Goal: Ask a question: Seek information or help from site administrators or community

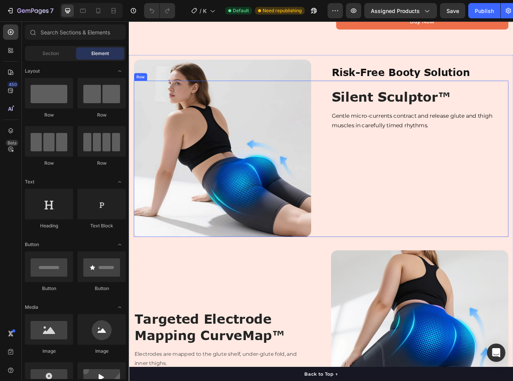
scroll to position [684, 0]
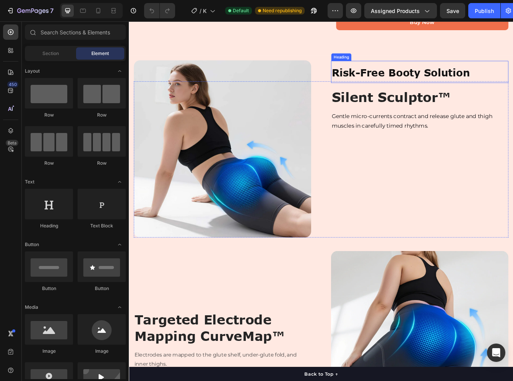
click at [481, 90] on strong "Risk-Free Booty Solution" at bounding box center [453, 82] width 165 height 15
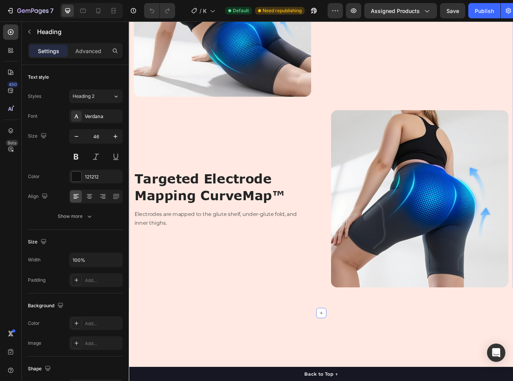
scroll to position [870, 0]
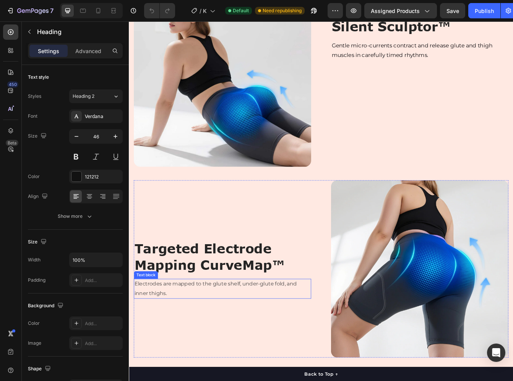
click at [171, 337] on p "Electrodes are mapped to the glute shelf, under-glute fold, and inner thighs." at bounding box center [240, 341] width 210 height 22
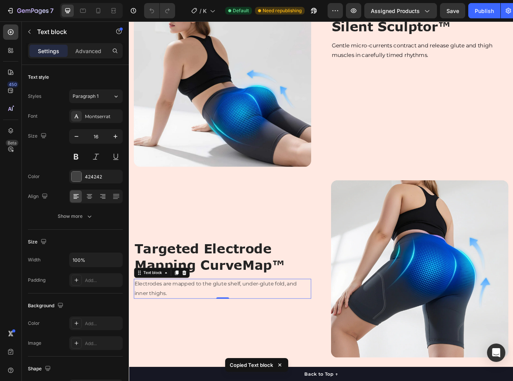
click at [210, 337] on p "Electrodes are mapped to the glute shelf, under-glute fold, and inner thighs." at bounding box center [240, 341] width 210 height 22
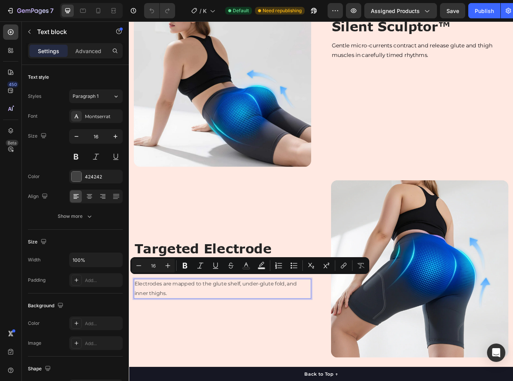
scroll to position [876, 0]
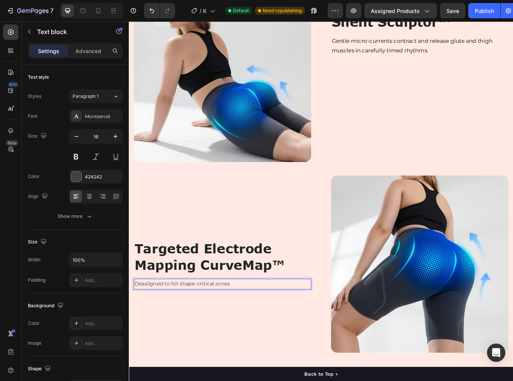
click at [160, 330] on p "Dessiigned to hit shape-critical zones" at bounding box center [240, 335] width 210 height 11
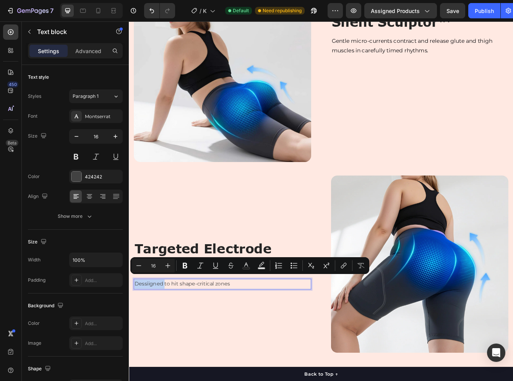
drag, startPoint x: 160, startPoint y: 329, endPoint x: 153, endPoint y: 333, distance: 7.7
click at [153, 333] on p "Dessiigned to hit shape-critical zones" at bounding box center [240, 335] width 210 height 11
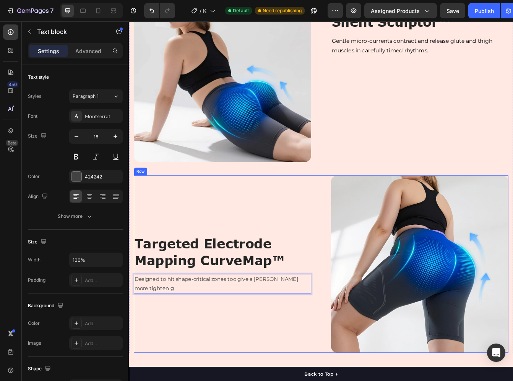
scroll to position [870, 0]
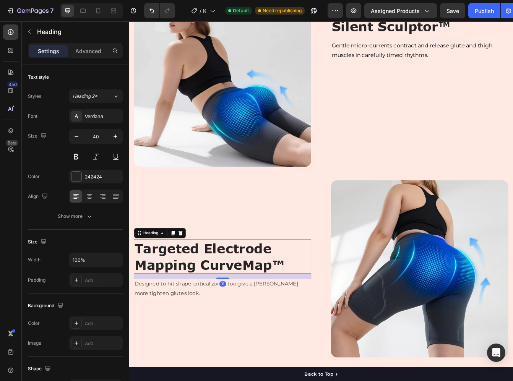
click at [297, 290] on strong "Targeted Electrode Mapping CurveMap™" at bounding box center [224, 302] width 179 height 38
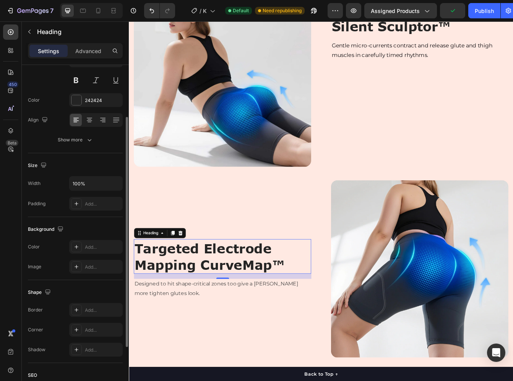
scroll to position [0, 0]
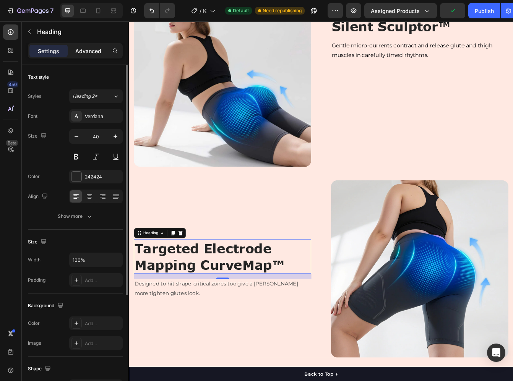
click at [77, 54] on p "Advanced" at bounding box center [88, 51] width 26 height 8
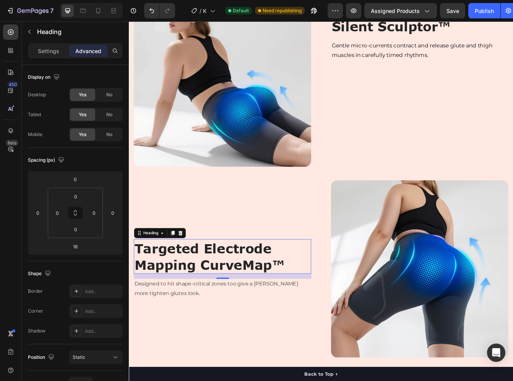
click at [214, 305] on strong "Targeted Electrode Mapping CurveMap™" at bounding box center [224, 302] width 179 height 38
click at [215, 305] on strong "Targeted Electrode Mapping CurveMap™" at bounding box center [224, 302] width 179 height 38
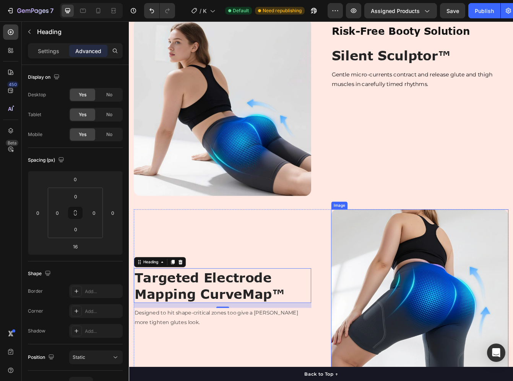
scroll to position [756, 0]
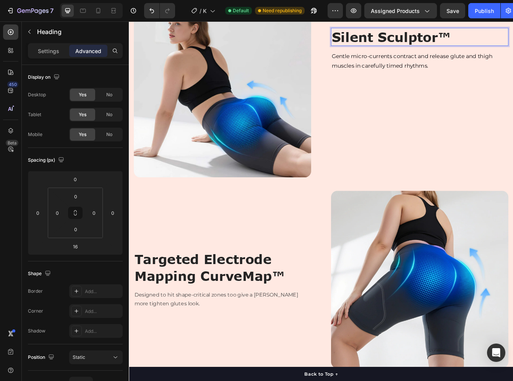
click at [504, 49] on strong "Silent Sculptor™" at bounding box center [442, 40] width 142 height 18
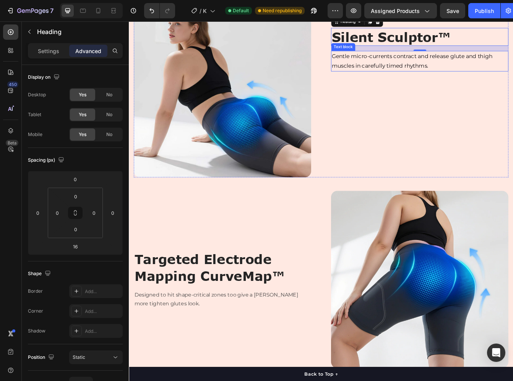
click at [433, 78] on span "Gentle micro-currents contract and release glute and thigh muscles in carefully…" at bounding box center [467, 68] width 192 height 19
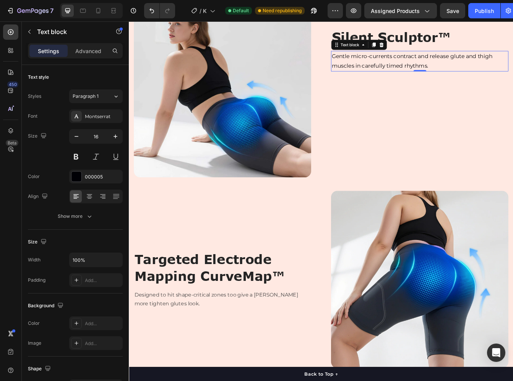
click at [429, 78] on span "Gentle micro-currents contract and release glute and thigh muscles in carefully…" at bounding box center [467, 68] width 192 height 19
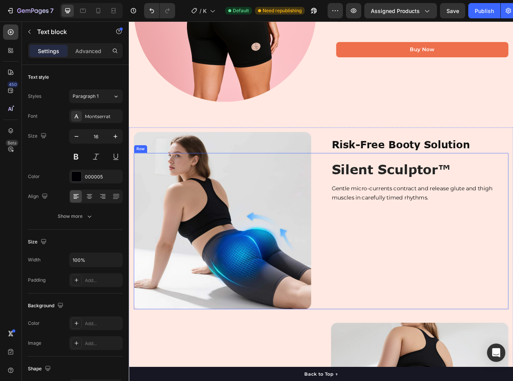
scroll to position [794, 0]
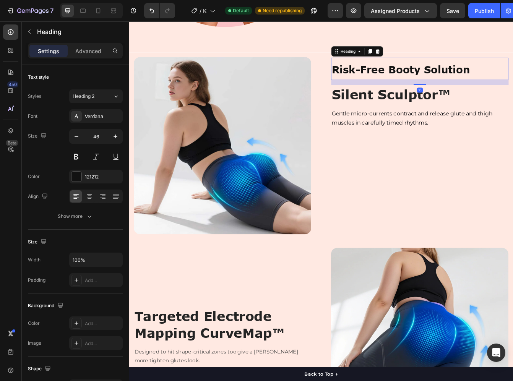
click at [391, 81] on h2 "Risk-Free Booty Solution" at bounding box center [476, 78] width 212 height 27
click at [393, 79] on strong "Risk-Free Booty Solution" at bounding box center [453, 79] width 165 height 15
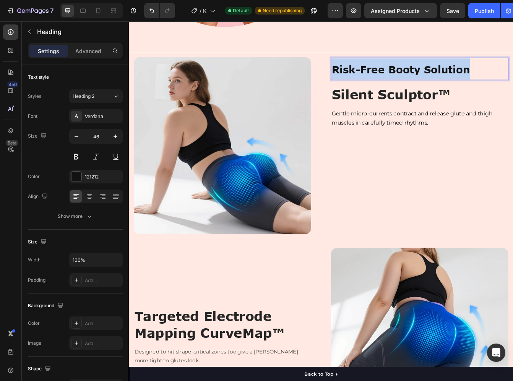
click at [393, 79] on strong "Risk-Free Booty Solution" at bounding box center [453, 79] width 165 height 15
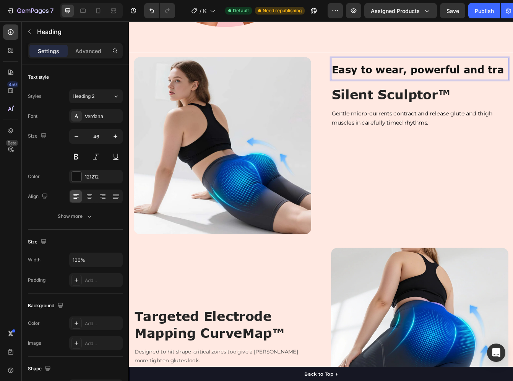
scroll to position [781, 0]
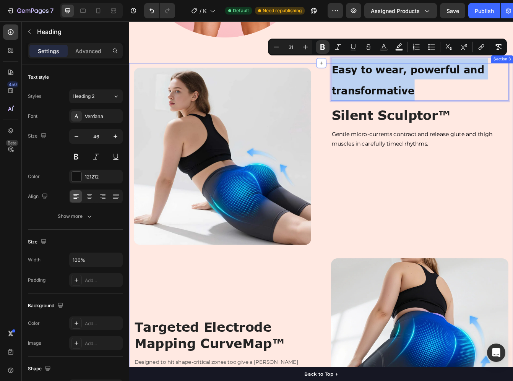
drag, startPoint x: 473, startPoint y: 103, endPoint x: 360, endPoint y: 75, distance: 115.8
click at [360, 75] on div "Image Easy to wear, powerful and transformative Heading 16 Silent Sculptor™ Hea…" at bounding box center [358, 309] width 459 height 476
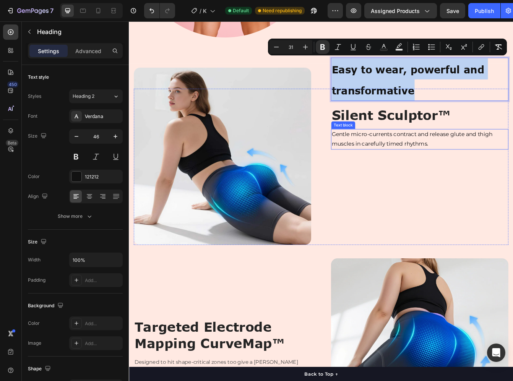
click at [463, 154] on span "Gentle micro-currents contract and release glute and thigh muscles in carefully…" at bounding box center [467, 161] width 192 height 19
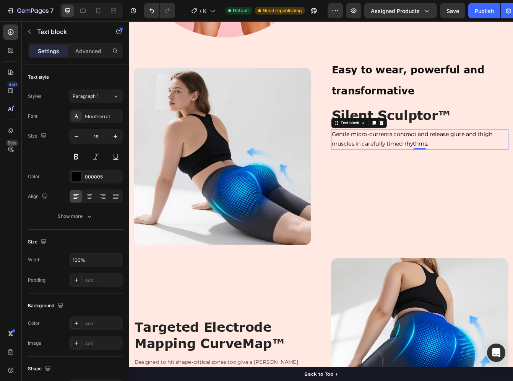
click at [463, 154] on span "Gentle micro-currents contract and release glute and thigh muscles in carefully…" at bounding box center [467, 161] width 192 height 19
click at [487, 164] on p "Gentle micro-currents contract and release glute and thigh muscles in carefully…" at bounding box center [476, 162] width 210 height 23
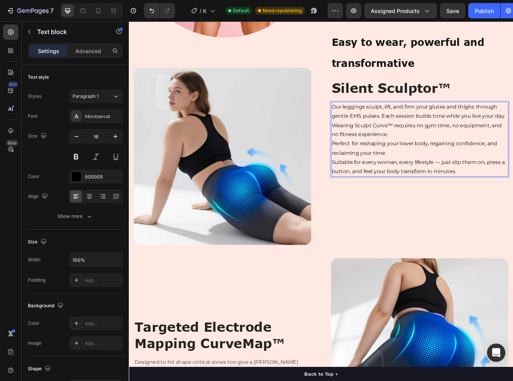
scroll to position [749, 0]
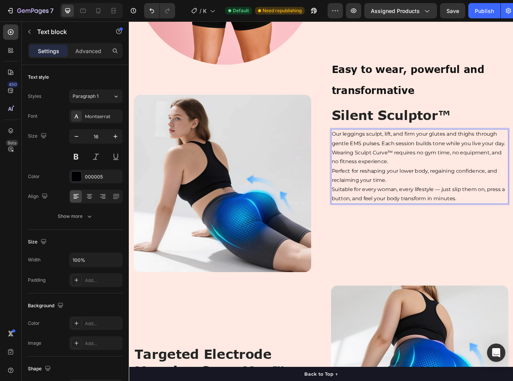
click at [406, 173] on p "Wearing Sculpt Curve™ requires no gym time, no equipment, and no fitness experi…" at bounding box center [476, 184] width 210 height 22
click at [371, 173] on p "Wearing Sculpt Curve™ requires no gym time, no equipment, and no fitness experi…" at bounding box center [476, 184] width 210 height 22
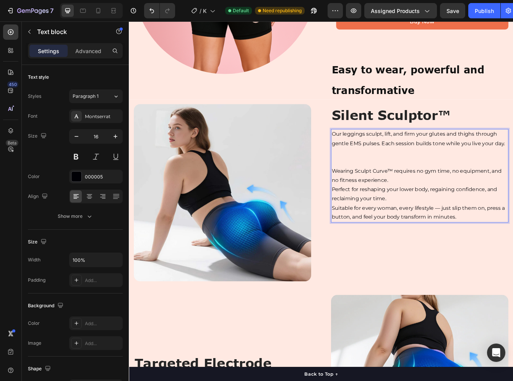
scroll to position [743, 0]
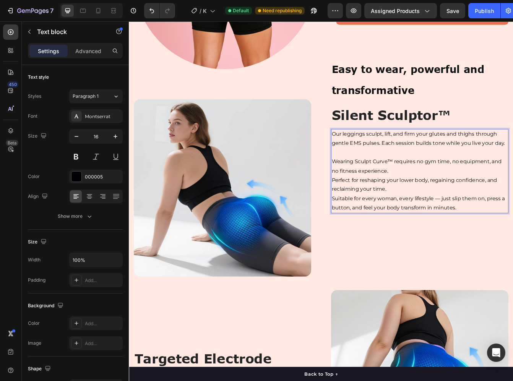
click at [438, 194] on p "Wearing Sculpt Curve™ requires no gym time, no equipment, and no fitness experi…" at bounding box center [476, 195] width 210 height 22
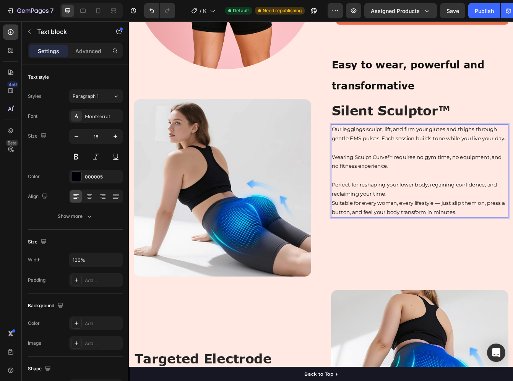
scroll to position [738, 0]
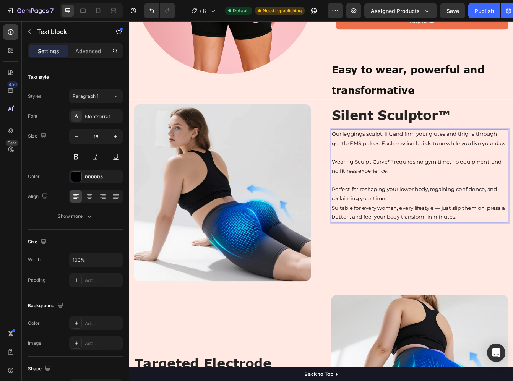
click at [439, 230] on p "Perfect for reshaping your lower body, regaining confidence, and reclaiming you…" at bounding box center [476, 228] width 210 height 22
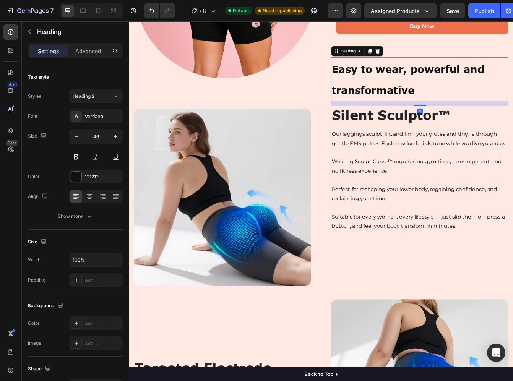
click at [392, 102] on strong "Easy to wear, powerful and transformative" at bounding box center [462, 91] width 182 height 40
click at [91, 55] on p "Advanced" at bounding box center [88, 51] width 26 height 8
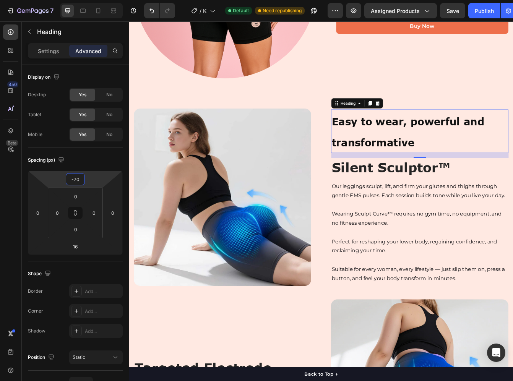
type input "-68"
drag, startPoint x: 91, startPoint y: 182, endPoint x: 121, endPoint y: 119, distance: 69.5
click at [121, 0] on html "7 Version history / KivviTech Product page Default Need republishing Preview As…" at bounding box center [256, 0] width 513 height 0
click at [457, 192] on strong "Silent Sculptor™" at bounding box center [442, 196] width 142 height 18
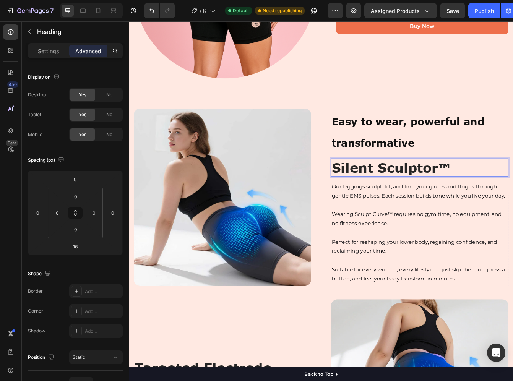
click at [457, 190] on strong "Silent Sculptor™" at bounding box center [442, 196] width 142 height 18
click at [420, 219] on p "Our leggings sculpt, lift, and firm your glutes and thighs through gentle EMS p…" at bounding box center [476, 224] width 210 height 22
click at [430, 187] on strong "Silent Sculptor™" at bounding box center [442, 196] width 142 height 18
click at [424, 175] on icon at bounding box center [426, 178] width 6 height 6
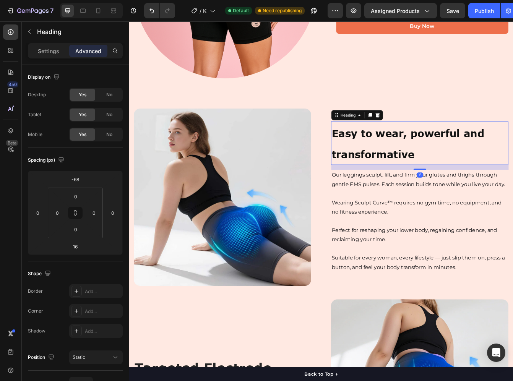
click at [386, 179] on strong "Easy to wear, powerful and transformative" at bounding box center [462, 168] width 182 height 40
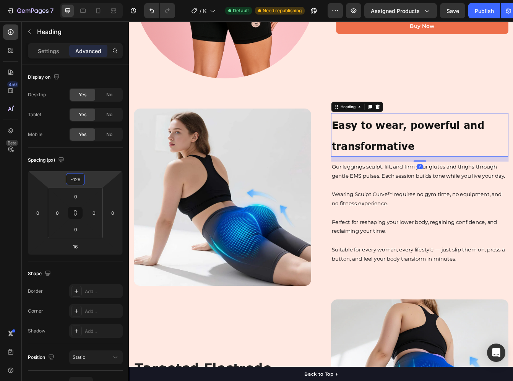
type input "-130"
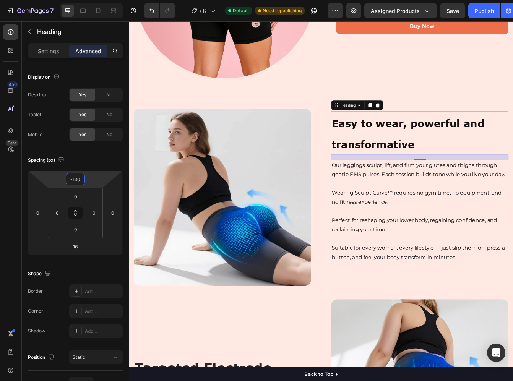
drag, startPoint x: 91, startPoint y: 183, endPoint x: 96, endPoint y: 195, distance: 12.7
click at [96, 0] on html "7 Version history / KivviTech Product page Default Need republishing Preview As…" at bounding box center [256, 0] width 513 height 0
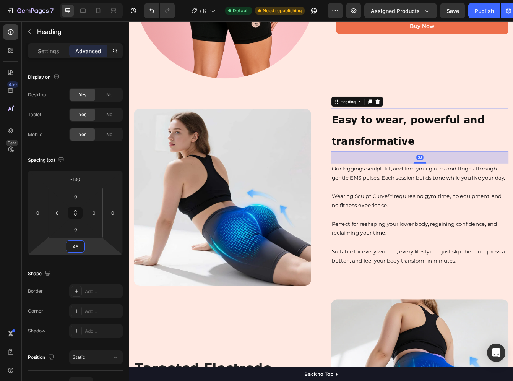
type input "50"
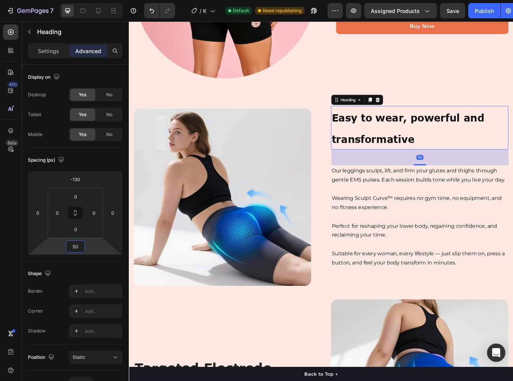
drag, startPoint x: 90, startPoint y: 250, endPoint x: 95, endPoint y: 244, distance: 7.7
click at [95, 0] on html "7 Version history / KivviTech Product page Default Need republishing Preview As…" at bounding box center [256, 0] width 513 height 0
click at [480, 202] on p "Our leggings sculpt, lift, and firm your glutes and thighs through gentle EMS p…" at bounding box center [476, 205] width 210 height 22
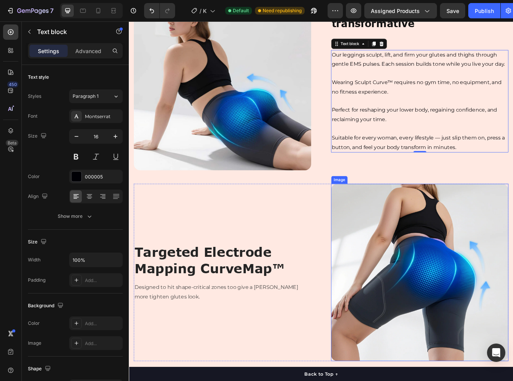
scroll to position [885, 0]
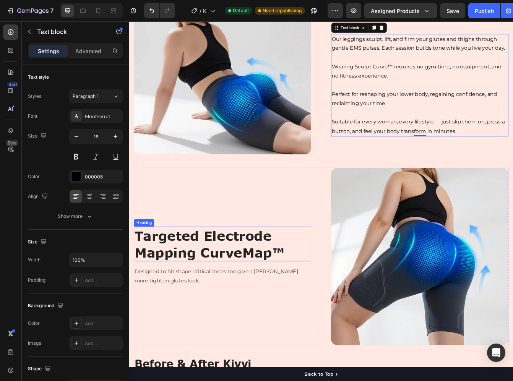
click at [236, 293] on strong "Targeted Electrode Mapping CurveMap™" at bounding box center [224, 287] width 179 height 38
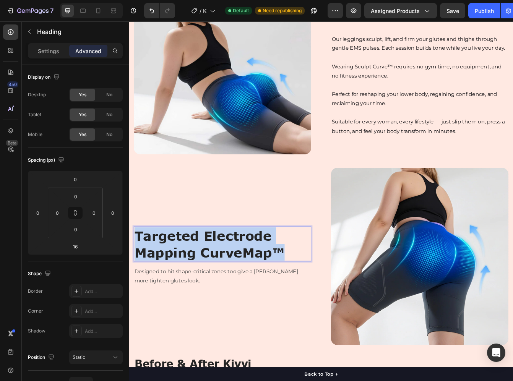
click at [236, 293] on strong "Targeted Electrode Mapping CurveMap™" at bounding box center [224, 287] width 179 height 38
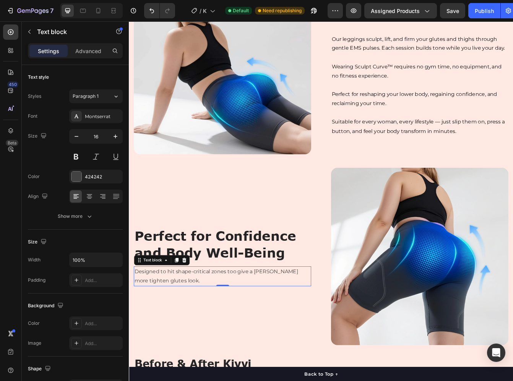
click at [226, 315] on p "Designed to hit shape-critical zones too give a fuller more tighten glutes look." at bounding box center [240, 326] width 210 height 22
click at [96, 55] on p "Advanced" at bounding box center [88, 51] width 26 height 8
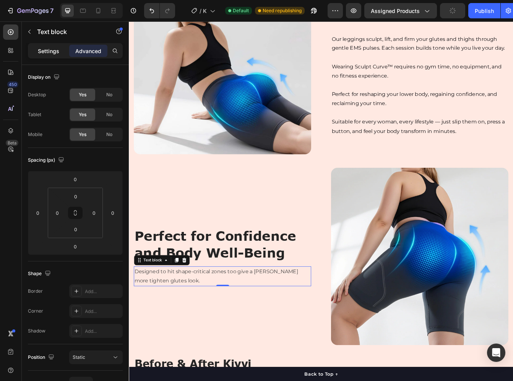
click at [47, 53] on p "Settings" at bounding box center [48, 51] width 21 height 8
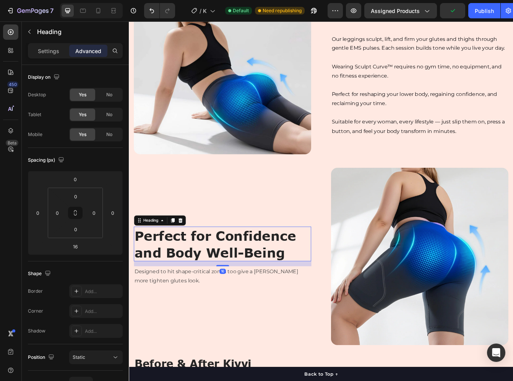
click at [274, 268] on strong "Perfect for Confidence and Body Well-Being" at bounding box center [231, 287] width 193 height 38
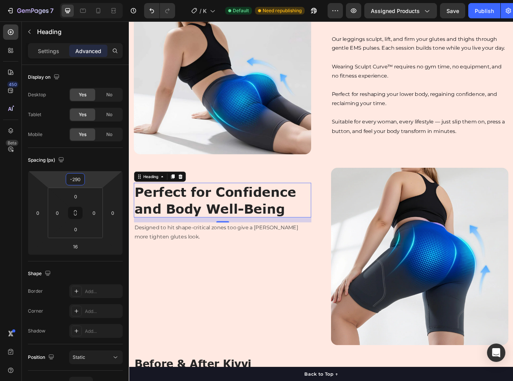
type input "-292"
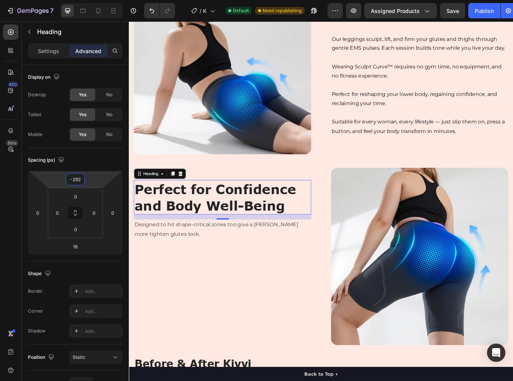
drag, startPoint x: 92, startPoint y: 183, endPoint x: 99, endPoint y: 239, distance: 56.3
click at [99, 0] on html "7 Version history / KivviTech Product page Default Need republishing Preview As…" at bounding box center [256, 0] width 513 height 0
click at [161, 269] on p "Designed to hit shape-critical zones too give a fuller more tighten glutes look." at bounding box center [240, 270] width 210 height 22
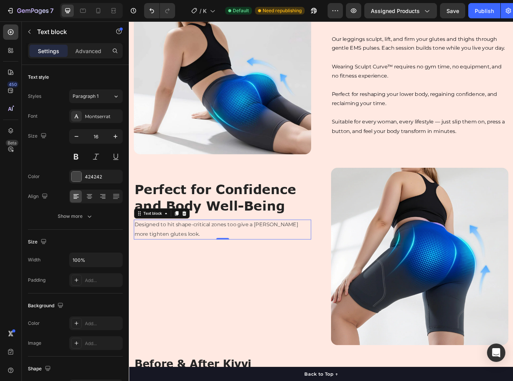
click at [161, 269] on p "Designed to hit shape-critical zones too give a fuller more tighten glutes look." at bounding box center [240, 270] width 210 height 22
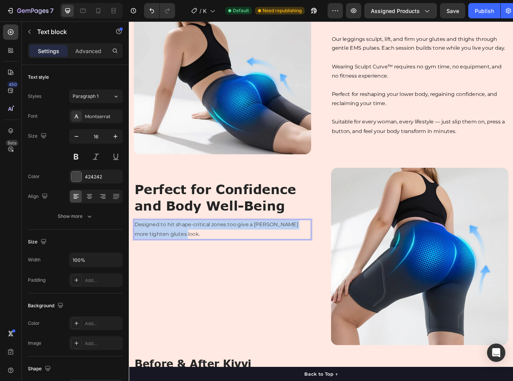
click at [161, 269] on p "Designed to hit shape-critical zones too give a fuller more tighten glutes look." at bounding box center [240, 270] width 210 height 22
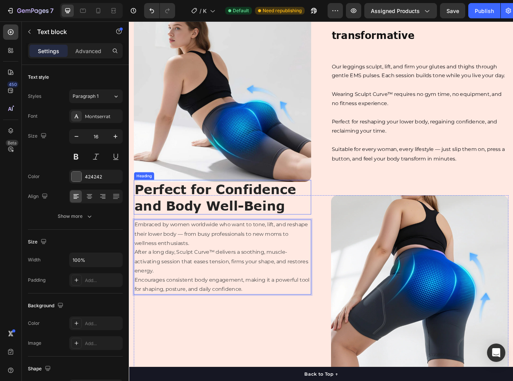
click at [165, 220] on strong "Perfect for Confidence and Body Well-Being" at bounding box center [231, 231] width 193 height 38
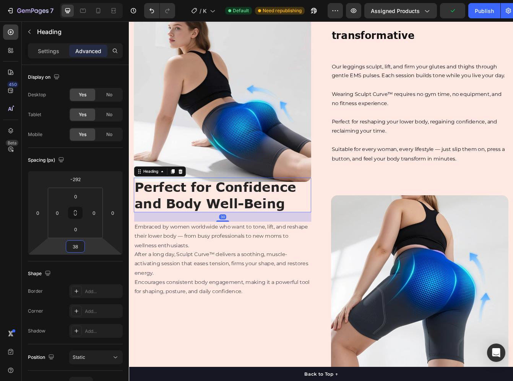
type input "40"
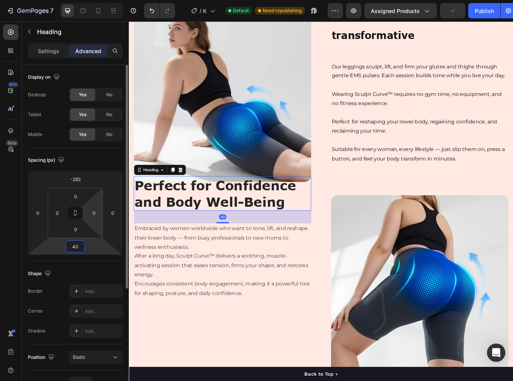
drag, startPoint x: 87, startPoint y: 243, endPoint x: 93, endPoint y: 228, distance: 15.4
click at [90, 0] on html "7 Version history / KivviTech Product page Default Need republishing Preview As…" at bounding box center [256, 0] width 513 height 0
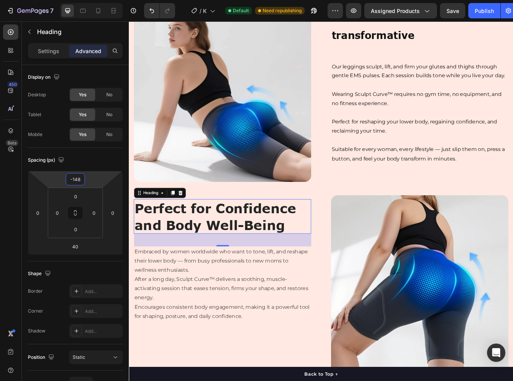
type input "-146"
drag, startPoint x: 95, startPoint y: 179, endPoint x: 113, endPoint y: 152, distance: 33.2
click at [113, 0] on html "7 Version history / KivviTech Product page Default Need republishing Preview As…" at bounding box center [256, 0] width 513 height 0
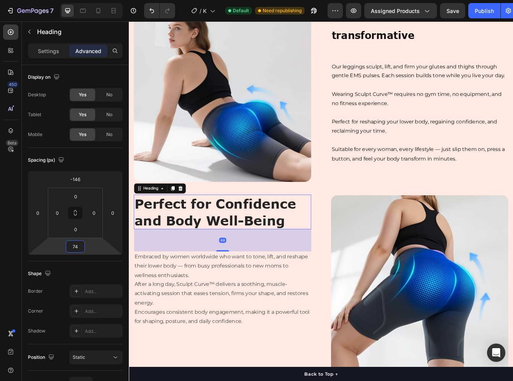
type input "80"
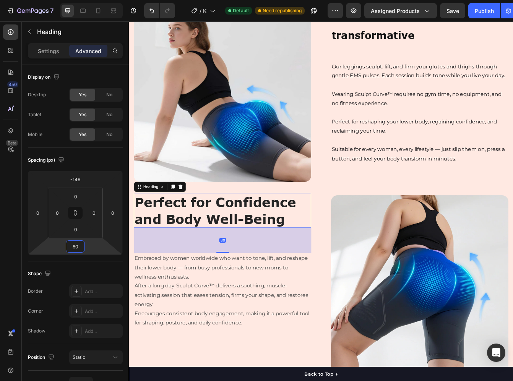
drag, startPoint x: 90, startPoint y: 245, endPoint x: 92, endPoint y: 237, distance: 7.9
click at [92, 0] on html "7 Version history / KivviTech Product page Default Need republishing Preview As…" at bounding box center [256, 0] width 513 height 0
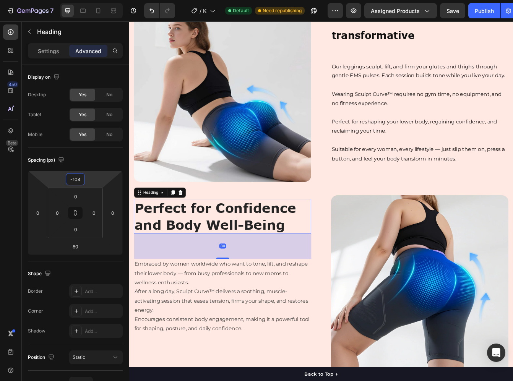
type input "-102"
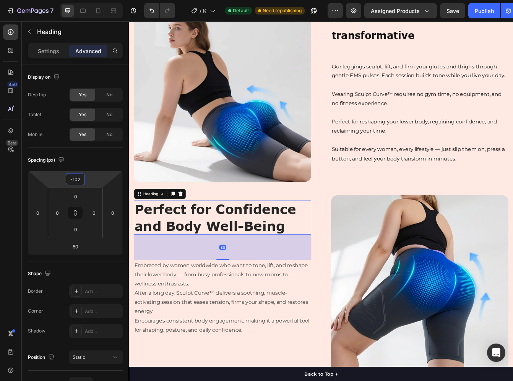
drag, startPoint x: 95, startPoint y: 179, endPoint x: 102, endPoint y: 171, distance: 10.6
click at [102, 0] on html "7 Version history / KivviTech Product page Default Need republishing Preview As…" at bounding box center [256, 0] width 513 height 0
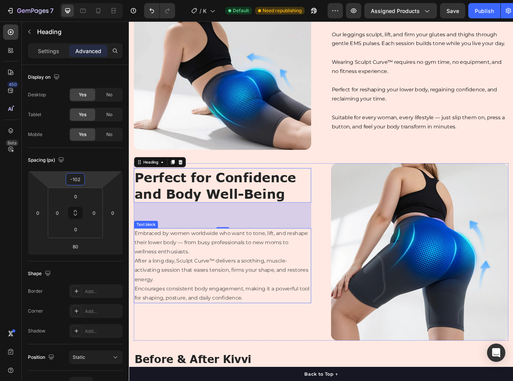
click at [305, 317] on p "After a long day, Sculpt Curve™ delivers a soothing, muscle-activating session …" at bounding box center [240, 318] width 210 height 33
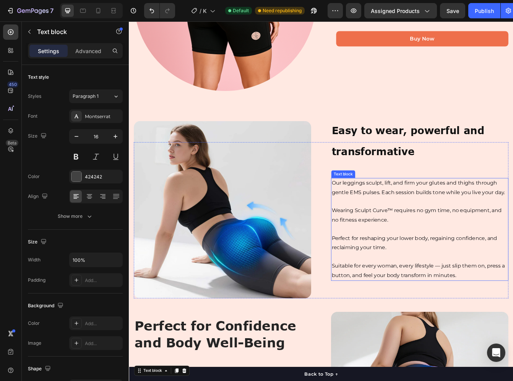
scroll to position [652, 0]
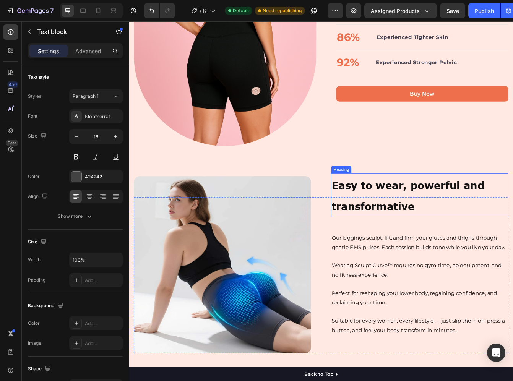
click at [432, 223] on p "⁠⁠⁠⁠⁠⁠⁠ Easy to wear, powerful and transformative" at bounding box center [476, 229] width 210 height 51
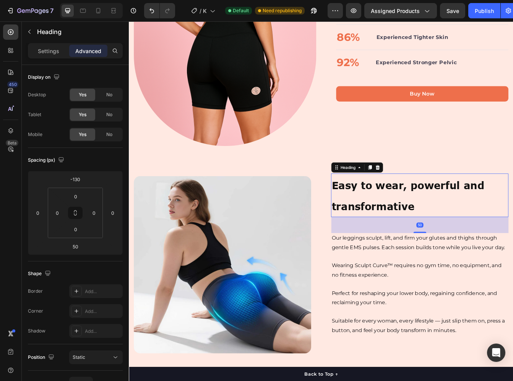
click at [54, 60] on div "Settings Advanced" at bounding box center [75, 54] width 107 height 22
click at [54, 54] on div "Settings Advanced" at bounding box center [75, 50] width 95 height 15
click at [54, 52] on p "Settings" at bounding box center [48, 51] width 21 height 8
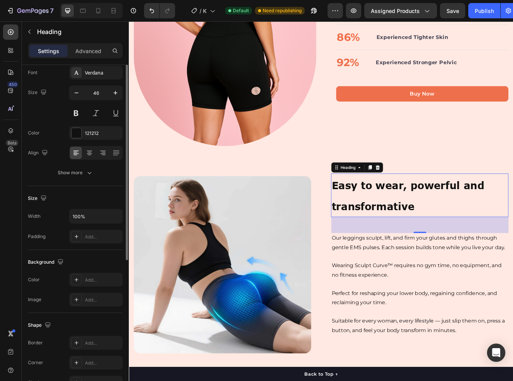
scroll to position [0, 0]
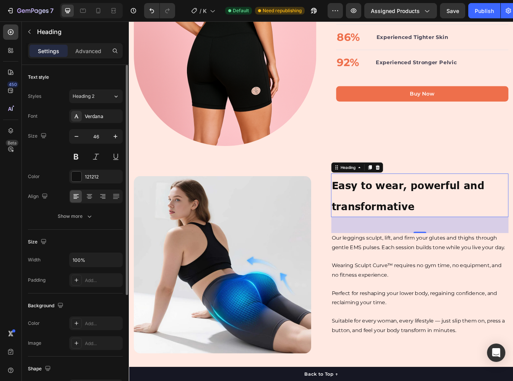
click at [56, 154] on div "Size 46" at bounding box center [75, 146] width 95 height 34
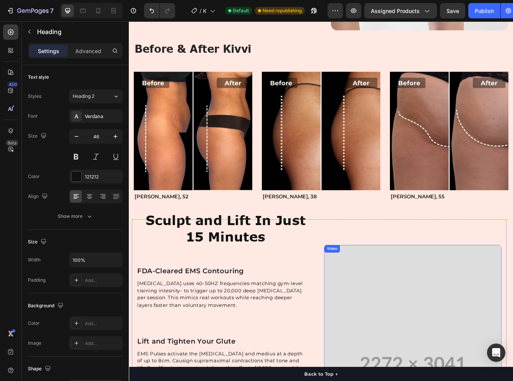
scroll to position [1263, 0]
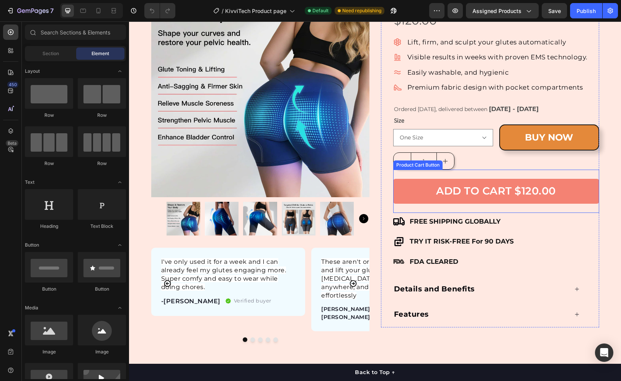
scroll to position [191, 0]
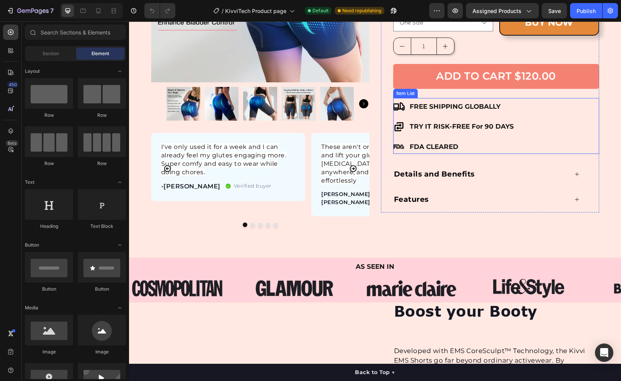
click at [429, 110] on p "FREE SHIPPING GLOBALLY" at bounding box center [461, 107] width 104 height 12
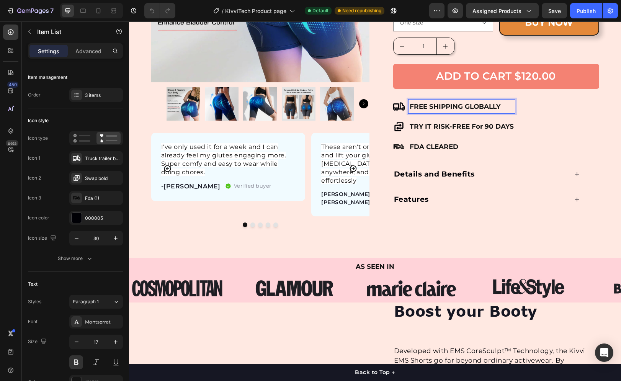
click at [474, 109] on p "FREE SHIPPING GLOBALLY" at bounding box center [461, 107] width 104 height 12
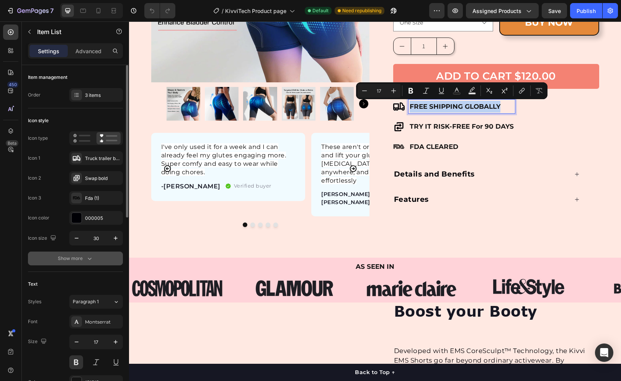
scroll to position [77, 0]
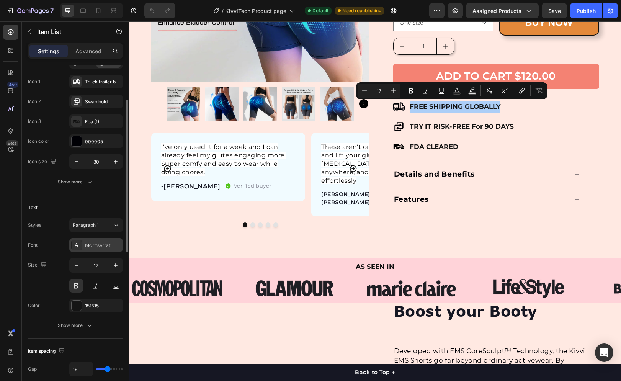
click at [97, 243] on div "Montserrat" at bounding box center [103, 245] width 36 height 7
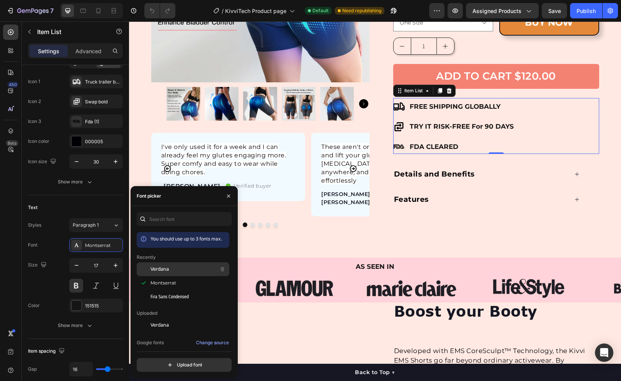
click at [166, 268] on span "Verdana" at bounding box center [159, 269] width 18 height 7
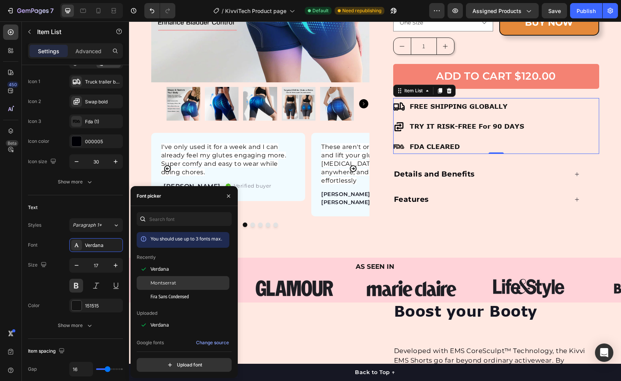
click at [169, 362] on div "Montserrat" at bounding box center [183, 369] width 93 height 14
click at [169, 296] on span "Fira Sans Condensed" at bounding box center [169, 296] width 38 height 7
click at [168, 362] on div "Montserrat" at bounding box center [183, 369] width 93 height 14
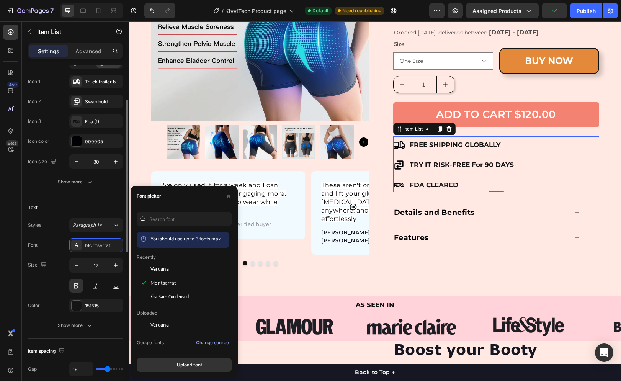
scroll to position [115, 0]
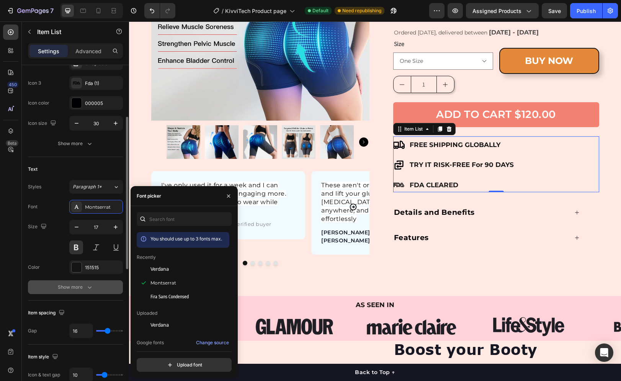
click at [59, 290] on div "Show more" at bounding box center [76, 287] width 36 height 8
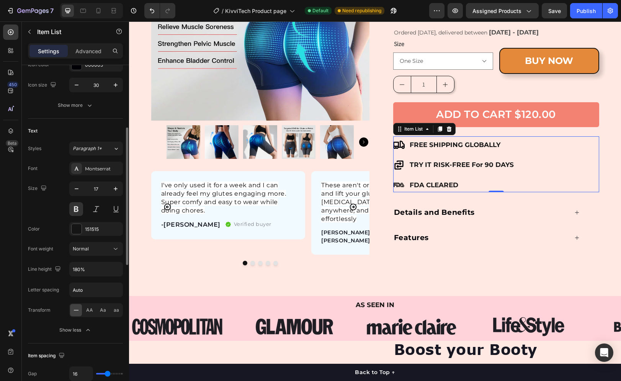
scroll to position [191, 0]
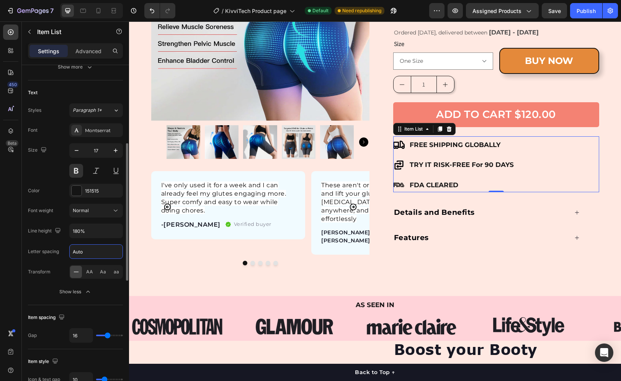
click at [82, 254] on input "Auto" at bounding box center [96, 251] width 53 height 14
click at [49, 220] on div "Font Montserrat Size 17 Color 151515 Font weight Normal Line height 180% Letter…" at bounding box center [75, 210] width 95 height 175
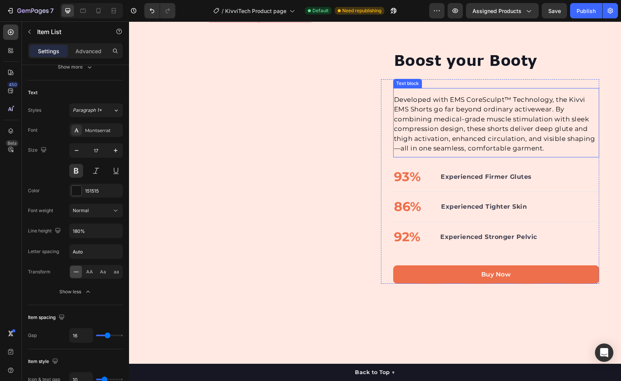
scroll to position [462, 0]
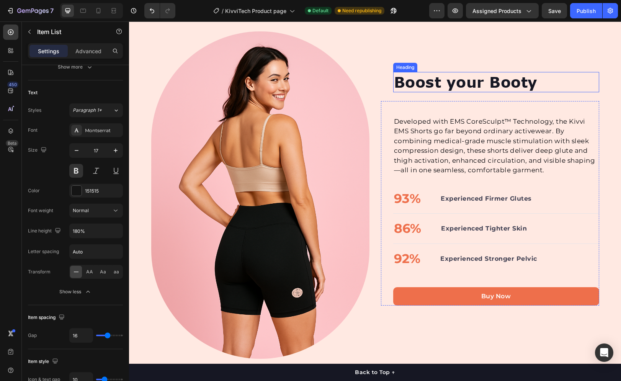
click at [438, 85] on h2 "Boost your Booty" at bounding box center [496, 82] width 206 height 20
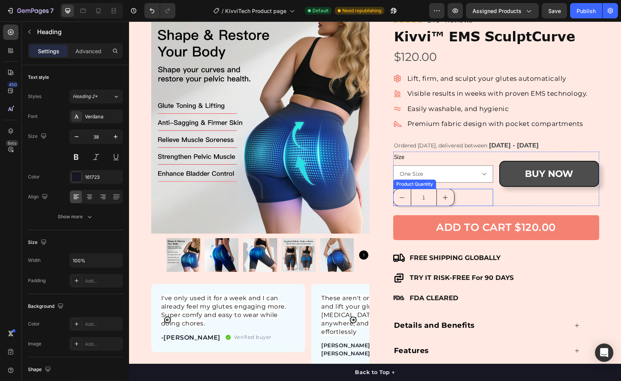
scroll to position [0, 0]
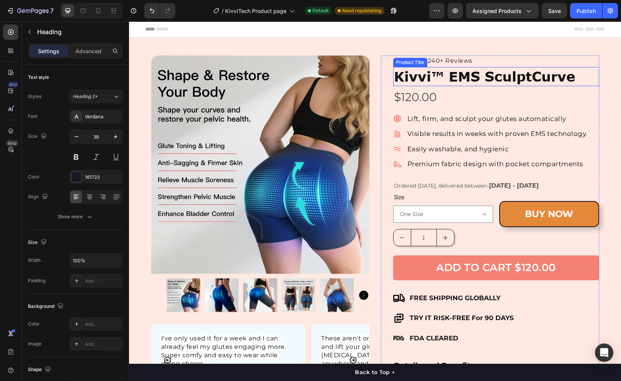
click at [479, 78] on h1 "Kivvi™ EMS SculptCurve" at bounding box center [496, 76] width 206 height 19
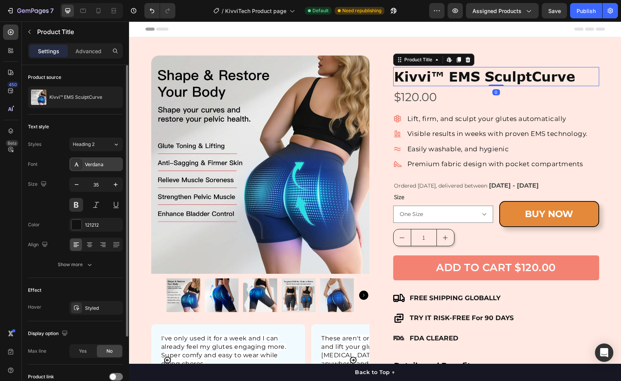
click at [98, 163] on div "Verdana" at bounding box center [103, 164] width 36 height 7
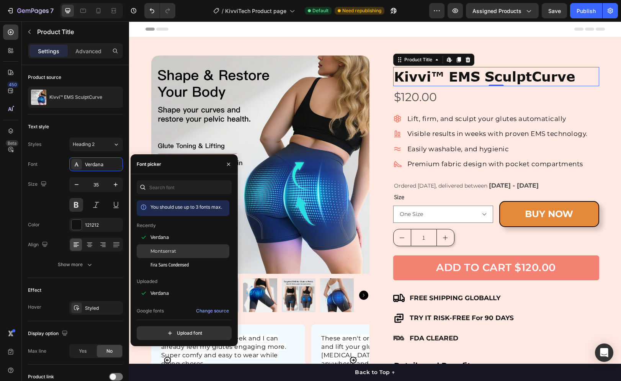
click at [174, 251] on span "Montserrat" at bounding box center [163, 251] width 26 height 7
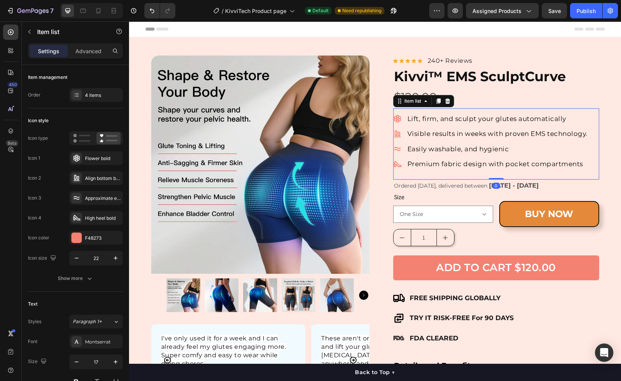
click at [464, 120] on p "Lift, firm, and sculpt your glutes automatically" at bounding box center [497, 119] width 180 height 10
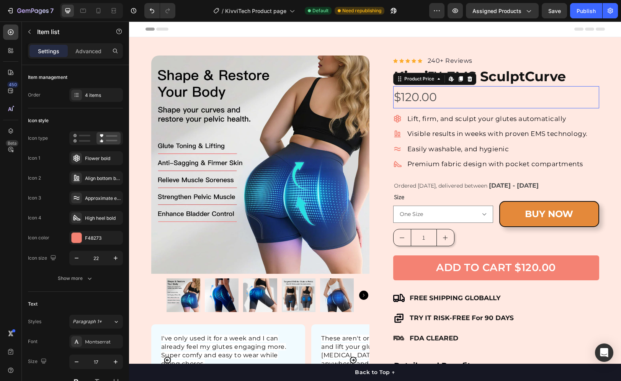
click at [485, 93] on div "$120.00" at bounding box center [496, 97] width 206 height 22
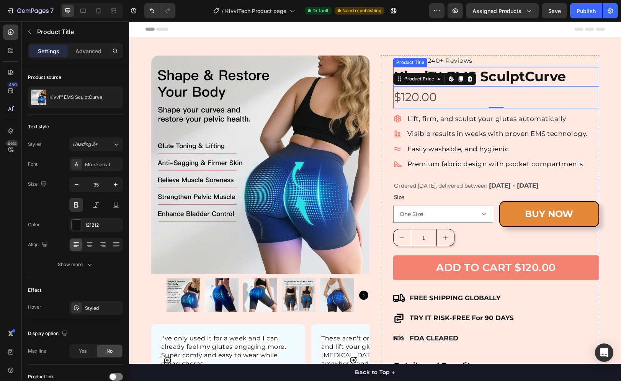
click at [522, 78] on h1 "Kivvi™ EMS SculptCurve" at bounding box center [496, 76] width 206 height 19
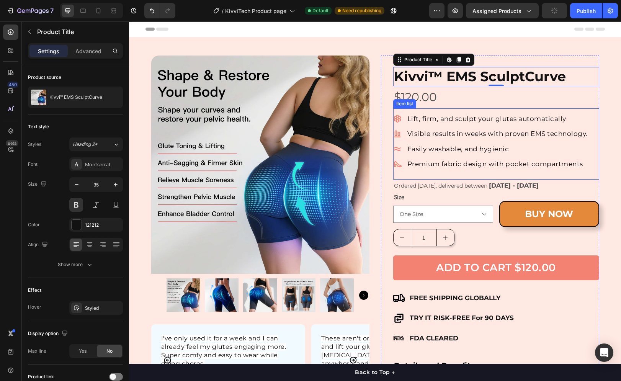
click at [449, 120] on p "Lift, firm, and sculpt your glutes automatically" at bounding box center [497, 119] width 180 height 10
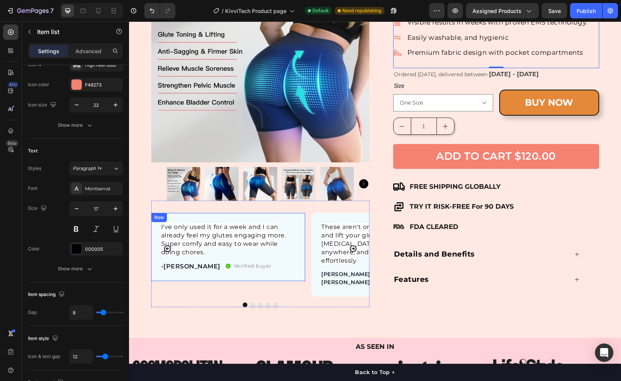
scroll to position [115, 0]
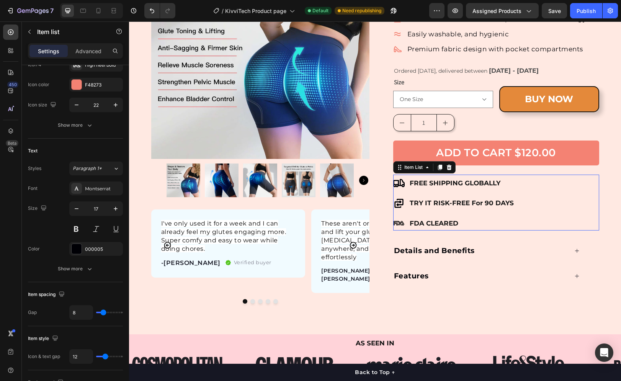
click at [414, 182] on p "FREE SHIPPING GLOBALLY" at bounding box center [461, 183] width 104 height 12
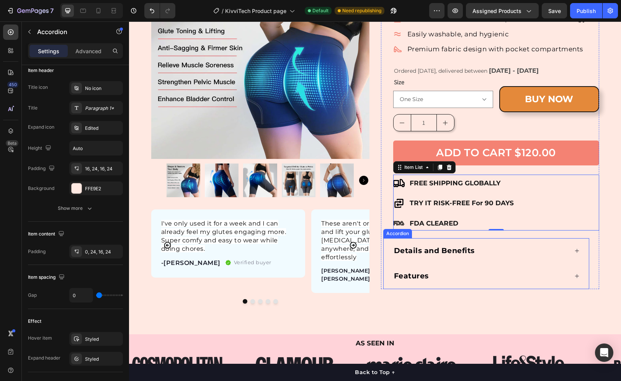
click at [408, 246] on p "Details and Benefits" at bounding box center [434, 250] width 81 height 11
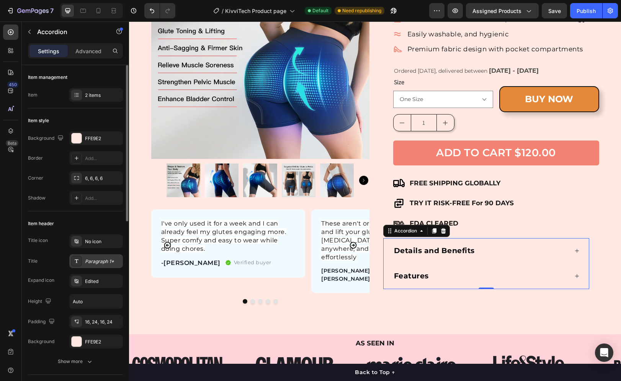
scroll to position [77, 0]
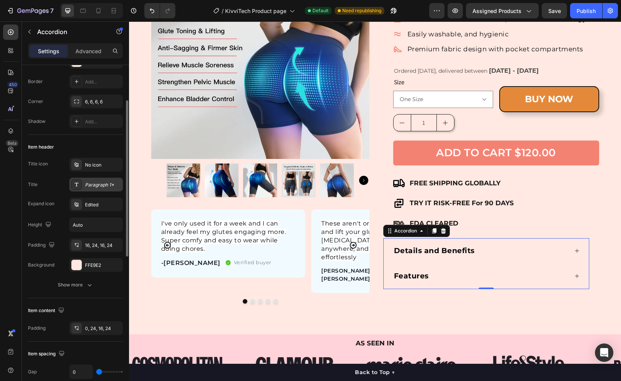
click at [93, 179] on div "Paragraph 1*" at bounding box center [96, 185] width 54 height 14
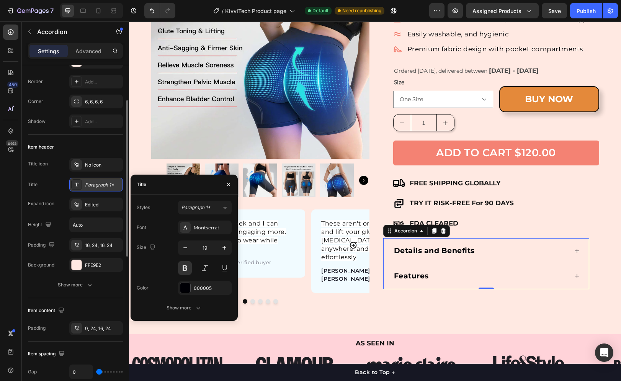
click at [95, 181] on div "Paragraph 1*" at bounding box center [103, 184] width 36 height 7
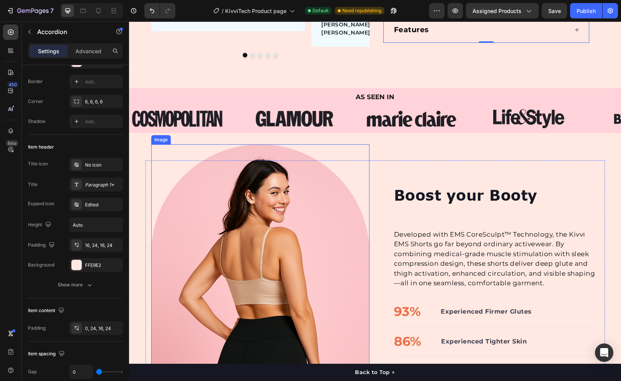
scroll to position [383, 0]
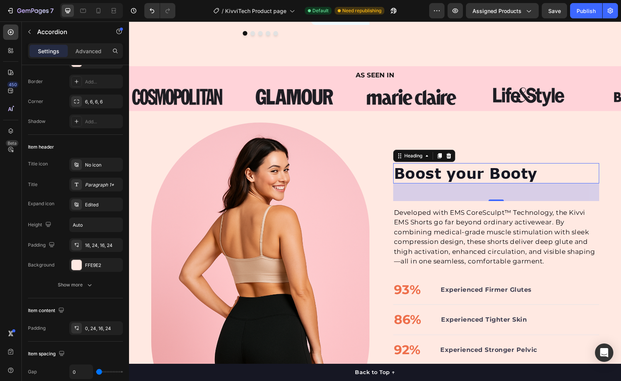
click at [418, 173] on h2 "Boost your Booty" at bounding box center [496, 173] width 206 height 20
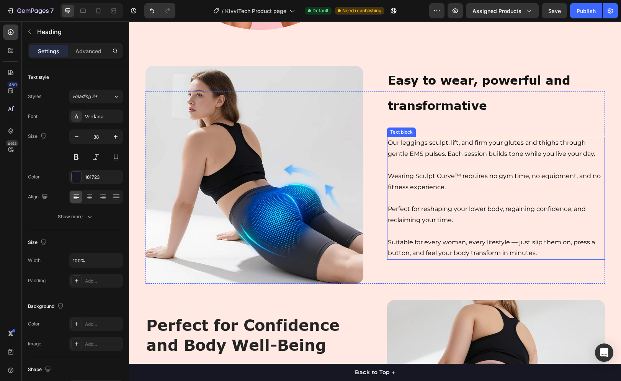
scroll to position [803, 0]
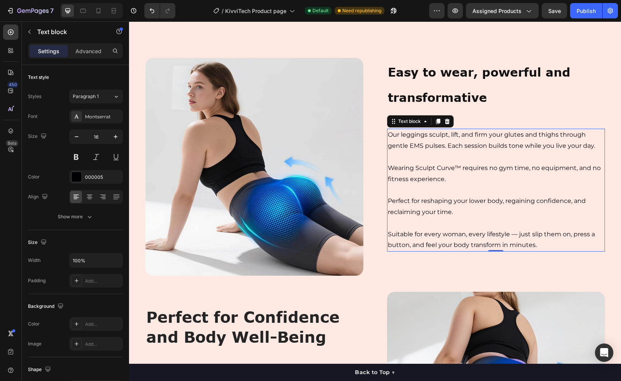
click at [533, 145] on p "Our leggings sculpt, lift, and firm your glutes and thighs through gentle EMS p…" at bounding box center [496, 140] width 216 height 22
click at [522, 148] on p "Our leggings sculpt, lift, and firm your glutes and thighs through gentle EMS p…" at bounding box center [496, 140] width 216 height 22
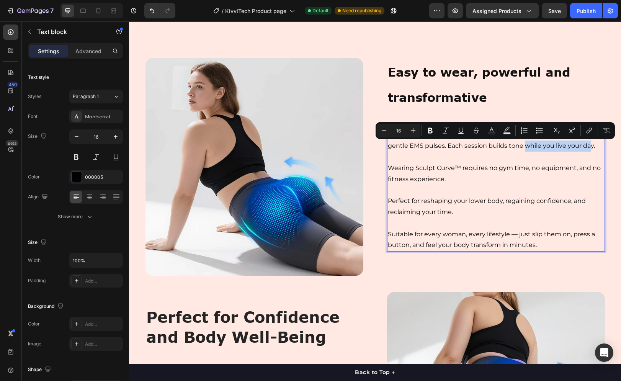
drag, startPoint x: 522, startPoint y: 145, endPoint x: 587, endPoint y: 148, distance: 65.5
click at [587, 148] on p "Our leggings sculpt, lift, and firm your glutes and thighs through gentle EMS p…" at bounding box center [496, 140] width 216 height 22
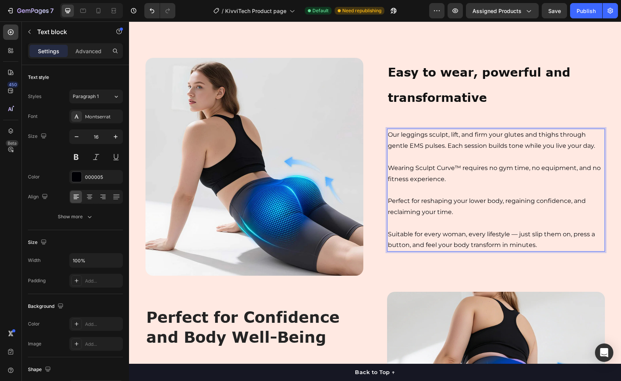
click at [508, 168] on p "Wearing Sculpt Curve™ requires no gym time, no equipment, and no fitness experi…" at bounding box center [496, 174] width 216 height 22
click at [491, 147] on p "Our leggings sculpt, lift, and firm your glutes and thighs through gentle EMS p…" at bounding box center [496, 140] width 216 height 22
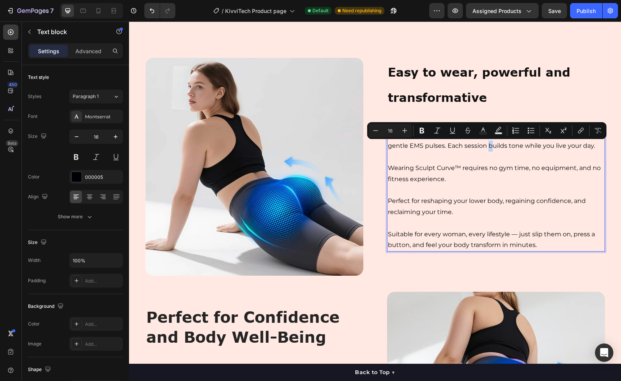
drag, startPoint x: 486, startPoint y: 146, endPoint x: 490, endPoint y: 145, distance: 3.8
click at [490, 145] on p "Our leggings sculpt, lift, and firm your glutes and thighs through gentle EMS p…" at bounding box center [496, 140] width 216 height 22
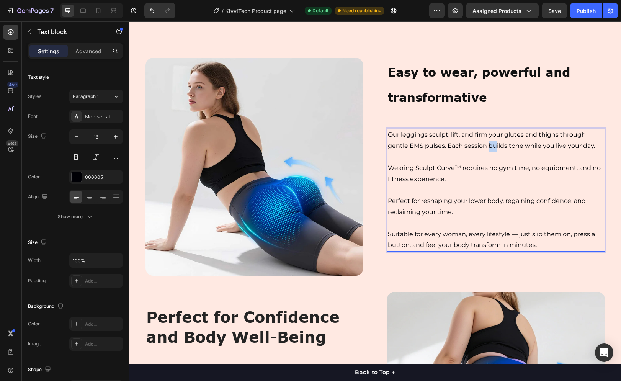
click at [492, 147] on p "Our leggings sculpt, lift, and firm your glutes and thighs through gentle EMS p…" at bounding box center [496, 140] width 216 height 22
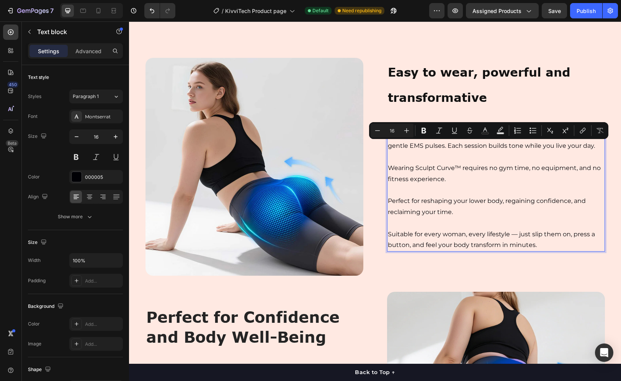
click at [464, 145] on p "Our leggings sculpt, lift, and firm your glutes and thighs through gentle EMS p…" at bounding box center [496, 140] width 216 height 22
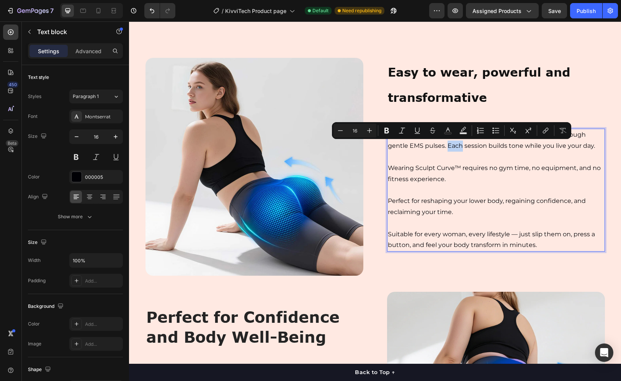
drag, startPoint x: 445, startPoint y: 147, endPoint x: 457, endPoint y: 146, distance: 12.6
click at [457, 146] on p "Our leggings sculpt, lift, and firm your glutes and thighs through gentle EMS p…" at bounding box center [496, 140] width 216 height 22
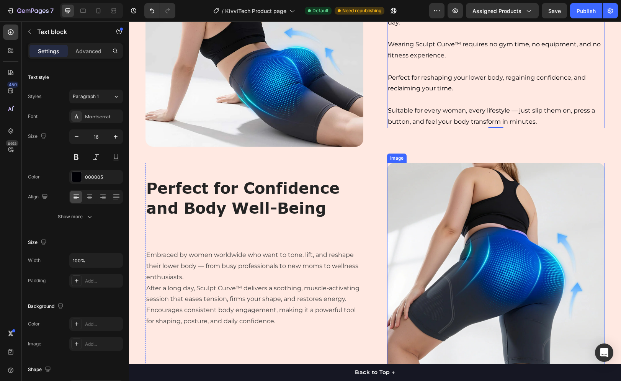
scroll to position [951, 0]
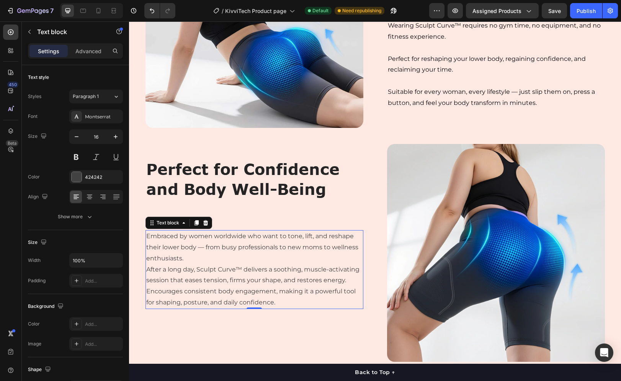
click at [188, 258] on p "Embraced by women worldwide who want to tone, lift, and reshape their lower bod…" at bounding box center [254, 247] width 216 height 33
click at [185, 259] on p "Embraced by women worldwide who want to tone, lift, and reshape their lower bod…" at bounding box center [254, 247] width 216 height 33
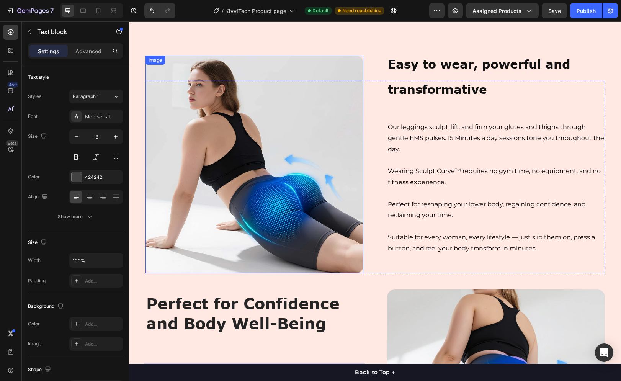
scroll to position [787, 0]
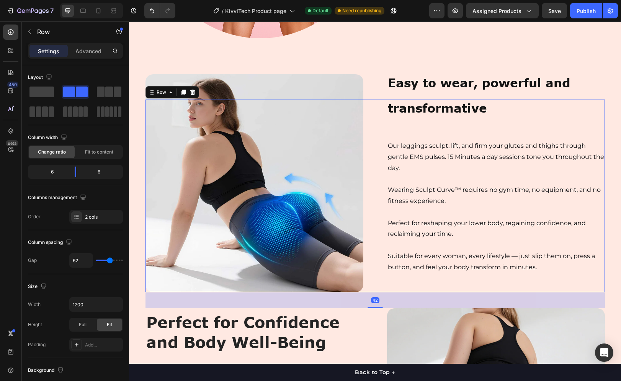
click at [414, 128] on div "Easy to wear, powerful and transformative Heading Our leggings sculpt, lift, an…" at bounding box center [496, 195] width 218 height 192
click at [390, 148] on p "Our leggings sculpt, lift, and firm your glutes and thighs through gentle EMS p…" at bounding box center [496, 156] width 216 height 33
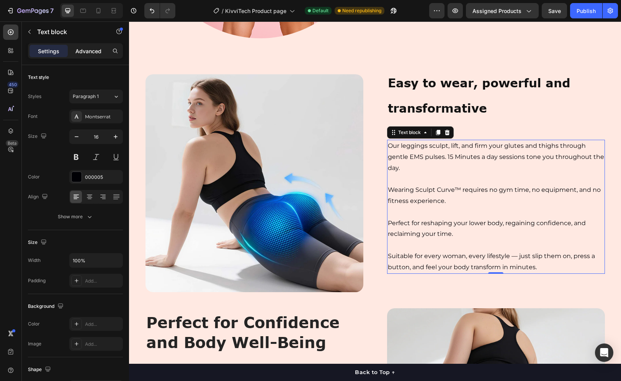
click at [84, 54] on p "Advanced" at bounding box center [88, 51] width 26 height 8
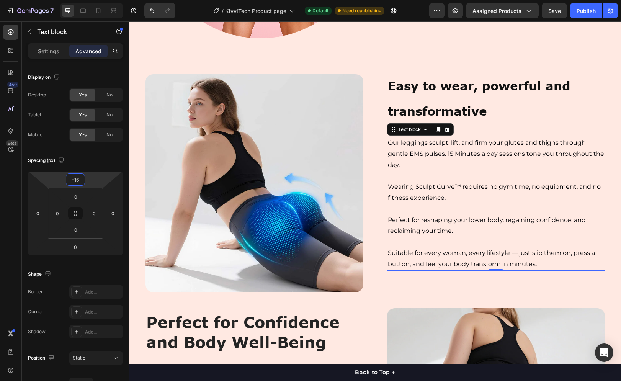
type input "-14"
click at [98, 0] on html "7 Version history / KivviTech Product page Default Need republishing Preview As…" at bounding box center [310, 0] width 621 height 0
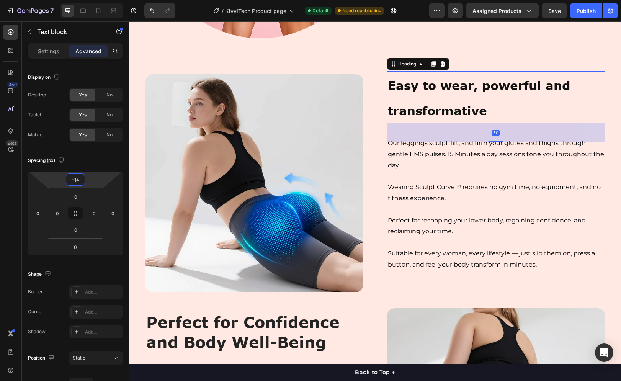
click at [453, 90] on strong "Easy to wear, powerful and transformative" at bounding box center [479, 98] width 182 height 40
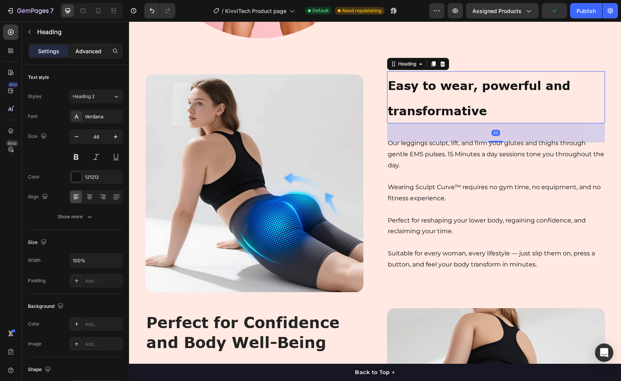
click at [99, 48] on p "Advanced" at bounding box center [88, 51] width 26 height 8
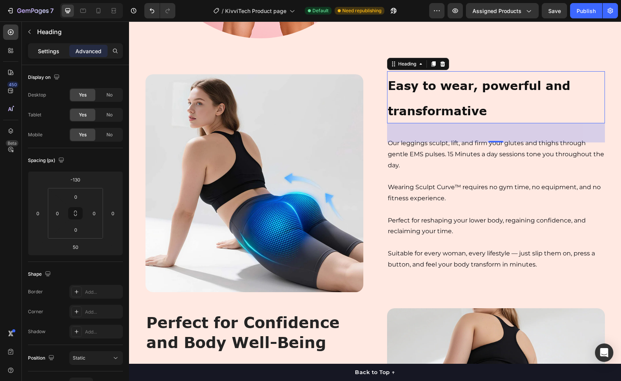
click at [55, 55] on div "Settings" at bounding box center [48, 51] width 38 height 12
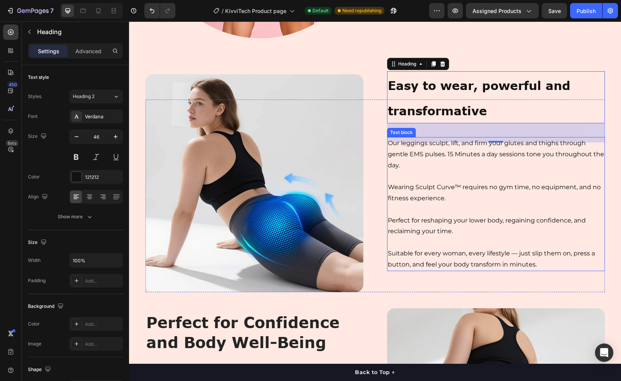
click at [422, 218] on p "Perfect for reshaping your lower body, regaining confidence, and reclaiming you…" at bounding box center [496, 226] width 216 height 22
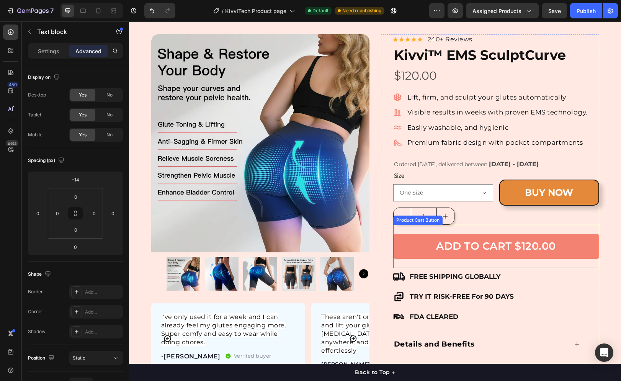
scroll to position [0, 0]
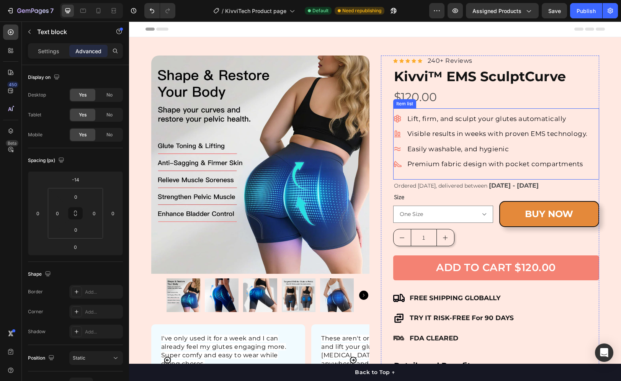
click at [442, 165] on p "Premium fabric design with pocket compartments" at bounding box center [497, 164] width 180 height 10
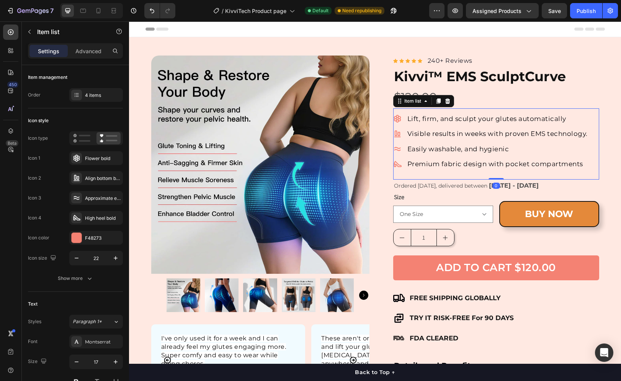
click at [442, 165] on p "Premium fabric design with pocket compartments" at bounding box center [497, 164] width 180 height 10
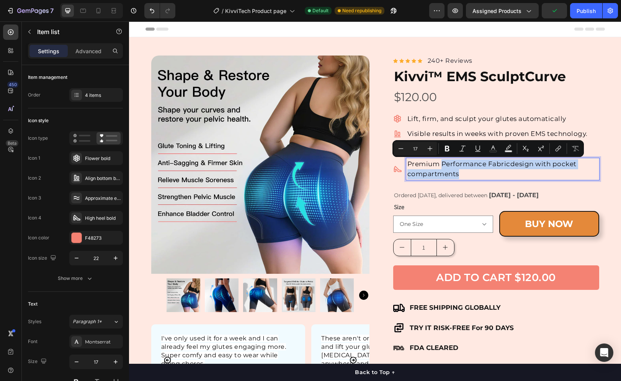
drag, startPoint x: 456, startPoint y: 173, endPoint x: 440, endPoint y: 165, distance: 18.3
click at [440, 165] on p "Premium Performance Fabricdesign with pocket compartments" at bounding box center [502, 169] width 191 height 20
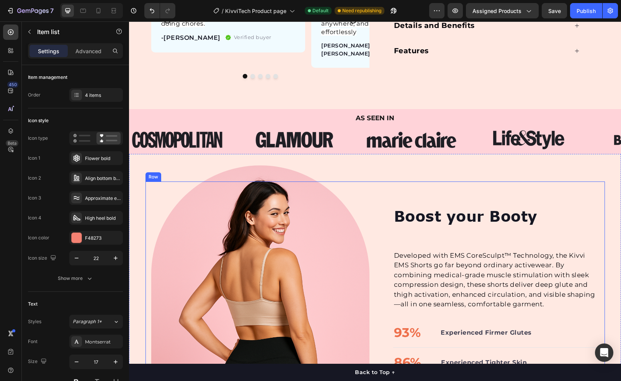
scroll to position [383, 0]
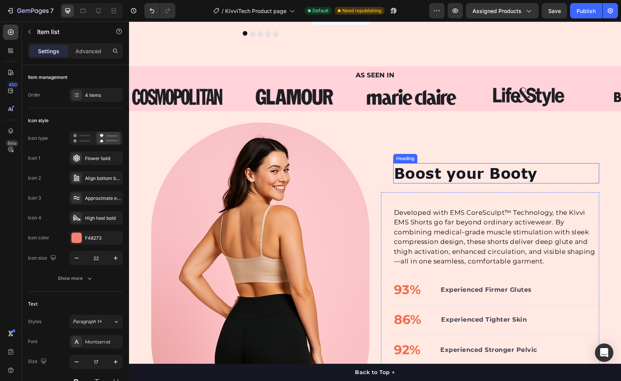
click at [513, 166] on h2 "Boost your Booty" at bounding box center [496, 173] width 206 height 20
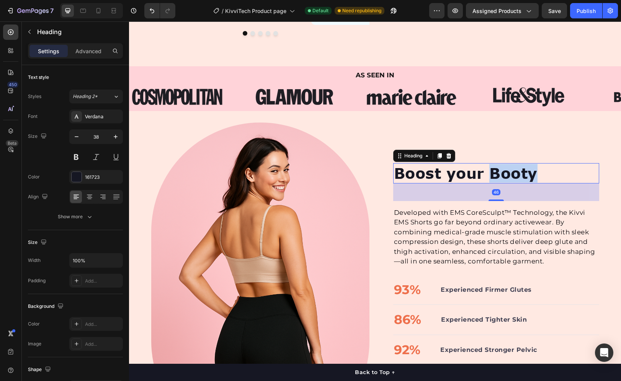
click at [513, 166] on h2 "Boost your Booty" at bounding box center [496, 173] width 206 height 20
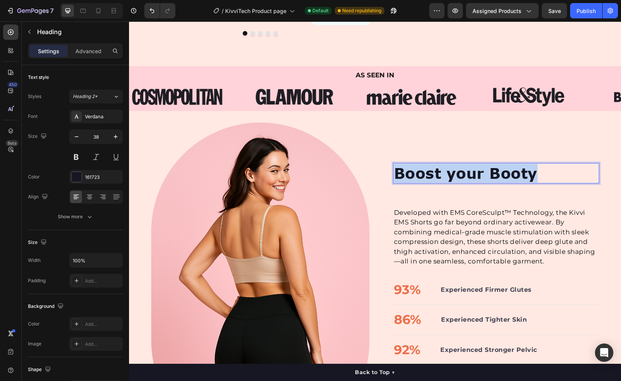
click at [513, 166] on p "Boost your Booty" at bounding box center [496, 173] width 204 height 19
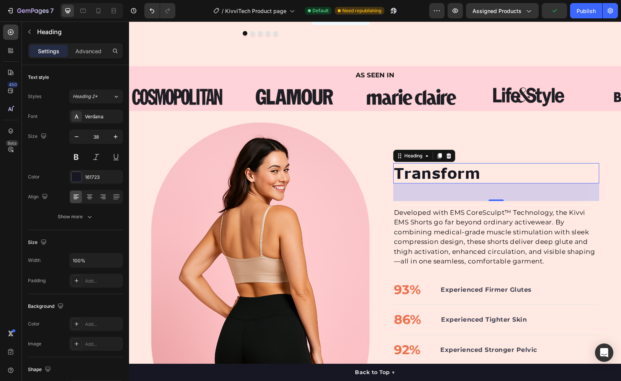
click at [468, 169] on p "Transform" at bounding box center [496, 173] width 204 height 19
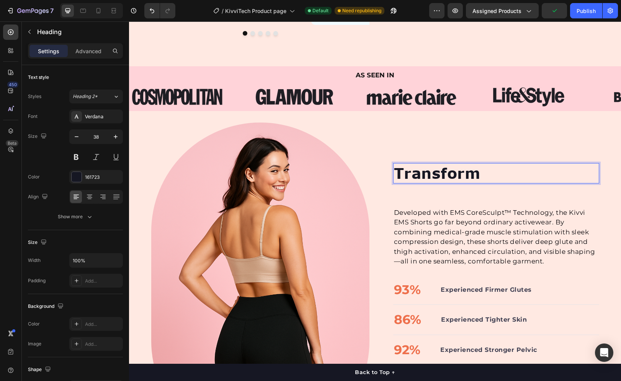
click at [468, 169] on p "Transform" at bounding box center [496, 173] width 204 height 19
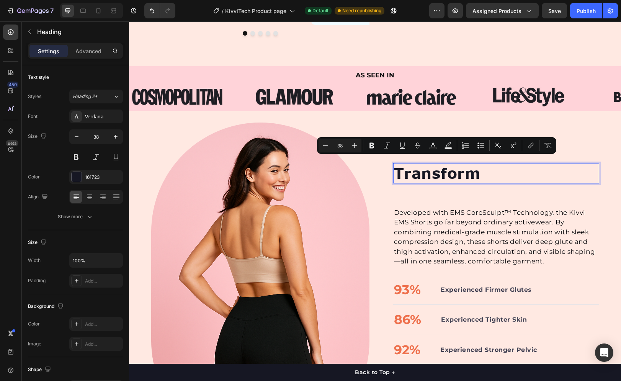
click at [468, 169] on p "Transform" at bounding box center [496, 173] width 204 height 19
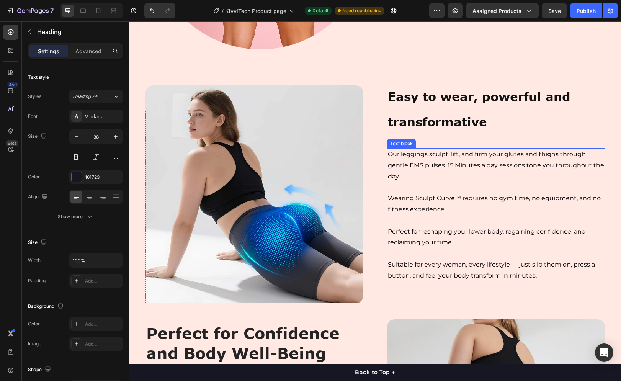
scroll to position [784, 0]
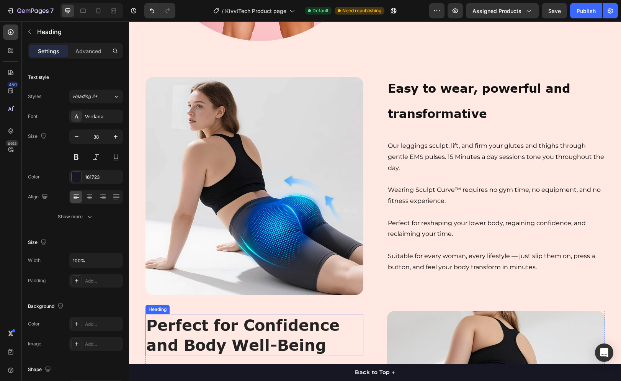
click at [265, 339] on strong "Perfect for Confidence and Body Well-Being" at bounding box center [242, 334] width 193 height 38
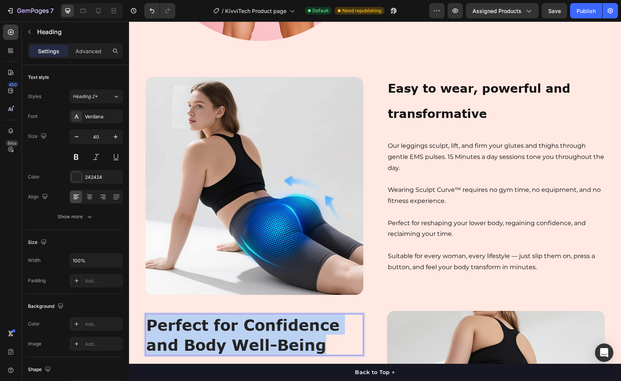
click at [265, 339] on strong "Perfect for Confidence and Body Well-Being" at bounding box center [242, 334] width 193 height 38
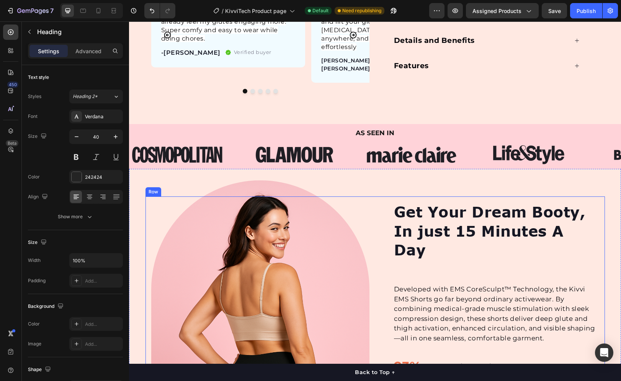
scroll to position [328, 0]
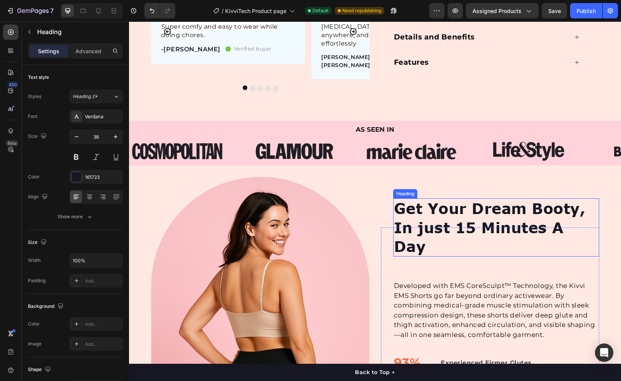
click at [430, 204] on h2 "Get Your Dream Booty, In just 15 Minutes A Day" at bounding box center [496, 227] width 206 height 58
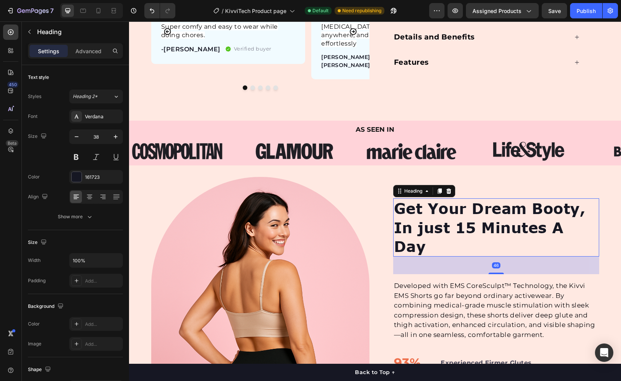
click at [430, 204] on h2 "Get Your Dream Booty, In just 15 Minutes A Day" at bounding box center [496, 227] width 206 height 58
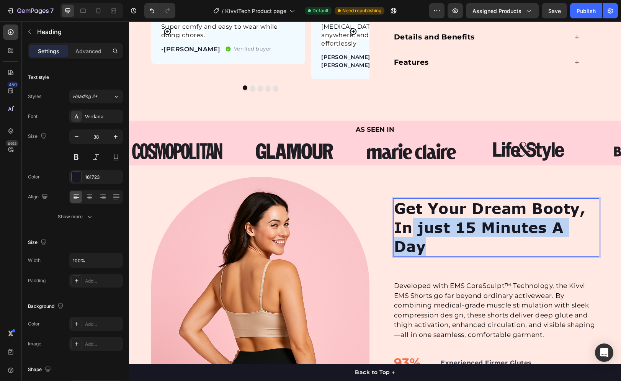
drag, startPoint x: 421, startPoint y: 238, endPoint x: 411, endPoint y: 230, distance: 12.6
click at [411, 230] on p "Get Your Dream Booty, In just 15 Minutes A Day" at bounding box center [496, 227] width 204 height 57
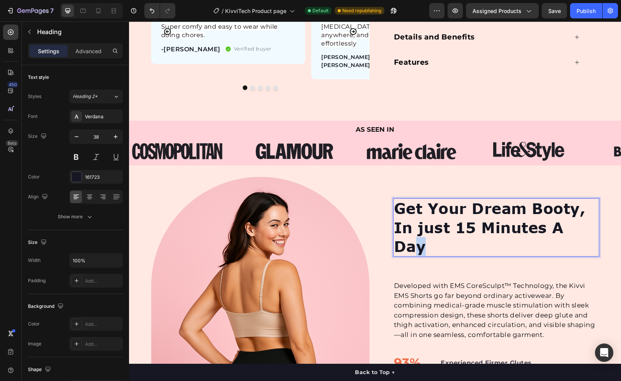
click at [419, 238] on p "Get Your Dream Booty, In just 15 Minutes A Day" at bounding box center [496, 227] width 204 height 57
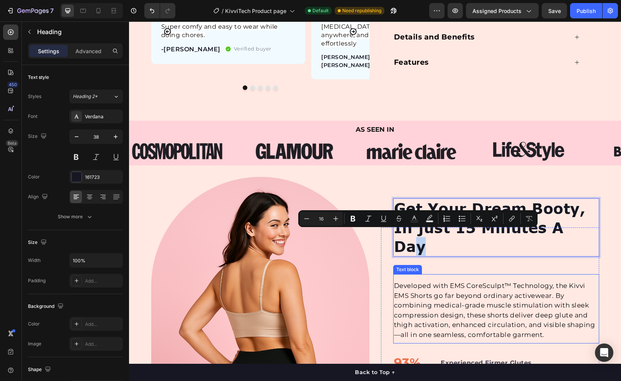
click at [443, 281] on p "Developed with EMS CoreSculpt™ Technology, the Kivvi EMS Shorts go far beyond o…" at bounding box center [496, 310] width 204 height 59
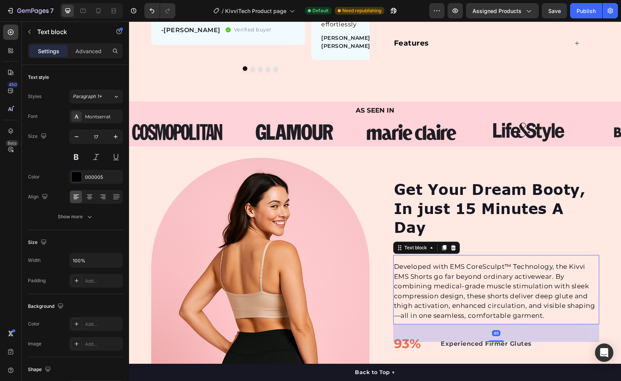
scroll to position [367, 0]
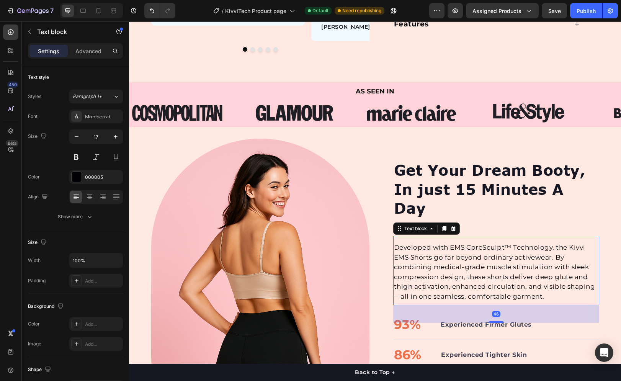
click at [445, 272] on p "Developed with EMS CoreSculpt™ Technology, the Kivvi EMS Shorts go far beyond o…" at bounding box center [496, 272] width 204 height 59
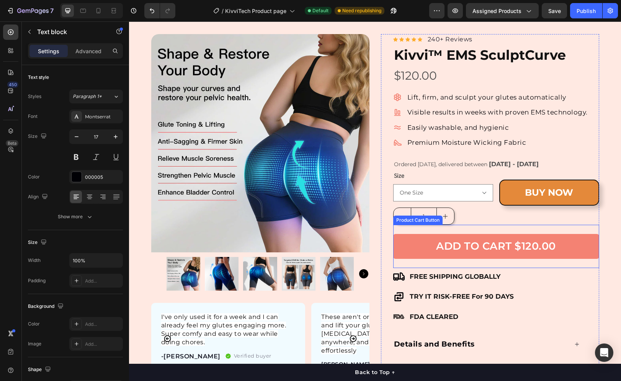
scroll to position [0, 0]
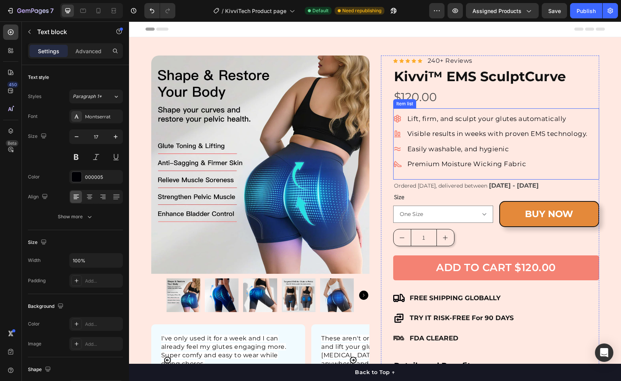
click at [409, 162] on p "Premium Moisture Wicking Fabric" at bounding box center [497, 164] width 180 height 10
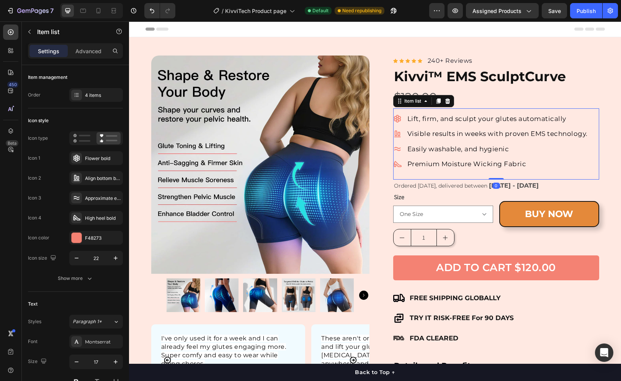
click at [396, 166] on icon at bounding box center [397, 164] width 8 height 6
click at [100, 218] on div "High heel bold" at bounding box center [103, 218] width 36 height 7
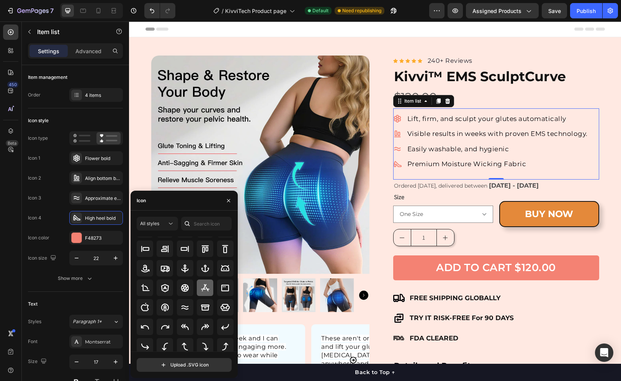
scroll to position [114, 0]
click at [207, 228] on input "text" at bounding box center [206, 224] width 51 height 14
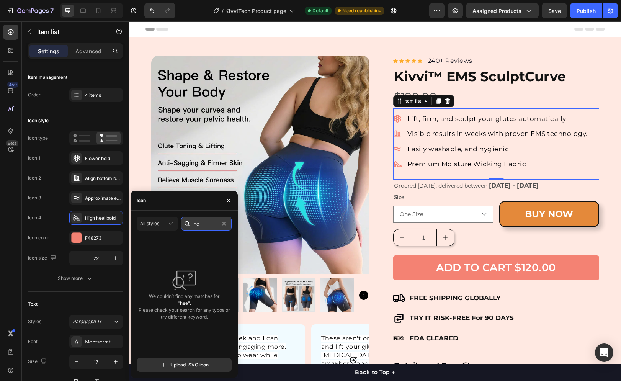
type input "h"
drag, startPoint x: 210, startPoint y: 223, endPoint x: 179, endPoint y: 224, distance: 31.4
click at [179, 224] on div "All styles swer" at bounding box center [184, 224] width 95 height 14
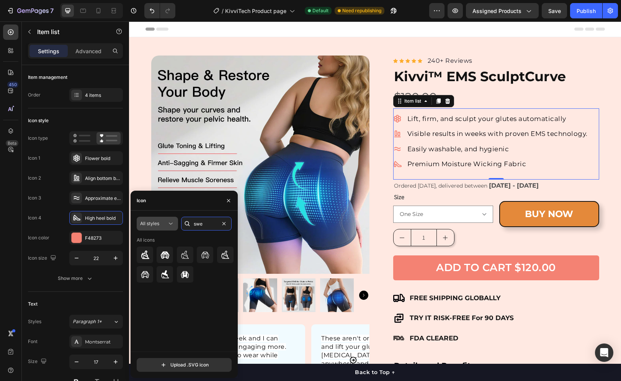
drag, startPoint x: 206, startPoint y: 225, endPoint x: 176, endPoint y: 220, distance: 30.2
click at [177, 224] on div "All styles swe" at bounding box center [184, 224] width 95 height 14
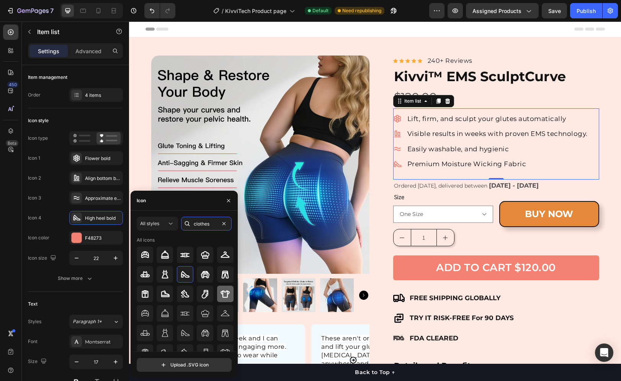
type input "clothes"
click at [224, 291] on icon at bounding box center [224, 293] width 9 height 7
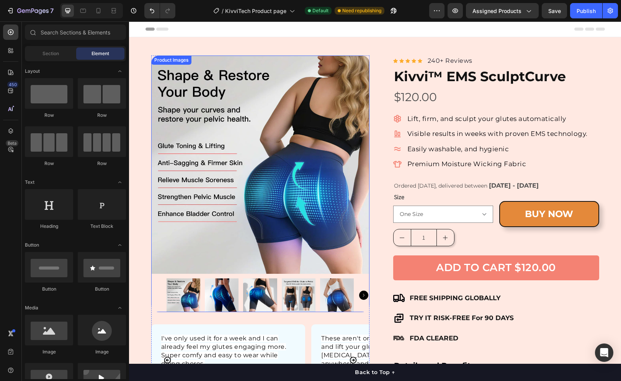
click at [223, 286] on img at bounding box center [222, 295] width 34 height 34
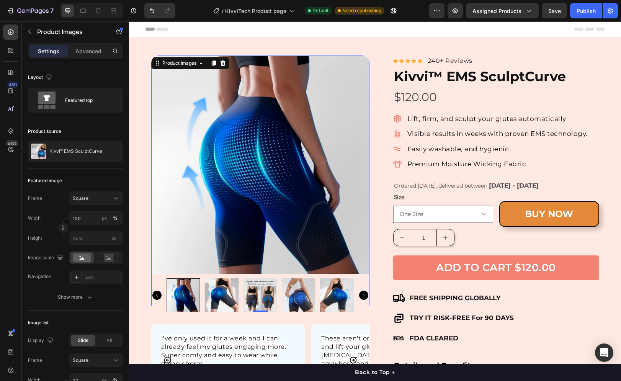
click at [232, 288] on img at bounding box center [222, 295] width 34 height 34
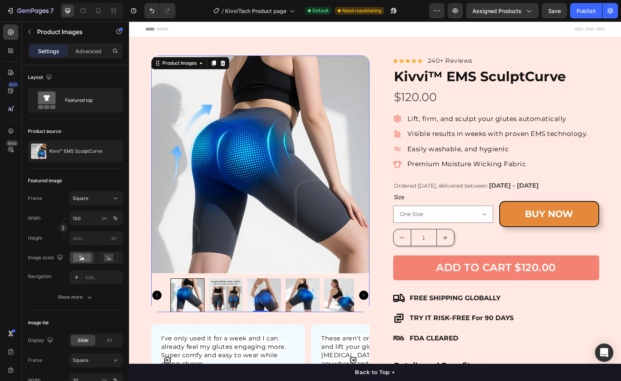
click at [263, 291] on img at bounding box center [264, 295] width 34 height 34
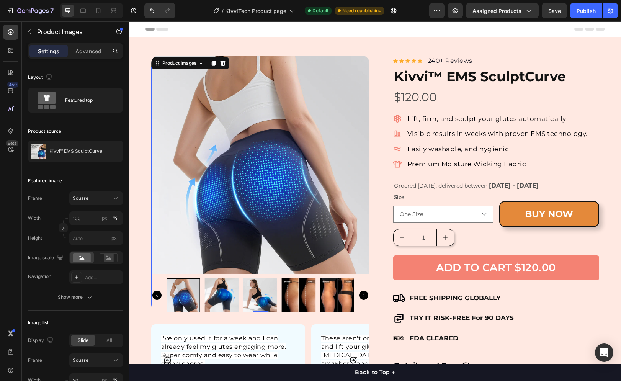
click at [152, 293] on icon "Carousel Back Arrow" at bounding box center [156, 294] width 9 height 9
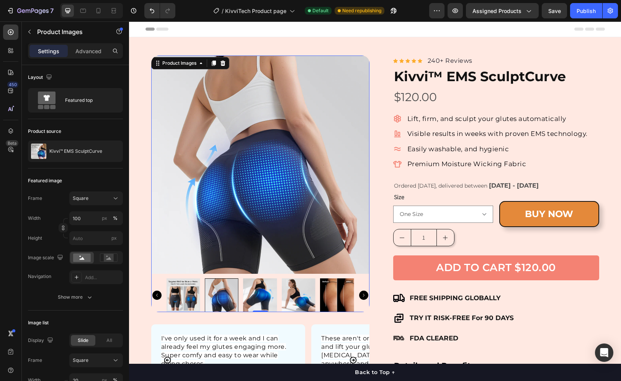
click at [152, 293] on icon "Carousel Back Arrow" at bounding box center [156, 294] width 9 height 9
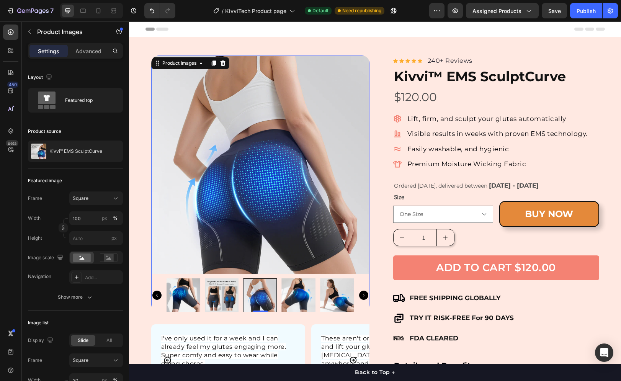
click at [153, 293] on icon "Carousel Back Arrow" at bounding box center [156, 294] width 9 height 9
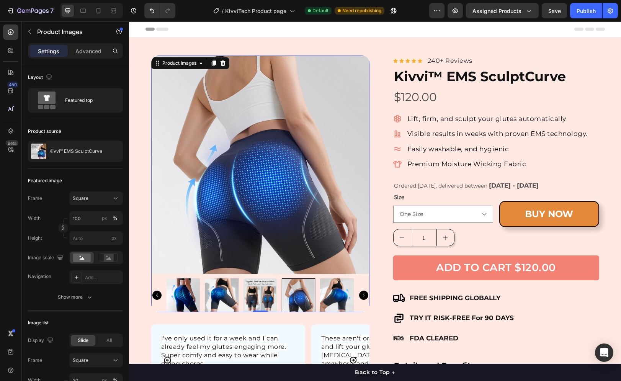
click at [153, 294] on icon "Carousel Back Arrow" at bounding box center [156, 294] width 9 height 9
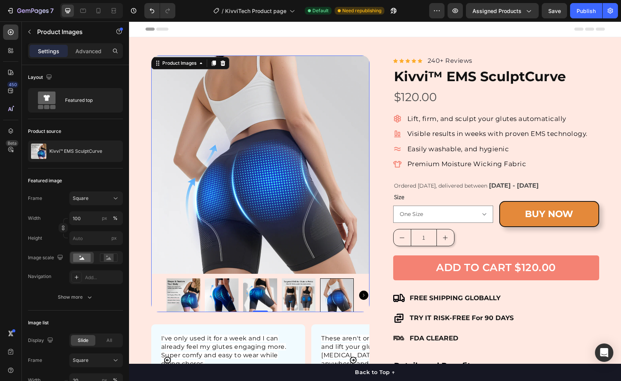
click at [153, 294] on div at bounding box center [260, 295] width 218 height 34
click at [295, 295] on img at bounding box center [299, 295] width 34 height 34
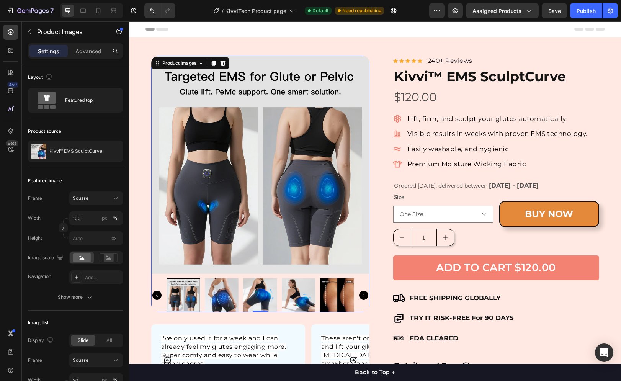
click at [155, 293] on icon "Carousel Back Arrow" at bounding box center [156, 294] width 9 height 9
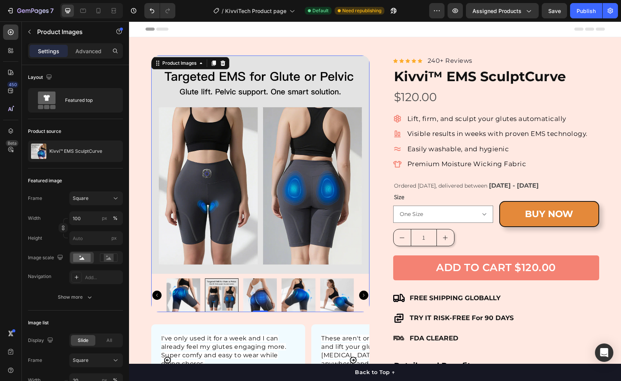
click at [155, 293] on icon "Carousel Back Arrow" at bounding box center [156, 294] width 9 height 9
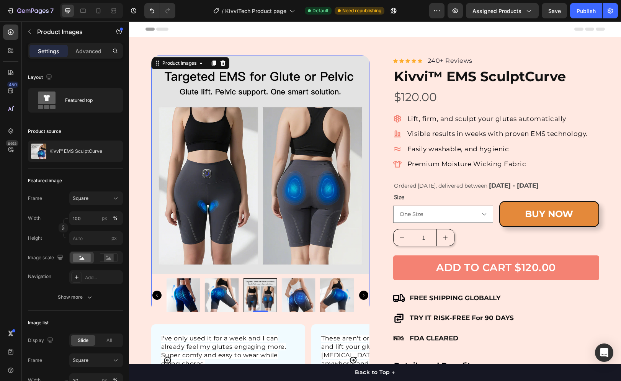
click at [155, 294] on icon "Carousel Back Arrow" at bounding box center [156, 294] width 9 height 9
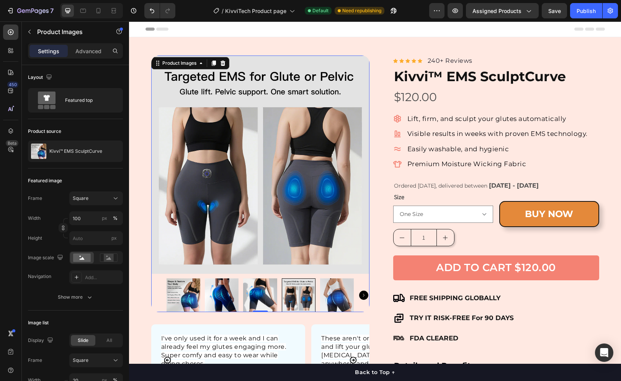
click at [154, 293] on div at bounding box center [260, 295] width 218 height 34
click at [178, 291] on img at bounding box center [183, 295] width 34 height 34
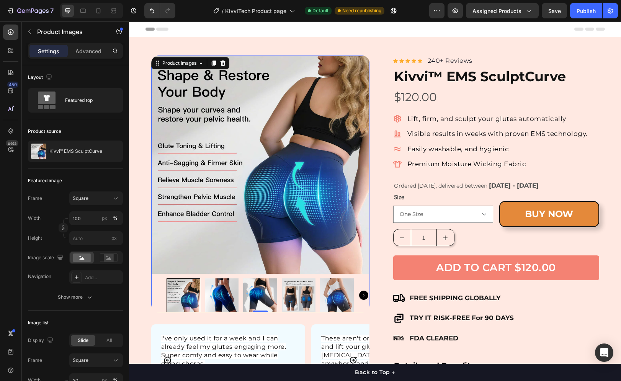
click at [223, 293] on img at bounding box center [222, 295] width 34 height 34
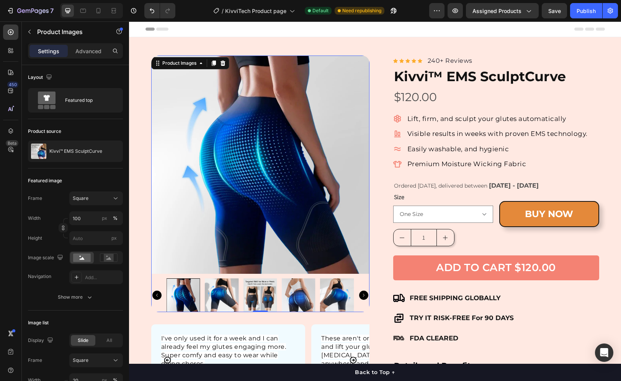
click at [359, 296] on icon "Carousel Next Arrow" at bounding box center [363, 294] width 9 height 9
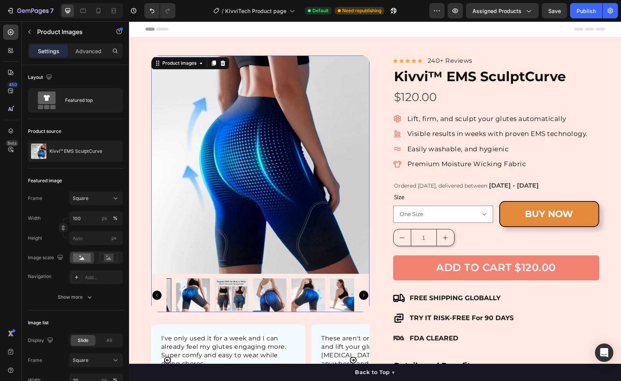
click at [359, 295] on icon "Carousel Next Arrow" at bounding box center [363, 294] width 9 height 9
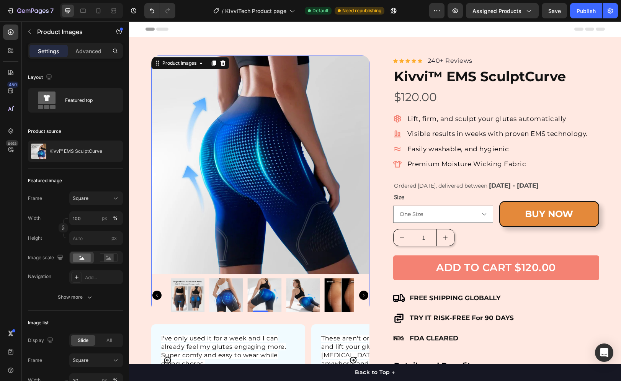
click at [359, 295] on icon "Carousel Next Arrow" at bounding box center [363, 294] width 9 height 9
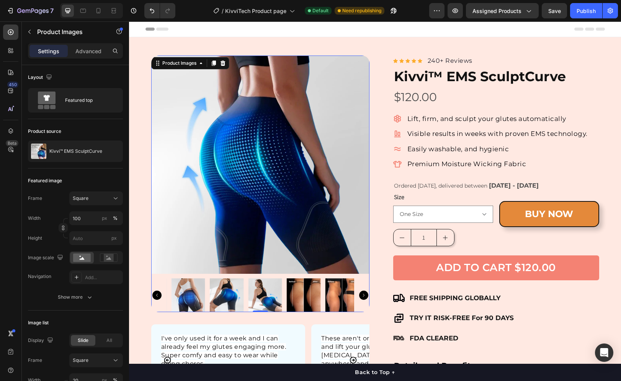
click at [359, 295] on icon "Carousel Next Arrow" at bounding box center [363, 294] width 9 height 9
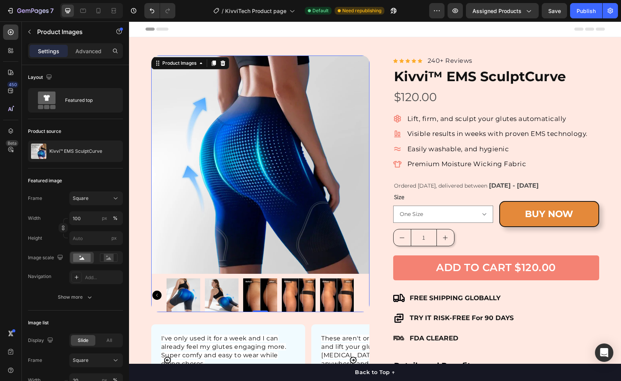
click at [360, 294] on div at bounding box center [260, 295] width 218 height 34
click at [156, 296] on icon "Carousel Back Arrow" at bounding box center [156, 294] width 9 height 9
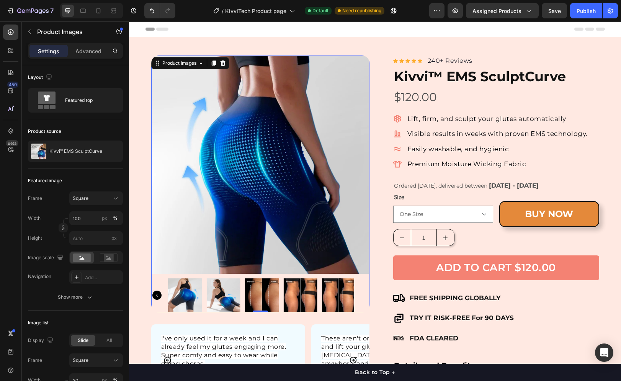
click at [155, 297] on icon "Carousel Back Arrow" at bounding box center [156, 294] width 9 height 9
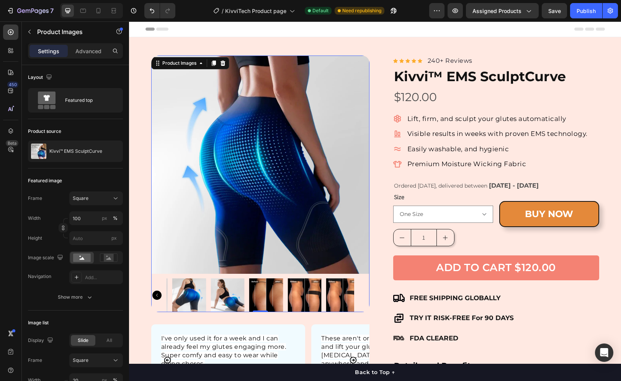
click at [155, 297] on icon "Carousel Back Arrow" at bounding box center [156, 294] width 9 height 9
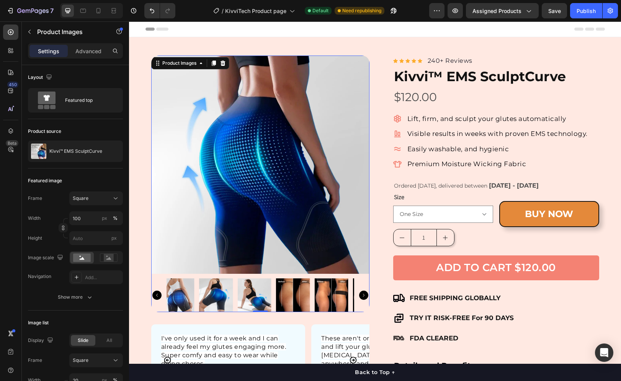
click at [155, 297] on icon "Carousel Back Arrow" at bounding box center [156, 294] width 9 height 9
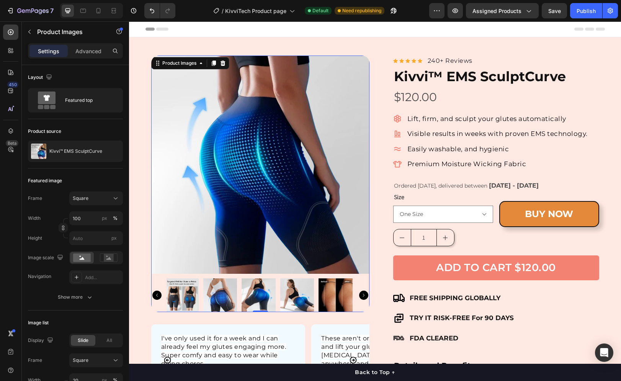
click at [155, 296] on icon "Carousel Back Arrow" at bounding box center [156, 294] width 9 height 9
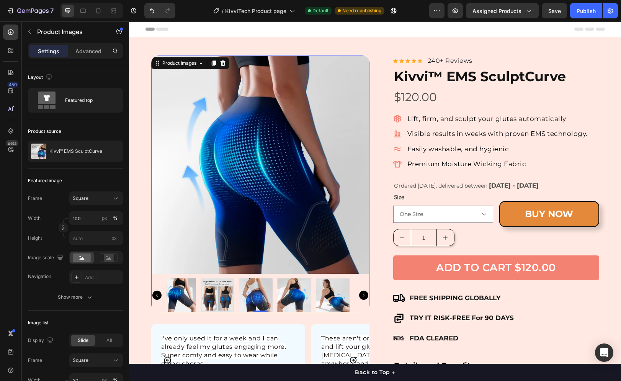
click at [155, 296] on icon "Carousel Back Arrow" at bounding box center [156, 294] width 9 height 9
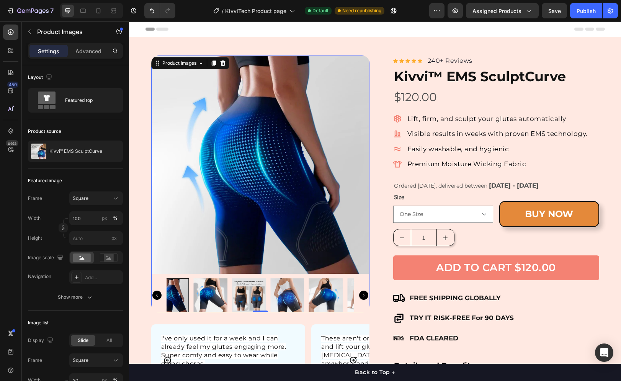
click at [155, 295] on icon "Carousel Back Arrow" at bounding box center [156, 294] width 9 height 9
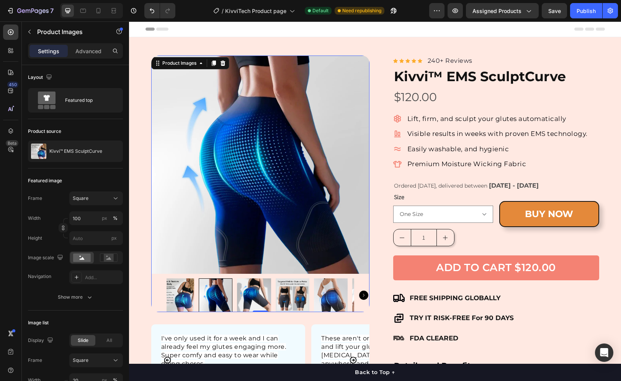
click at [155, 295] on div at bounding box center [260, 295] width 218 height 34
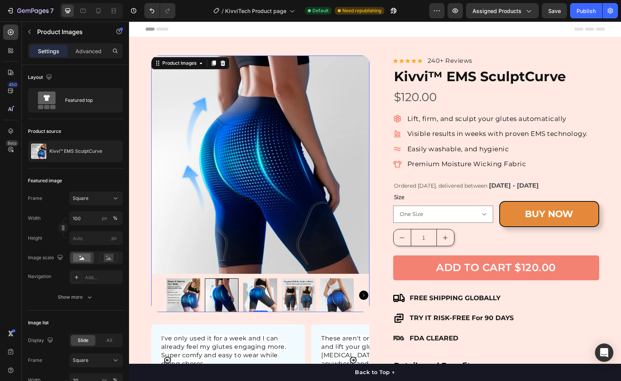
click at [156, 295] on div at bounding box center [260, 295] width 218 height 34
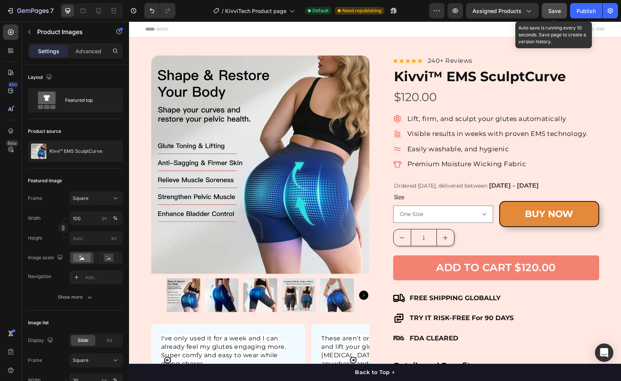
click at [556, 8] on span "Save" at bounding box center [554, 11] width 13 height 7
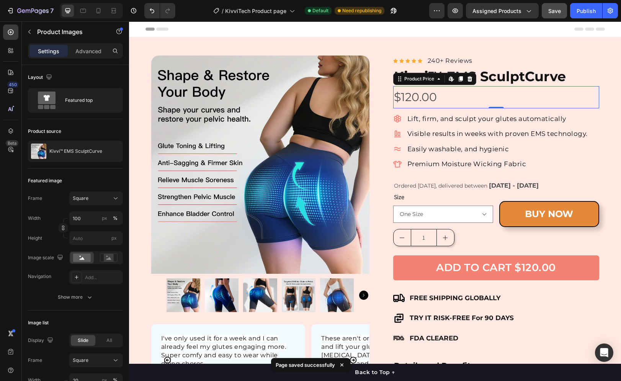
click at [403, 95] on div "$120.00" at bounding box center [496, 97] width 206 height 22
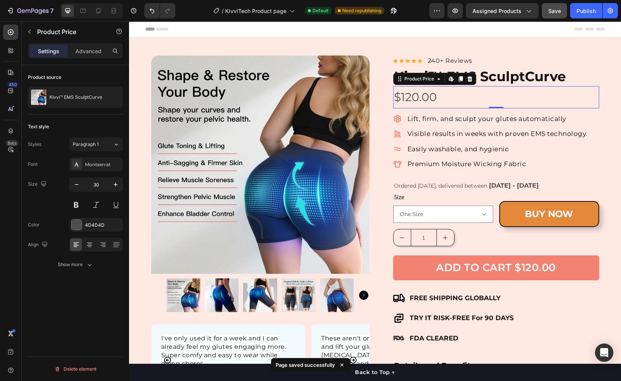
click at [403, 95] on div "$120.00" at bounding box center [496, 97] width 206 height 22
click at [406, 96] on div "$120.00" at bounding box center [496, 97] width 206 height 22
click at [406, 99] on div "$120.00" at bounding box center [496, 97] width 206 height 22
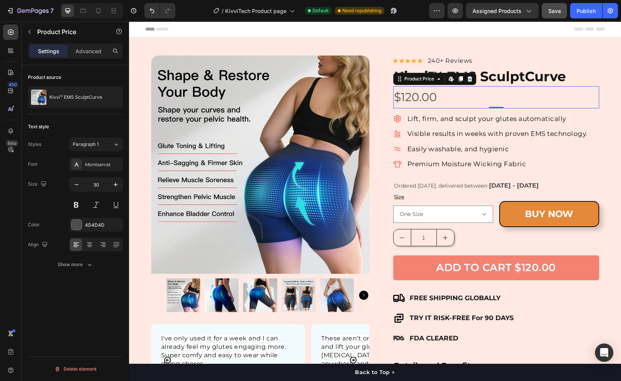
click at [414, 97] on div "$120.00" at bounding box center [496, 97] width 206 height 22
click at [448, 80] on icon at bounding box center [449, 78] width 3 height 5
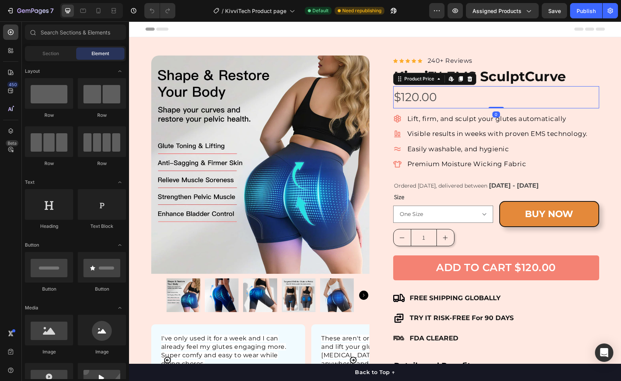
click at [425, 98] on div "$120.00" at bounding box center [496, 97] width 206 height 22
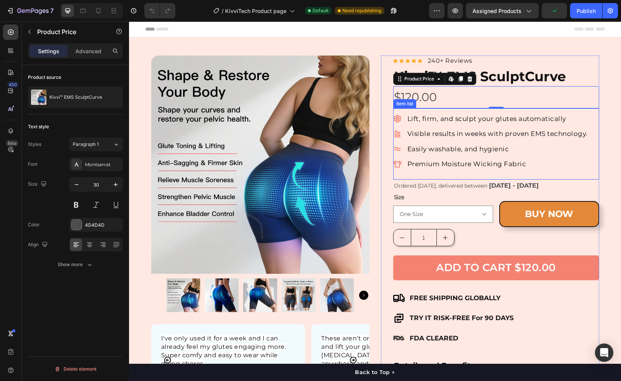
click at [422, 105] on div "Lift, firm, and sculpt your glutes automatically Visible results in weeks with …" at bounding box center [496, 142] width 206 height 76
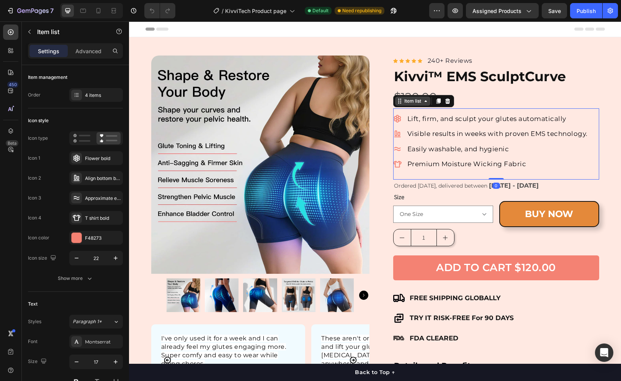
click at [424, 101] on icon at bounding box center [425, 101] width 2 height 2
click at [451, 125] on div "Lift, firm, and sculpt your glutes automatically Visible results in weeks with …" at bounding box center [491, 141] width 196 height 57
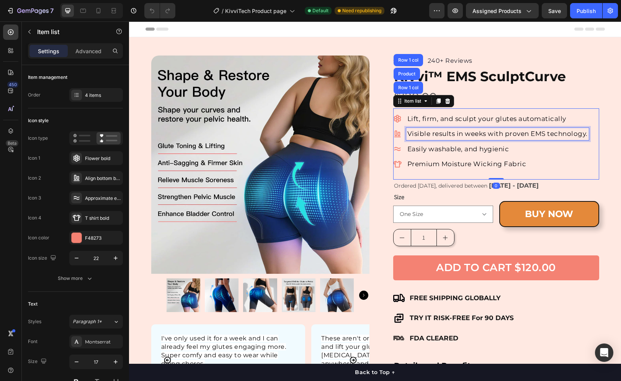
click at [455, 133] on p "Visible results in weeks with proven EMS technology." at bounding box center [497, 134] width 180 height 10
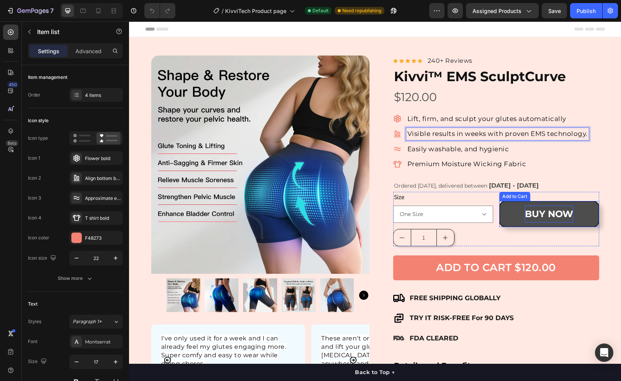
click at [525, 217] on div "BUY NOW" at bounding box center [549, 213] width 48 height 16
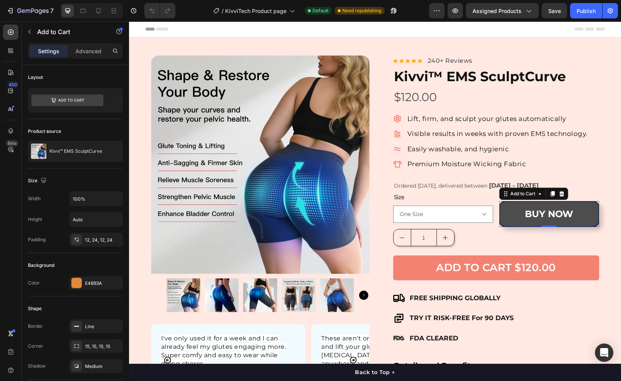
click at [516, 218] on button "BUY NOW" at bounding box center [549, 214] width 100 height 26
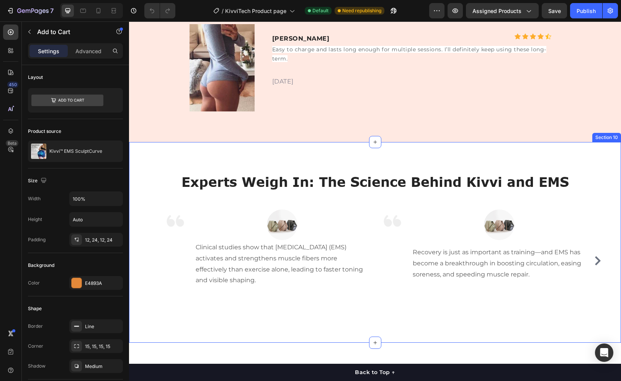
scroll to position [3399, 0]
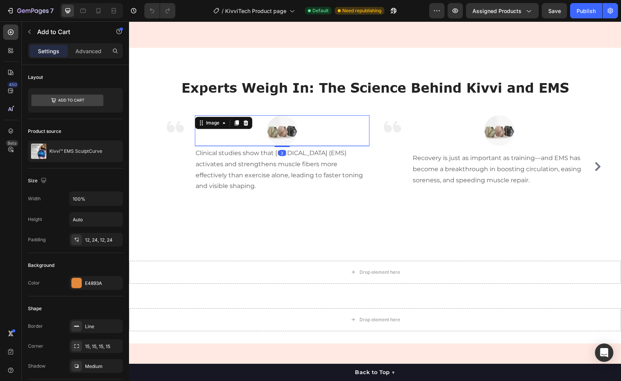
click at [281, 146] on img at bounding box center [282, 130] width 31 height 31
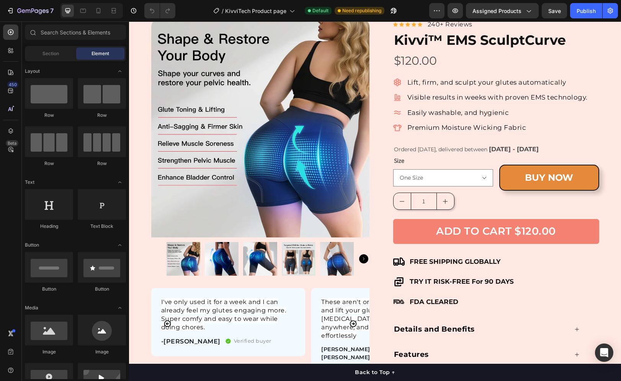
scroll to position [357, 0]
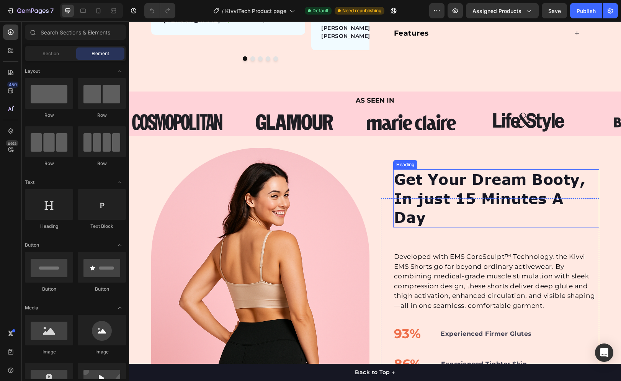
click at [461, 171] on h2 "Get Your Dream Booty, In just 15 Minutes A Day" at bounding box center [496, 198] width 206 height 58
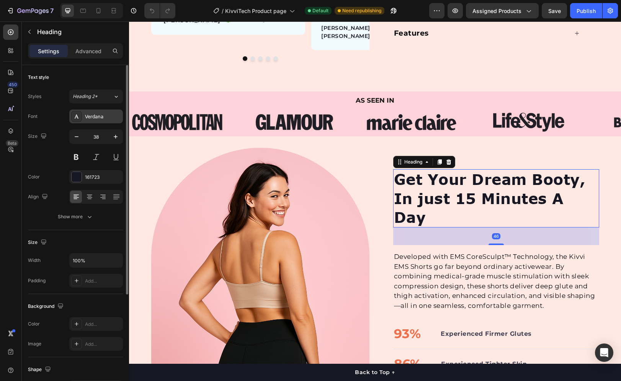
click at [91, 119] on div "Verdana" at bounding box center [103, 116] width 36 height 7
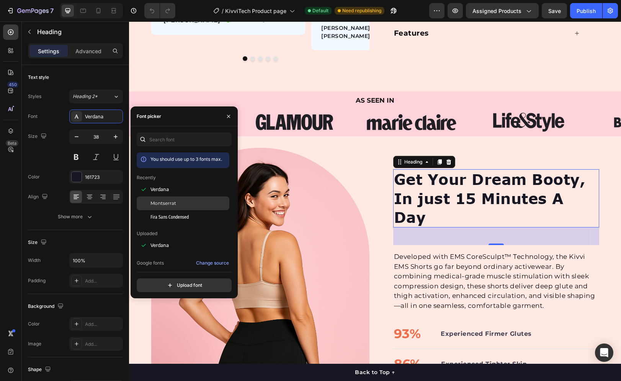
click at [145, 199] on div at bounding box center [144, 203] width 14 height 14
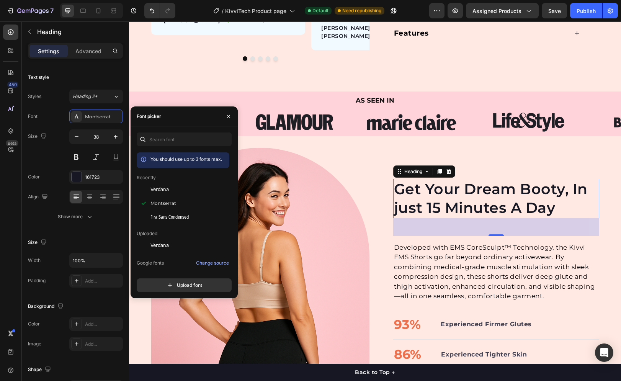
click at [428, 247] on p "Developed with EMS CoreSculpt™ Technology, the Kivvi EMS Shorts go far beyond o…" at bounding box center [496, 272] width 204 height 59
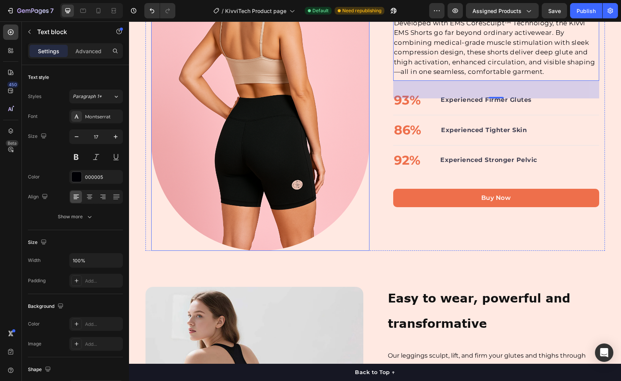
scroll to position [587, 0]
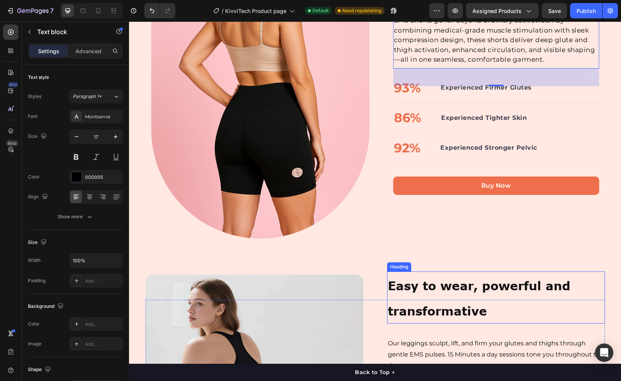
click at [393, 288] on strong "Easy to wear, powerful and transformative" at bounding box center [479, 298] width 182 height 40
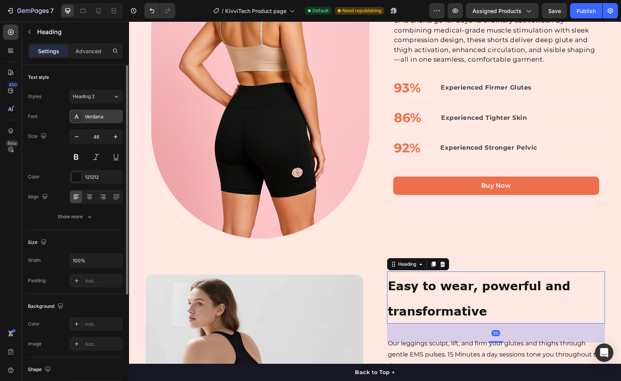
click at [86, 114] on div "Verdana" at bounding box center [103, 116] width 36 height 7
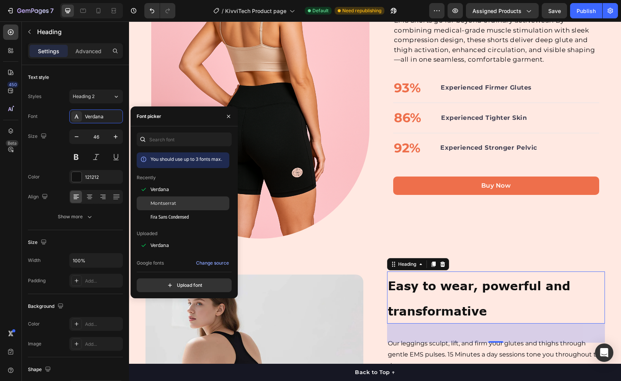
click at [156, 200] on span "Montserrat" at bounding box center [163, 203] width 26 height 7
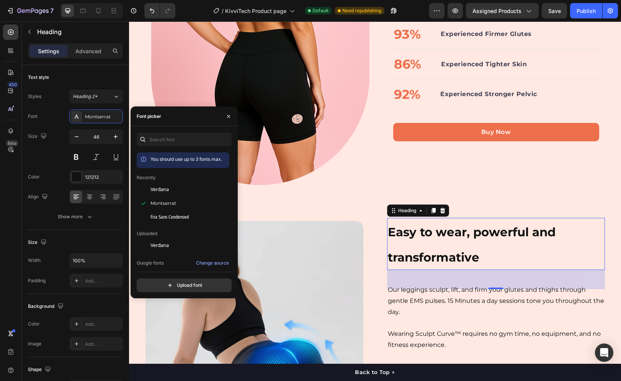
scroll to position [663, 0]
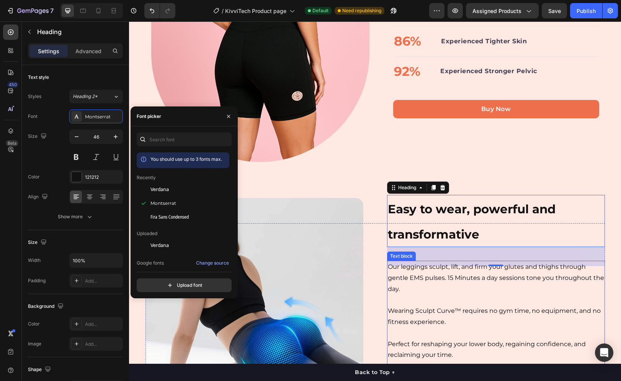
click at [409, 285] on p "Our leggings sculpt, lift, and firm your glutes and thighs through gentle EMS p…" at bounding box center [496, 277] width 216 height 33
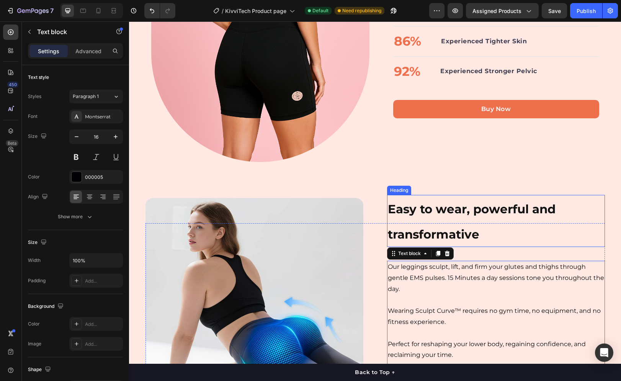
click at [443, 209] on strong "Easy to wear, powerful and transformative" at bounding box center [472, 222] width 168 height 40
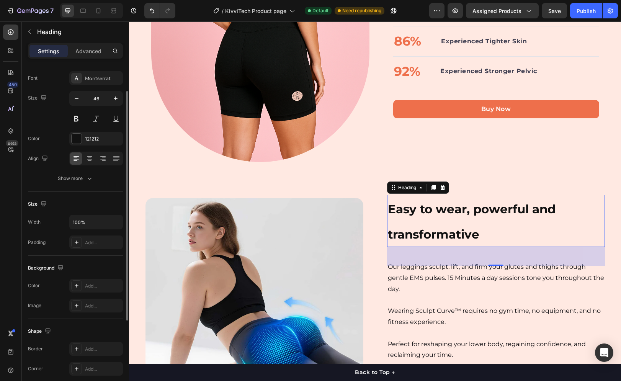
scroll to position [0, 0]
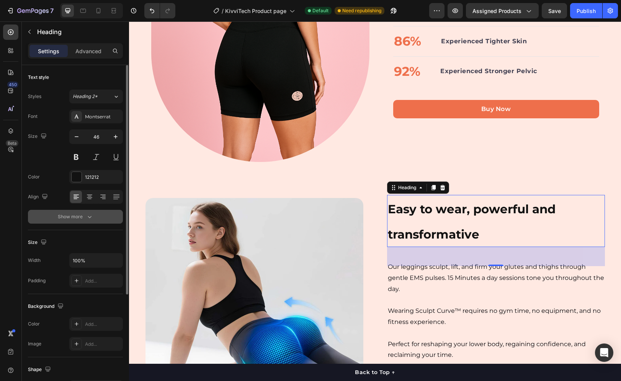
click at [73, 221] on button "Show more" at bounding box center [75, 217] width 95 height 14
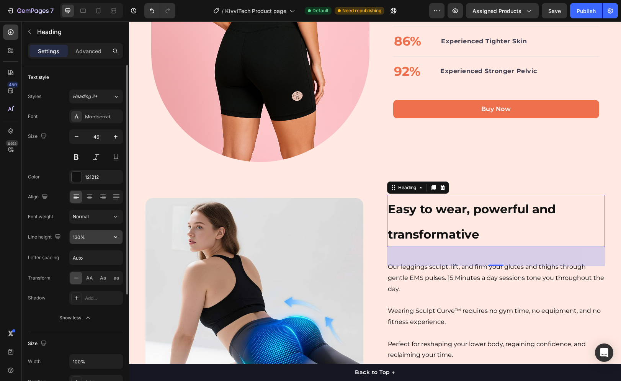
click at [98, 238] on input "130%" at bounding box center [96, 237] width 53 height 14
click at [115, 239] on icon "button" at bounding box center [116, 237] width 8 height 8
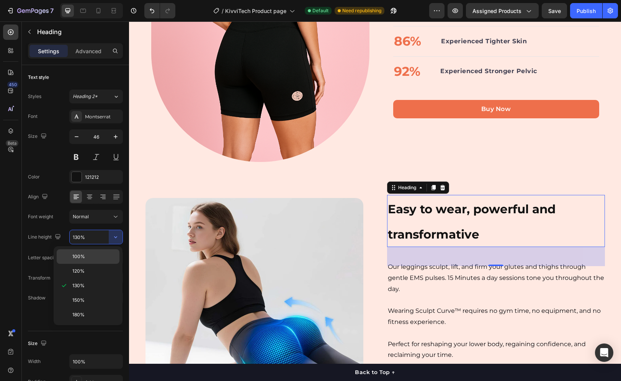
click at [103, 254] on p "100%" at bounding box center [94, 256] width 44 height 7
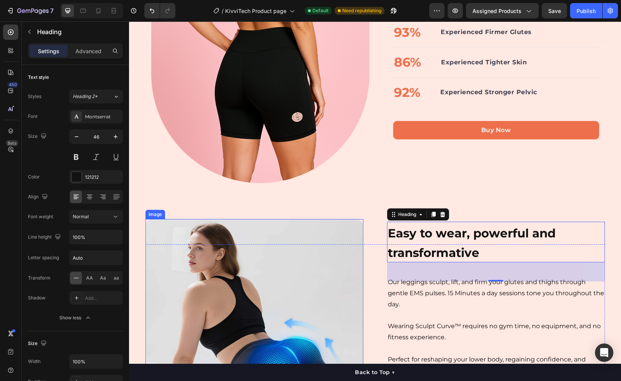
scroll to position [587, 0]
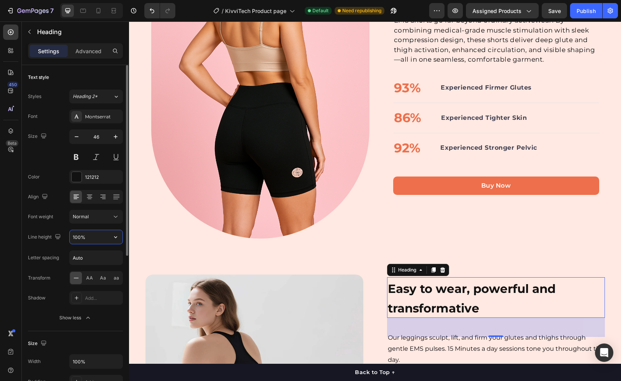
click at [92, 240] on input "100%" at bounding box center [96, 237] width 53 height 14
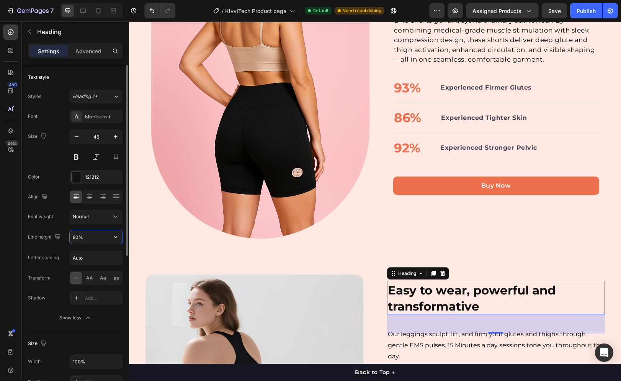
type input "80%"
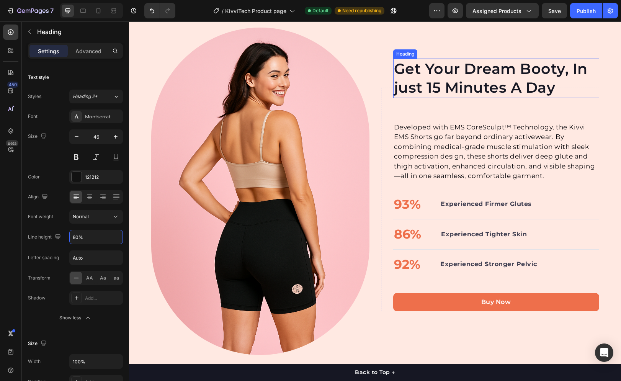
scroll to position [434, 0]
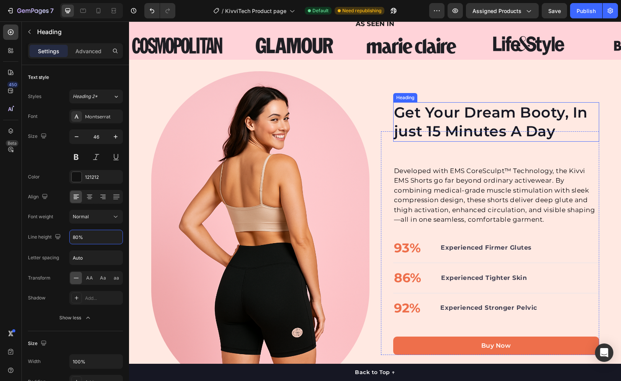
click at [416, 116] on h2 "Get Your Dream Booty, In just 15 Minutes A Day" at bounding box center [496, 121] width 206 height 39
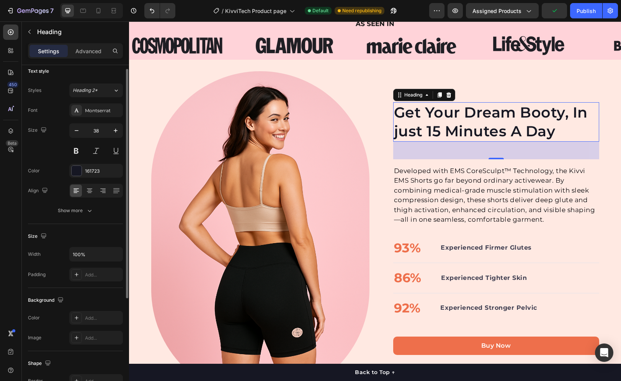
scroll to position [0, 0]
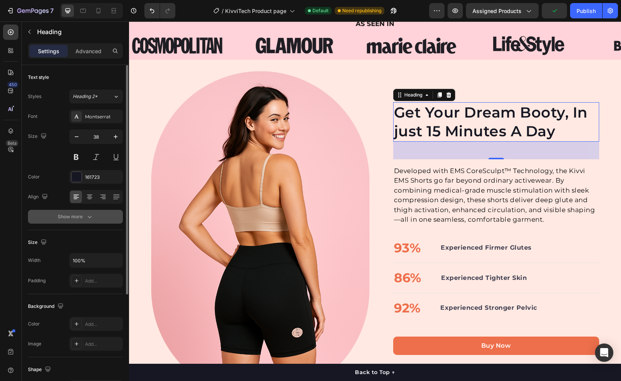
click at [81, 213] on div "Show more" at bounding box center [76, 217] width 36 height 8
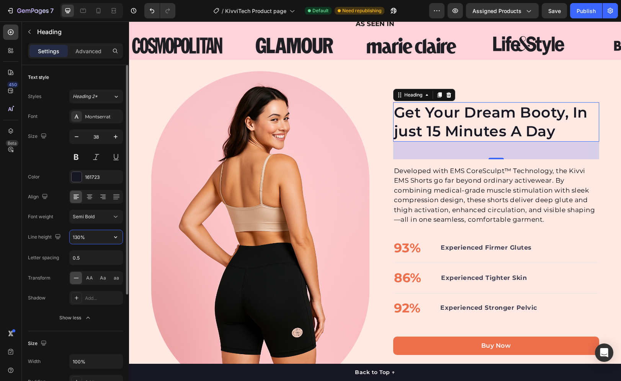
click at [91, 239] on input "130%" at bounding box center [96, 237] width 53 height 14
click at [116, 237] on icon "button" at bounding box center [115, 237] width 3 height 2
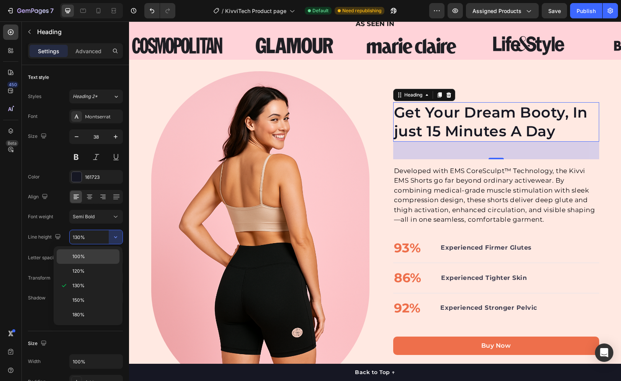
click at [102, 259] on p "100%" at bounding box center [94, 256] width 44 height 7
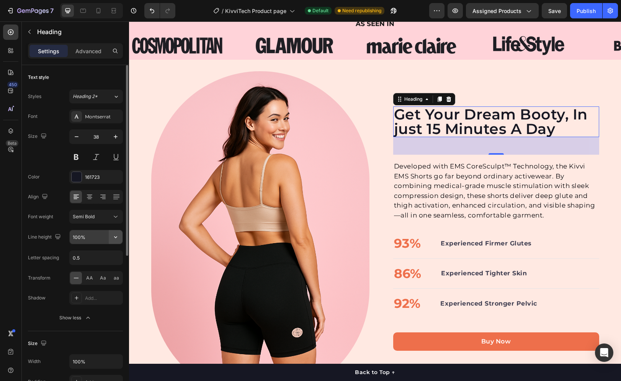
click at [116, 237] on icon "button" at bounding box center [116, 237] width 8 height 8
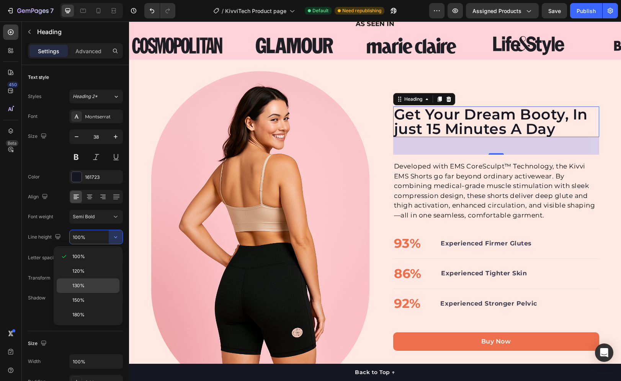
click at [95, 293] on div "130%" at bounding box center [88, 300] width 63 height 15
type input "130%"
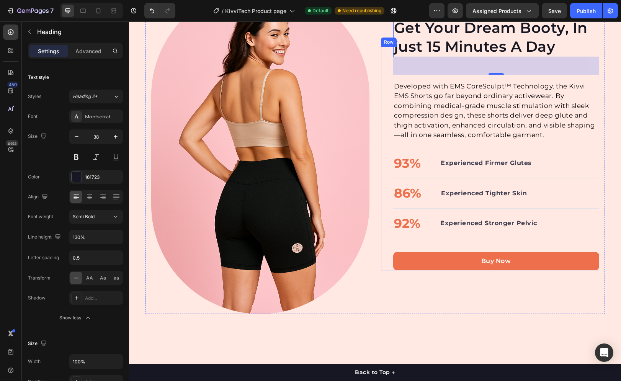
scroll to position [587, 0]
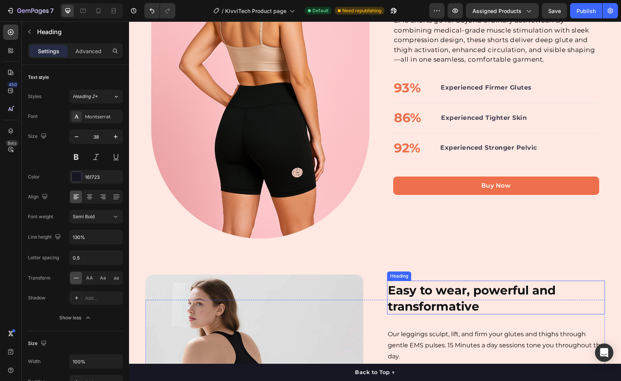
click at [410, 286] on strong "Easy to wear, powerful and transformative" at bounding box center [472, 298] width 168 height 31
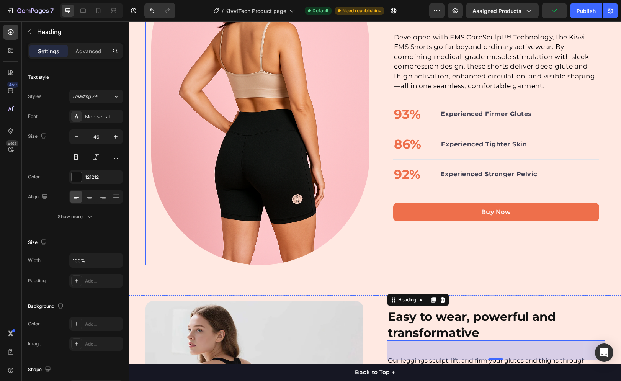
scroll to position [472, 0]
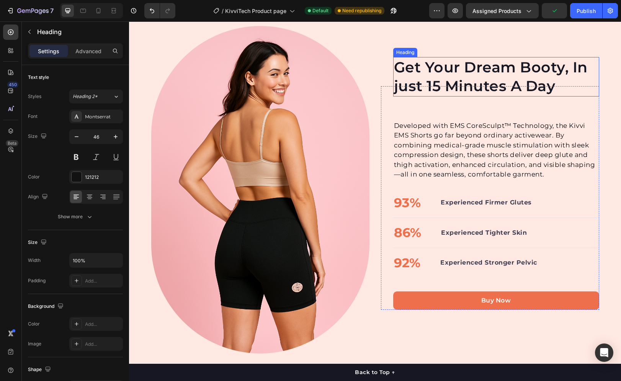
click at [443, 73] on h2 "Get Your Dream Booty, In just 15 Minutes A Day" at bounding box center [496, 76] width 206 height 39
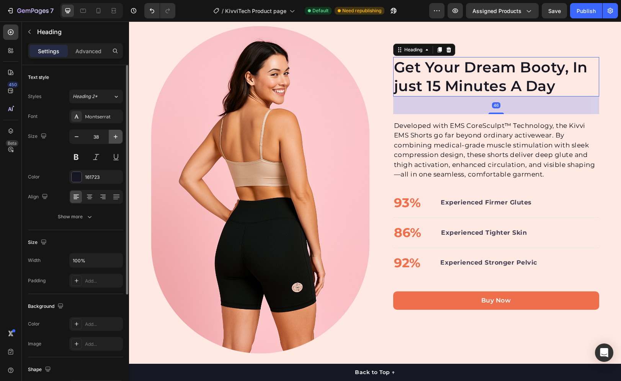
click at [114, 137] on icon "button" at bounding box center [116, 137] width 4 height 4
click at [114, 137] on icon "button" at bounding box center [116, 137] width 8 height 8
click at [114, 138] on icon "button" at bounding box center [116, 137] width 8 height 8
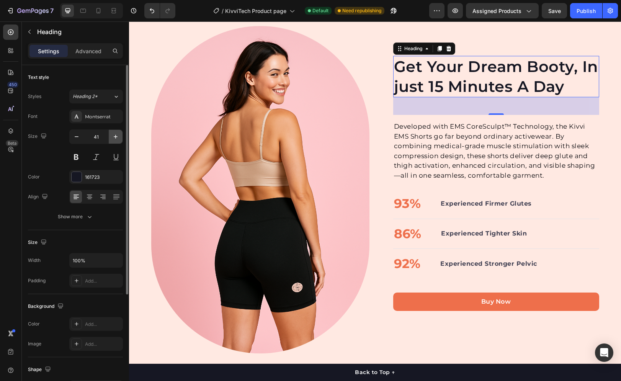
click at [114, 138] on icon "button" at bounding box center [116, 137] width 8 height 8
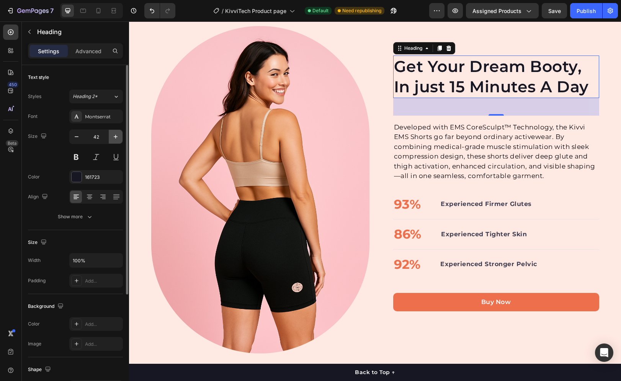
click at [114, 138] on icon "button" at bounding box center [116, 137] width 8 height 8
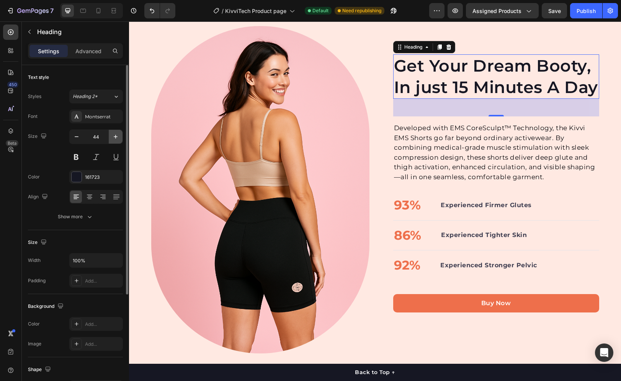
click at [114, 138] on icon "button" at bounding box center [116, 137] width 8 height 8
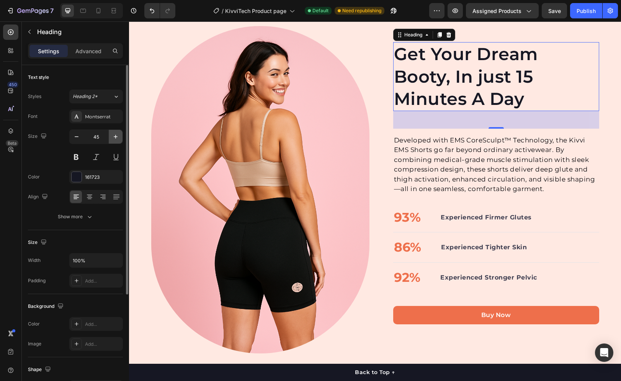
click at [114, 138] on icon "button" at bounding box center [116, 137] width 8 height 8
type input "46"
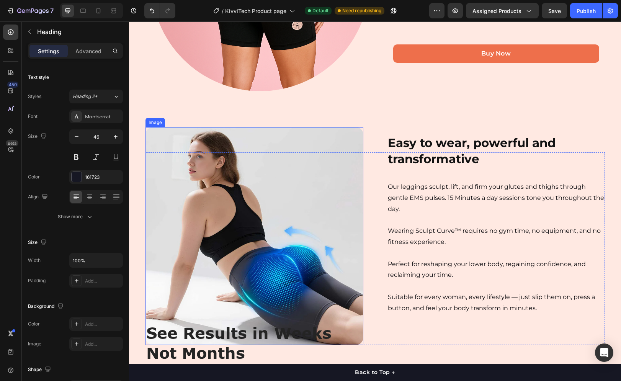
scroll to position [740, 0]
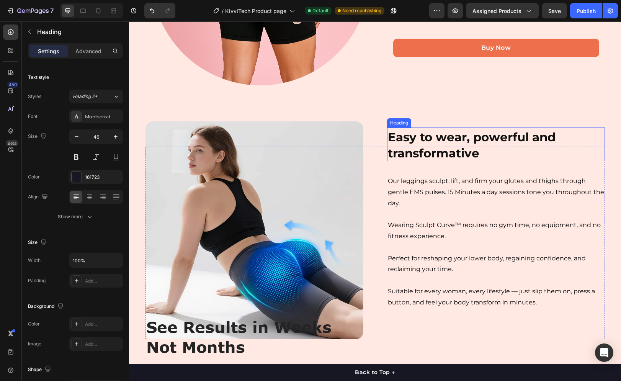
click at [415, 142] on strong "Easy to wear, powerful and transformative" at bounding box center [472, 145] width 168 height 31
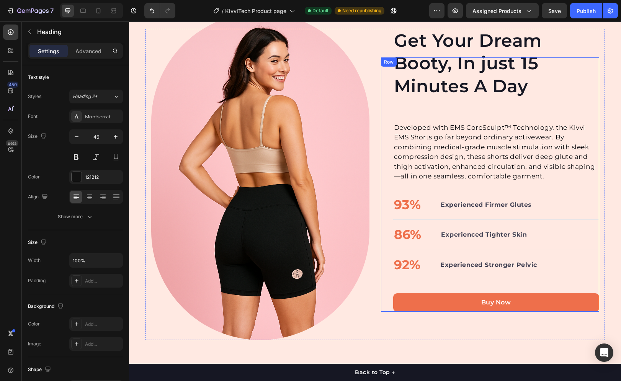
scroll to position [472, 0]
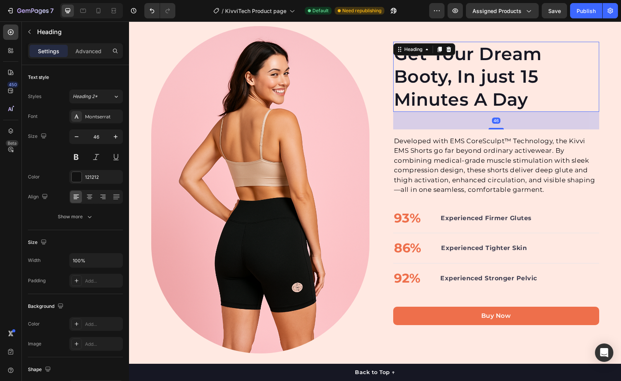
click at [428, 59] on h2 "Get Your Dream Booty, In just 15 Minutes A Day" at bounding box center [496, 77] width 206 height 70
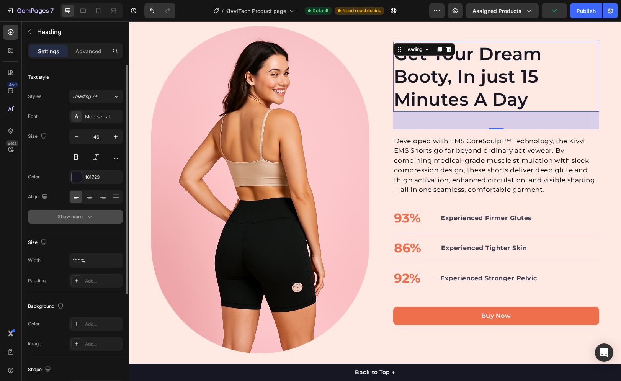
click at [49, 215] on button "Show more" at bounding box center [75, 217] width 95 height 14
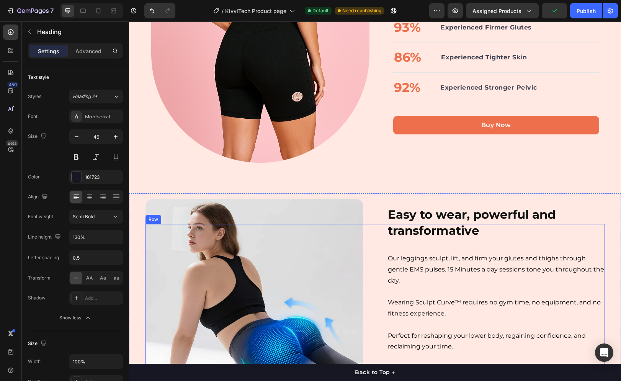
scroll to position [663, 0]
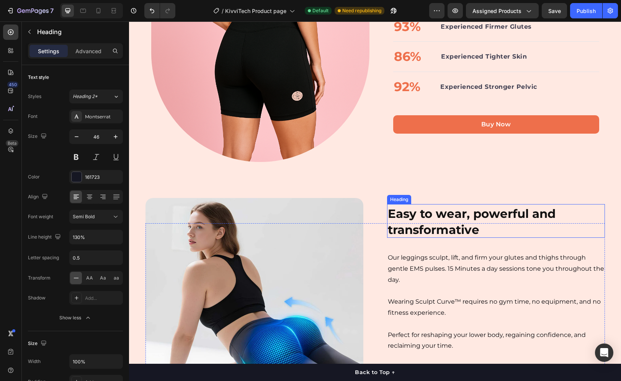
click at [417, 215] on strong "Easy to wear, powerful and transformative" at bounding box center [472, 221] width 168 height 31
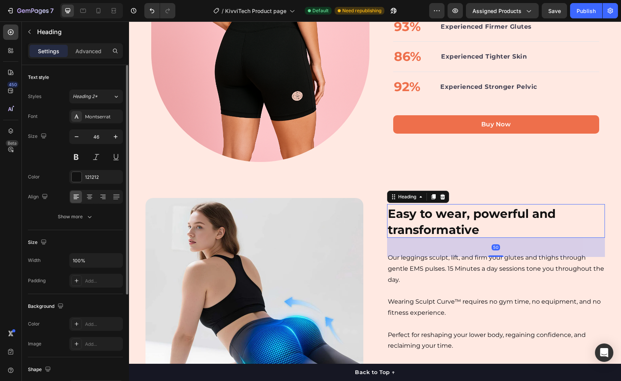
click at [55, 294] on div "Text style Styles Heading 2* Font Montserrat Size 46 Color 121212 Align Show mo…" at bounding box center [75, 325] width 95 height 63
click at [55, 219] on button "Show more" at bounding box center [75, 217] width 95 height 14
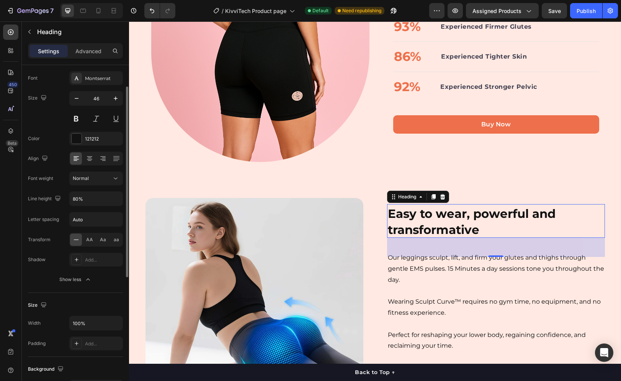
scroll to position [0, 0]
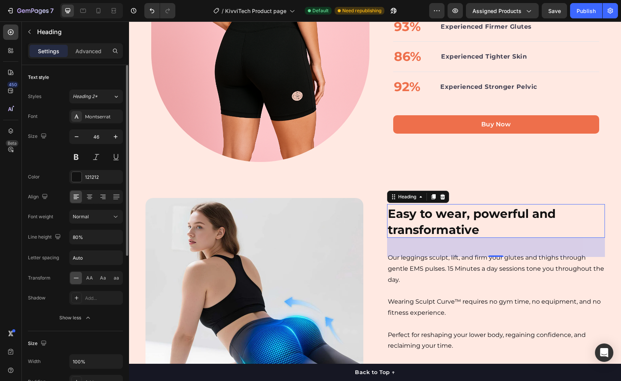
click at [48, 157] on div "Size 46" at bounding box center [75, 146] width 95 height 34
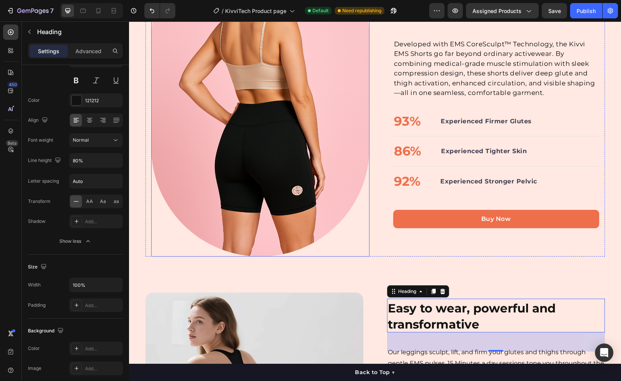
scroll to position [472, 0]
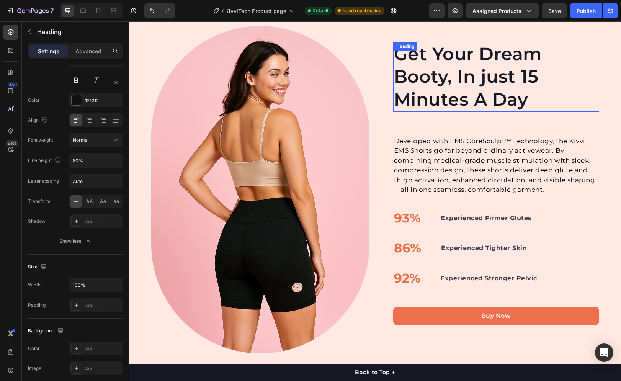
click at [431, 98] on h2 "Get Your Dream Booty, In just 15 Minutes A Day" at bounding box center [496, 77] width 206 height 70
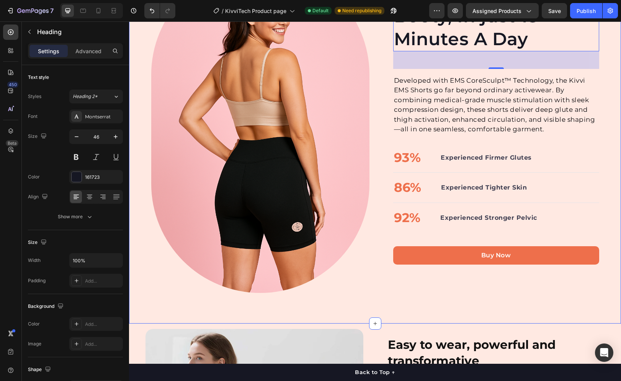
scroll to position [625, 0]
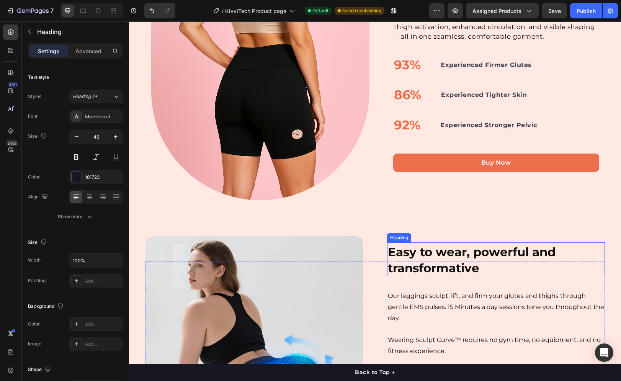
click at [407, 251] on strong "Easy to wear, powerful and transformative" at bounding box center [472, 259] width 168 height 31
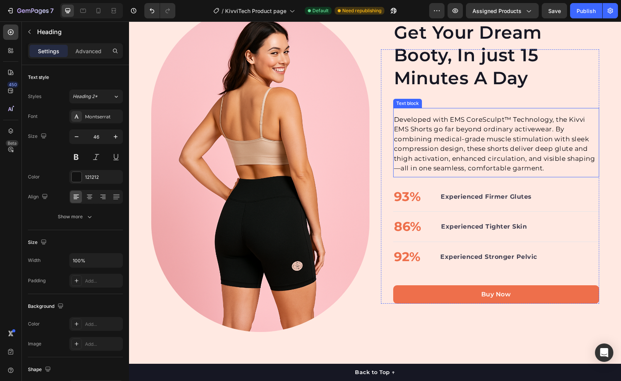
scroll to position [434, 0]
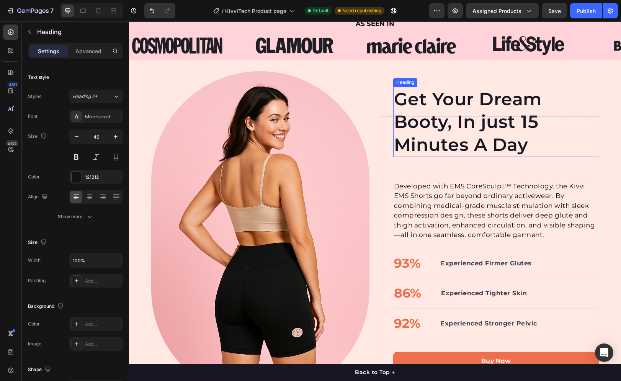
click at [432, 93] on h2 "Get Your Dream Booty, In just 15 Minutes A Day" at bounding box center [496, 122] width 206 height 70
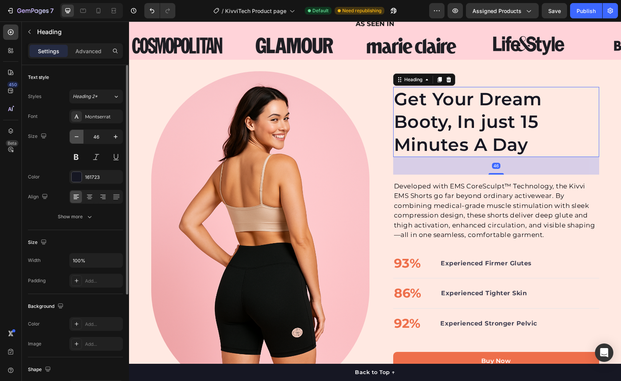
click at [79, 139] on icon "button" at bounding box center [77, 137] width 8 height 8
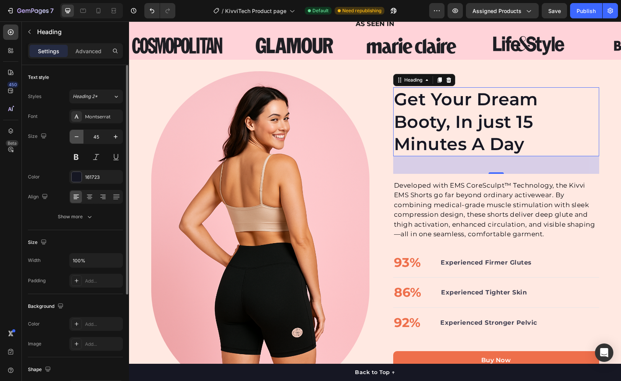
click at [79, 139] on icon "button" at bounding box center [77, 137] width 8 height 8
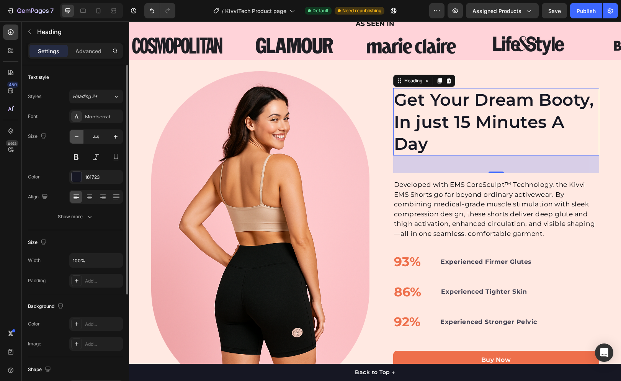
click at [79, 139] on icon "button" at bounding box center [77, 137] width 8 height 8
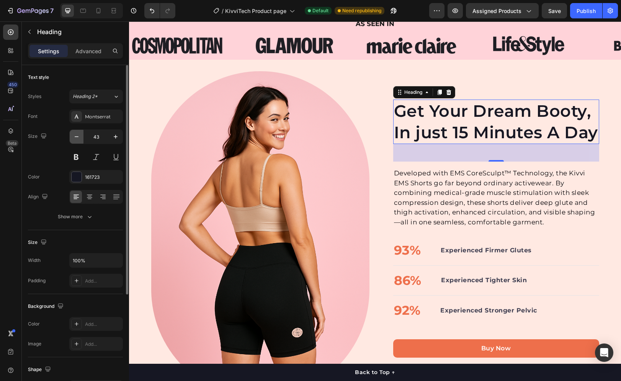
click at [79, 139] on icon "button" at bounding box center [77, 137] width 8 height 8
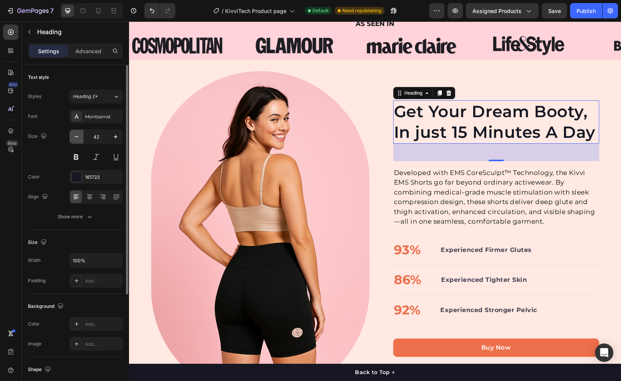
click at [79, 140] on icon "button" at bounding box center [77, 137] width 8 height 8
type input "41"
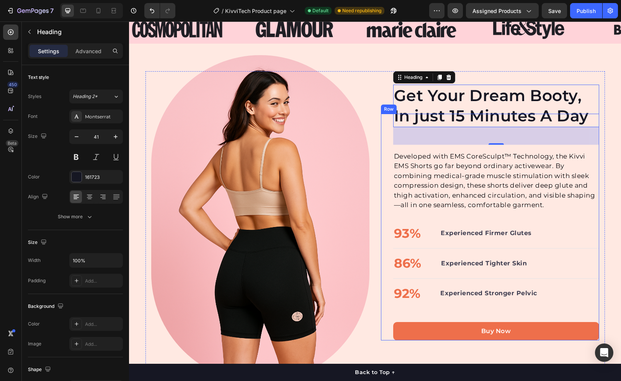
scroll to position [472, 0]
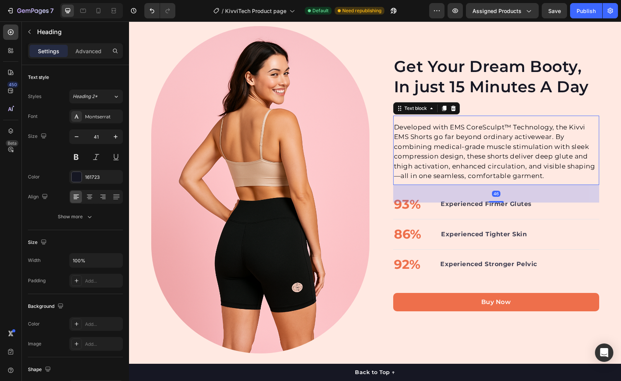
click at [479, 162] on p "Developed with EMS CoreSculpt™ Technology, the Kivvi EMS Shorts go far beyond o…" at bounding box center [496, 151] width 204 height 59
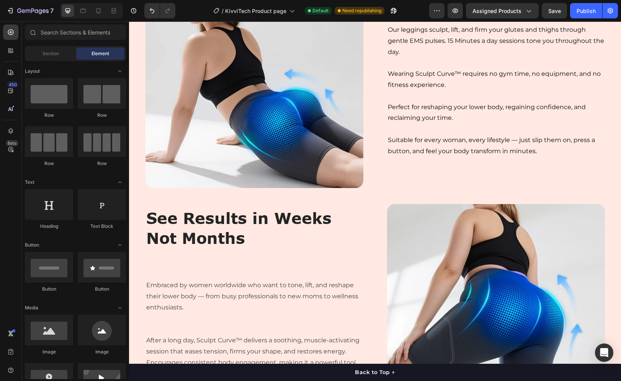
scroll to position [896, 0]
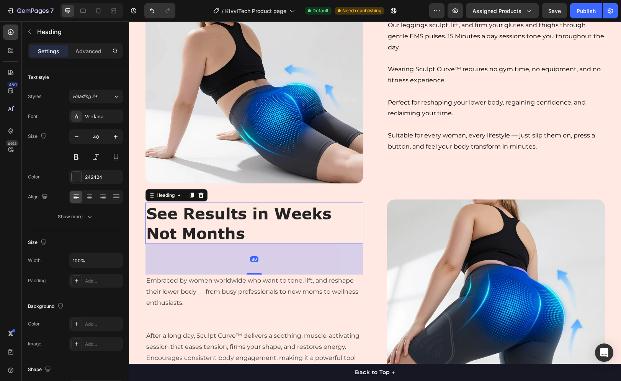
click at [247, 218] on strong "See Results in Weeks Not Months" at bounding box center [238, 223] width 185 height 38
click at [94, 122] on div "Verdana" at bounding box center [96, 116] width 54 height 14
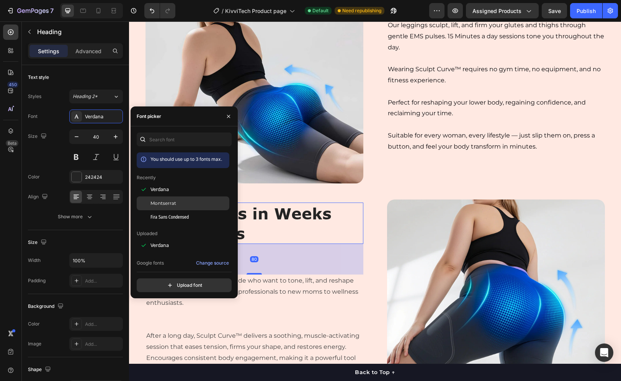
click at [142, 199] on div at bounding box center [144, 203] width 14 height 14
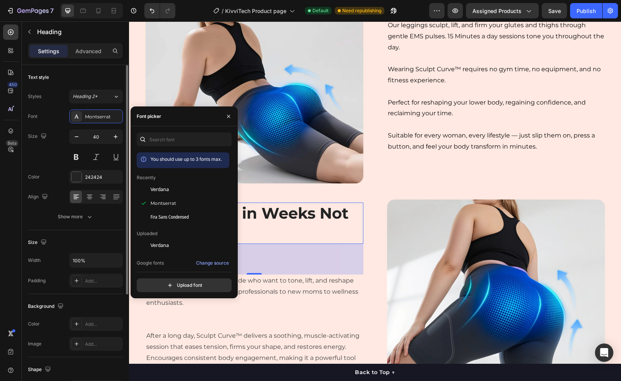
click at [52, 144] on div "Size 40" at bounding box center [75, 146] width 95 height 34
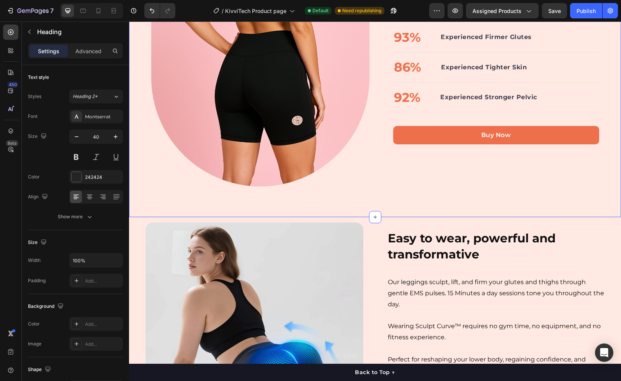
scroll to position [619, 0]
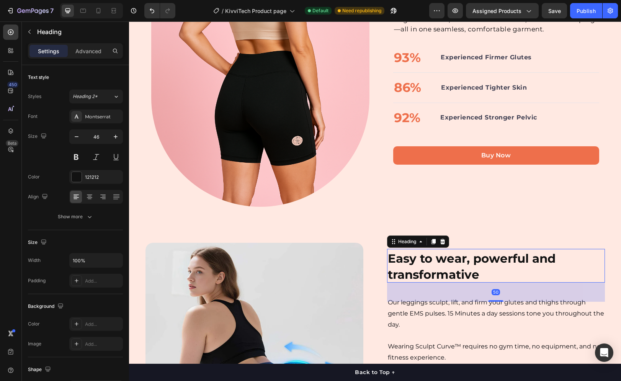
click at [432, 258] on strong "Easy to wear, powerful and transformative" at bounding box center [472, 266] width 168 height 31
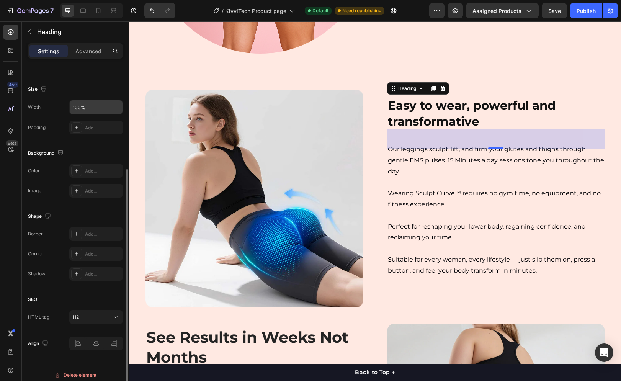
scroll to position [77, 0]
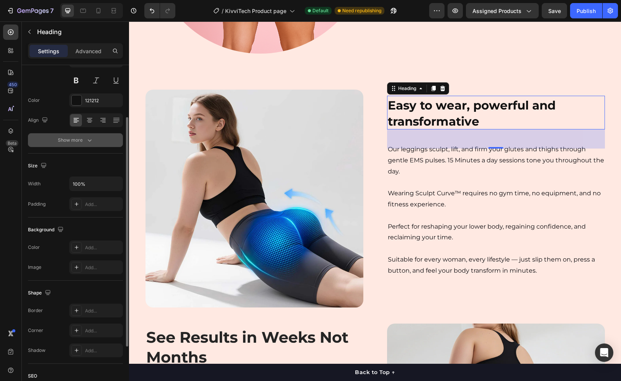
click at [76, 138] on div "Show more" at bounding box center [76, 140] width 36 height 8
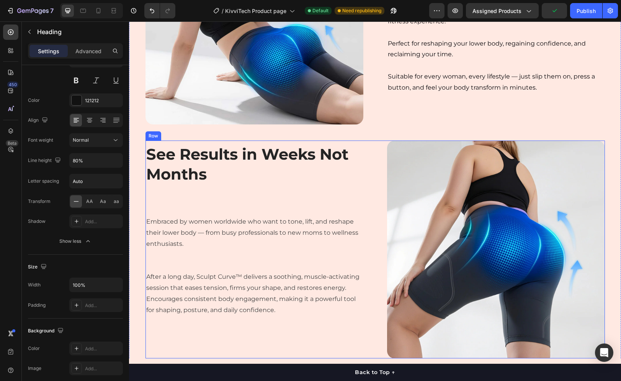
scroll to position [1001, 0]
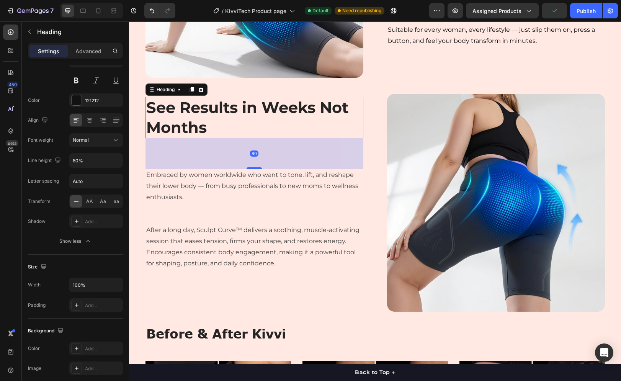
click at [194, 127] on strong "See Results in Weeks Not Months" at bounding box center [247, 117] width 202 height 39
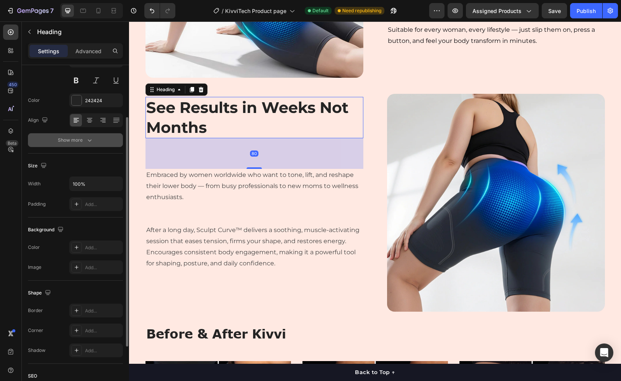
click at [93, 141] on icon "button" at bounding box center [90, 140] width 8 height 8
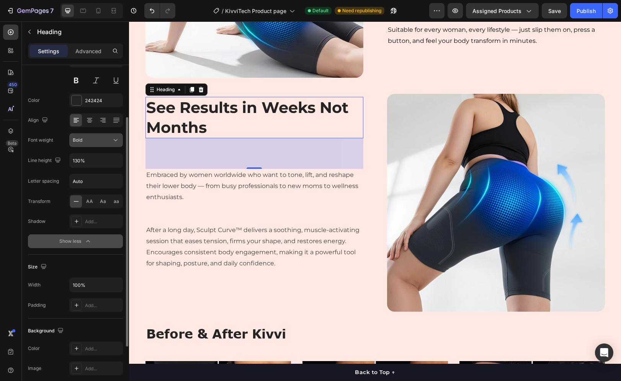
click at [100, 143] on div "Bold" at bounding box center [96, 140] width 47 height 8
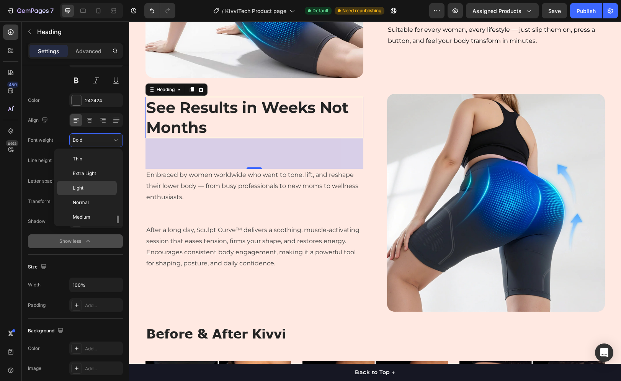
scroll to position [41, 0]
click at [97, 162] on p "Normal" at bounding box center [93, 161] width 41 height 7
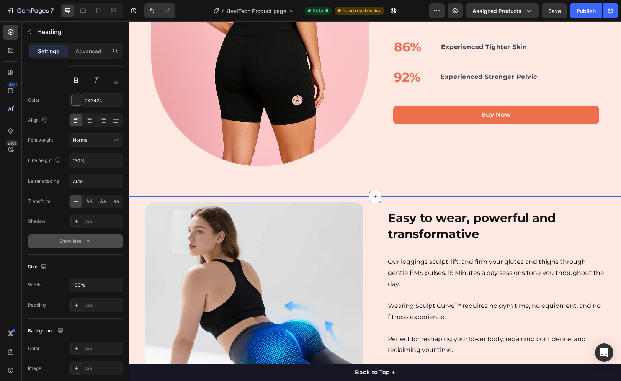
scroll to position [657, 0]
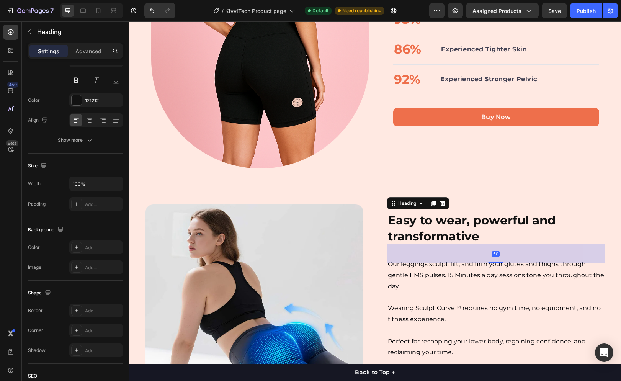
click at [426, 216] on strong "Easy to wear, powerful and transformative" at bounding box center [472, 228] width 168 height 31
click at [91, 144] on button "Show more" at bounding box center [75, 140] width 95 height 14
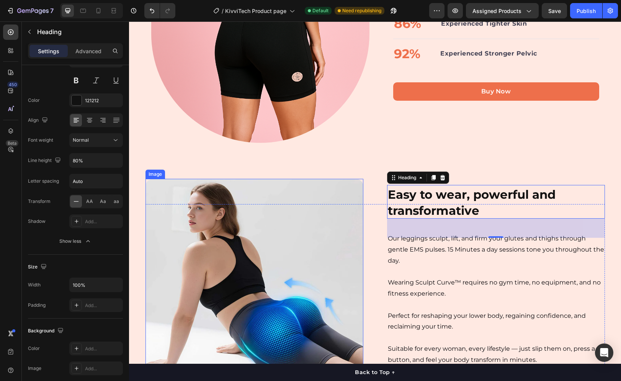
scroll to position [810, 0]
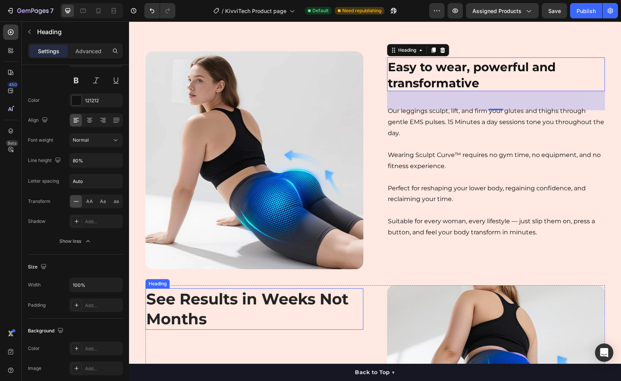
click at [209, 303] on strong "See Results in Weeks Not Months" at bounding box center [247, 308] width 202 height 39
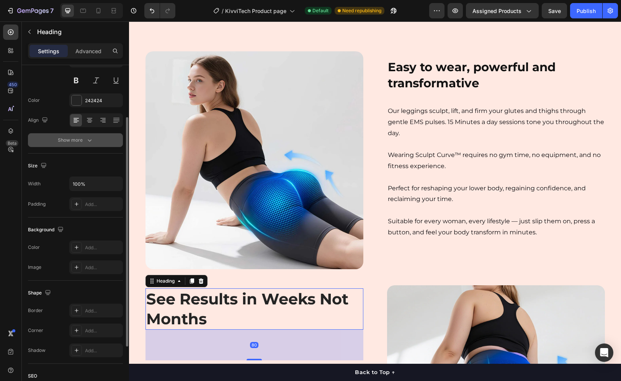
click at [85, 141] on div "Show more" at bounding box center [76, 140] width 36 height 8
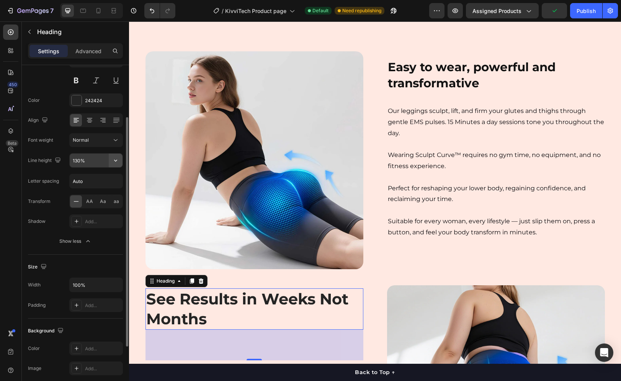
click at [115, 159] on icon "button" at bounding box center [116, 160] width 8 height 8
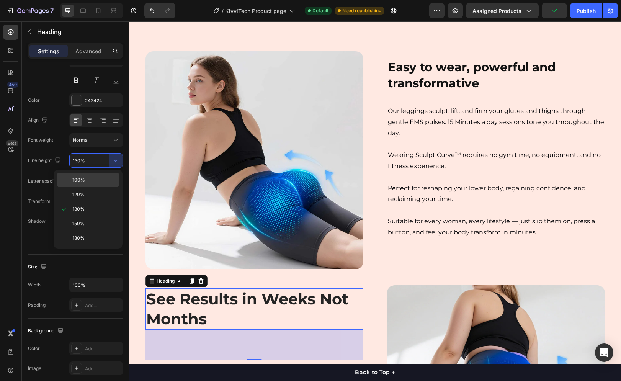
click at [101, 187] on div "100%" at bounding box center [88, 194] width 63 height 15
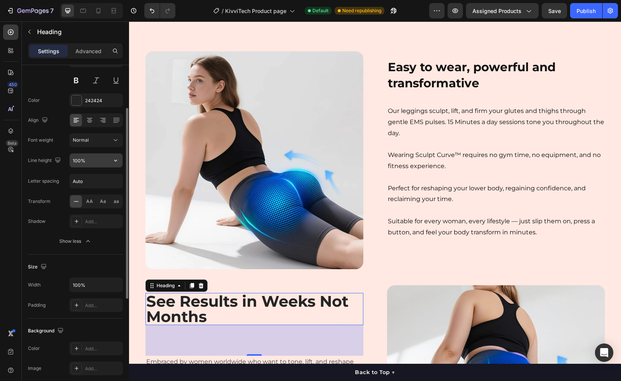
click at [89, 164] on input "100%" at bounding box center [96, 160] width 53 height 14
click at [117, 156] on icon "button" at bounding box center [116, 160] width 8 height 8
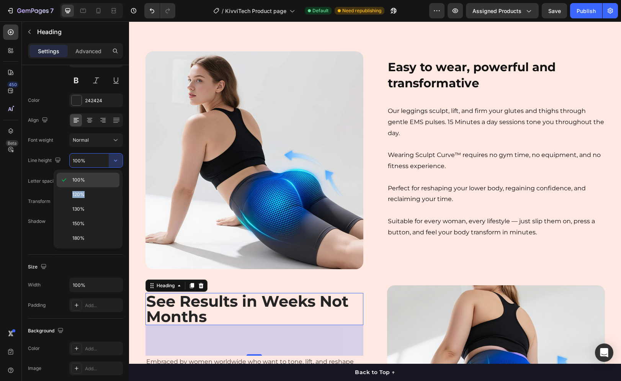
click at [98, 187] on div "100% 120% 130% 150% 180%" at bounding box center [88, 209] width 63 height 73
click at [91, 192] on p "120%" at bounding box center [94, 194] width 44 height 7
type input "120%"
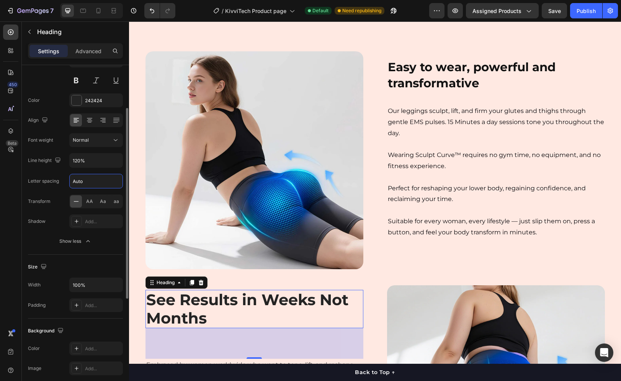
click at [78, 186] on input "Auto" at bounding box center [96, 181] width 53 height 14
click at [54, 179] on div "Letter spacing" at bounding box center [43, 181] width 31 height 7
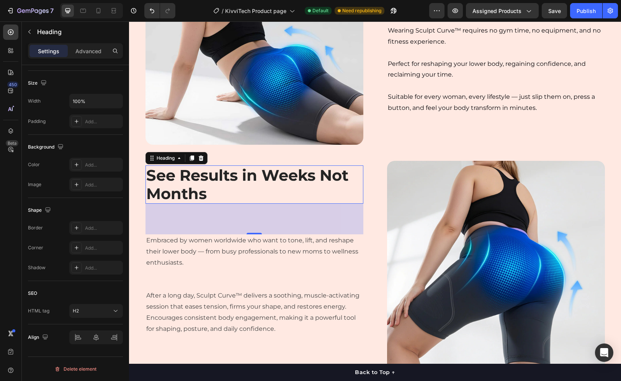
scroll to position [1001, 0]
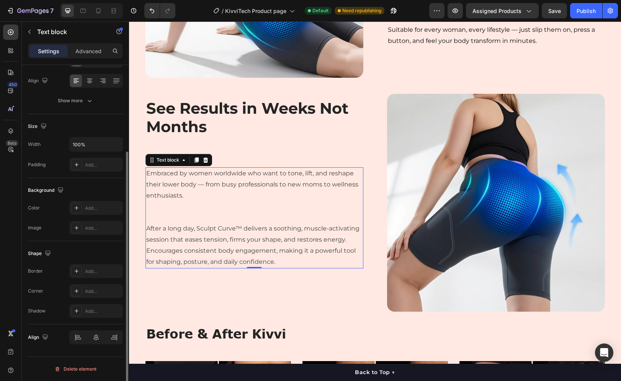
click at [231, 192] on p "Embraced by women worldwide who want to tone, lift, and reshape their lower bod…" at bounding box center [254, 184] width 216 height 33
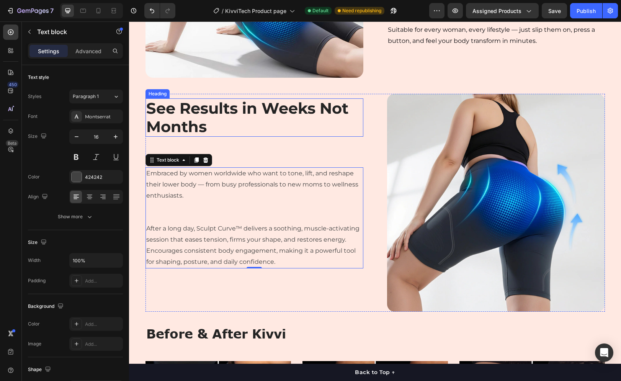
click at [254, 123] on p "⁠⁠⁠⁠⁠⁠⁠ See Results in Weeks Not Months" at bounding box center [254, 117] width 216 height 37
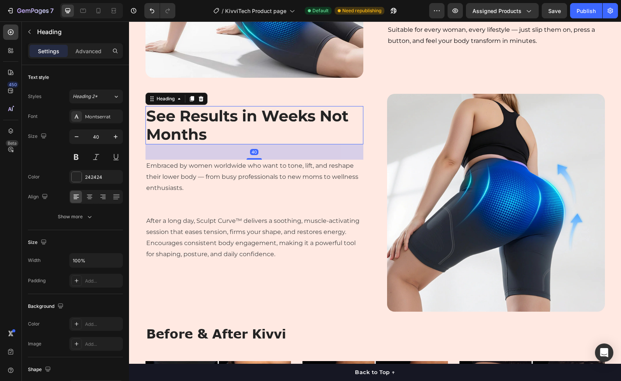
drag, startPoint x: 254, startPoint y: 166, endPoint x: 257, endPoint y: 151, distance: 15.7
click at [257, 144] on div "40" at bounding box center [254, 144] width 218 height 0
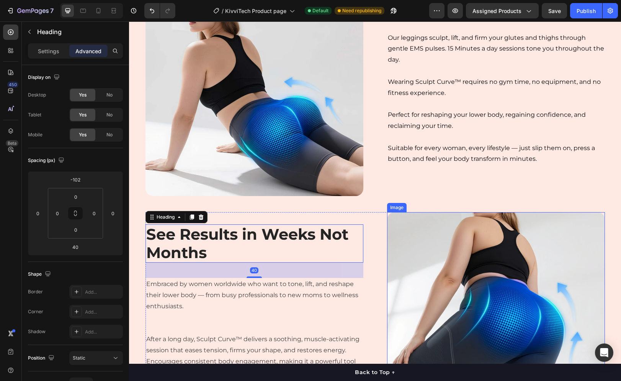
scroll to position [763, 0]
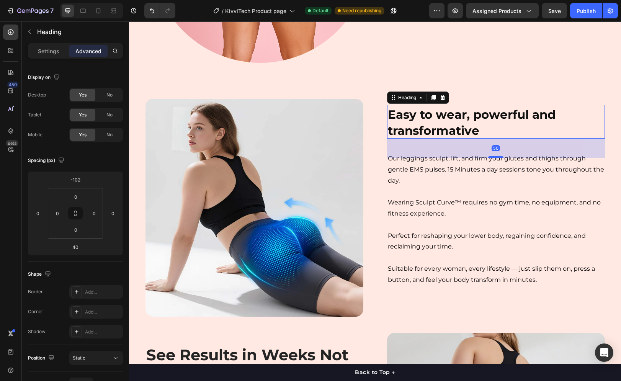
click at [459, 114] on strong "Easy to wear, powerful and transformative" at bounding box center [472, 122] width 168 height 31
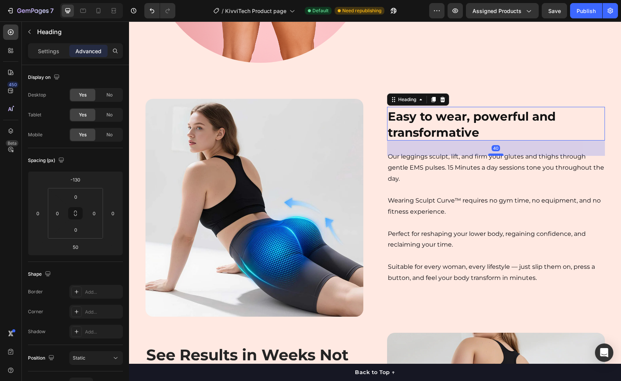
drag, startPoint x: 494, startPoint y: 157, endPoint x: 497, endPoint y: 153, distance: 4.9
click at [497, 153] on div at bounding box center [495, 154] width 15 height 2
type input "40"
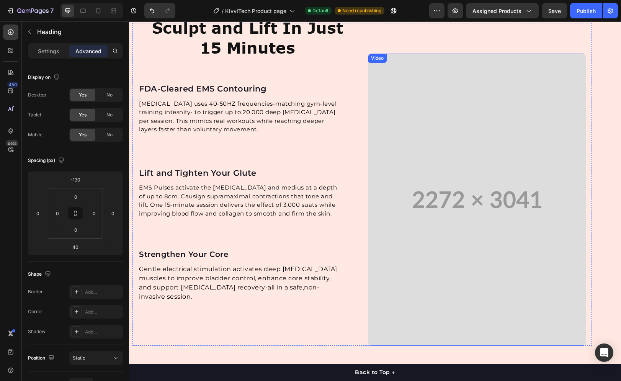
scroll to position [1528, 0]
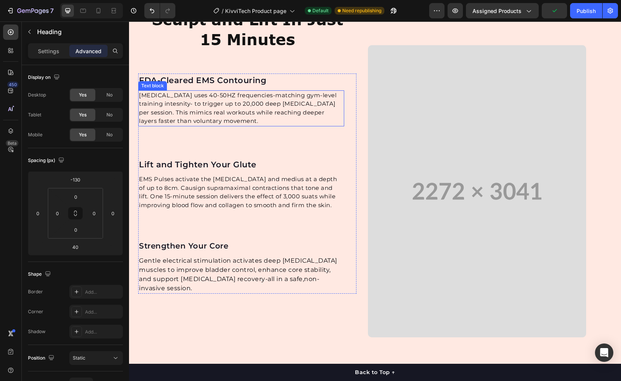
click at [183, 125] on p "[MEDICAL_DATA] uses 40-50HZ frequencies-matching gym-level training intesnity- …" at bounding box center [241, 108] width 204 height 34
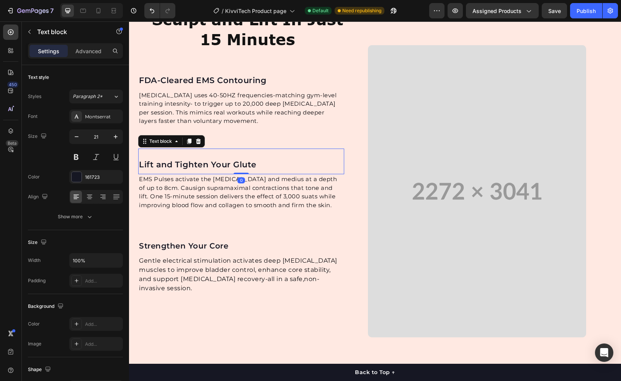
click at [190, 171] on div "Lift and Tighten Your Glute" at bounding box center [241, 165] width 206 height 14
click at [93, 54] on p "Advanced" at bounding box center [88, 51] width 26 height 8
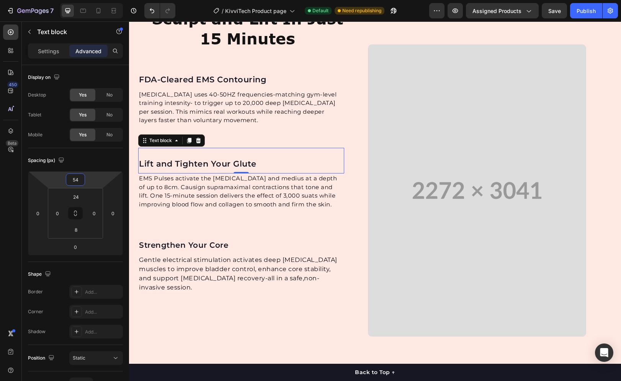
type input "48"
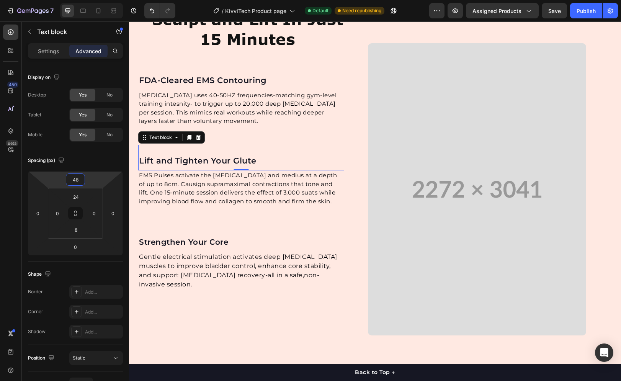
drag, startPoint x: 89, startPoint y: 180, endPoint x: 18, endPoint y: 204, distance: 74.8
click at [90, 0] on html "7 Version history / KivviTech Product page Default Need republishing Preview As…" at bounding box center [310, 0] width 621 height 0
click at [182, 248] on p "Strengthen Your Core" at bounding box center [241, 241] width 204 height 11
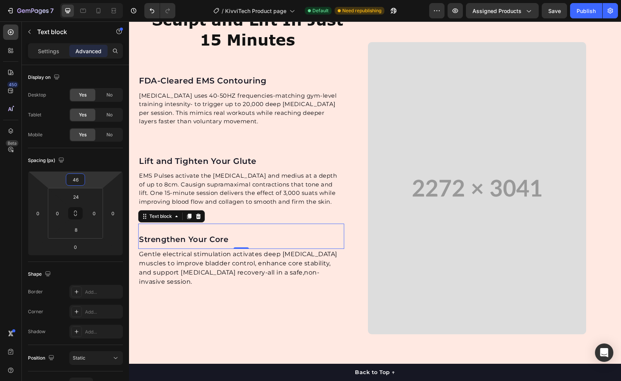
type input "48"
click at [100, 0] on html "7 Version history / KivviTech Product page Default Need republishing Preview As…" at bounding box center [310, 0] width 621 height 0
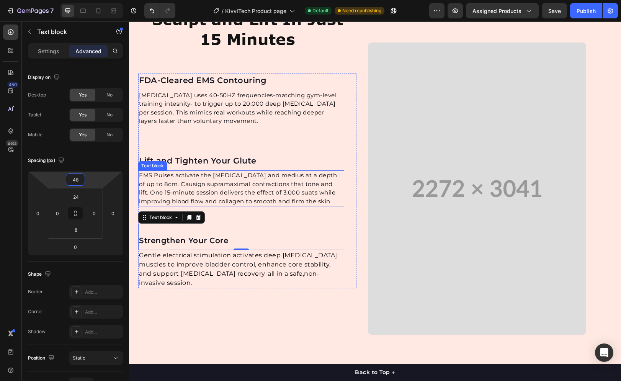
click at [205, 205] on p "EMS Pulses activate the [MEDICAL_DATA] and medius at a depth of up to 8cm. Caus…" at bounding box center [241, 188] width 204 height 34
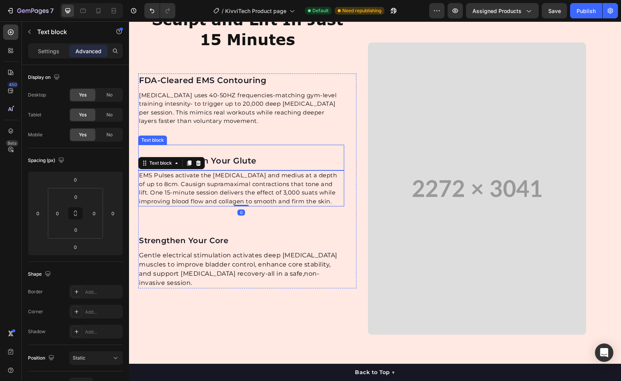
click at [215, 167] on p "Lift and Tighten Your Glute" at bounding box center [241, 161] width 204 height 12
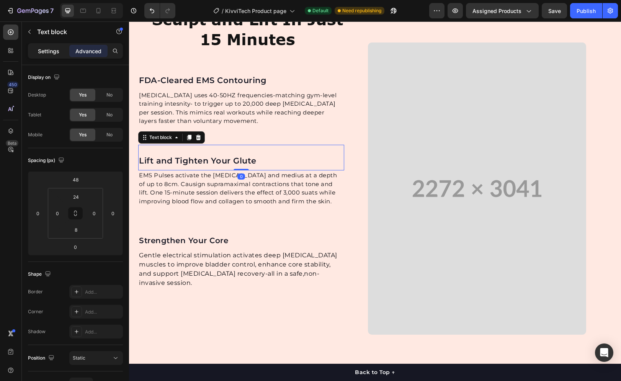
click at [51, 50] on p "Settings" at bounding box center [48, 51] width 21 height 8
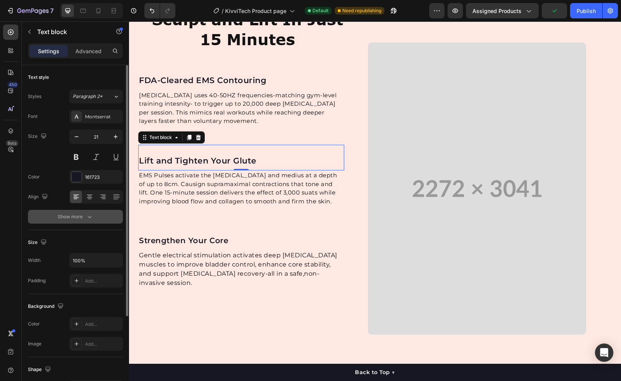
click at [76, 220] on button "Show more" at bounding box center [75, 217] width 95 height 14
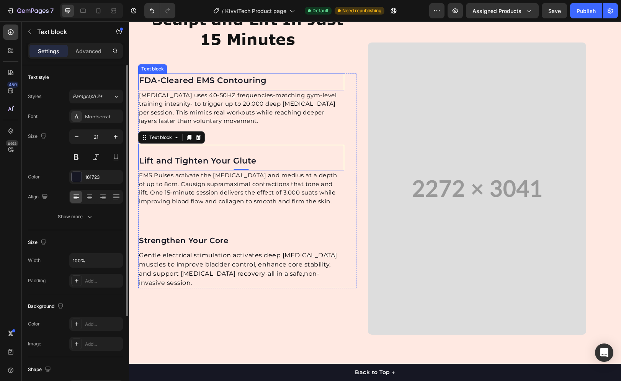
click at [167, 86] on p "FDA-Cleared EMS Contouring" at bounding box center [241, 80] width 204 height 12
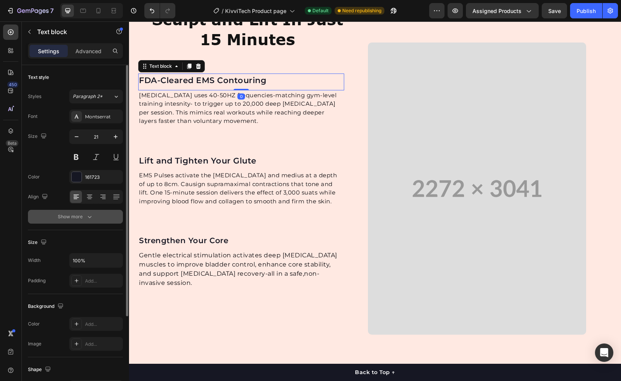
click at [81, 215] on div "Show more" at bounding box center [76, 217] width 36 height 8
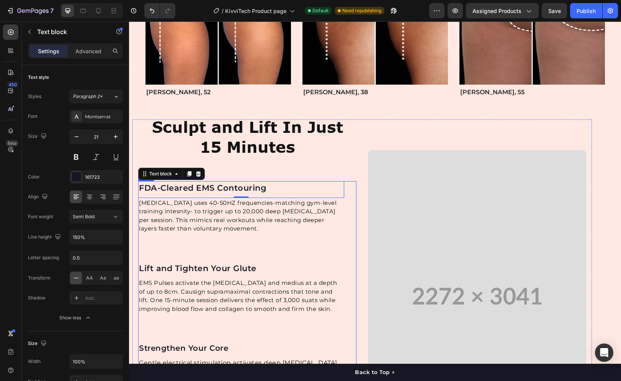
scroll to position [1416, 0]
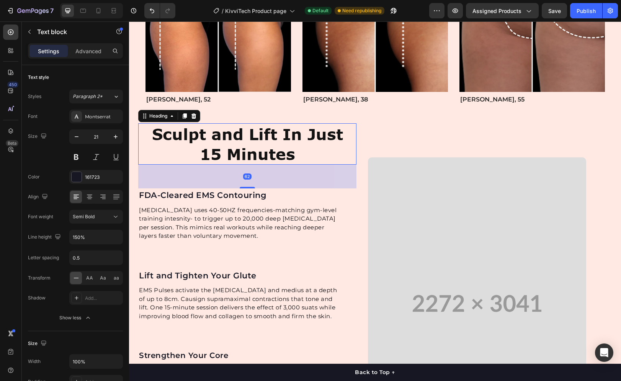
click at [210, 165] on h2 "Sculpt and Lift In Just 15 Minutes" at bounding box center [247, 143] width 218 height 41
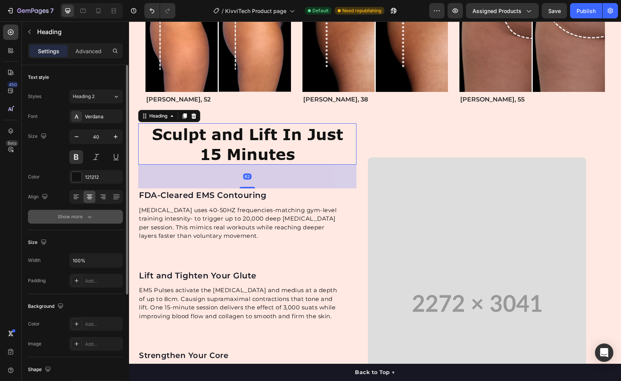
click at [75, 214] on div "Show more" at bounding box center [76, 217] width 36 height 8
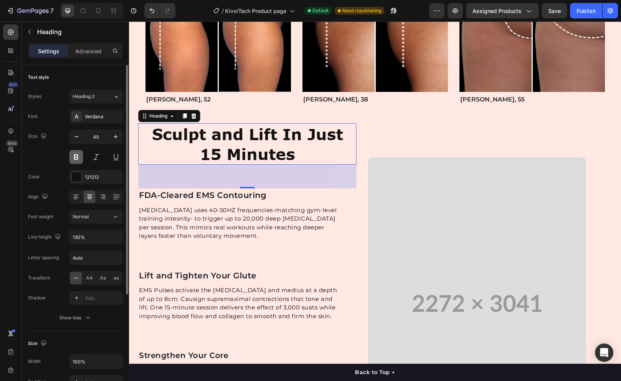
click at [74, 156] on button at bounding box center [76, 157] width 14 height 14
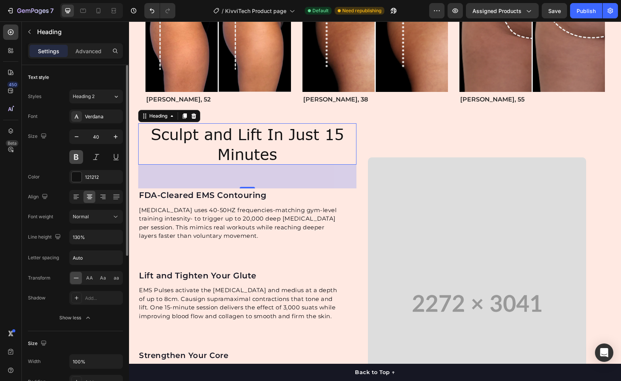
click at [74, 154] on button at bounding box center [76, 157] width 14 height 14
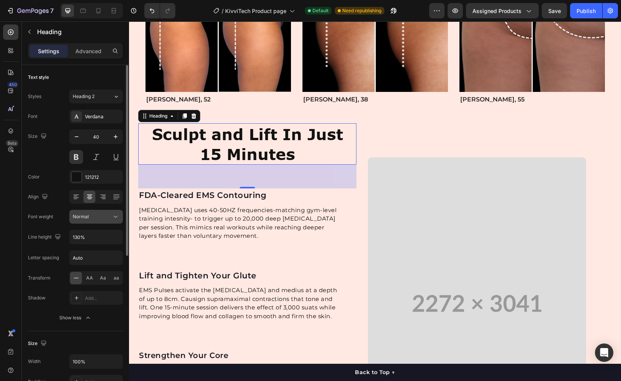
click at [111, 218] on div "Normal" at bounding box center [92, 216] width 39 height 7
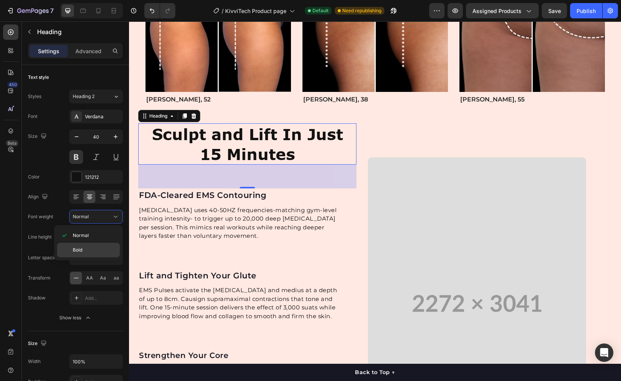
click at [97, 247] on p "Bold" at bounding box center [95, 249] width 44 height 7
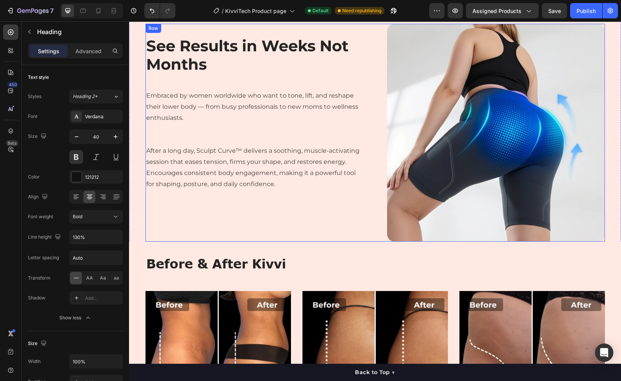
scroll to position [956, 0]
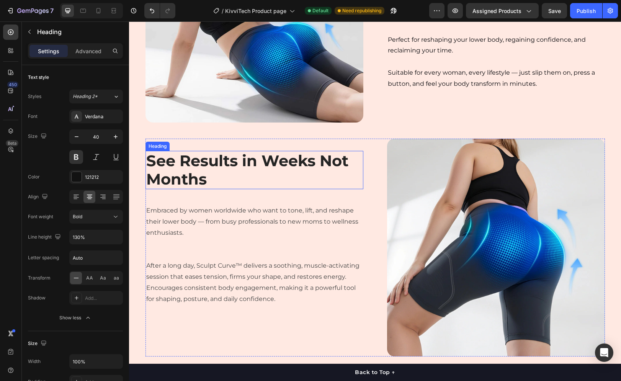
click at [201, 166] on strong "See Results in Weeks Not Months" at bounding box center [247, 169] width 202 height 37
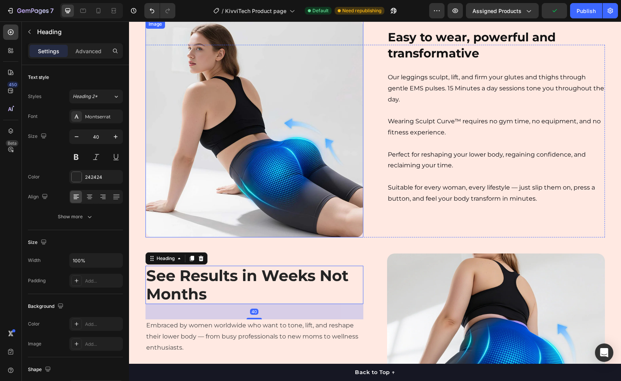
scroll to position [737, 0]
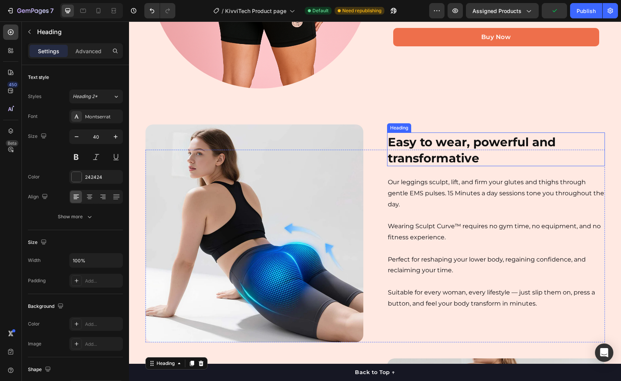
click at [410, 140] on strong "Easy to wear, powerful and transformative" at bounding box center [472, 150] width 168 height 31
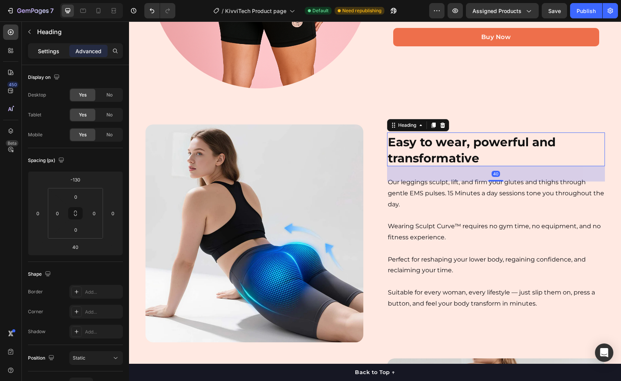
click at [55, 53] on p "Settings" at bounding box center [48, 51] width 21 height 8
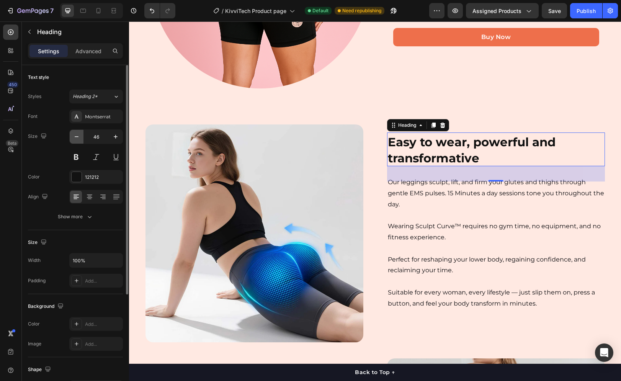
click at [77, 140] on button "button" at bounding box center [77, 137] width 14 height 14
click at [77, 140] on icon "button" at bounding box center [77, 137] width 8 height 8
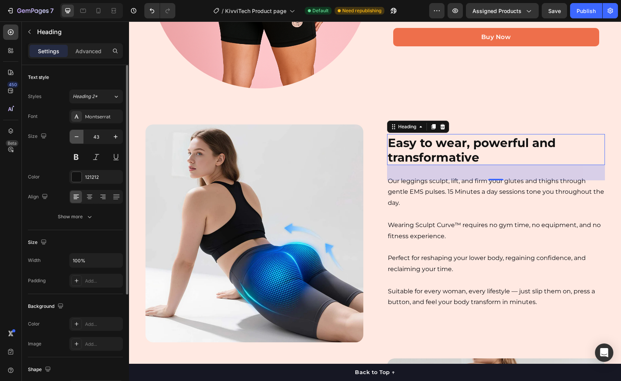
click at [77, 140] on icon "button" at bounding box center [77, 137] width 8 height 8
click at [76, 138] on icon "button" at bounding box center [77, 137] width 8 height 8
type input "40"
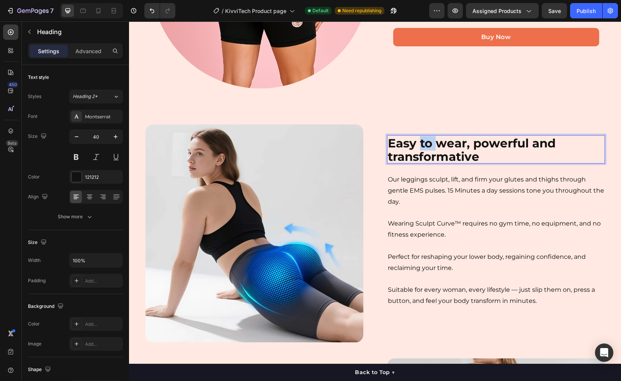
click at [419, 145] on strong "Easy to wear, powerful and transformative" at bounding box center [472, 150] width 168 height 28
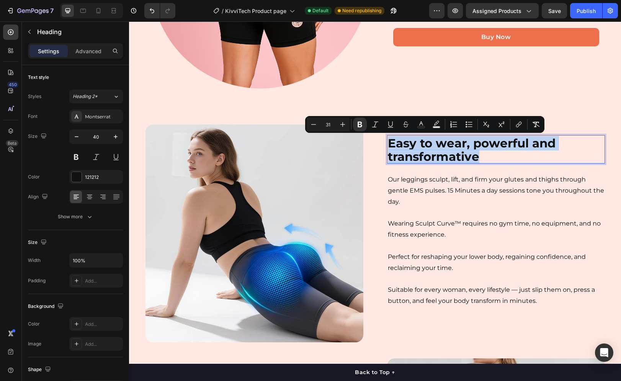
click at [419, 145] on strong "Easy to wear, powerful and transformative" at bounding box center [472, 150] width 168 height 28
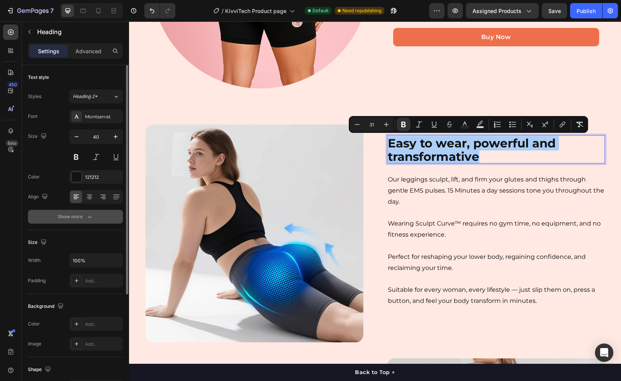
click at [71, 221] on button "Show more" at bounding box center [75, 217] width 95 height 14
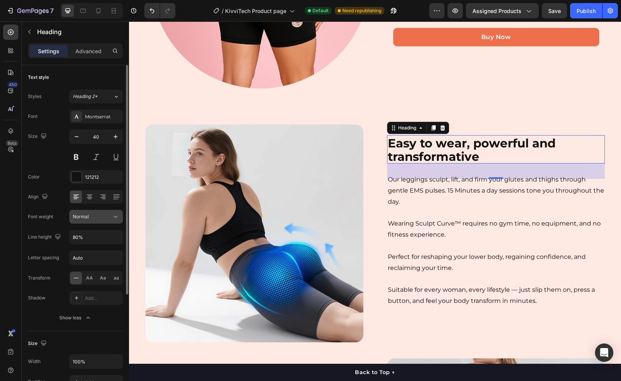
click at [103, 215] on div "Normal" at bounding box center [92, 216] width 39 height 7
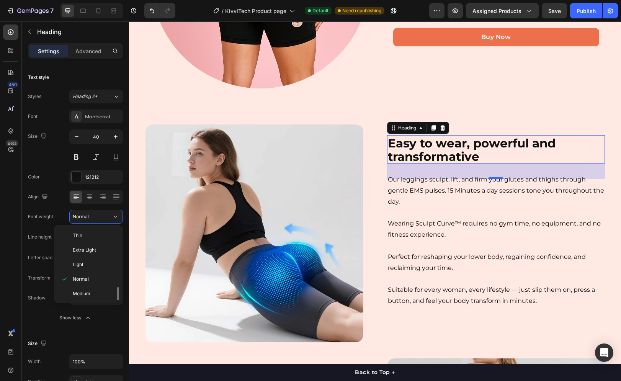
scroll to position [38, 0]
click at [100, 256] on p "Medium" at bounding box center [93, 255] width 41 height 7
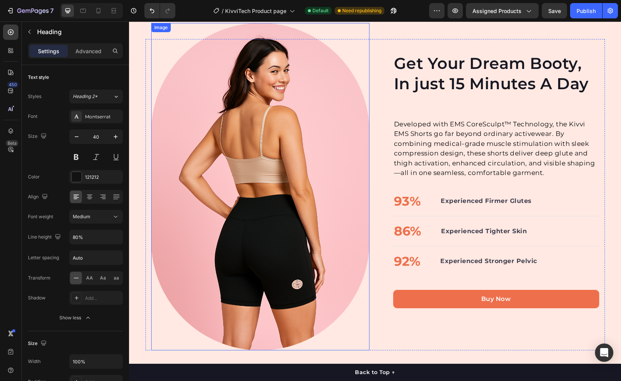
scroll to position [403, 0]
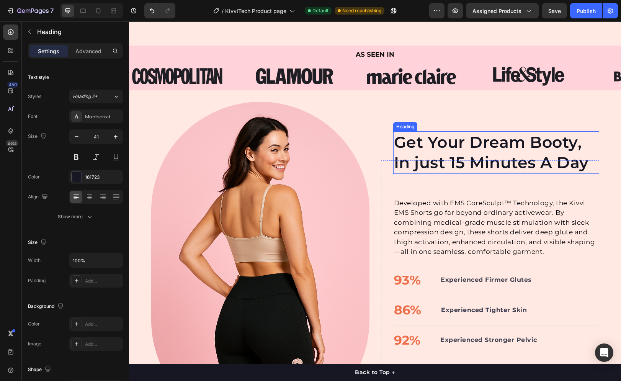
click at [412, 134] on h2 "Get Your Dream Booty, In just 15 Minutes A Day" at bounding box center [496, 152] width 206 height 42
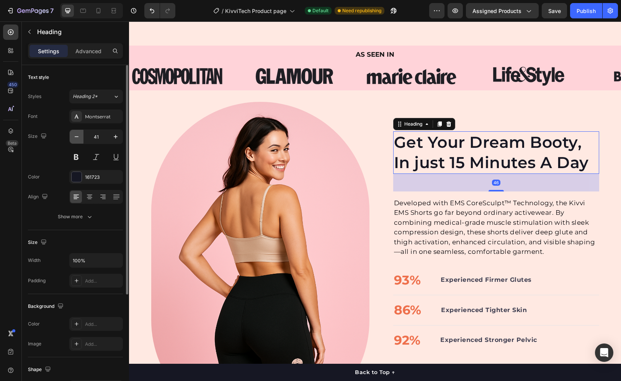
click at [77, 140] on icon "button" at bounding box center [77, 137] width 8 height 8
type input "40"
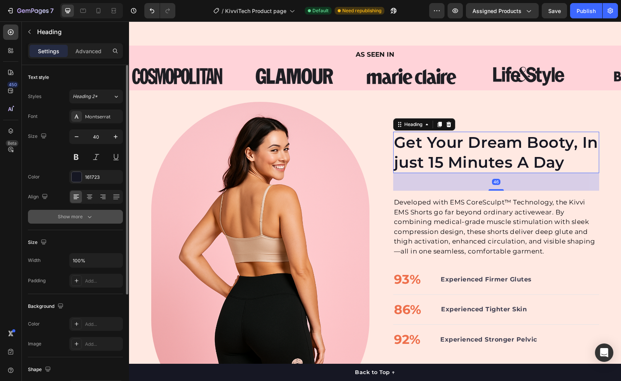
click at [78, 215] on div "Show more" at bounding box center [76, 217] width 36 height 8
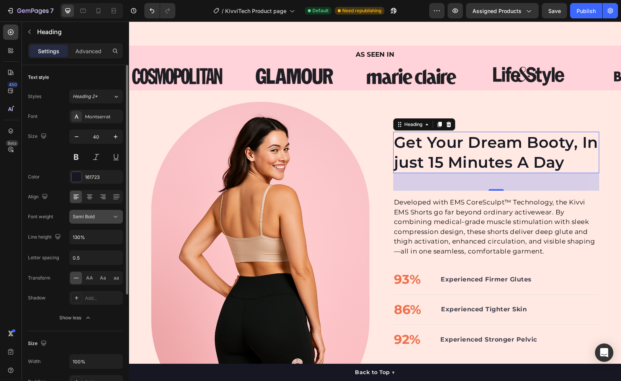
click at [90, 221] on button "Semi Bold" at bounding box center [96, 217] width 54 height 14
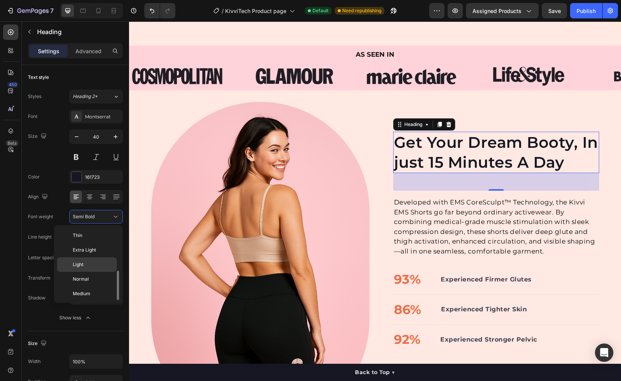
scroll to position [28, 0]
click at [91, 266] on p "Medium" at bounding box center [93, 265] width 41 height 7
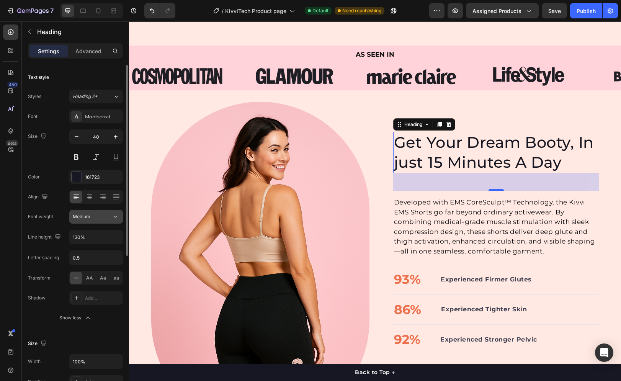
click at [103, 220] on button "Medium" at bounding box center [96, 217] width 54 height 14
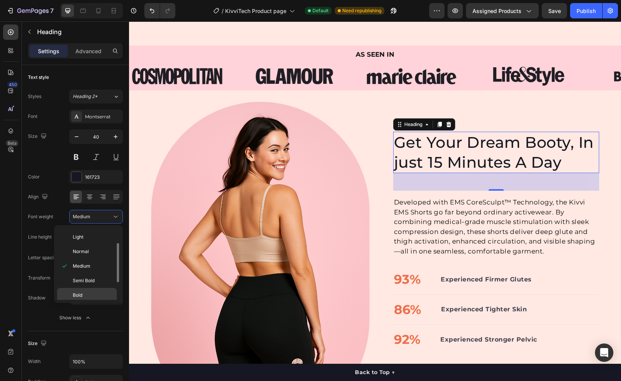
click at [91, 302] on div "Bold" at bounding box center [87, 309] width 60 height 15
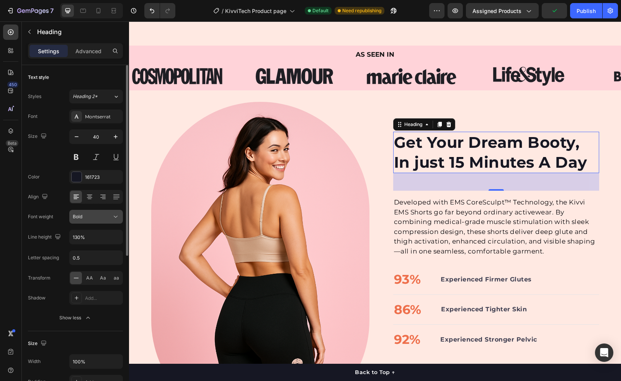
click at [95, 217] on div "Bold" at bounding box center [92, 216] width 39 height 7
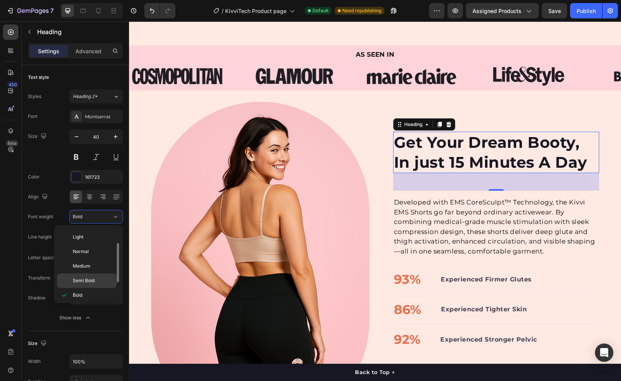
click at [95, 281] on p "Semi Bold" at bounding box center [93, 280] width 41 height 7
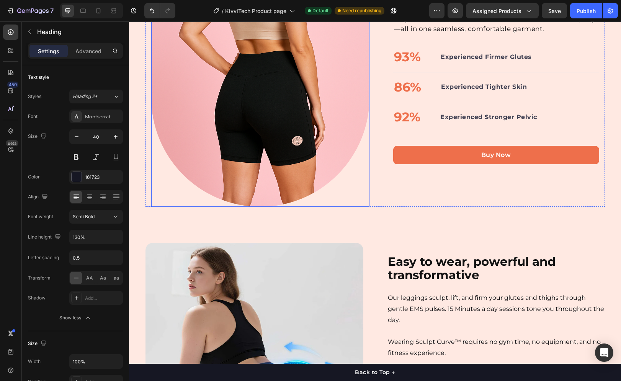
scroll to position [633, 0]
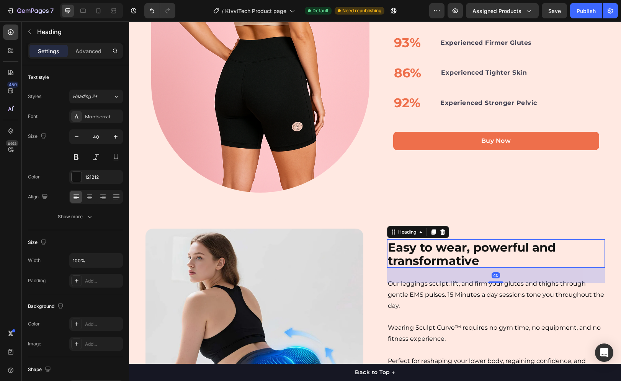
click at [427, 249] on strong "Easy to wear, powerful and transformative" at bounding box center [472, 254] width 168 height 28
click at [90, 218] on icon "button" at bounding box center [90, 217] width 8 height 8
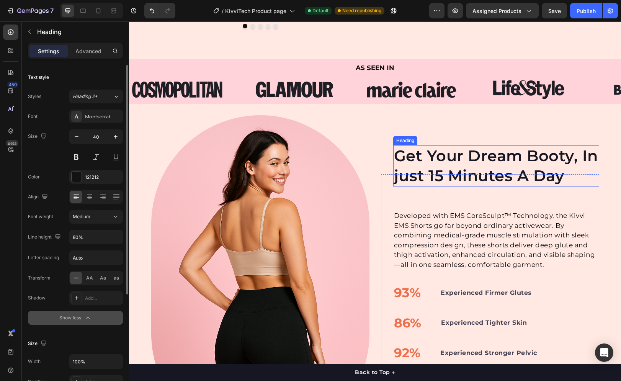
click at [428, 142] on div "Get Your Dream Booty, In just 15 Minutes A Day Heading Developed with EMS CoreS…" at bounding box center [490, 286] width 218 height 311
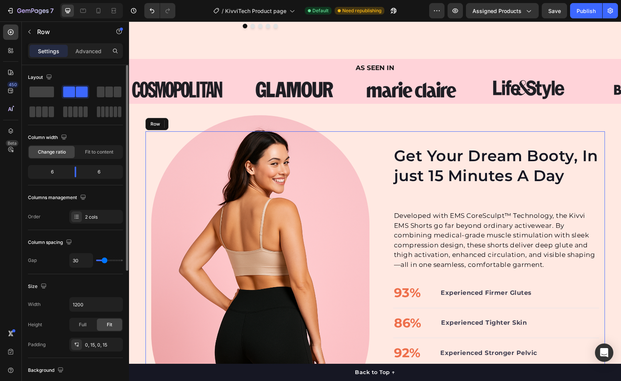
scroll to position [365, 0]
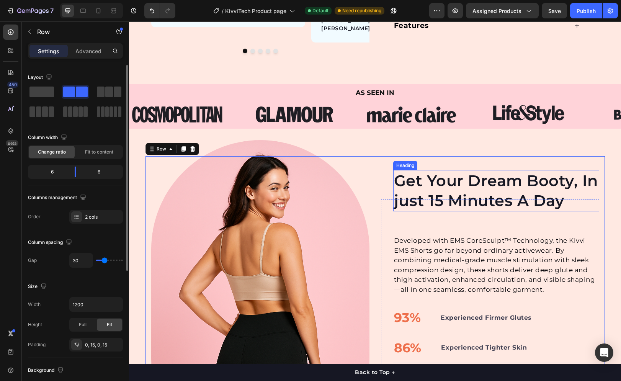
click at [416, 181] on h2 "Get Your Dream Booty, In just 15 Minutes A Day" at bounding box center [496, 190] width 206 height 41
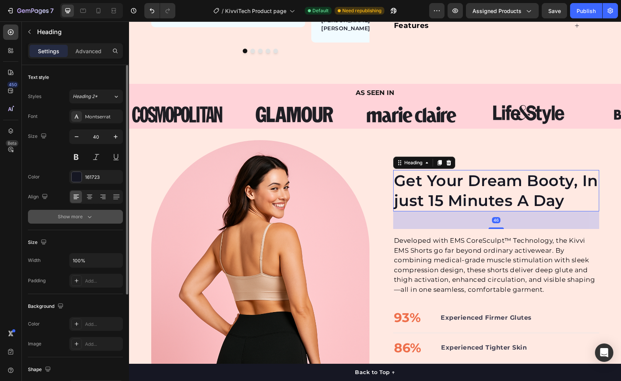
click at [80, 217] on div "Show more" at bounding box center [76, 217] width 36 height 8
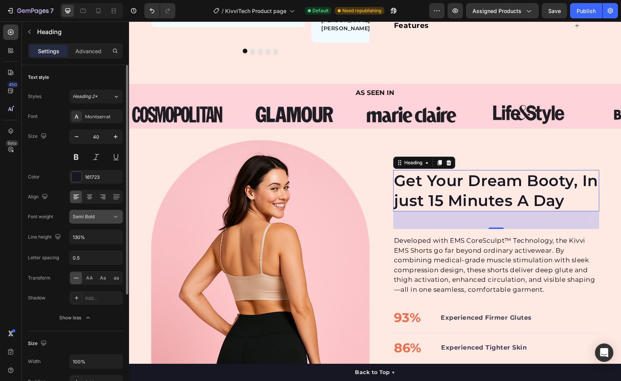
click at [101, 220] on div "Semi Bold" at bounding box center [96, 217] width 47 height 8
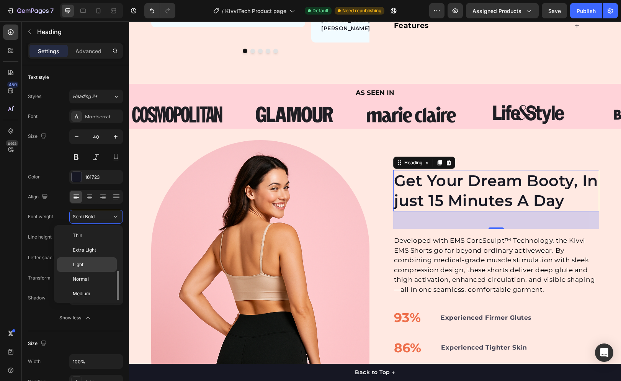
scroll to position [28, 0]
click at [97, 262] on div "Medium" at bounding box center [87, 266] width 60 height 15
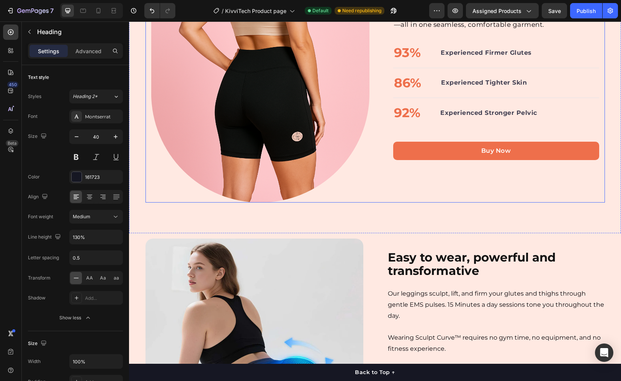
scroll to position [633, 0]
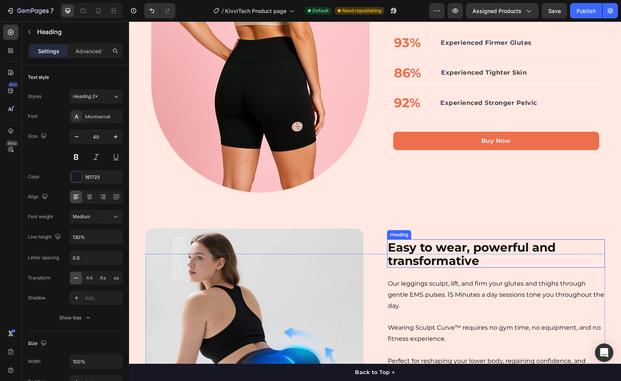
click at [395, 247] on strong "Easy to wear, powerful and transformative" at bounding box center [472, 254] width 168 height 28
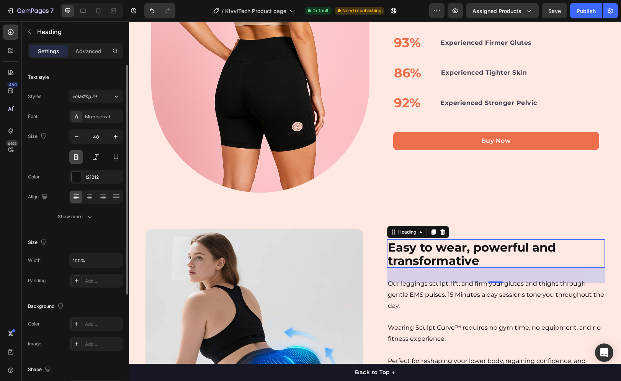
click at [77, 161] on button at bounding box center [76, 157] width 14 height 14
click at [74, 158] on button at bounding box center [76, 157] width 14 height 14
click at [73, 160] on button at bounding box center [76, 157] width 14 height 14
click at [75, 161] on button at bounding box center [76, 157] width 14 height 14
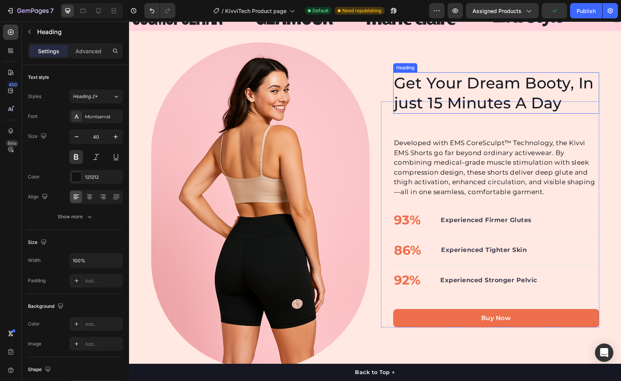
scroll to position [442, 0]
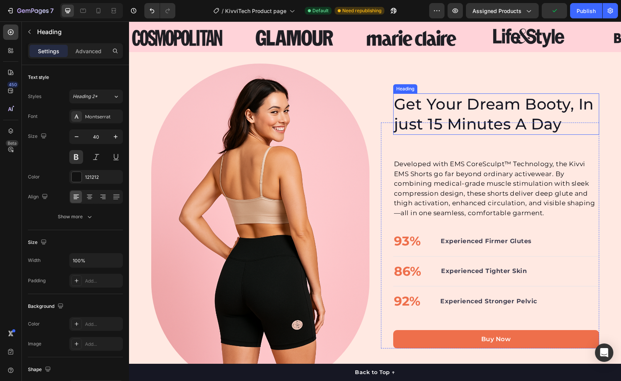
click at [428, 104] on h2 "Get Your Dream Booty, In just 15 Minutes A Day" at bounding box center [496, 113] width 206 height 41
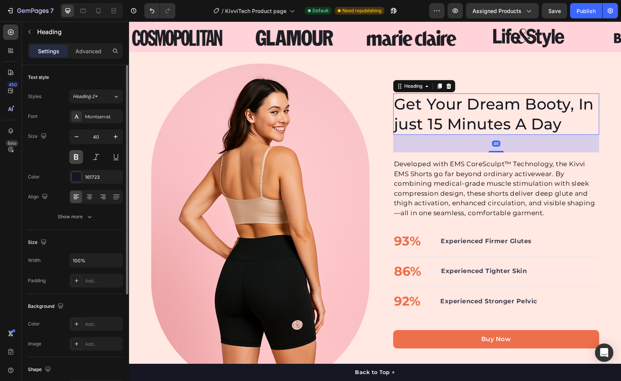
click at [78, 161] on button at bounding box center [76, 157] width 14 height 14
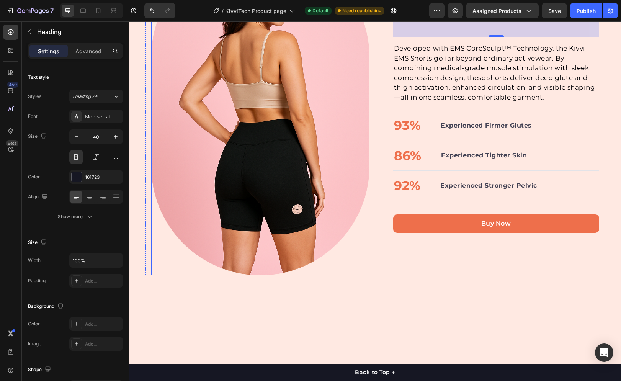
scroll to position [561, 0]
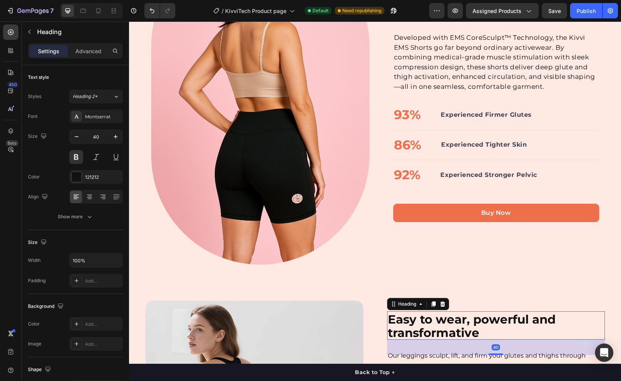
click at [398, 318] on strong "Easy to wear, powerful and transformative" at bounding box center [472, 326] width 168 height 28
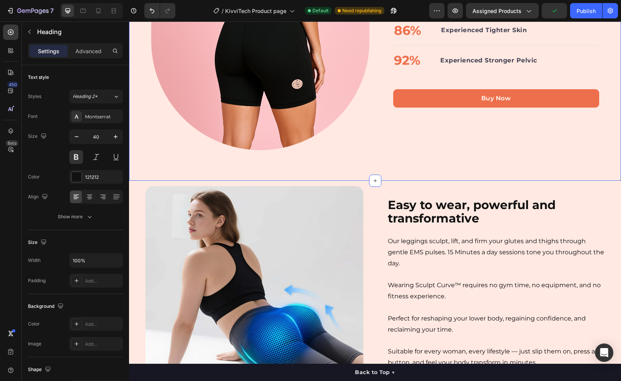
scroll to position [680, 0]
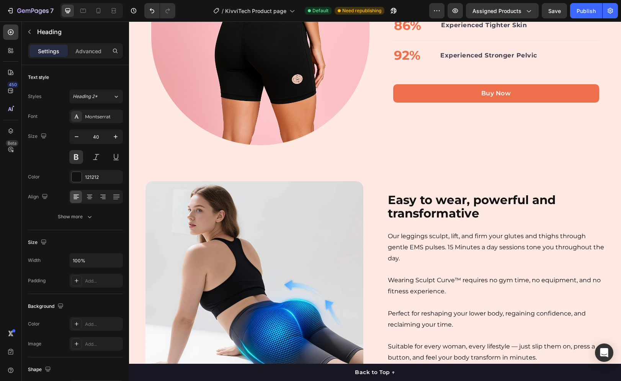
click at [450, 215] on strong "Easy to wear, powerful and transformative" at bounding box center [472, 206] width 168 height 28
click at [445, 237] on p "Our leggings sculpt, lift, and firm your glutes and thighs through gentle EMS p…" at bounding box center [496, 247] width 216 height 33
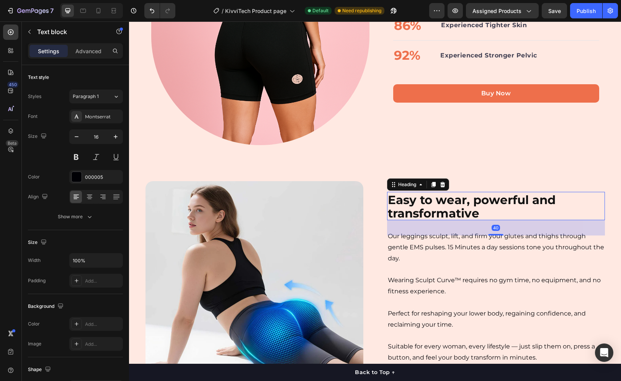
click at [492, 195] on strong "Easy to wear, powerful and transformative" at bounding box center [472, 206] width 168 height 28
click at [431, 186] on icon at bounding box center [433, 184] width 4 height 5
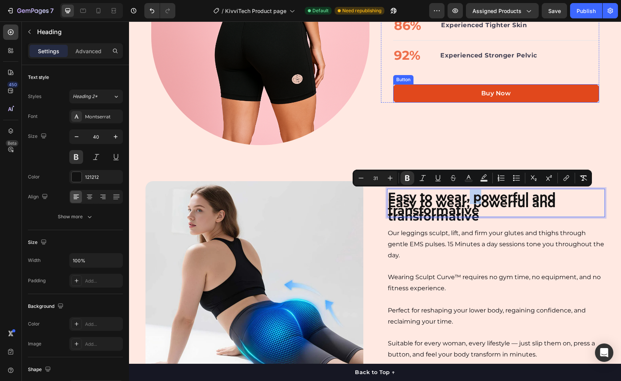
drag, startPoint x: 479, startPoint y: 198, endPoint x: 466, endPoint y: 101, distance: 97.9
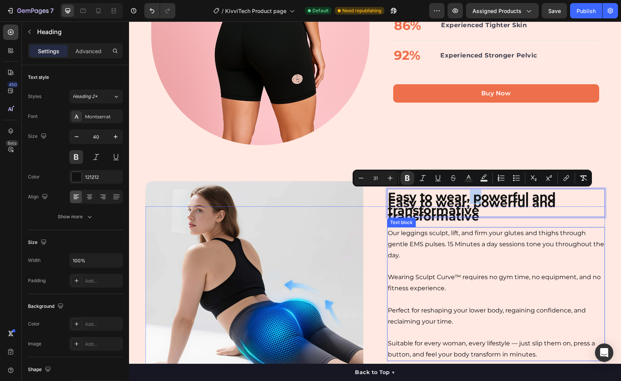
click at [388, 240] on p "Our leggings sculpt, lift, and firm your glutes and thighs through gentle EMS p…" at bounding box center [496, 244] width 216 height 33
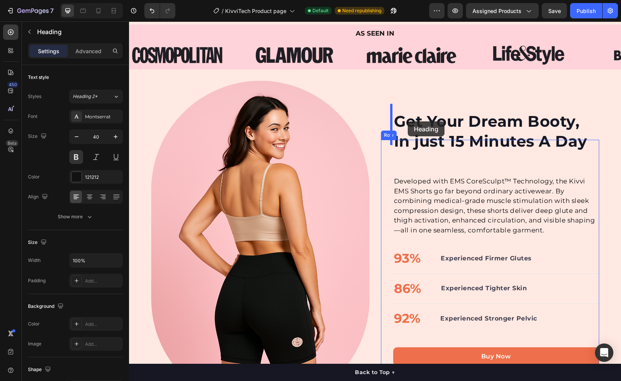
scroll to position [394, 0]
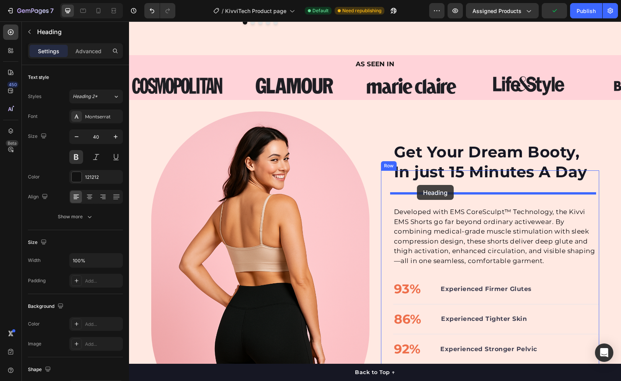
drag, startPoint x: 393, startPoint y: 197, endPoint x: 417, endPoint y: 185, distance: 26.7
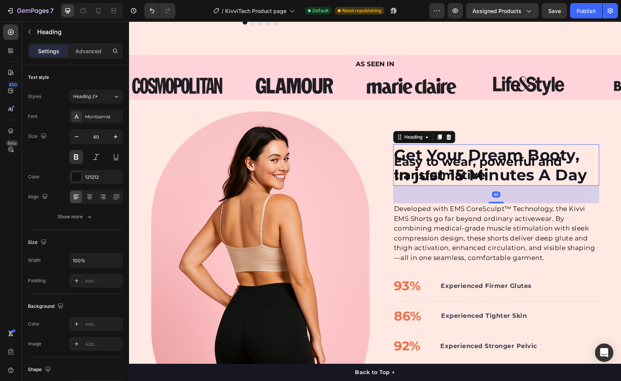
click at [468, 144] on h2 "Get Your Dream Booty, In just 15 Minutes A Day" at bounding box center [496, 164] width 206 height 41
click at [447, 134] on icon at bounding box center [448, 136] width 5 height 5
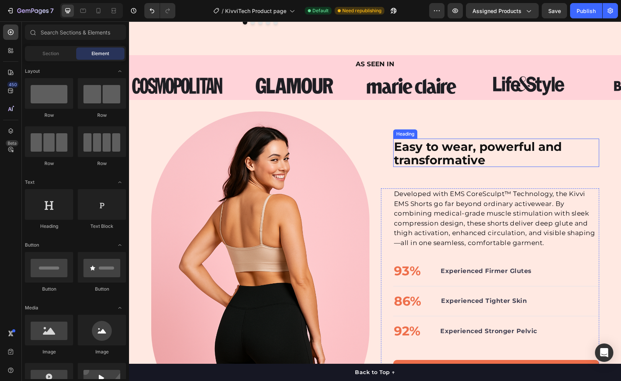
click at [440, 152] on strong "Easy to wear, powerful and transformative" at bounding box center [478, 153] width 168 height 28
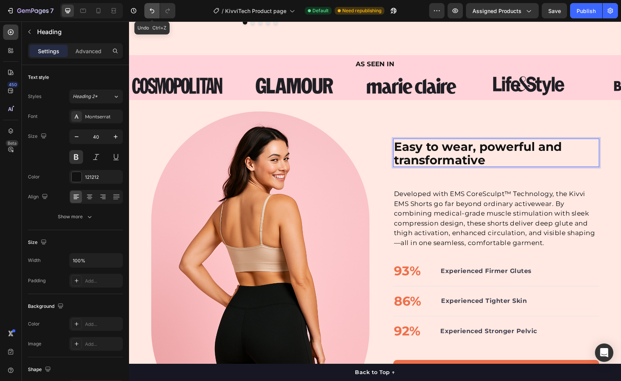
click at [145, 13] on button "Undo/Redo" at bounding box center [151, 10] width 15 height 15
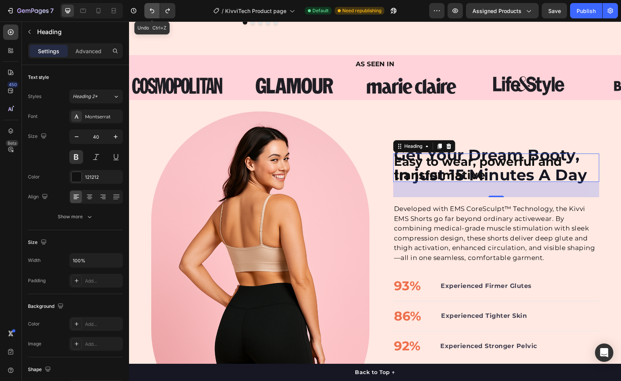
click at [148, 14] on icon "Undo/Redo" at bounding box center [152, 11] width 8 height 8
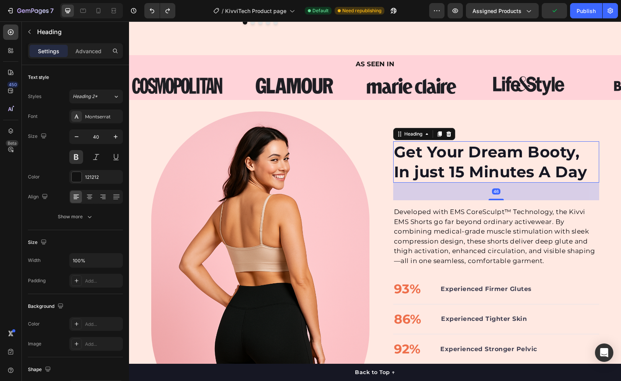
click at [409, 162] on h2 "Get Your Dream Booty, In just 15 Minutes A Day" at bounding box center [496, 161] width 206 height 41
click at [409, 147] on h2 "Get Your Dream Booty, In just 15 Minutes A Day" at bounding box center [496, 161] width 206 height 41
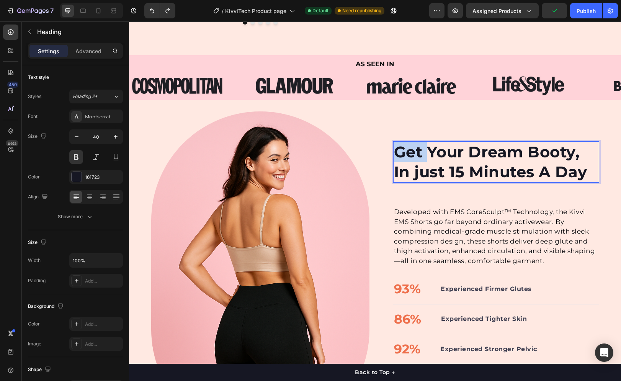
click at [409, 147] on p "Get Your Dream Booty, In just 15 Minutes A Day" at bounding box center [496, 162] width 204 height 40
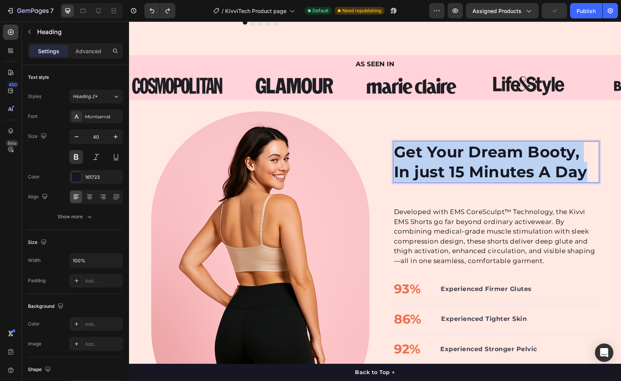
click at [409, 147] on p "Get Your Dream Booty, In just 15 Minutes A Day" at bounding box center [496, 162] width 204 height 40
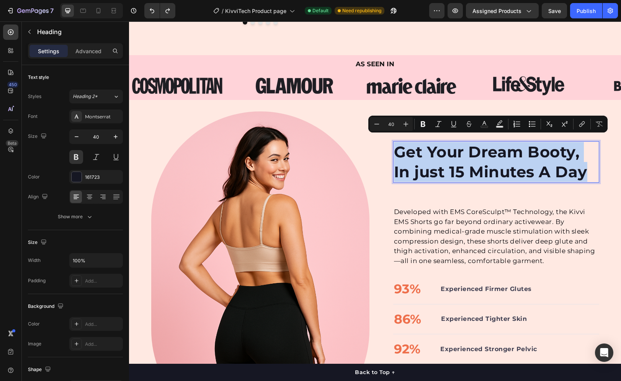
drag, startPoint x: 482, startPoint y: 147, endPoint x: 435, endPoint y: 201, distance: 71.6
click at [435, 207] on p "Developed with EMS CoreSculpt™ Technology, the Kivvi EMS Shorts go far beyond o…" at bounding box center [496, 236] width 204 height 59
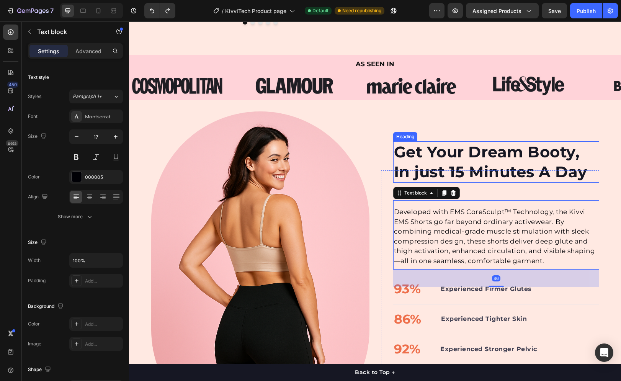
click at [445, 150] on p "Get Your Dream Booty, In just 15 Minutes A Day" at bounding box center [496, 162] width 204 height 40
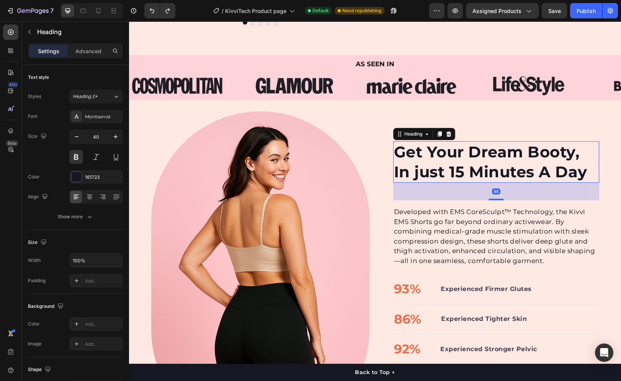
click at [444, 129] on div at bounding box center [448, 133] width 9 height 9
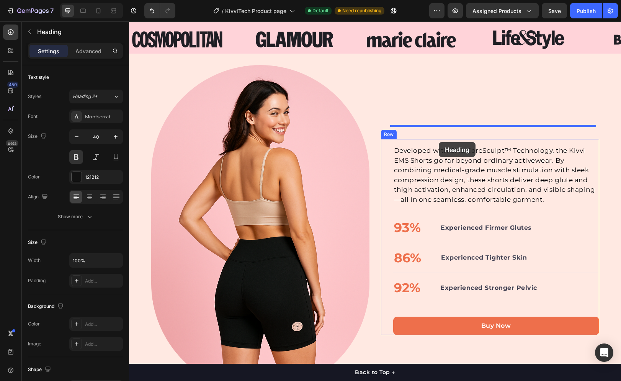
scroll to position [408, 0]
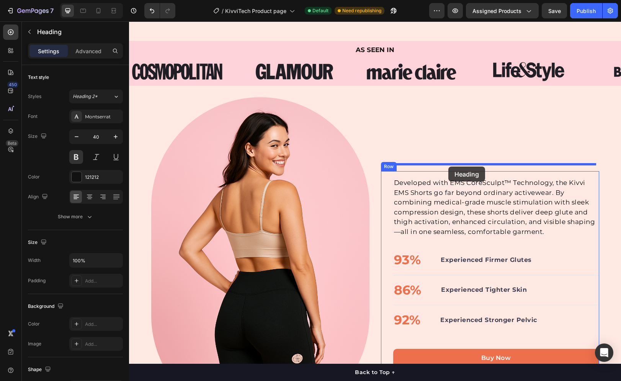
drag, startPoint x: 442, startPoint y: 278, endPoint x: 448, endPoint y: 166, distance: 111.9
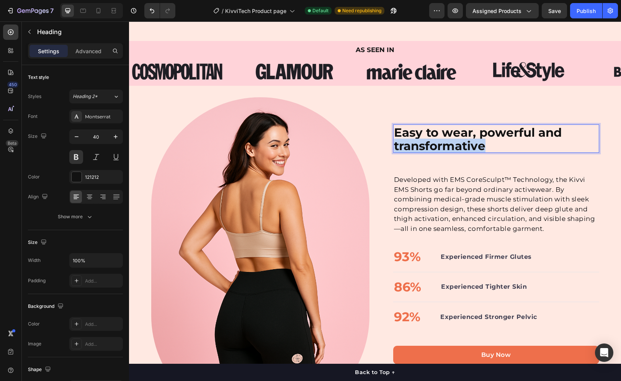
click at [448, 140] on strong "Easy to wear, powerful and transformative" at bounding box center [478, 139] width 168 height 28
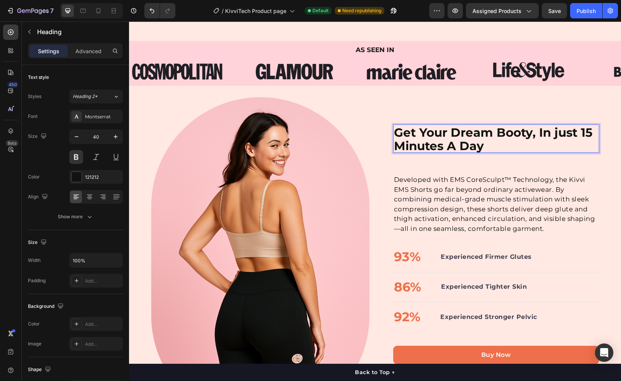
scroll to position [0, 0]
click at [535, 126] on strong "Get Your Dream Booty, In just 15 Minutes A Day" at bounding box center [493, 139] width 198 height 28
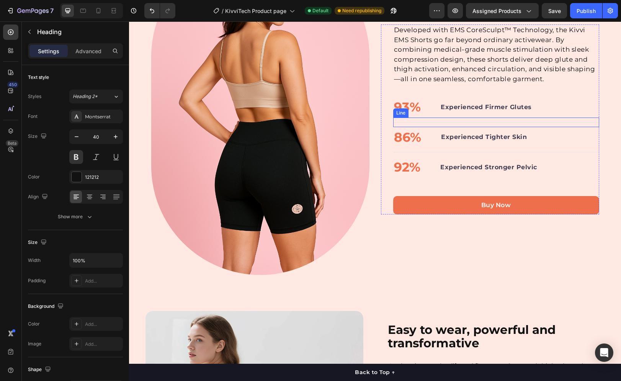
scroll to position [561, 0]
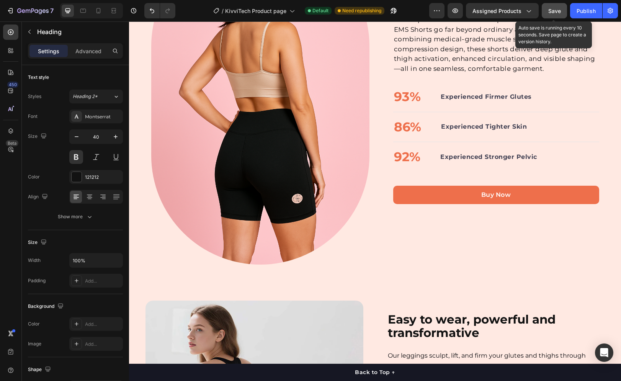
click at [554, 13] on span "Save" at bounding box center [554, 11] width 13 height 7
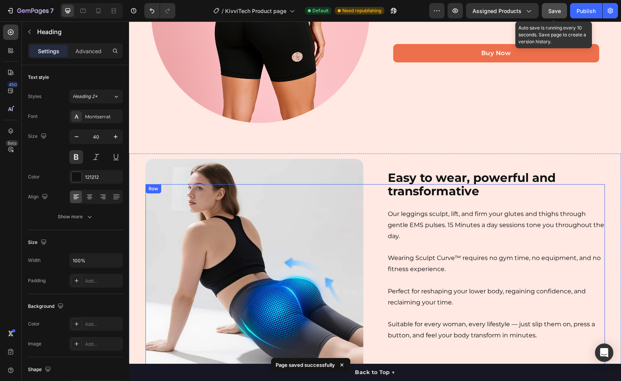
scroll to position [676, 0]
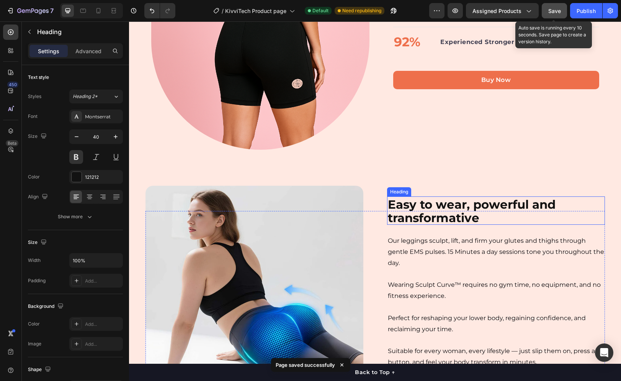
click at [425, 205] on strong "Easy to wear, powerful and transformative" at bounding box center [472, 211] width 168 height 28
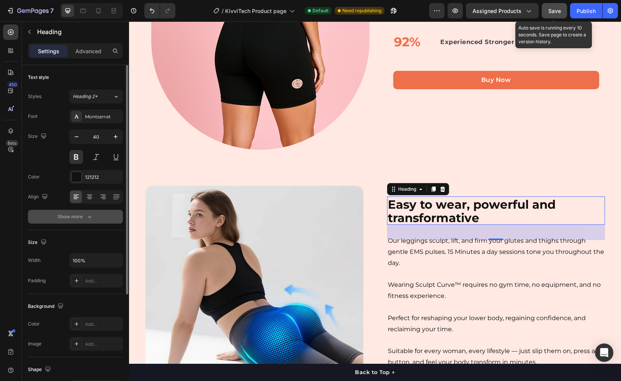
click at [75, 215] on div "Show more" at bounding box center [76, 217] width 36 height 8
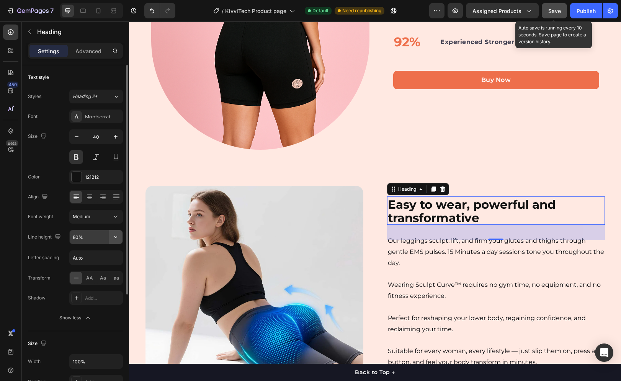
click at [115, 239] on icon "button" at bounding box center [116, 237] width 8 height 8
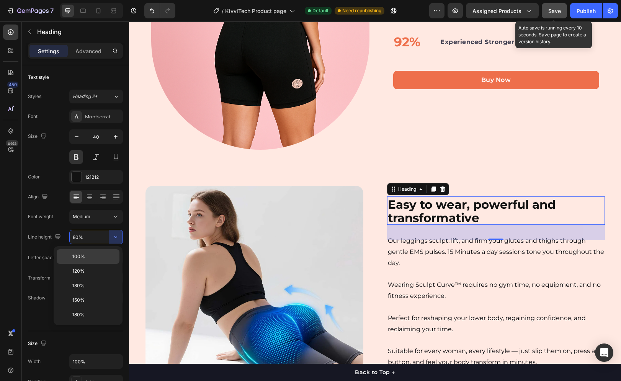
click at [95, 258] on p "100%" at bounding box center [94, 256] width 44 height 7
type input "100%"
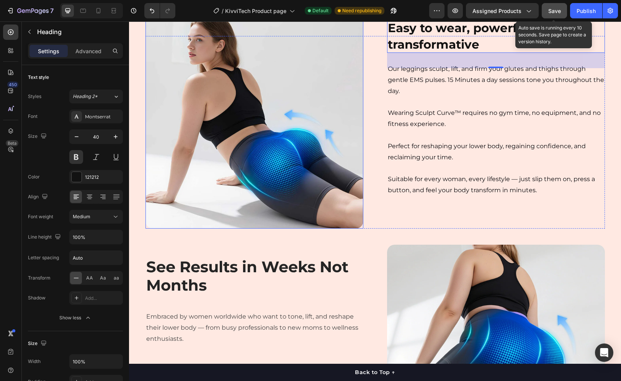
scroll to position [867, 0]
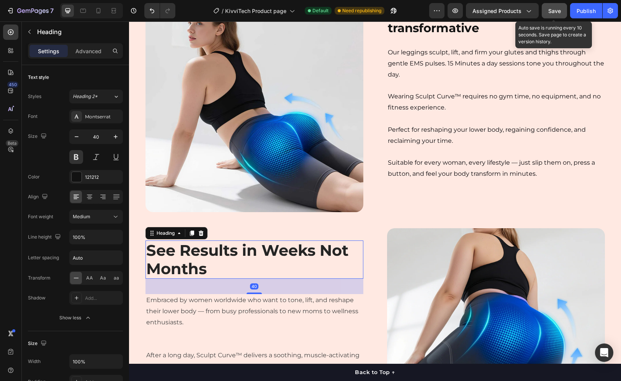
click at [256, 256] on strong "See Results in Weeks Not Months" at bounding box center [247, 259] width 202 height 37
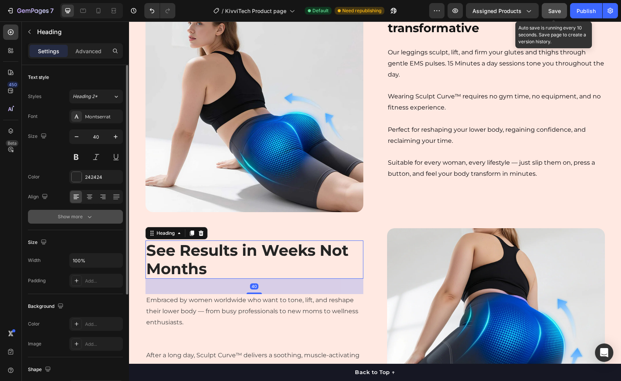
click at [78, 222] on button "Show more" at bounding box center [75, 217] width 95 height 14
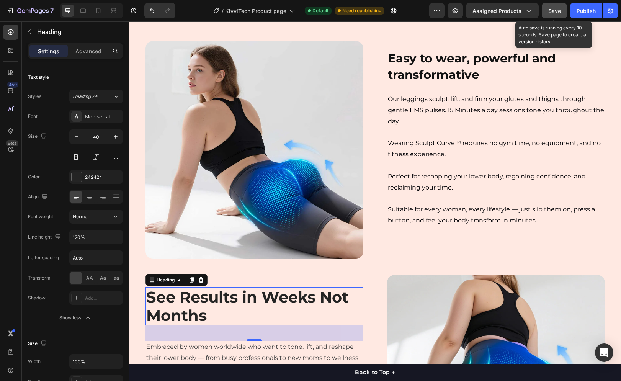
scroll to position [714, 0]
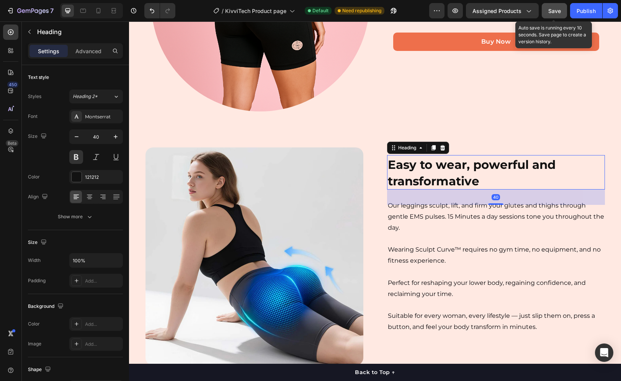
click at [407, 163] on strong "Easy to wear, powerful and transformative" at bounding box center [472, 172] width 168 height 31
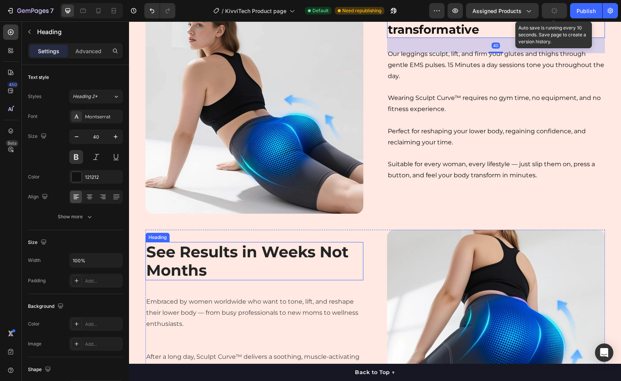
scroll to position [905, 0]
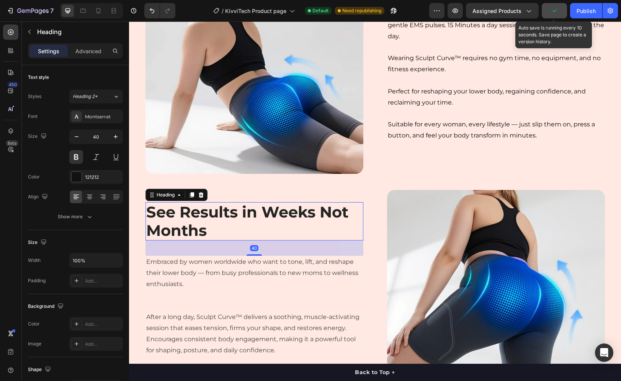
click at [191, 231] on strong "See Results in Weeks Not Months" at bounding box center [247, 220] width 202 height 37
click at [83, 182] on div "242424" at bounding box center [96, 177] width 54 height 14
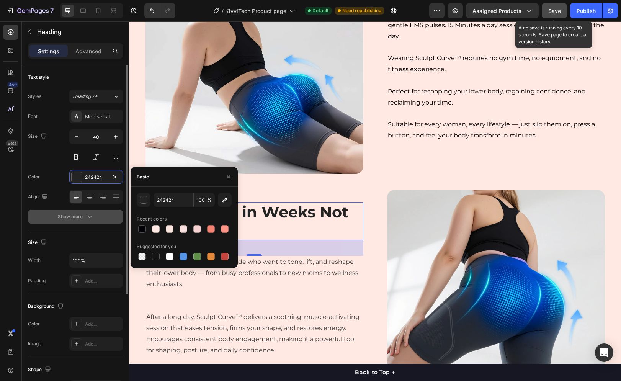
click at [34, 221] on button "Show more" at bounding box center [75, 217] width 95 height 14
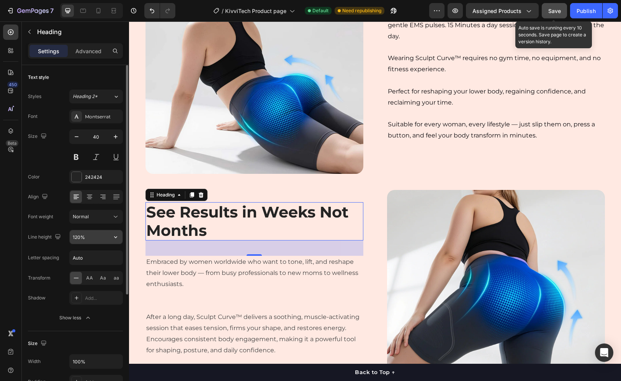
click at [95, 235] on input "120%" at bounding box center [96, 237] width 53 height 14
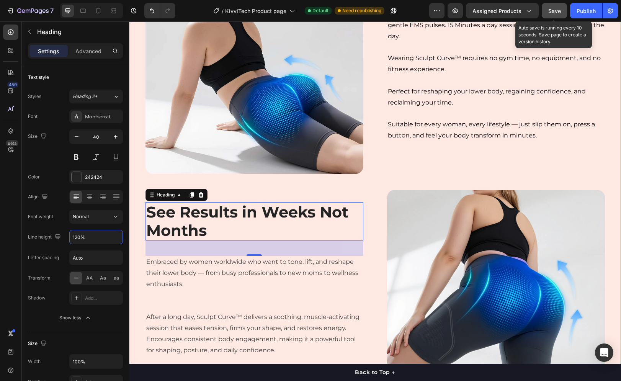
click at [130, 236] on div "Image Easy to wear, powerful and transformative Heading Our leggings sculpt, li…" at bounding box center [375, 194] width 492 height 487
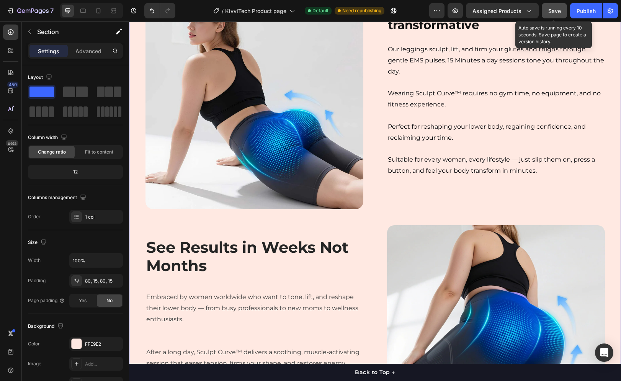
scroll to position [867, 0]
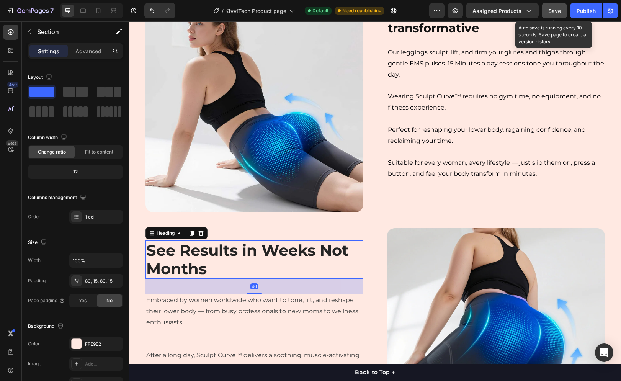
click at [163, 254] on strong "See Results in Weeks Not Months" at bounding box center [247, 259] width 202 height 37
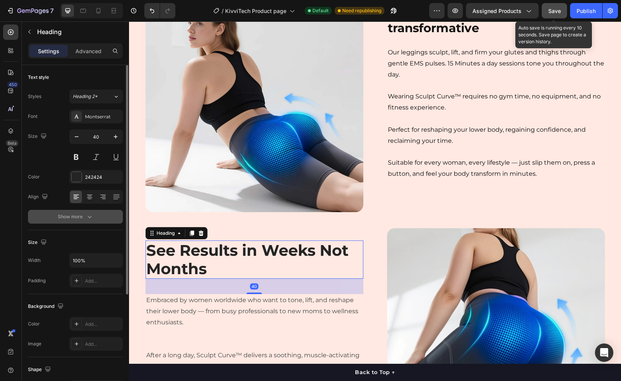
click at [95, 213] on button "Show more" at bounding box center [75, 217] width 95 height 14
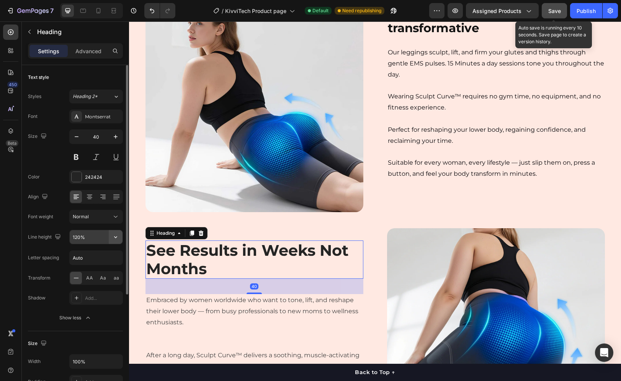
click at [115, 238] on icon "button" at bounding box center [116, 237] width 8 height 8
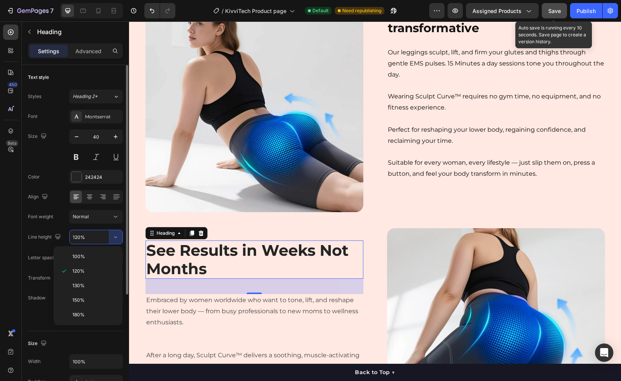
click at [99, 252] on div "100%" at bounding box center [88, 256] width 63 height 15
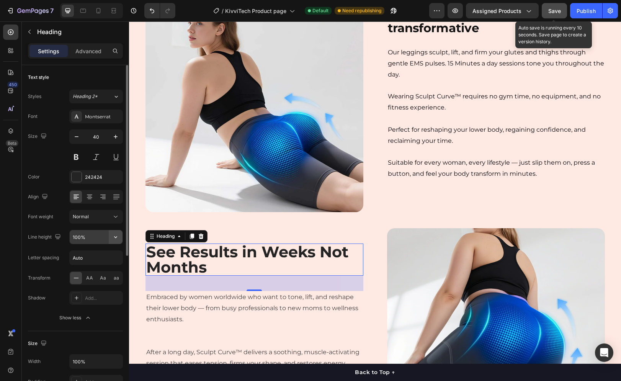
click at [113, 239] on icon "button" at bounding box center [116, 237] width 8 height 8
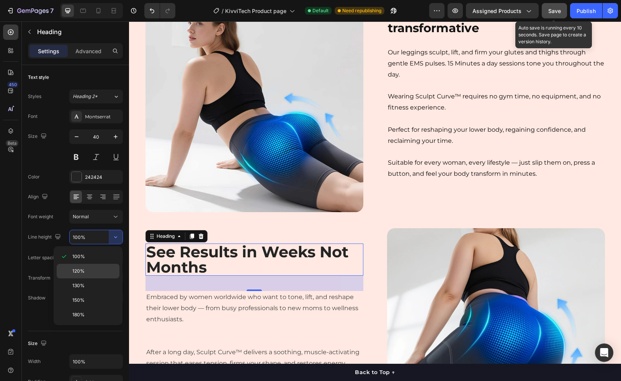
click at [94, 278] on div "120%" at bounding box center [88, 285] width 63 height 15
type input "120%"
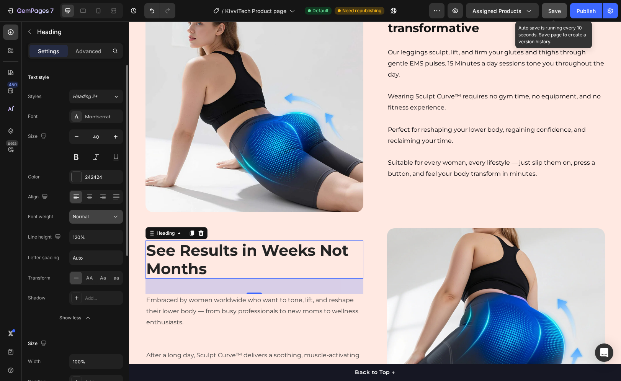
click at [112, 217] on icon at bounding box center [116, 217] width 8 height 8
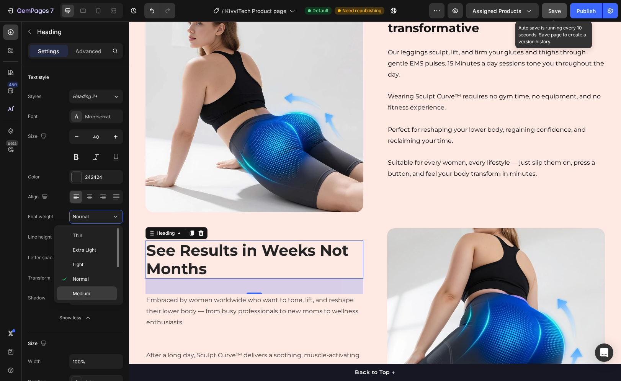
click at [89, 301] on div "Medium" at bounding box center [87, 308] width 60 height 15
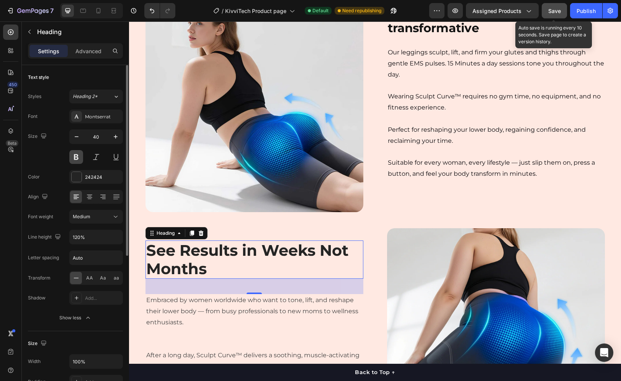
click at [74, 157] on button at bounding box center [76, 157] width 14 height 14
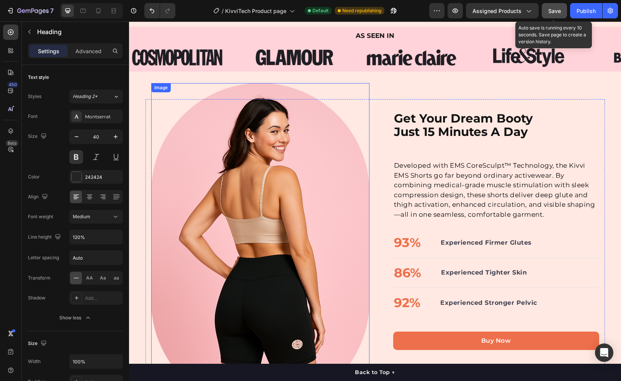
scroll to position [370, 0]
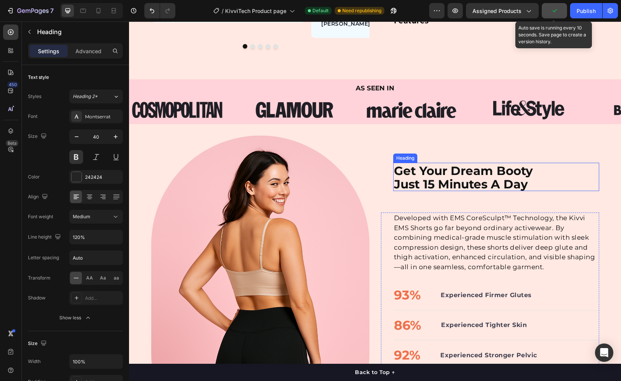
click at [424, 163] on strong "Get Your Dream Booty" at bounding box center [463, 170] width 139 height 15
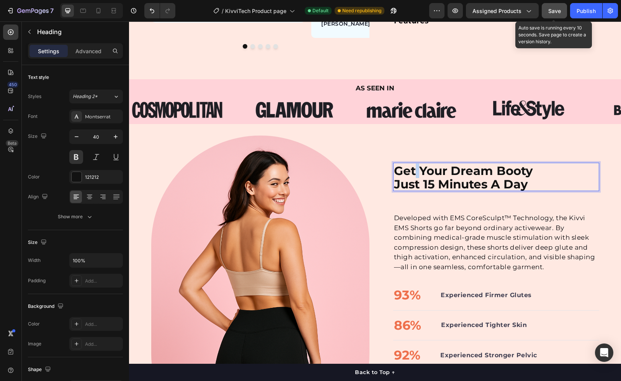
click at [412, 166] on strong "Get Your Dream Booty" at bounding box center [463, 170] width 139 height 15
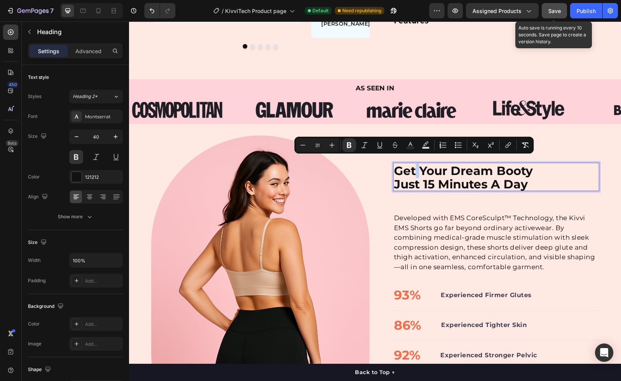
click at [411, 167] on strong "Get Your Dream Booty" at bounding box center [463, 170] width 139 height 15
click at [406, 165] on strong "Get Your Dream Booty" at bounding box center [463, 170] width 139 height 15
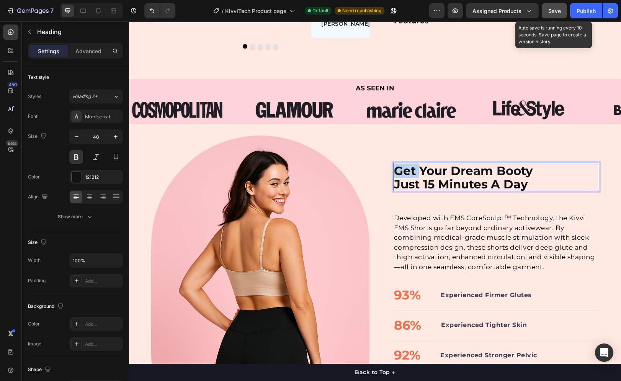
click at [406, 165] on strong "Get Your Dream Booty" at bounding box center [463, 170] width 139 height 15
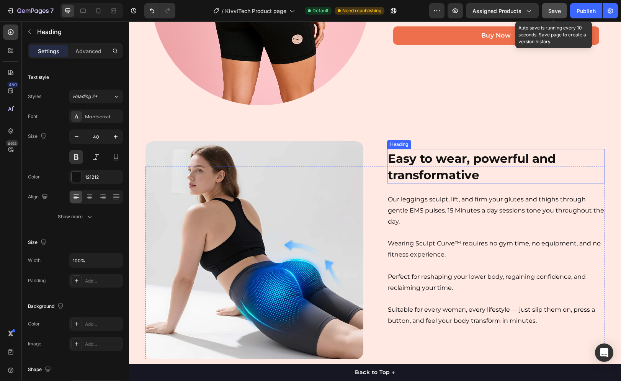
scroll to position [790, 0]
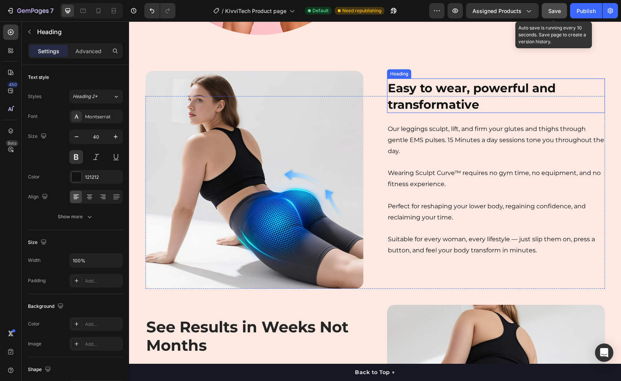
click at [453, 90] on strong "Easy to wear, powerful and transformative" at bounding box center [472, 96] width 168 height 31
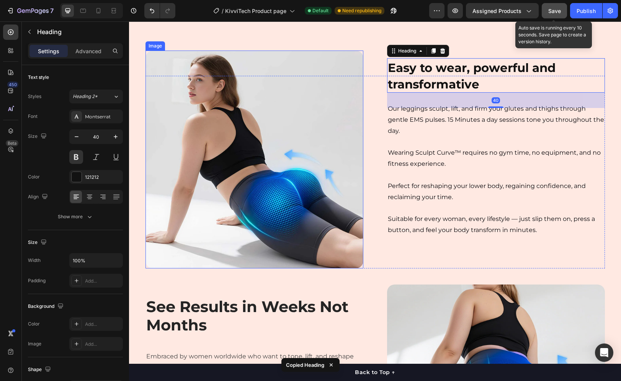
scroll to position [829, 0]
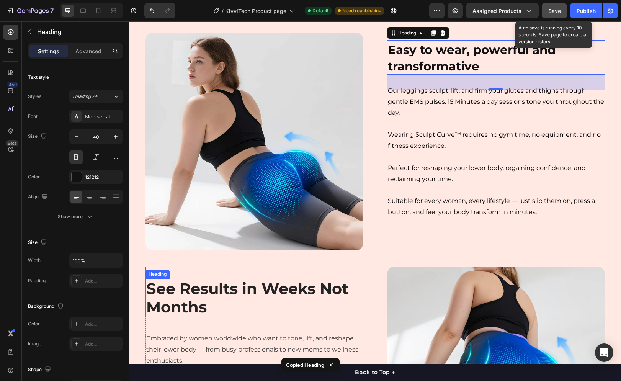
click at [191, 305] on strong "See Results in Weeks Not Months" at bounding box center [247, 297] width 202 height 37
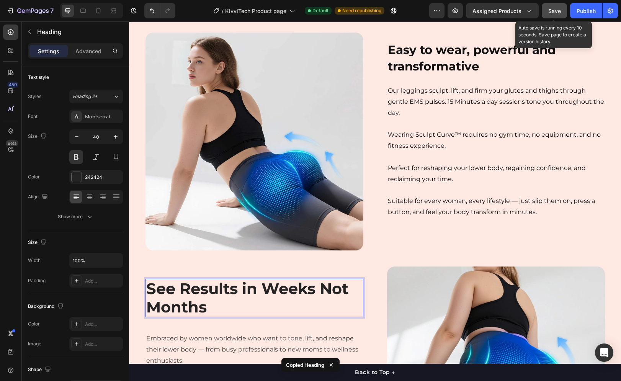
click at [191, 305] on strong "See Results in Weeks Not Months" at bounding box center [247, 297] width 202 height 37
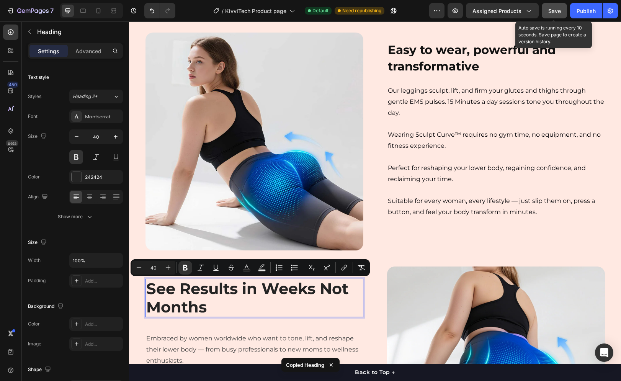
click at [232, 306] on p "See Results in Weeks Not Months" at bounding box center [254, 297] width 216 height 37
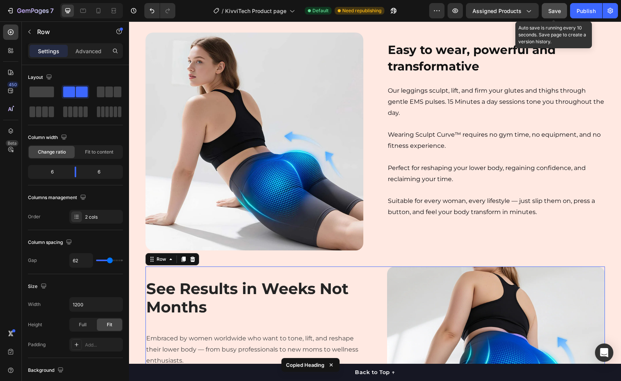
click at [207, 331] on div "⁠⁠⁠⁠⁠⁠⁠ See Results in Weeks Not Months Heading Embraced by women worldwide who…" at bounding box center [254, 375] width 218 height 218
click at [196, 305] on strong "See Results in Weeks Not Months" at bounding box center [247, 297] width 202 height 37
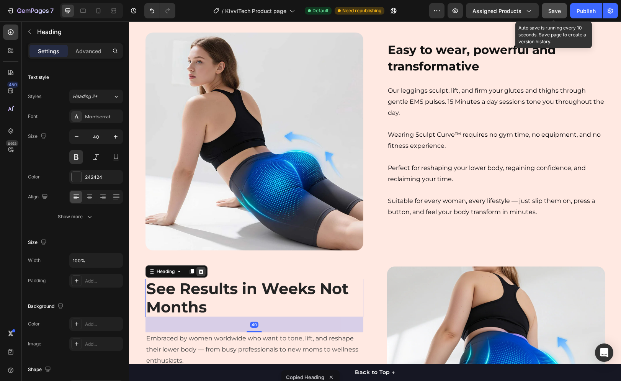
click at [198, 272] on icon at bounding box center [200, 271] width 5 height 5
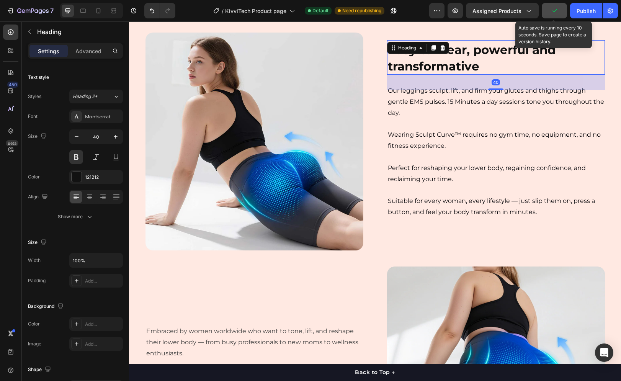
click at [420, 50] on div "Easy to wear, powerful and transformative Heading 40" at bounding box center [496, 57] width 218 height 34
click at [432, 50] on icon at bounding box center [433, 48] width 6 height 6
click at [432, 49] on icon at bounding box center [433, 47] width 4 height 5
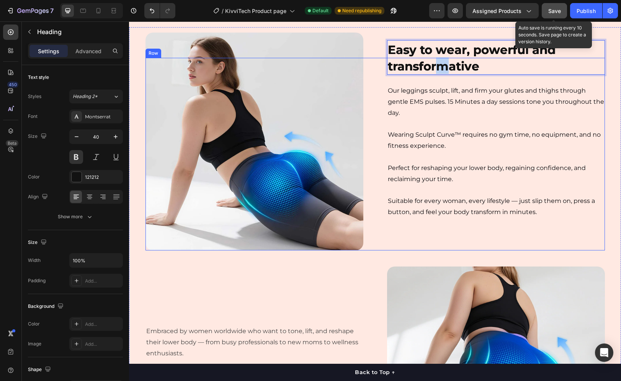
drag, startPoint x: 441, startPoint y: 69, endPoint x: 435, endPoint y: 84, distance: 15.9
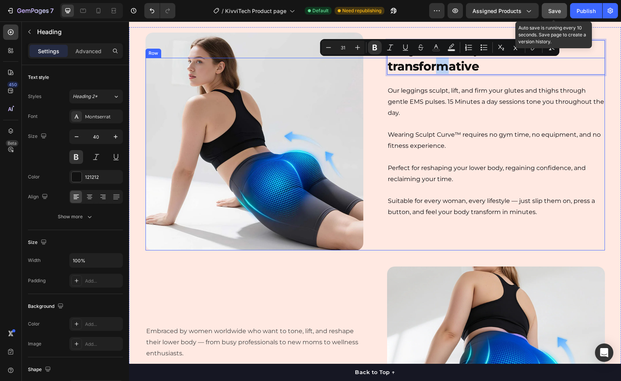
click at [438, 93] on p "Our leggings sculpt, lift, and firm your glutes and thighs through gentle EMS p…" at bounding box center [496, 101] width 216 height 33
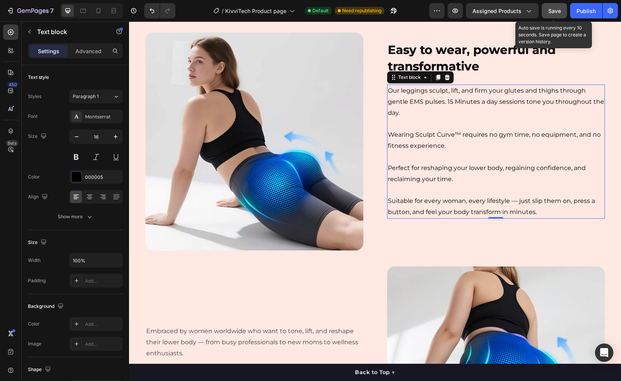
scroll to position [790, 0]
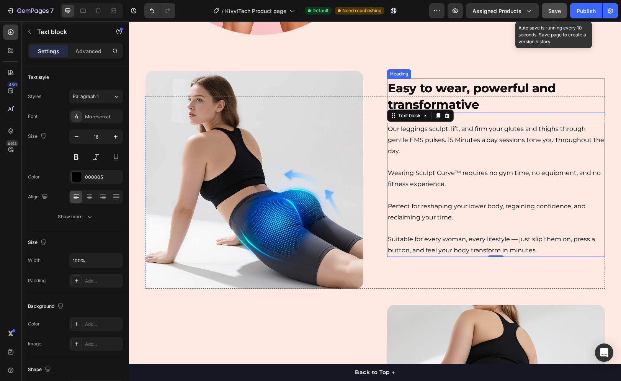
click at [449, 86] on strong "Easy to wear, powerful and transformative" at bounding box center [472, 96] width 168 height 31
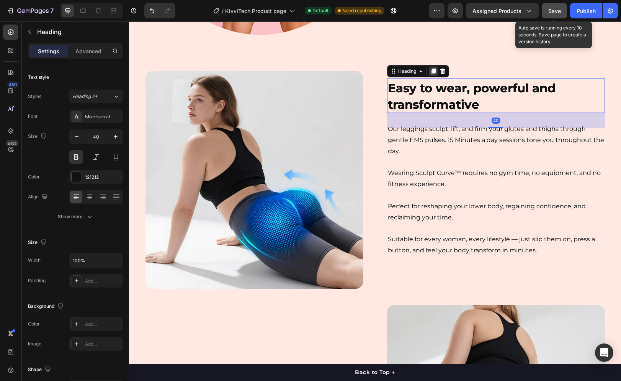
click at [431, 71] on icon at bounding box center [433, 70] width 4 height 5
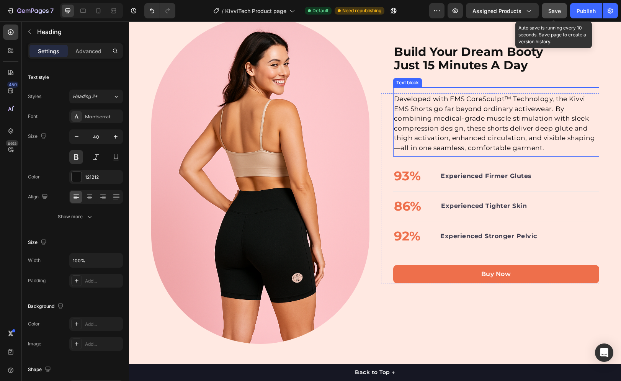
scroll to position [408, 0]
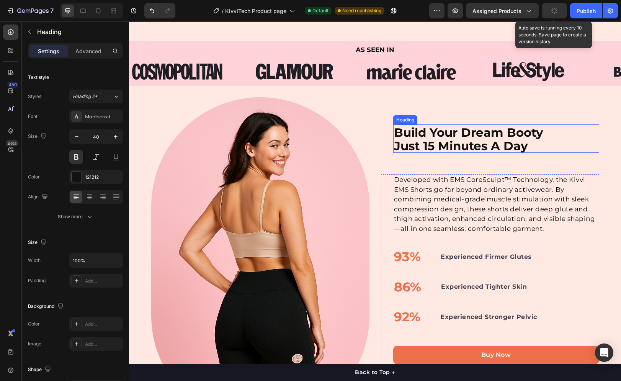
click at [435, 125] on strong "Build Your Dream Booty" at bounding box center [468, 132] width 149 height 15
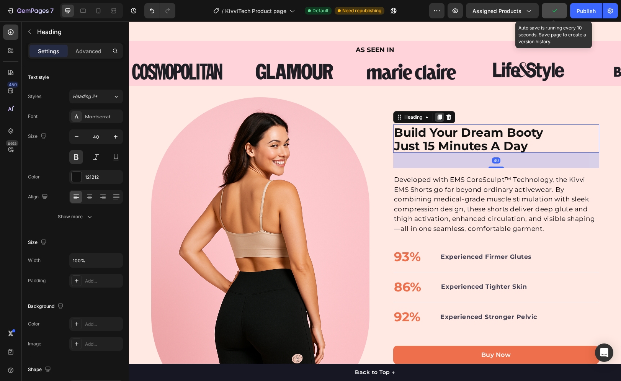
click at [436, 114] on icon at bounding box center [439, 117] width 6 height 6
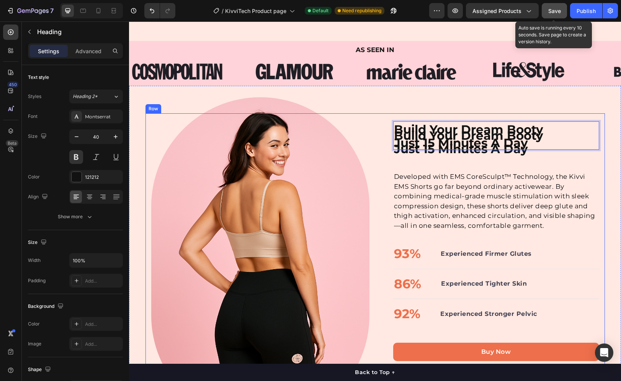
drag, startPoint x: 425, startPoint y: 125, endPoint x: 380, endPoint y: 132, distance: 45.8
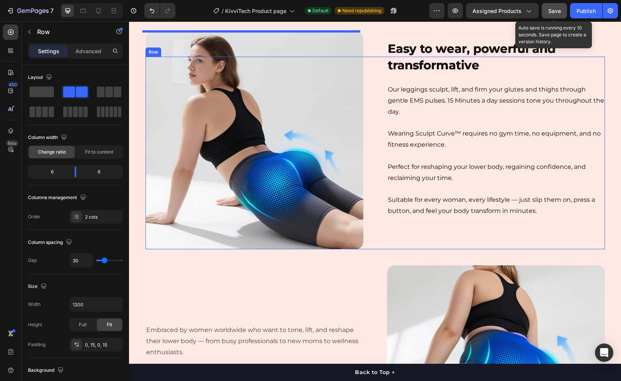
scroll to position [889, 0]
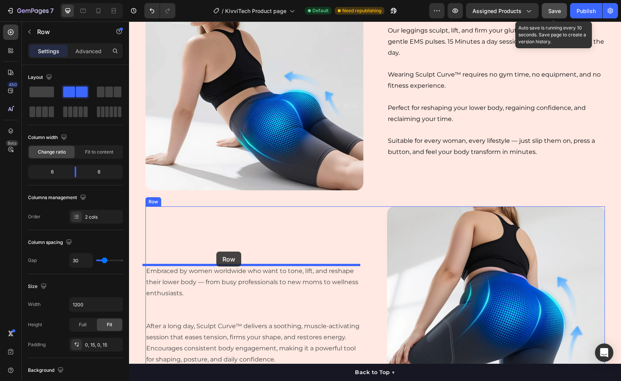
drag, startPoint x: 401, startPoint y: 113, endPoint x: 216, endPoint y: 252, distance: 231.2
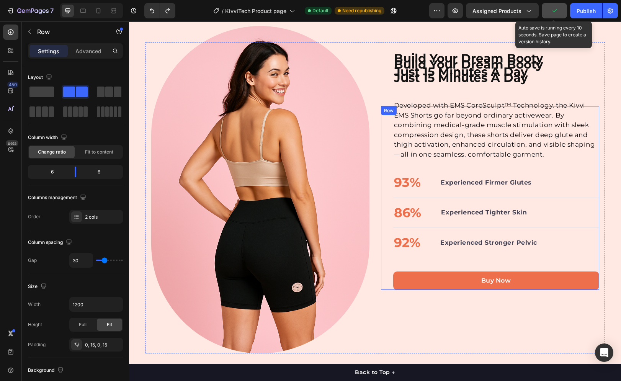
scroll to position [391, 0]
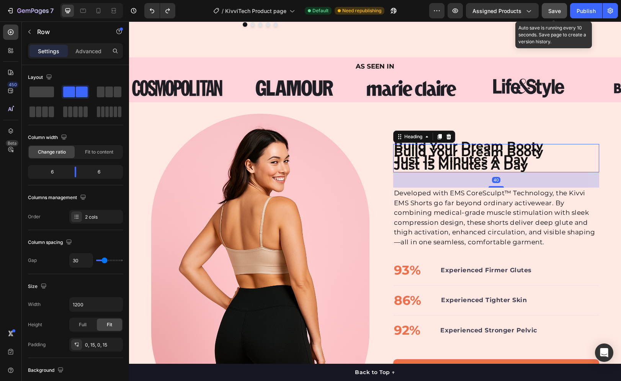
click at [432, 163] on strong "Just 15 Minutes A Day" at bounding box center [461, 165] width 134 height 15
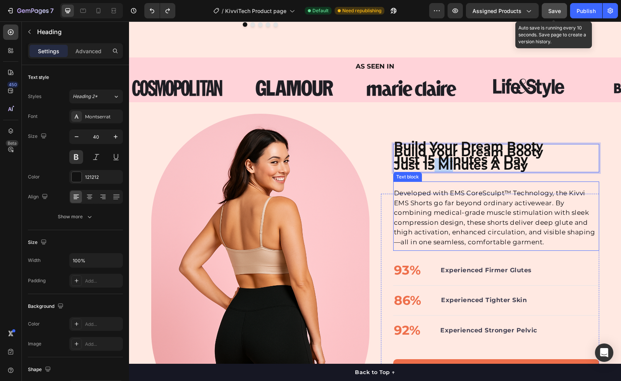
drag, startPoint x: 432, startPoint y: 162, endPoint x: 451, endPoint y: 156, distance: 19.2
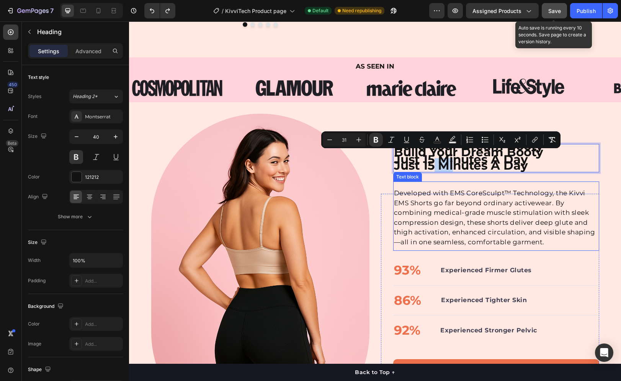
click at [461, 209] on p "Developed with EMS CoreSculpt™ Technology, the Kivvi EMS Shorts go far beyond o…" at bounding box center [496, 217] width 204 height 59
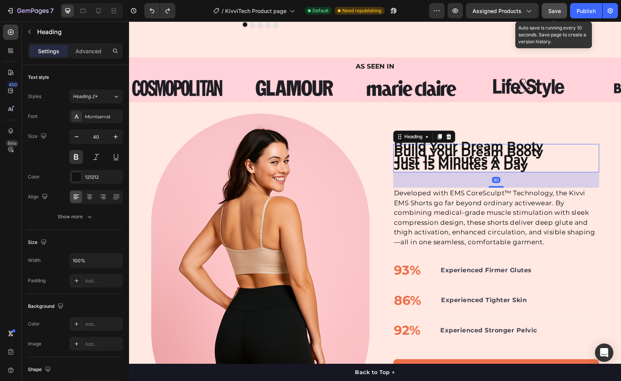
click at [521, 162] on strong "Just 15 Minutes A Day" at bounding box center [461, 165] width 134 height 15
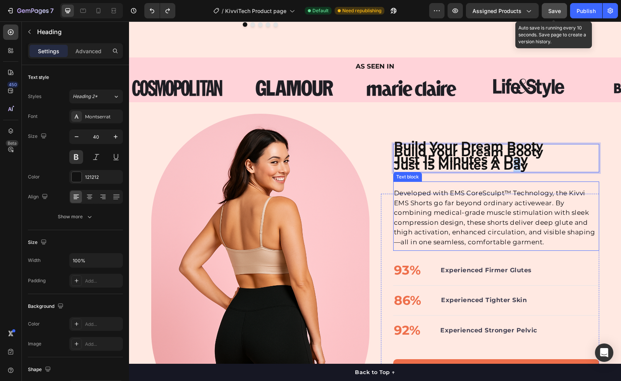
drag, startPoint x: 521, startPoint y: 161, endPoint x: 510, endPoint y: 185, distance: 26.0
click at [496, 198] on p "Developed with EMS CoreSculpt™ Technology, the Kivvi EMS Shorts go far beyond o…" at bounding box center [496, 217] width 204 height 59
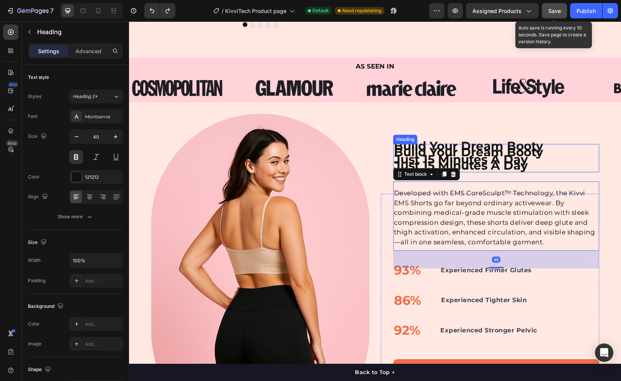
click at [493, 161] on strong "Just 15 Minutes A Day" at bounding box center [461, 165] width 134 height 15
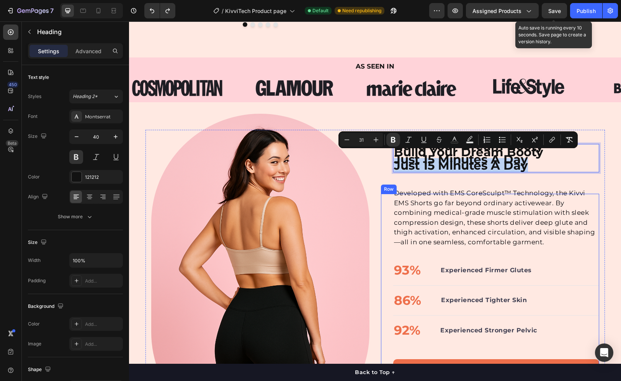
drag, startPoint x: 593, startPoint y: 161, endPoint x: 397, endPoint y: 200, distance: 199.4
click at [412, 211] on p "Developed with EMS CoreSculpt™ Technology, the Kivvi EMS Shorts go far beyond o…" at bounding box center [496, 217] width 204 height 59
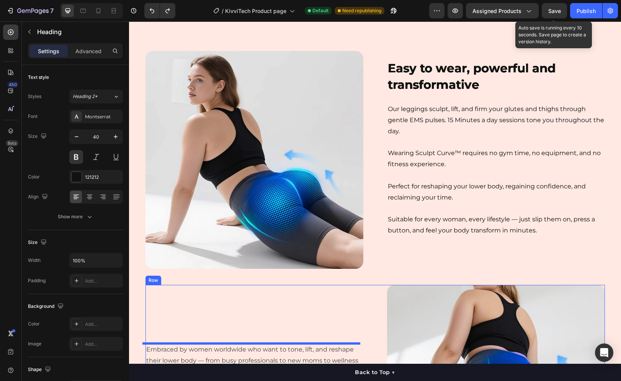
scroll to position [862, 0]
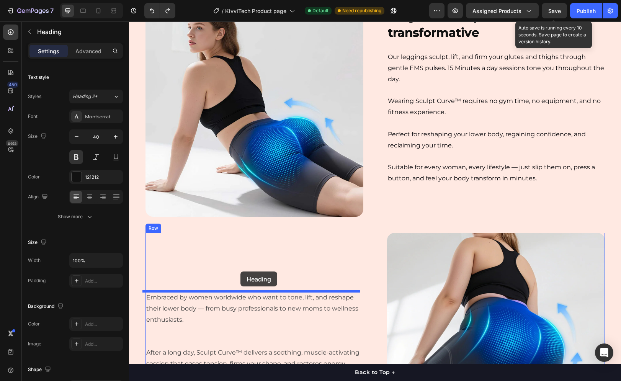
drag, startPoint x: 419, startPoint y: 136, endPoint x: 241, endPoint y: 275, distance: 226.5
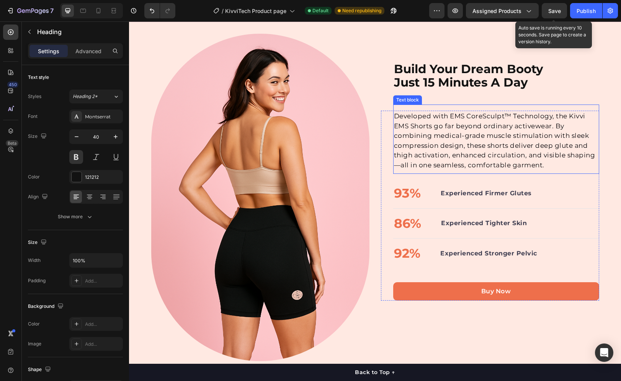
scroll to position [414, 0]
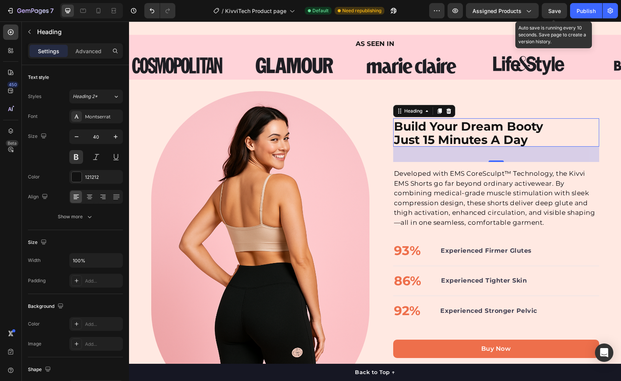
click at [438, 119] on strong "Build Your Dream Booty" at bounding box center [468, 126] width 149 height 15
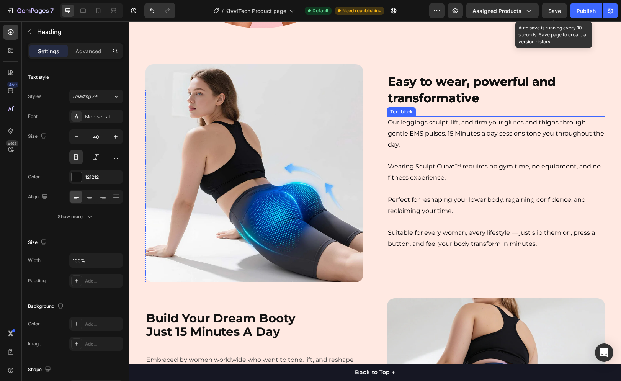
scroll to position [797, 0]
click at [491, 133] on p "Our leggings sculpt, lift, and firm your glutes and thighs through gentle EMS p…" at bounding box center [496, 133] width 216 height 33
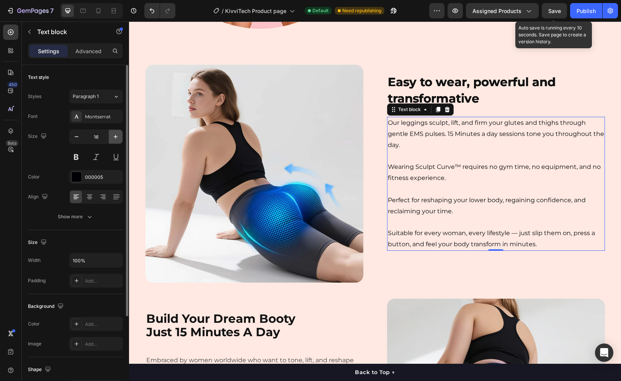
click at [117, 138] on icon "button" at bounding box center [116, 137] width 8 height 8
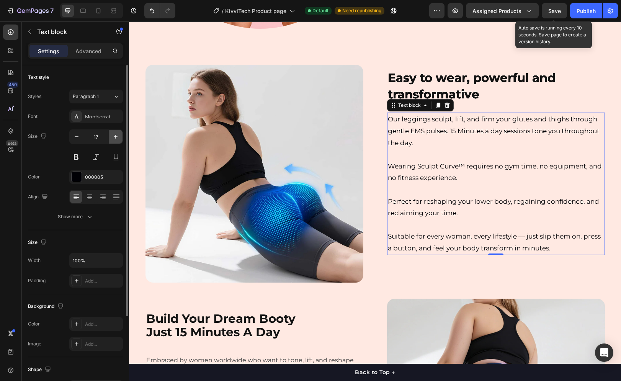
click at [117, 138] on icon "button" at bounding box center [116, 137] width 8 height 8
type input "18"
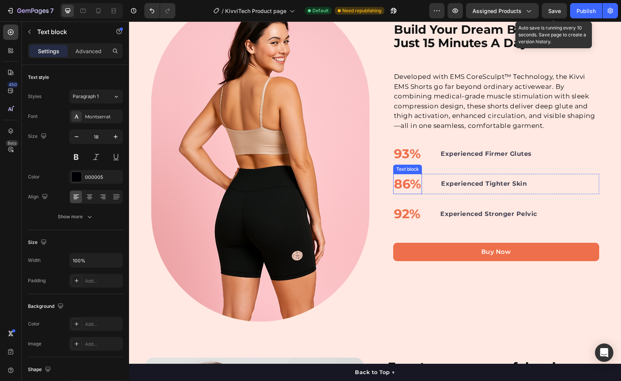
scroll to position [452, 0]
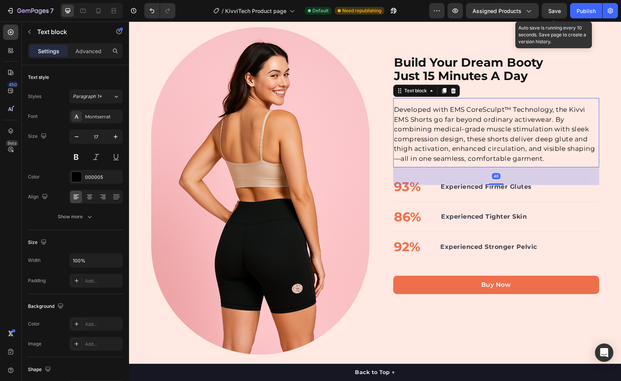
click at [434, 129] on p "Developed with EMS CoreSculpt™ Technology, the Kivvi EMS Shorts go far beyond o…" at bounding box center [496, 134] width 204 height 59
click at [116, 139] on icon "button" at bounding box center [116, 137] width 8 height 8
type input "18"
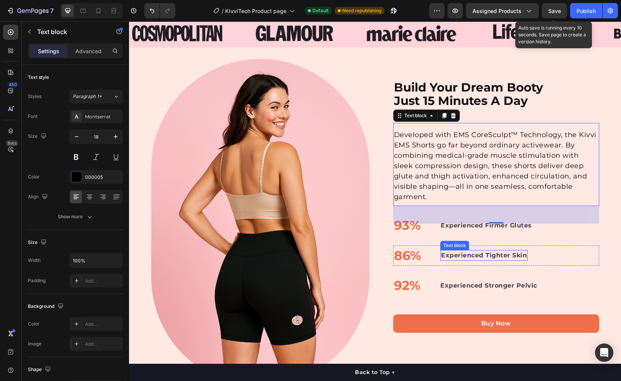
scroll to position [370, 0]
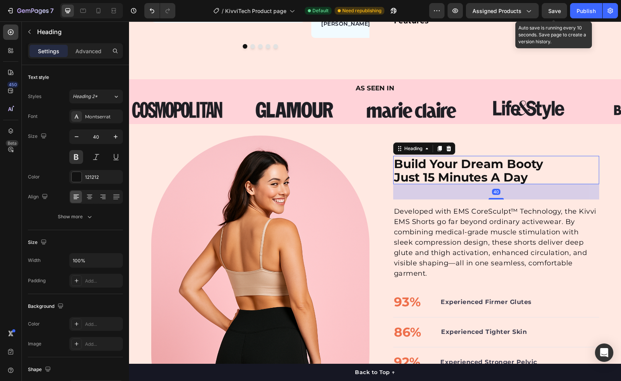
click at [477, 172] on strong "Just 15 Minutes A Day" at bounding box center [461, 177] width 134 height 15
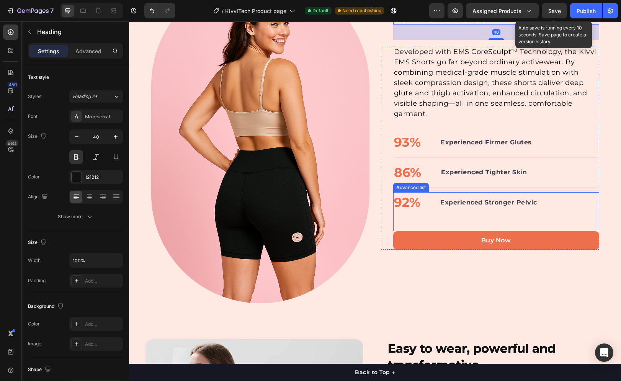
scroll to position [523, 0]
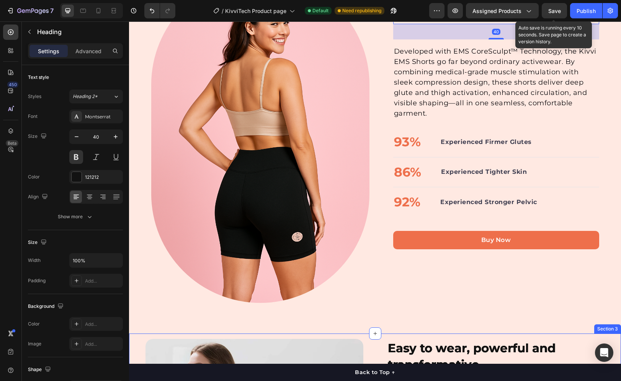
click at [450, 347] on strong "Easy to wear, powerful and transformative" at bounding box center [472, 356] width 168 height 31
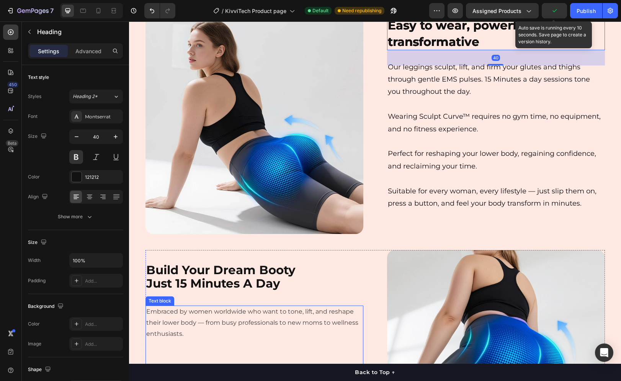
scroll to position [943, 0]
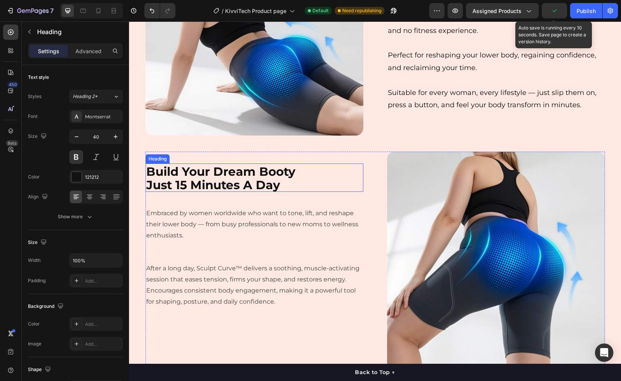
click at [256, 186] on strong "Just 15 Minutes A Day" at bounding box center [213, 185] width 134 height 15
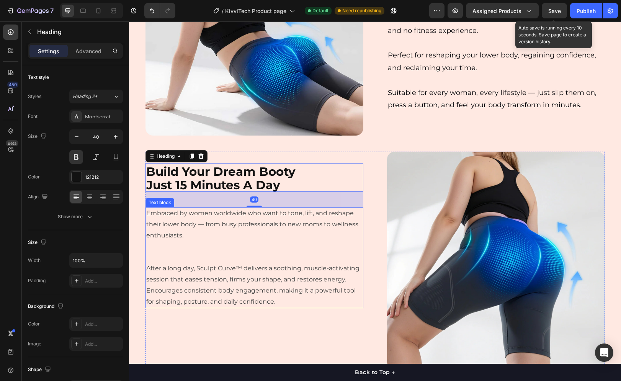
click at [254, 223] on p "Embraced by women worldwide who want to tone, lift, and reshape their lower bod…" at bounding box center [254, 224] width 216 height 33
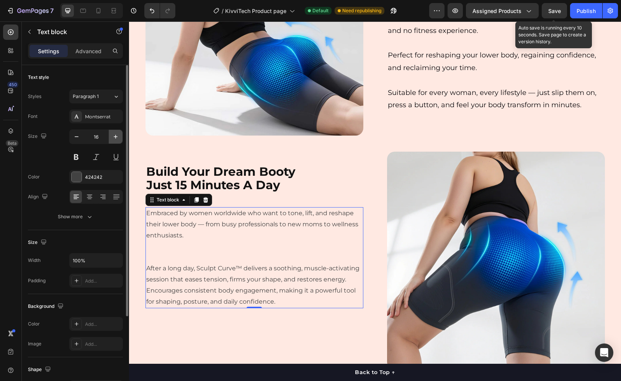
click at [118, 136] on icon "button" at bounding box center [116, 137] width 8 height 8
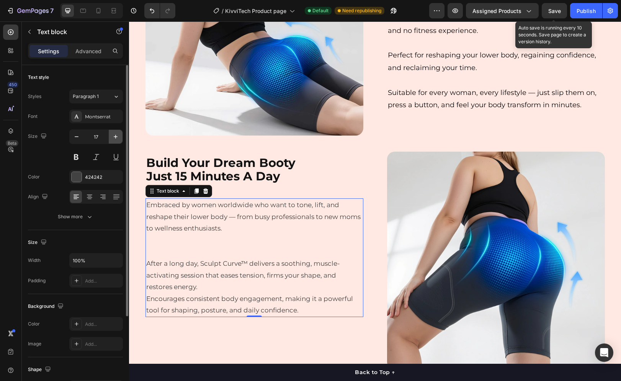
type input "18"
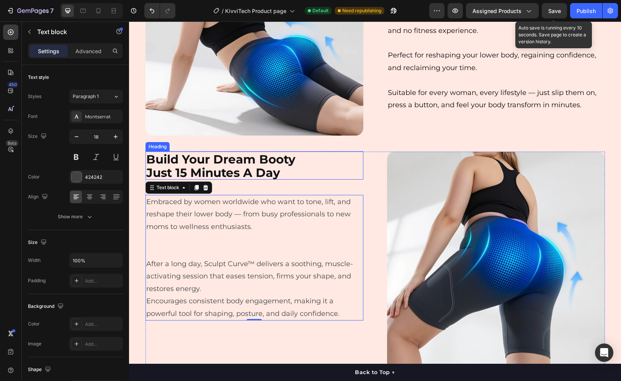
click at [268, 167] on strong "Just 15 Minutes A Day" at bounding box center [213, 172] width 134 height 15
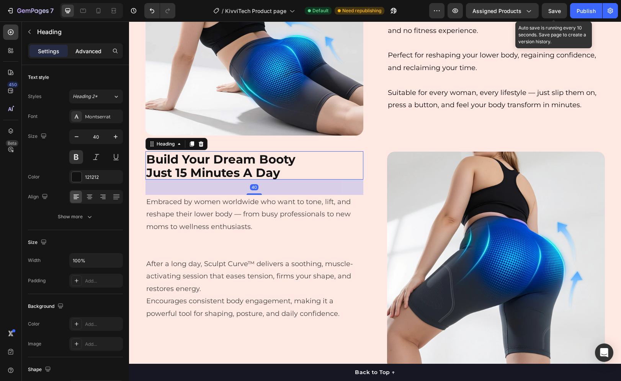
click at [81, 51] on p "Advanced" at bounding box center [88, 51] width 26 height 8
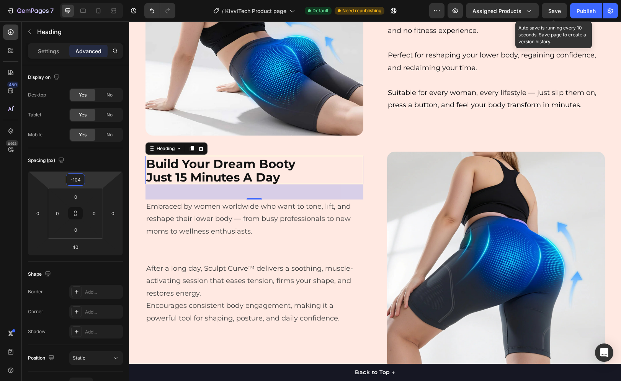
type input "-102"
drag, startPoint x: 95, startPoint y: 182, endPoint x: 102, endPoint y: 177, distance: 9.0
click at [102, 0] on html "7 Version history / KivviTech Product page Default Need republishing Preview As…" at bounding box center [310, 0] width 621 height 0
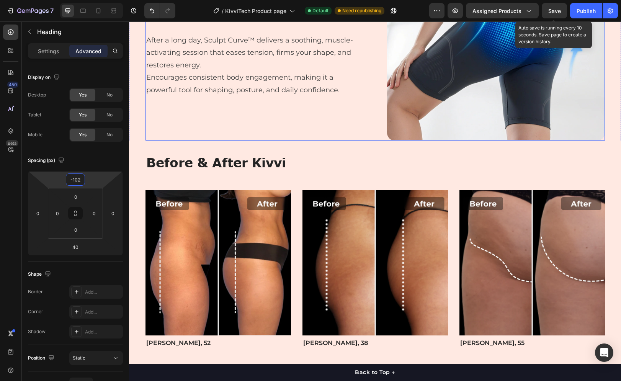
scroll to position [1173, 0]
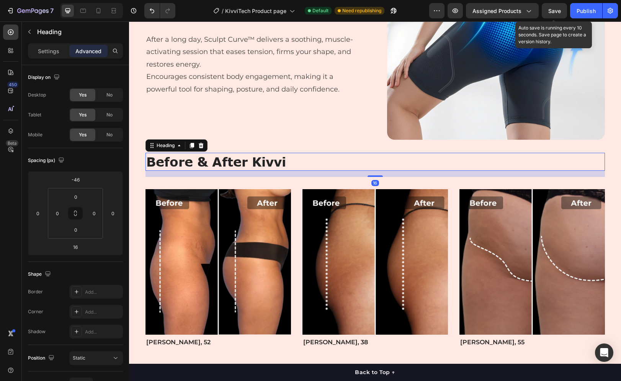
click at [248, 157] on h2 "Before & After Kivvi" at bounding box center [374, 162] width 459 height 18
click at [54, 57] on div "Settings Advanced" at bounding box center [75, 50] width 95 height 15
click at [52, 54] on p "Settings" at bounding box center [48, 51] width 21 height 8
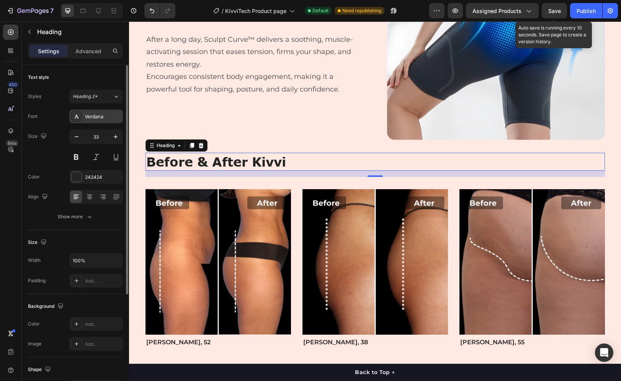
click at [96, 117] on div "Verdana" at bounding box center [103, 116] width 36 height 7
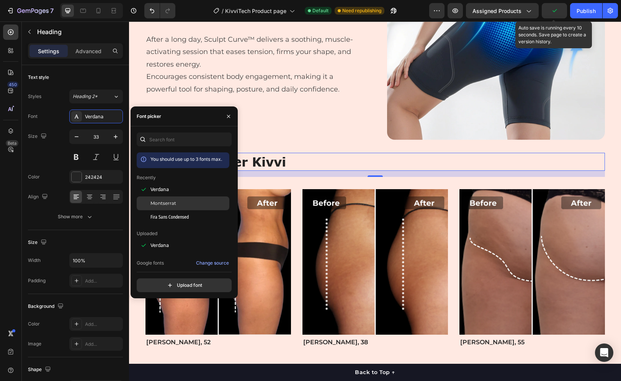
click at [160, 201] on span "Montserrat" at bounding box center [163, 203] width 26 height 7
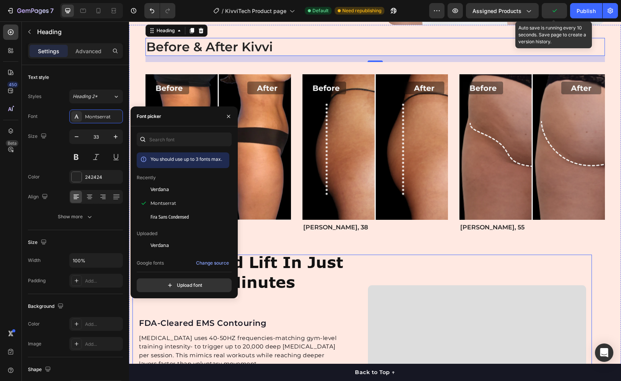
scroll to position [1326, 0]
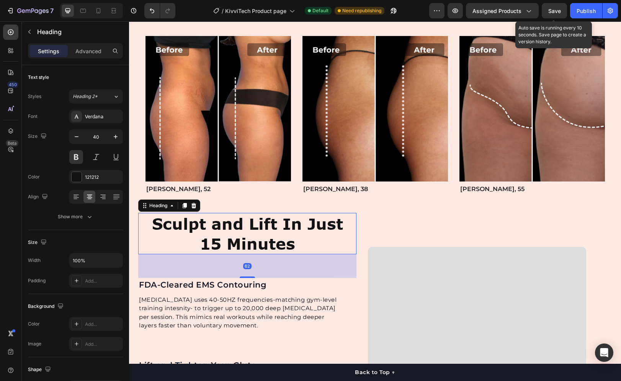
click at [311, 254] on h2 "Sculpt and Lift In Just 15 Minutes" at bounding box center [247, 233] width 218 height 41
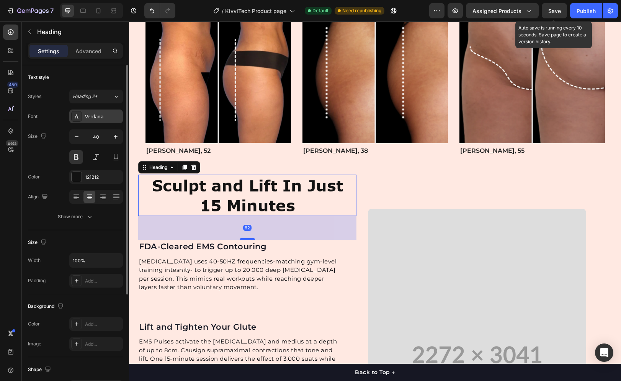
click at [85, 119] on div "Verdana" at bounding box center [103, 116] width 36 height 7
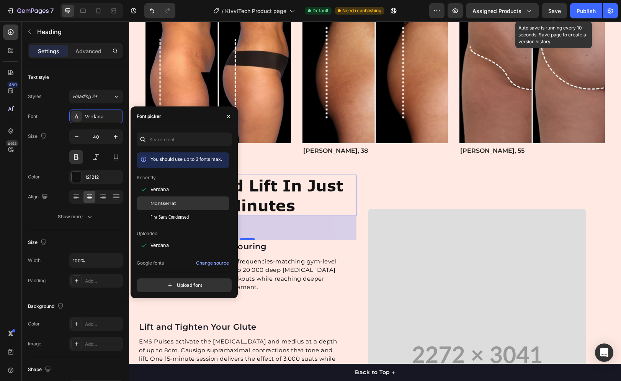
click at [148, 202] on div at bounding box center [144, 203] width 14 height 14
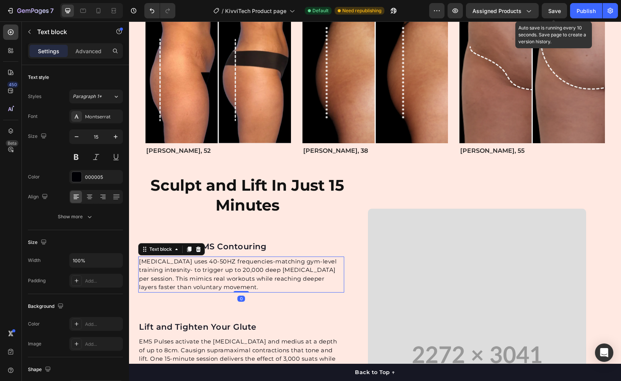
click at [266, 292] on p "[MEDICAL_DATA] uses 40-50HZ frequencies-matching gym-level training intesnity- …" at bounding box center [241, 274] width 204 height 34
click at [256, 253] on p "FDA-Cleared EMS Contouring" at bounding box center [241, 246] width 204 height 12
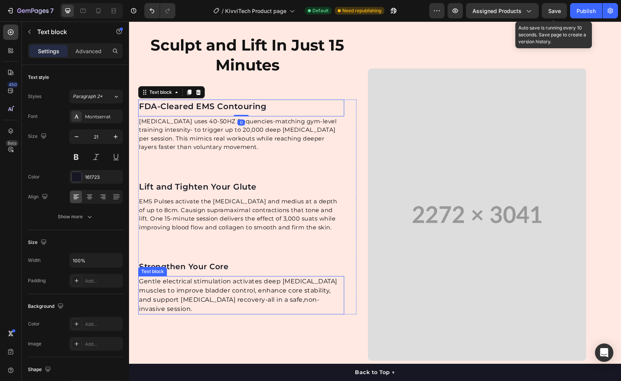
scroll to position [1517, 0]
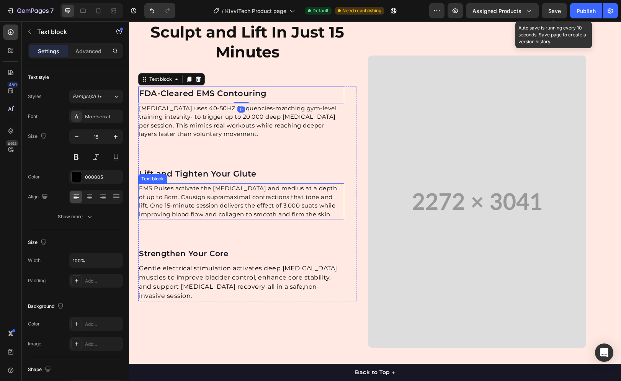
click at [270, 218] on p "EMS Pulses activate the [MEDICAL_DATA] and medius at a depth of up to 8cm. Caus…" at bounding box center [241, 201] width 204 height 34
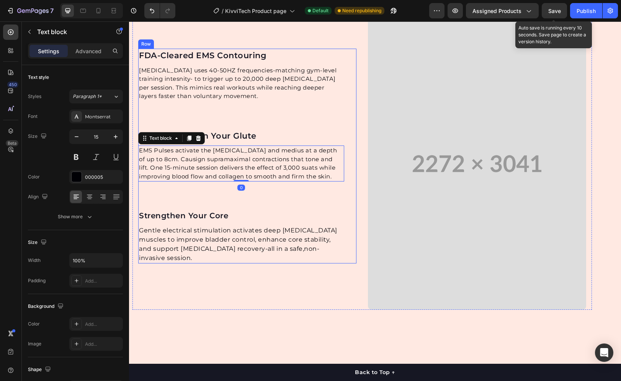
scroll to position [1556, 0]
click at [259, 262] on p "Gentle electrical stimulation activates deep [MEDICAL_DATA] muscles to improve …" at bounding box center [241, 243] width 204 height 37
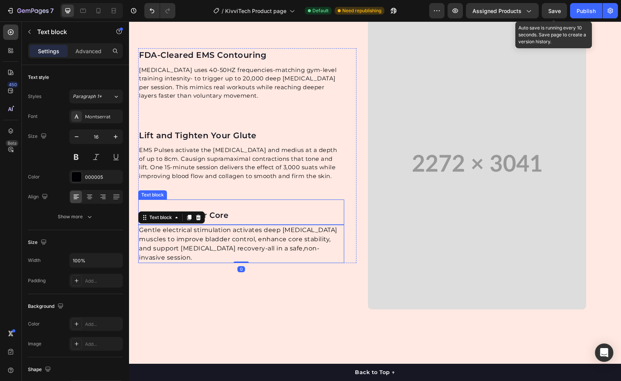
click at [223, 221] on p "Strengthen Your Core" at bounding box center [241, 214] width 204 height 11
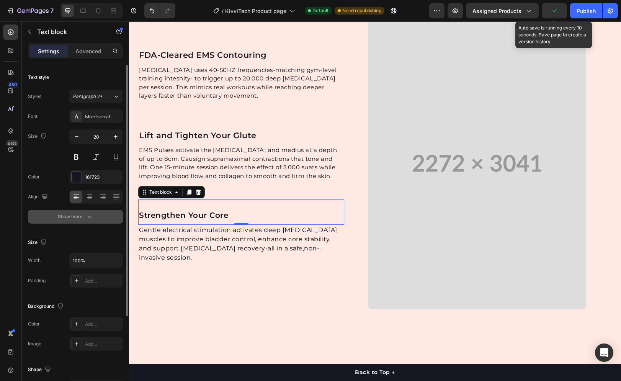
click at [75, 214] on div "Show more" at bounding box center [76, 217] width 36 height 8
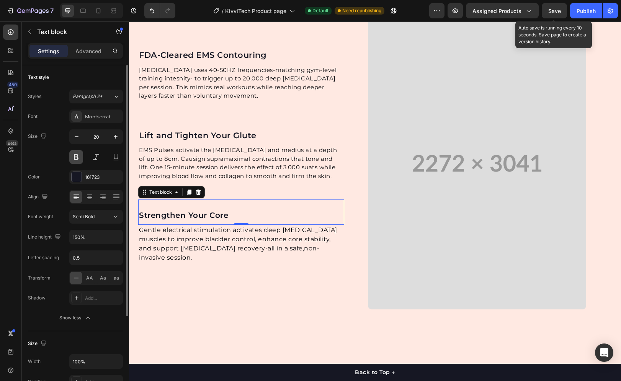
click at [75, 155] on button at bounding box center [76, 157] width 14 height 14
click at [75, 154] on button at bounding box center [76, 157] width 14 height 14
click at [116, 137] on icon "button" at bounding box center [116, 137] width 8 height 8
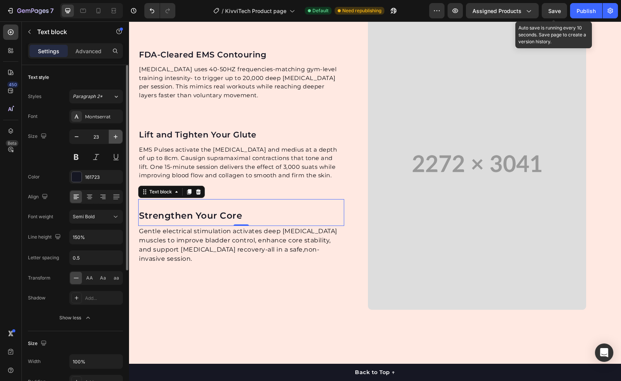
click at [116, 137] on icon "button" at bounding box center [116, 137] width 8 height 8
type input "25"
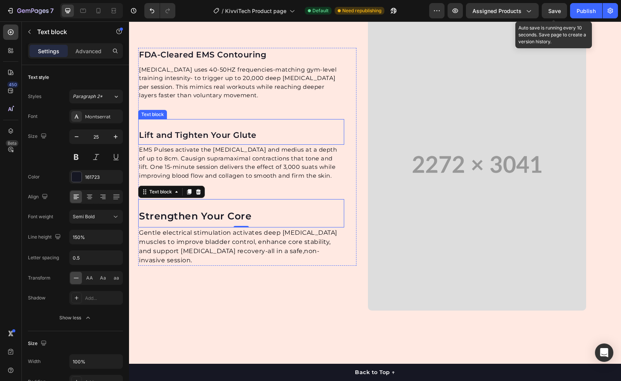
click at [240, 141] on p "Lift and Tighten Your Glute" at bounding box center [241, 135] width 204 height 12
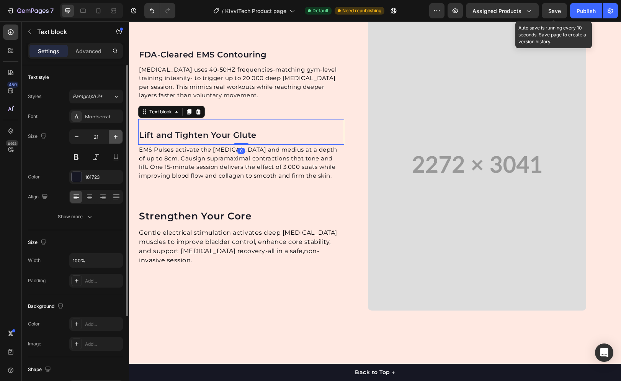
click at [119, 137] on button "button" at bounding box center [116, 137] width 14 height 14
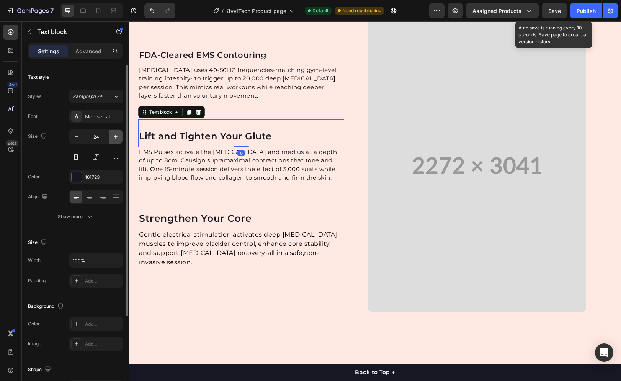
type input "25"
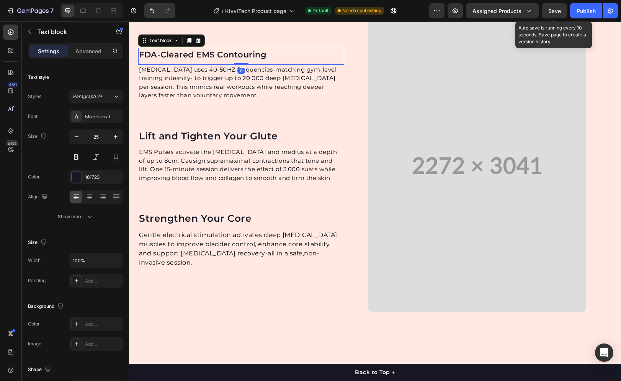
click at [218, 61] on p "FDA-Cleared EMS Contouring" at bounding box center [241, 55] width 204 height 12
click at [116, 136] on icon "button" at bounding box center [116, 137] width 8 height 8
click at [116, 136] on icon "button" at bounding box center [116, 137] width 4 height 4
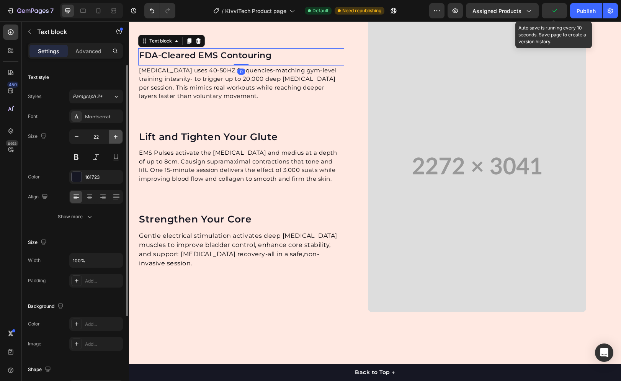
click at [116, 136] on icon "button" at bounding box center [116, 137] width 4 height 4
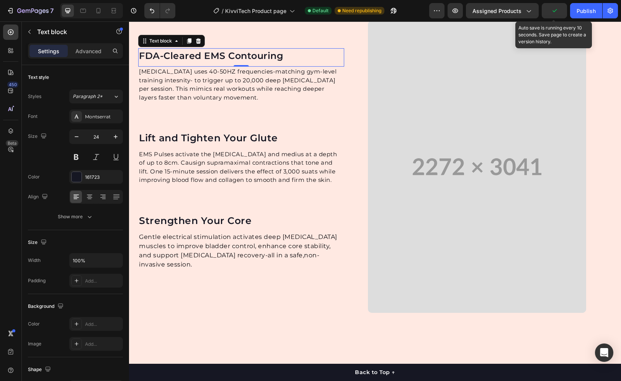
type input "25"
click at [559, 14] on div "Save" at bounding box center [554, 11] width 13 height 8
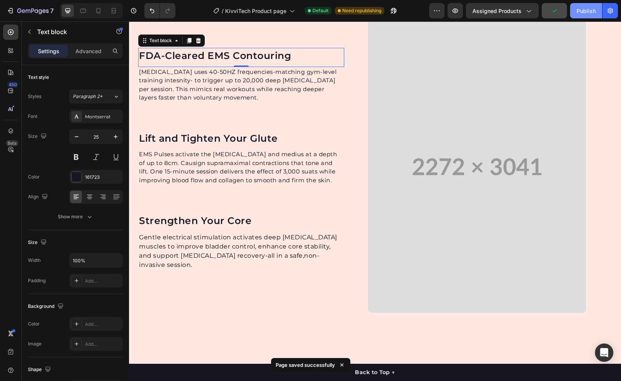
click at [577, 13] on div "Publish" at bounding box center [585, 11] width 19 height 8
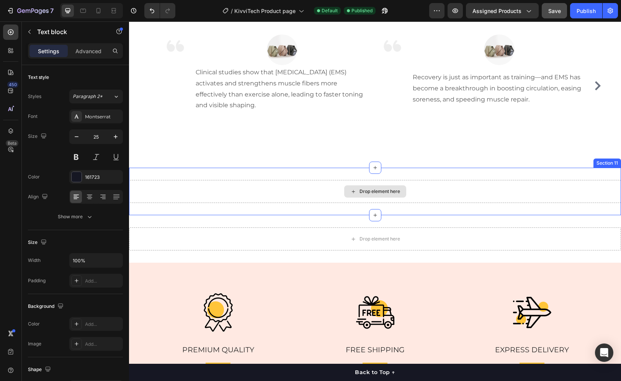
scroll to position [3465, 0]
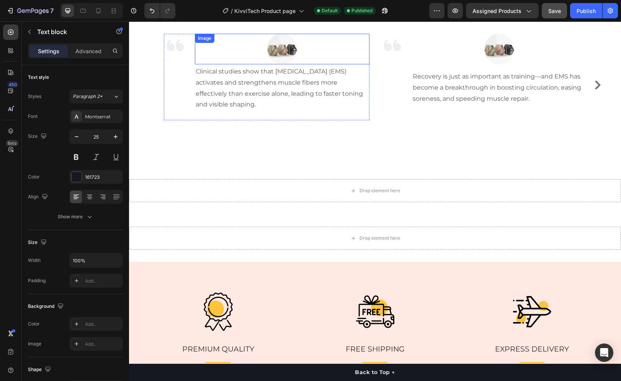
click at [284, 64] on img at bounding box center [282, 49] width 31 height 31
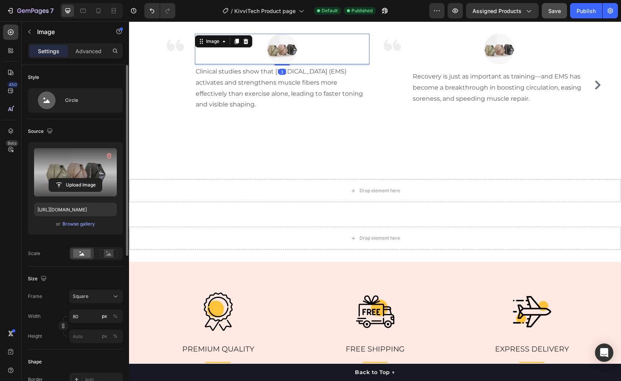
click at [70, 174] on label at bounding box center [75, 172] width 83 height 48
click at [70, 178] on input "file" at bounding box center [75, 184] width 53 height 13
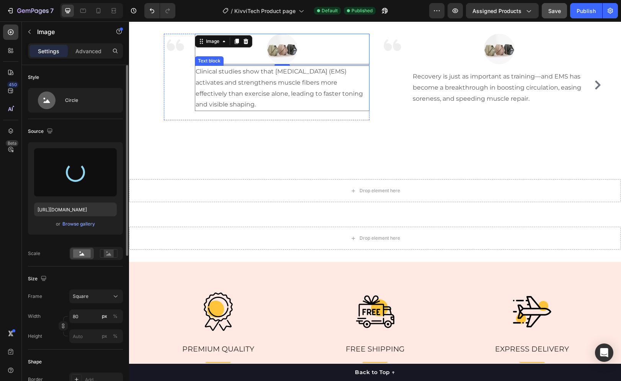
type input "[URL][DOMAIN_NAME]"
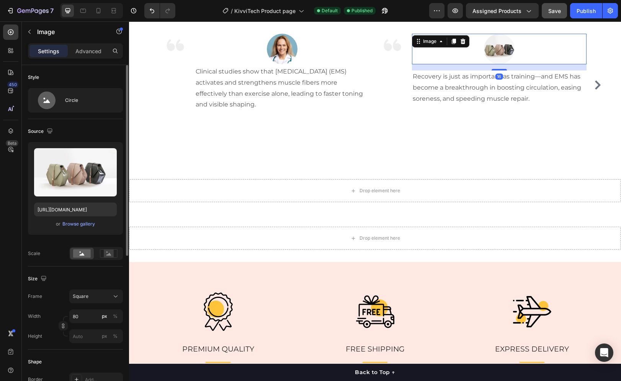
click at [486, 64] on img at bounding box center [499, 49] width 31 height 31
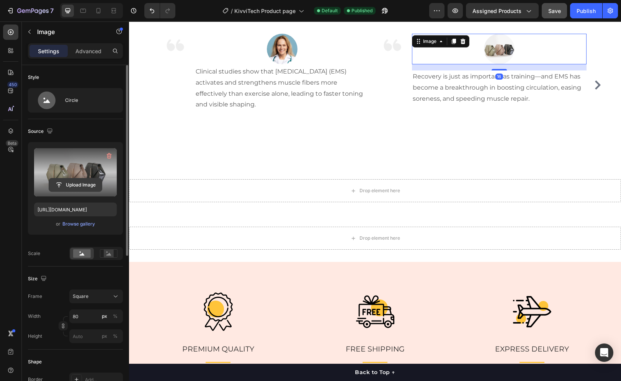
click at [83, 182] on input "file" at bounding box center [75, 184] width 53 height 13
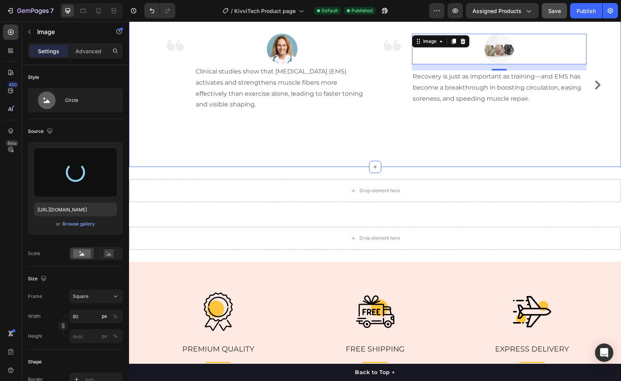
type input "[URL][DOMAIN_NAME]"
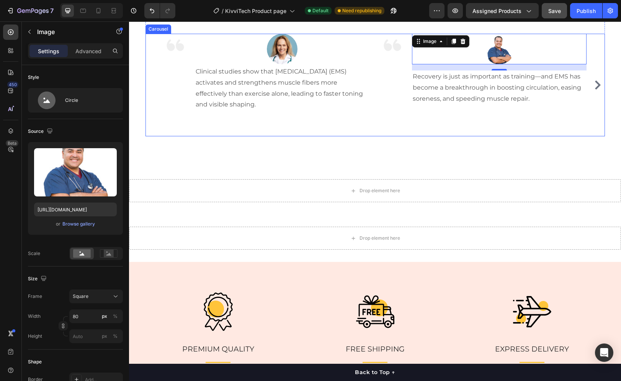
click at [595, 90] on icon "Carousel Next Arrow" at bounding box center [597, 84] width 9 height 9
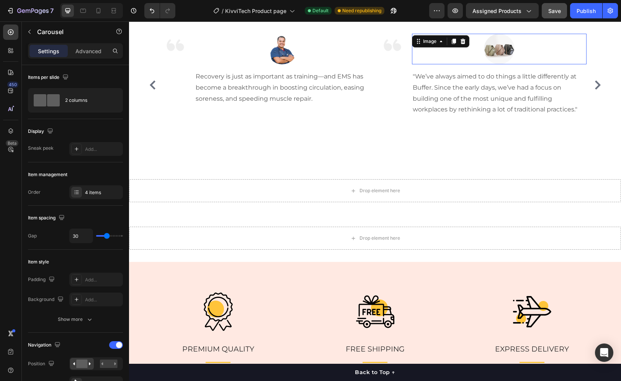
click at [494, 64] on img at bounding box center [499, 49] width 31 height 31
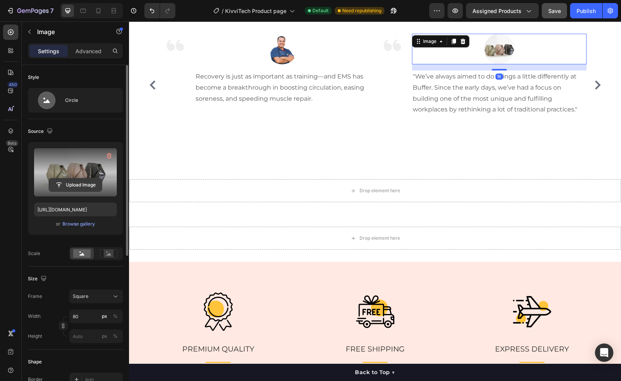
click at [68, 180] on input "file" at bounding box center [75, 184] width 53 height 13
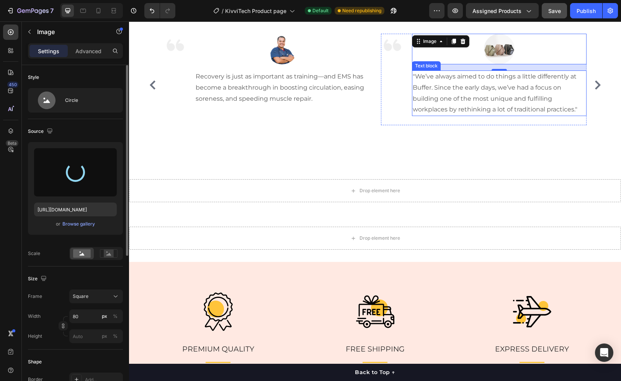
type input "[URL][DOMAIN_NAME]"
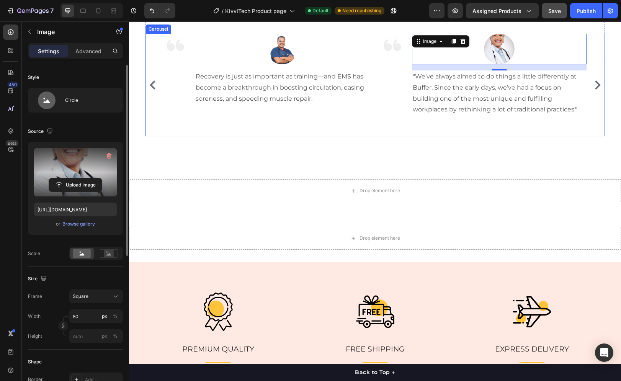
click at [593, 90] on icon "Carousel Next Arrow" at bounding box center [597, 84] width 9 height 9
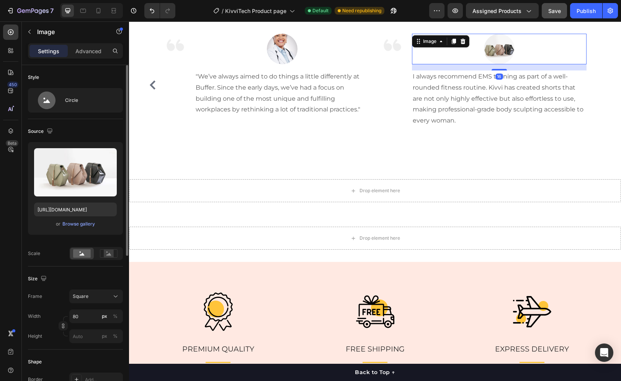
click at [489, 64] on img at bounding box center [499, 49] width 31 height 31
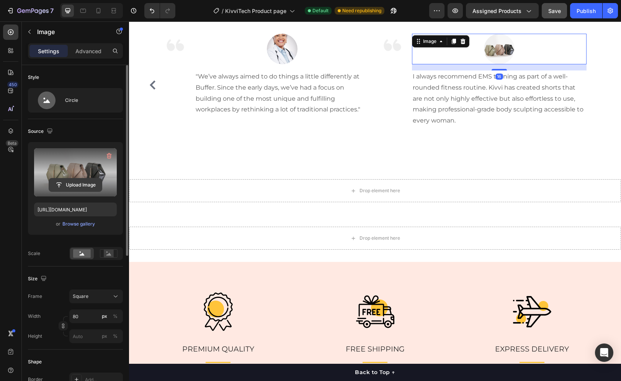
click at [76, 183] on input "file" at bounding box center [75, 184] width 53 height 13
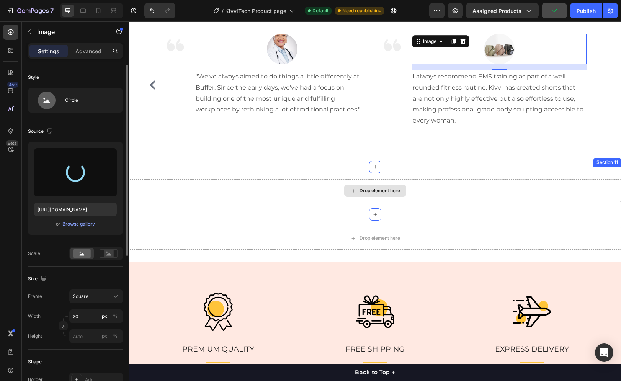
type input "[URL][DOMAIN_NAME]"
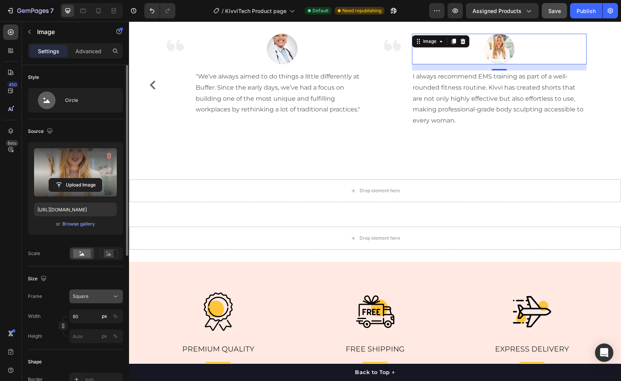
click at [84, 299] on span "Square" at bounding box center [81, 296] width 16 height 7
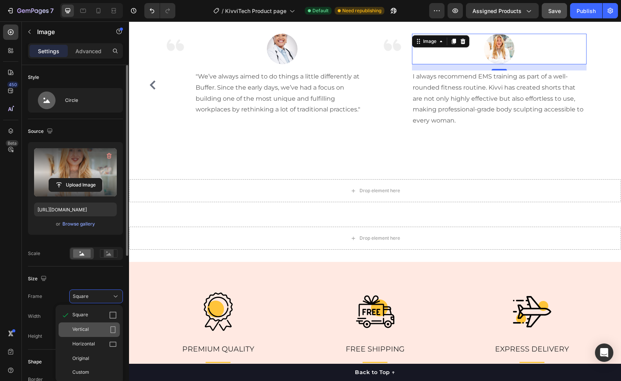
click at [84, 330] on span "Vertical" at bounding box center [80, 330] width 16 height 8
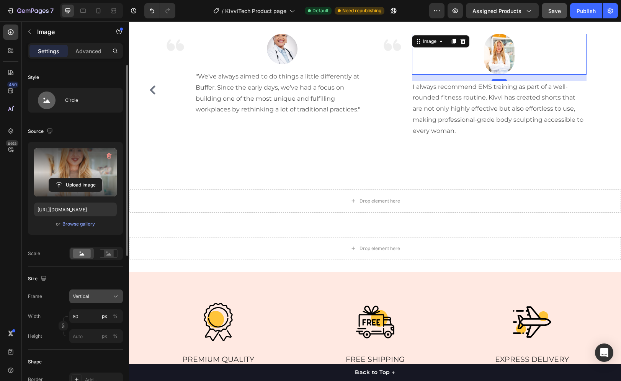
click at [85, 300] on button "Vertical" at bounding box center [96, 296] width 54 height 14
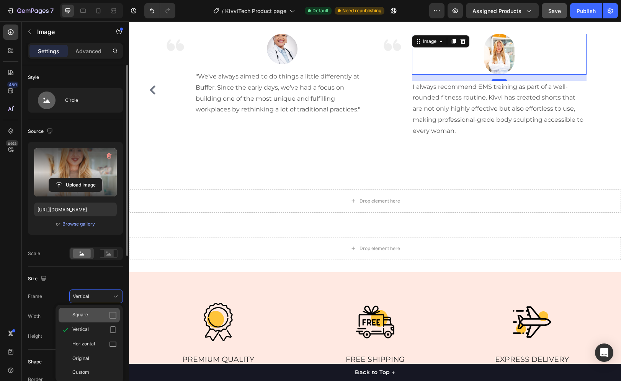
click at [86, 311] on span "Square" at bounding box center [80, 315] width 16 height 8
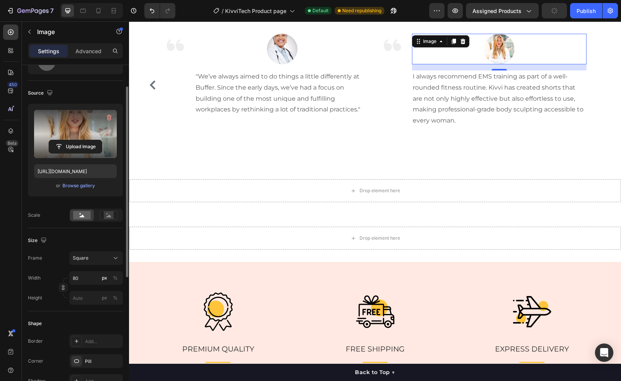
scroll to position [77, 0]
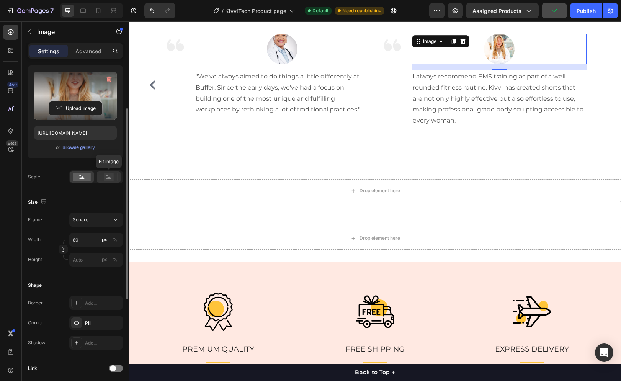
click at [112, 176] on rect at bounding box center [109, 177] width 10 height 8
click at [81, 175] on rect at bounding box center [82, 177] width 18 height 8
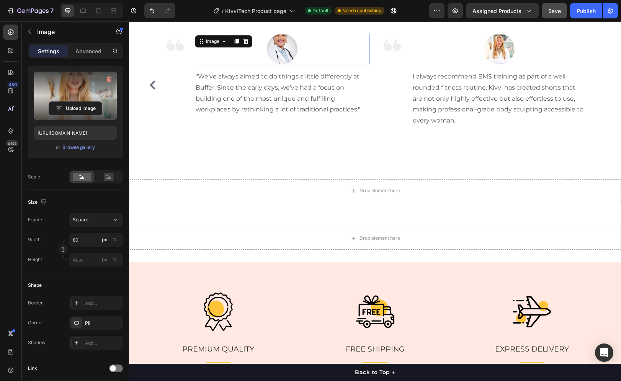
click at [271, 64] on img at bounding box center [282, 49] width 31 height 31
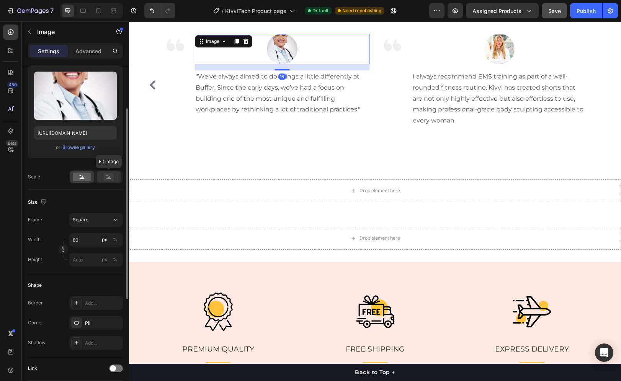
click at [107, 179] on icon at bounding box center [108, 177] width 5 height 3
click at [86, 177] on rect at bounding box center [82, 177] width 18 height 8
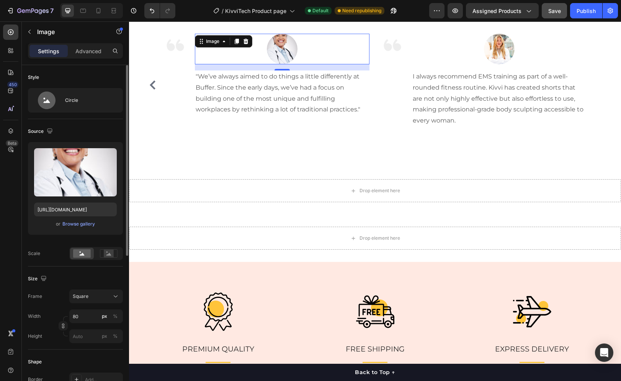
scroll to position [0, 0]
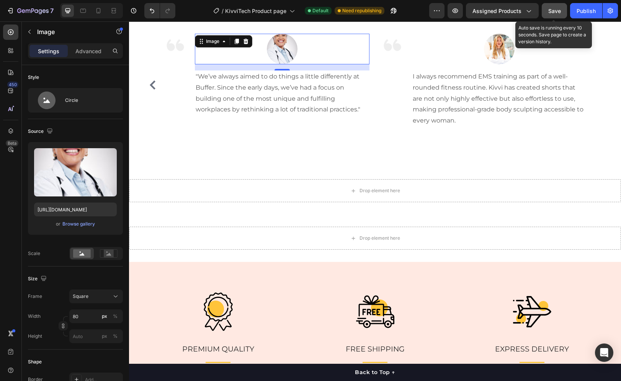
click at [551, 8] on span "Save" at bounding box center [554, 11] width 13 height 7
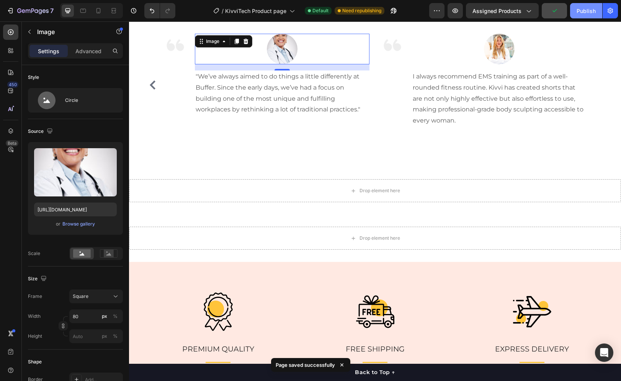
click at [575, 11] on button "Publish" at bounding box center [586, 10] width 32 height 15
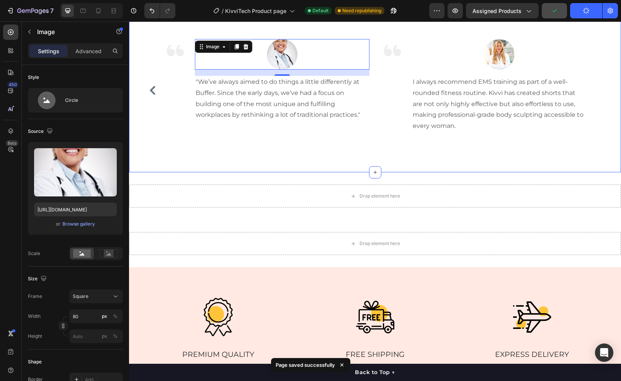
scroll to position [3427, 0]
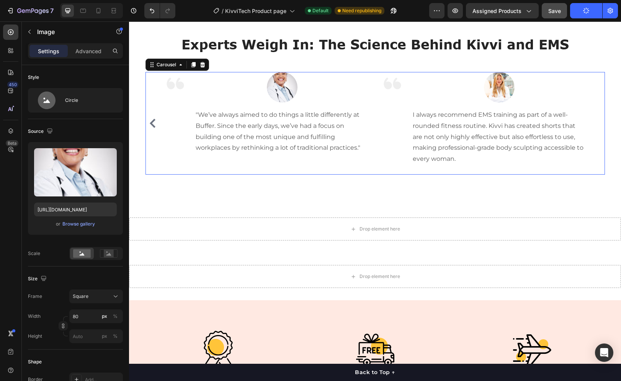
click at [150, 128] on icon "Carousel Back Arrow" at bounding box center [153, 123] width 6 height 9
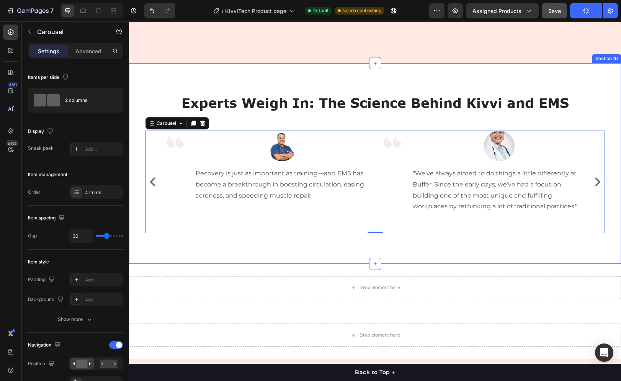
scroll to position [3350, 0]
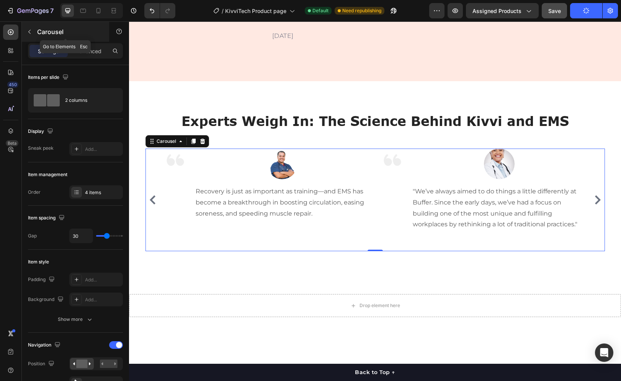
click at [28, 30] on icon "button" at bounding box center [29, 32] width 6 height 6
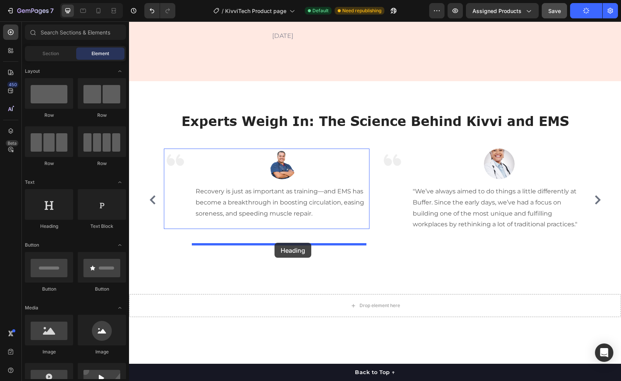
drag, startPoint x: 184, startPoint y: 229, endPoint x: 274, endPoint y: 243, distance: 91.3
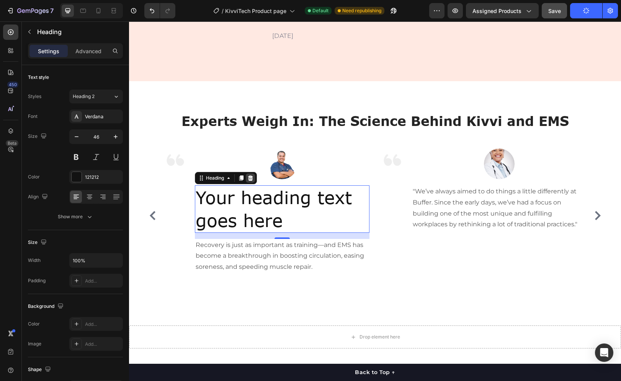
click at [248, 181] on icon at bounding box center [250, 178] width 6 height 6
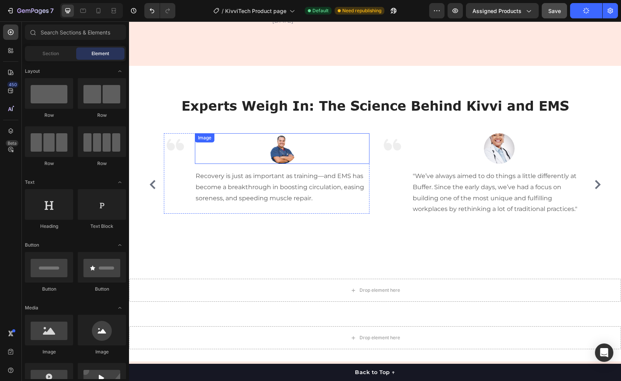
scroll to position [3358, 0]
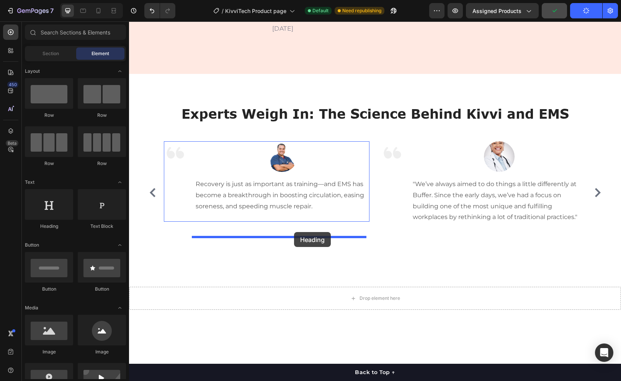
drag, startPoint x: 181, startPoint y: 229, endPoint x: 295, endPoint y: 233, distance: 114.1
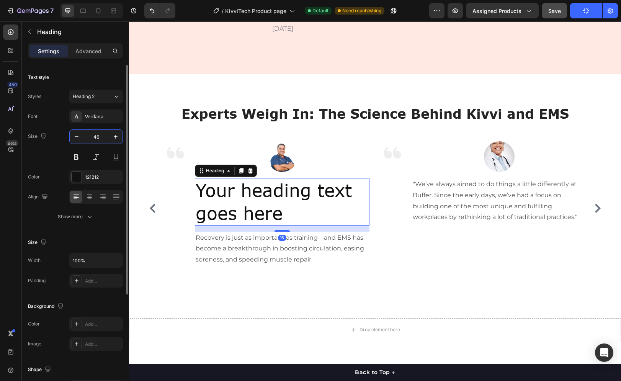
click at [95, 138] on input "46" at bounding box center [95, 137] width 25 height 14
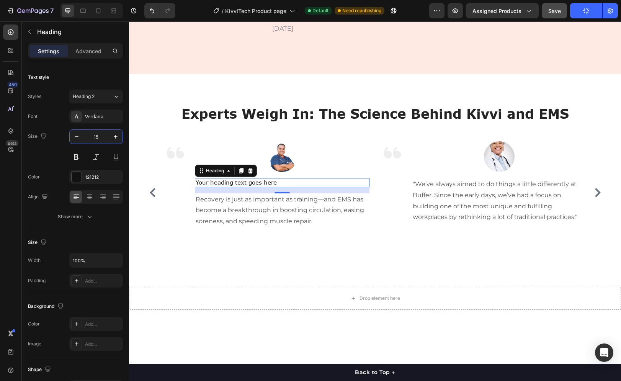
type input "15"
click at [288, 187] on h2 "Your heading text goes here" at bounding box center [282, 182] width 174 height 9
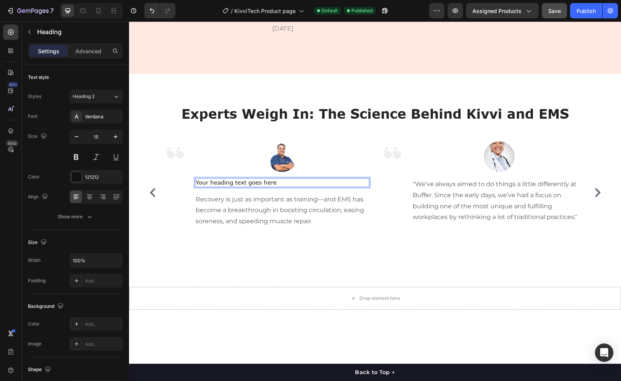
click at [288, 186] on p "Your heading text goes here" at bounding box center [282, 183] width 173 height 8
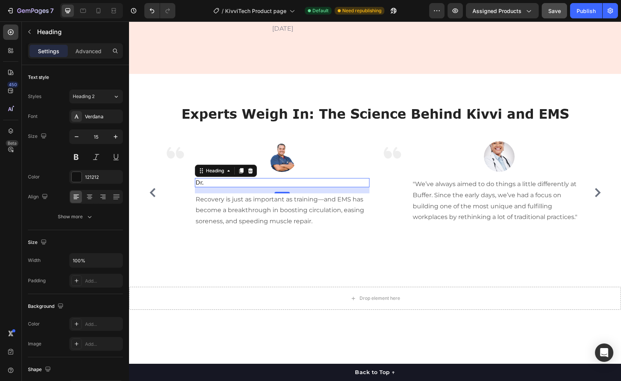
click at [315, 186] on p "Dr." at bounding box center [282, 183] width 173 height 8
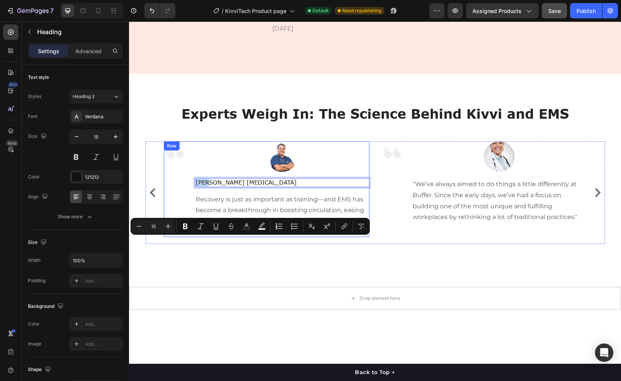
drag, startPoint x: 203, startPoint y: 242, endPoint x: 187, endPoint y: 241, distance: 15.3
click at [187, 237] on div "Image Image Dr. Jacob Abadi Dermatologist Heading 16 Recovery is just as import…" at bounding box center [266, 189] width 205 height 96
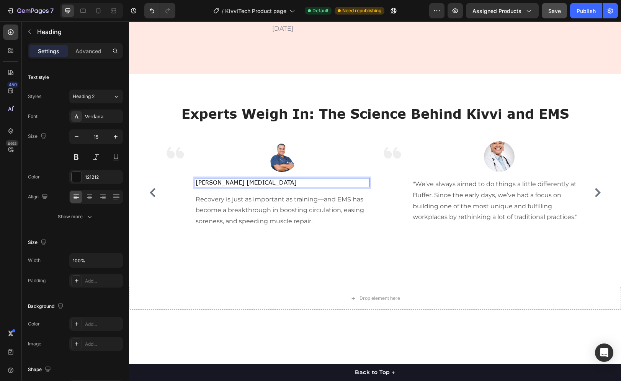
click at [198, 186] on p "[PERSON_NAME] [MEDICAL_DATA]" at bounding box center [282, 183] width 173 height 8
click at [225, 227] on p "Recovery is just as important as training—and EMS has become a breakthrough in …" at bounding box center [282, 210] width 173 height 33
click at [267, 186] on p "[PERSON_NAME] [MEDICAL_DATA]" at bounding box center [282, 183] width 173 height 8
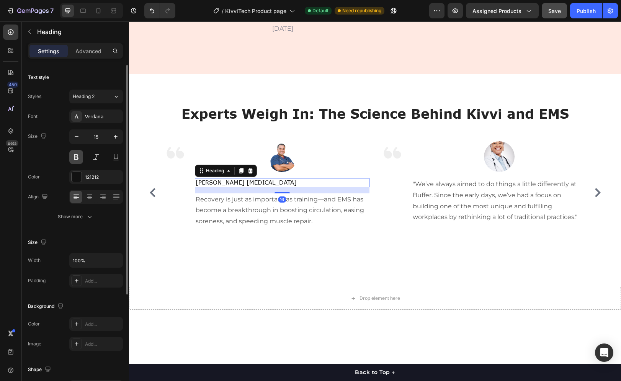
click at [75, 156] on button at bounding box center [76, 157] width 14 height 14
click at [95, 117] on div "Verdana" at bounding box center [103, 116] width 36 height 7
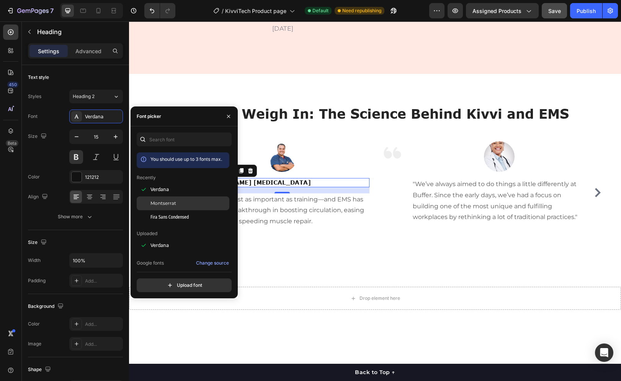
click at [158, 203] on span "Montserrat" at bounding box center [163, 203] width 26 height 7
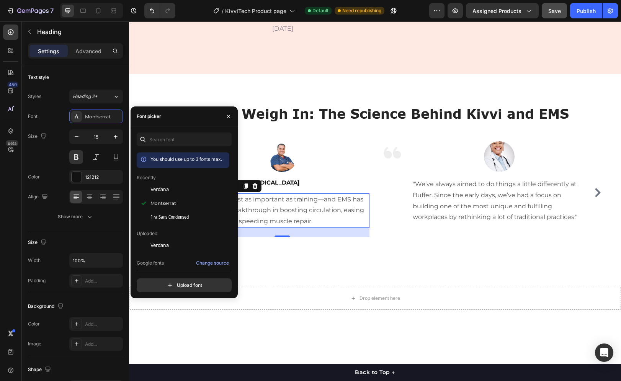
click at [270, 227] on p "Recovery is just as important as training—and EMS has become a breakthrough in …" at bounding box center [282, 210] width 173 height 33
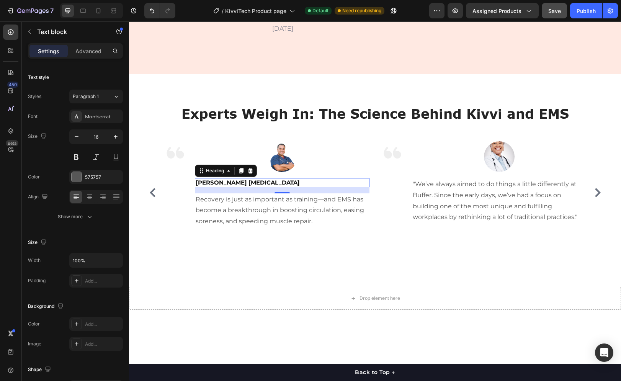
click at [267, 186] on p "[PERSON_NAME] [MEDICAL_DATA]" at bounding box center [282, 183] width 173 height 8
click at [74, 153] on button at bounding box center [76, 157] width 14 height 14
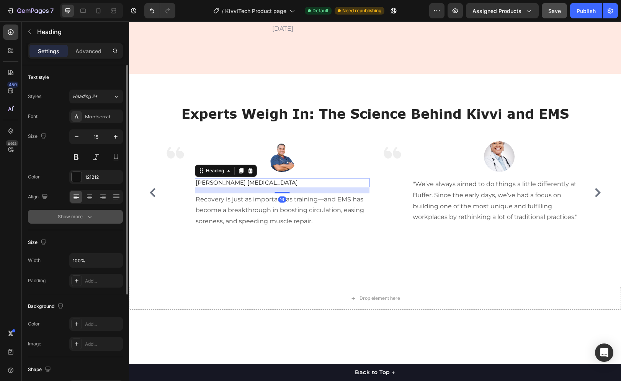
click at [72, 214] on div "Show more" at bounding box center [76, 217] width 36 height 8
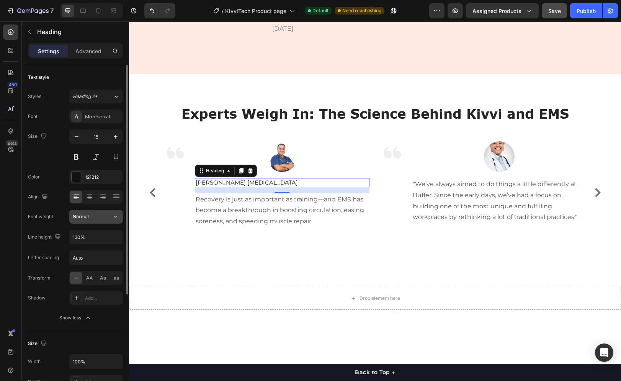
click at [87, 217] on span "Normal" at bounding box center [81, 216] width 16 height 6
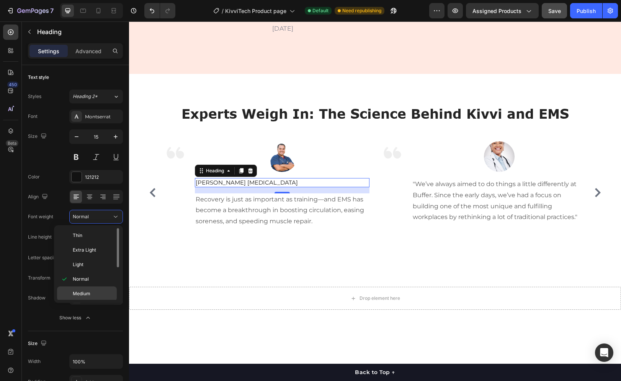
click at [84, 301] on div "Medium" at bounding box center [87, 308] width 60 height 15
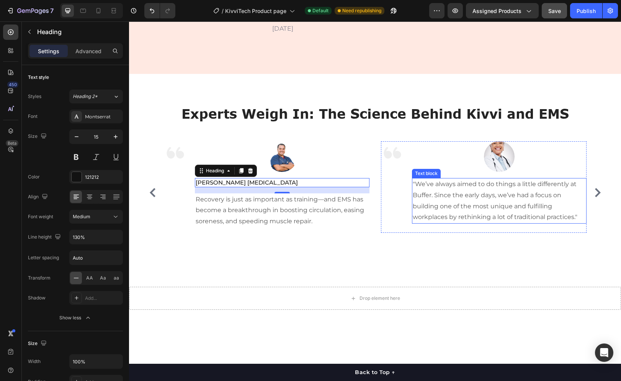
click at [494, 223] on p ""We’ve always aimed to do things a little differently at Buffer. Since the earl…" at bounding box center [498, 201] width 173 height 44
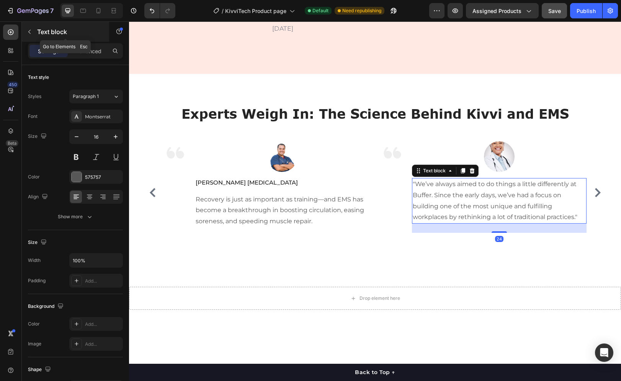
click at [30, 32] on icon "button" at bounding box center [29, 32] width 6 height 6
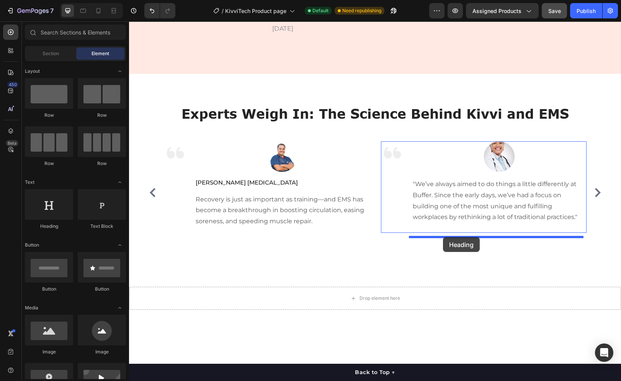
drag, startPoint x: 250, startPoint y: 222, endPoint x: 443, endPoint y: 237, distance: 193.0
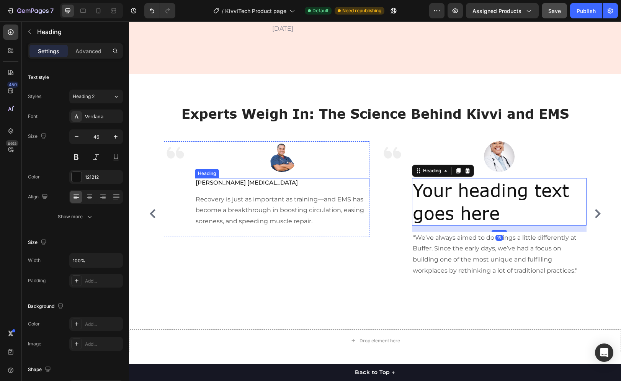
click at [260, 186] on p "[PERSON_NAME] [MEDICAL_DATA]" at bounding box center [282, 183] width 173 height 8
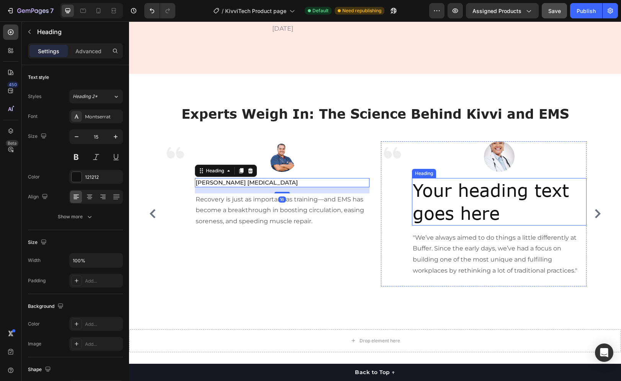
click at [441, 225] on h2 "Your heading text goes here" at bounding box center [499, 201] width 174 height 47
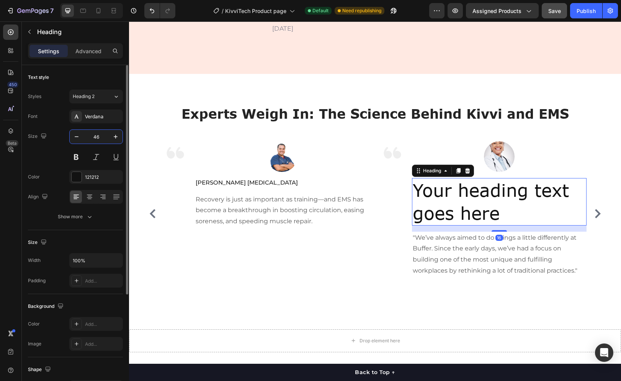
click at [99, 137] on input "46" at bounding box center [95, 137] width 25 height 14
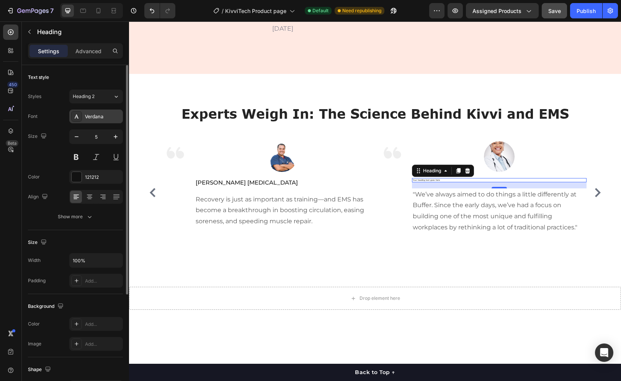
click at [98, 119] on div "Verdana" at bounding box center [103, 116] width 36 height 7
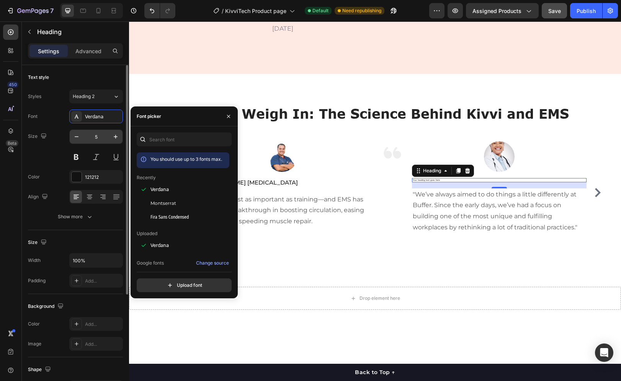
click at [99, 135] on input "5" at bounding box center [95, 137] width 25 height 14
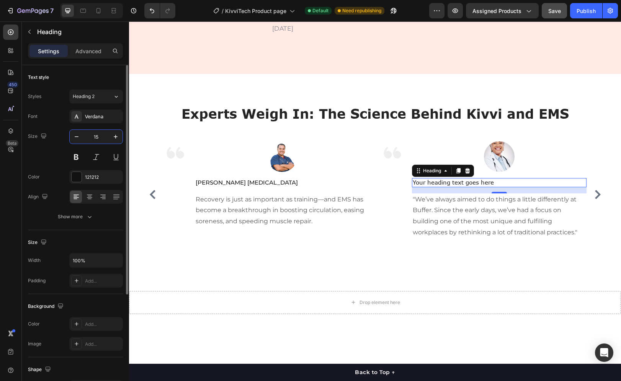
type input "15"
click at [102, 123] on div "Font Verdana Size 15 Color 121212 Align Show more" at bounding box center [75, 166] width 95 height 114
click at [104, 119] on div "Verdana" at bounding box center [103, 116] width 36 height 7
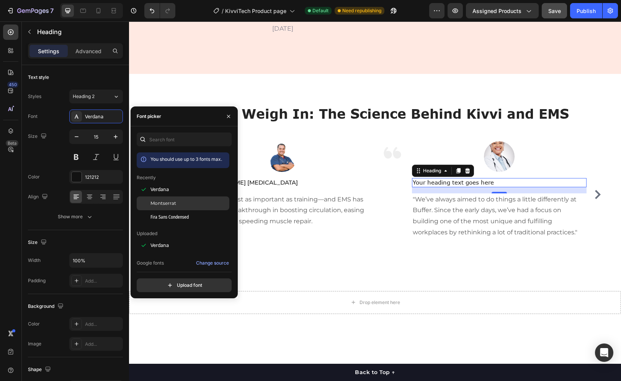
click at [162, 203] on span "Montserrat" at bounding box center [163, 203] width 26 height 7
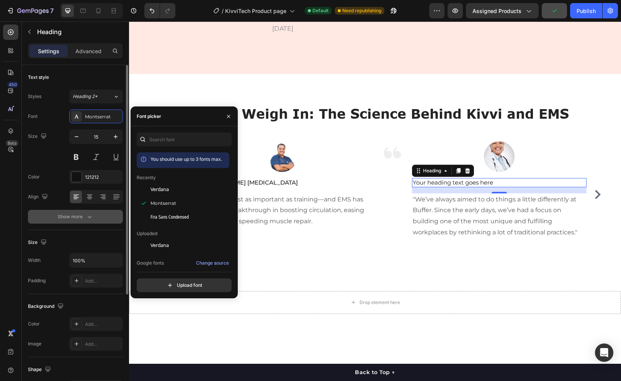
click at [78, 222] on button "Show more" at bounding box center [75, 217] width 95 height 14
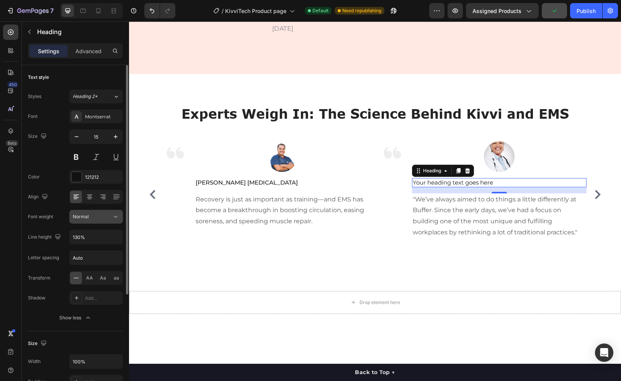
click at [84, 218] on span "Normal" at bounding box center [81, 216] width 16 height 6
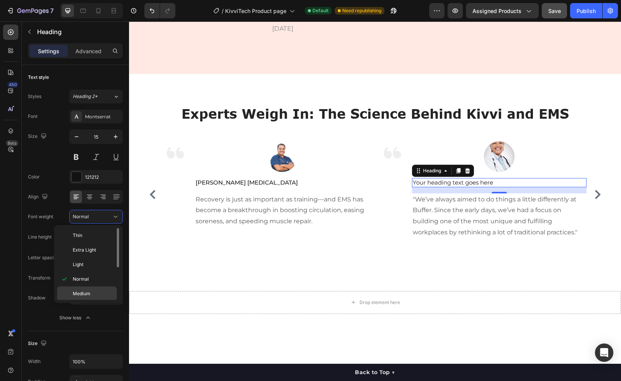
click at [82, 301] on div "Medium" at bounding box center [87, 308] width 60 height 15
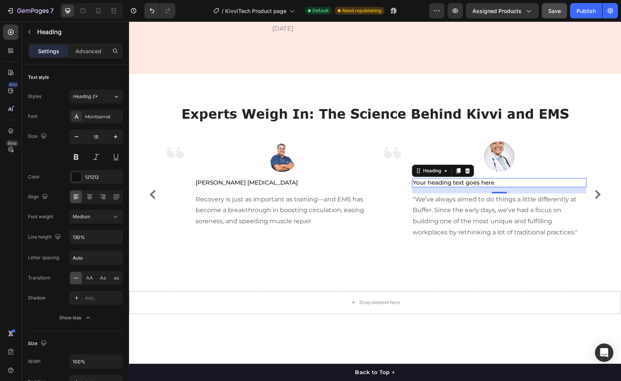
click at [466, 187] on h2 "Your heading text goes here" at bounding box center [499, 182] width 174 height 9
click at [466, 186] on p "Your heading text goes here" at bounding box center [498, 183] width 173 height 8
click at [467, 186] on p "Your heading text goes here" at bounding box center [498, 183] width 173 height 8
click at [495, 238] on p ""We’ve always aimed to do things a little differently at Buffer. Since the earl…" at bounding box center [498, 216] width 173 height 44
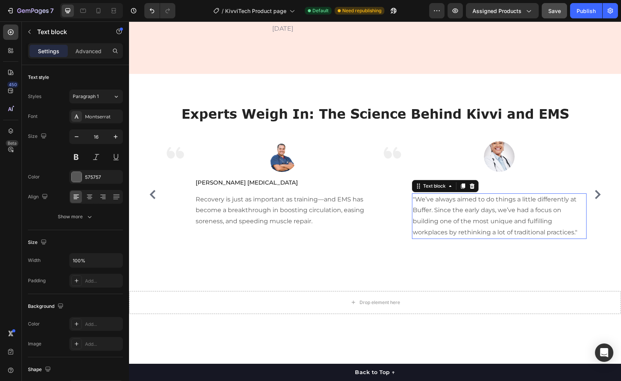
click at [495, 238] on p ""We’ve always aimed to do things a little differently at Buffer. Since the earl…" at bounding box center [498, 216] width 173 height 44
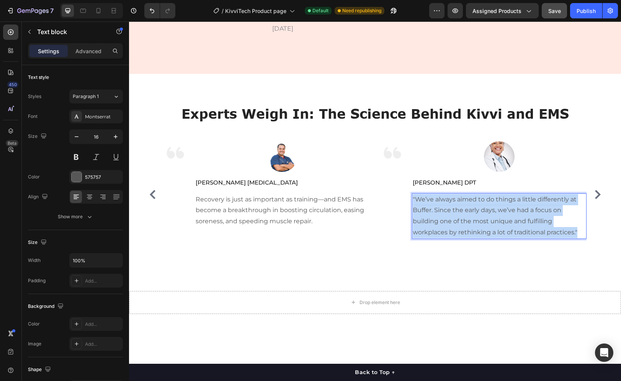
click at [495, 238] on p ""We’ve always aimed to do things a little differently at Buffer. Since the earl…" at bounding box center [498, 216] width 173 height 44
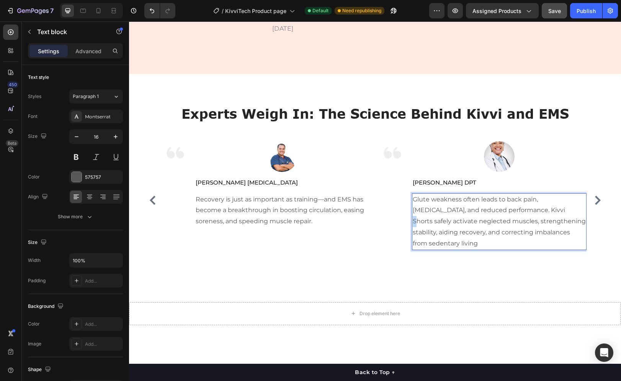
drag, startPoint x: 511, startPoint y: 269, endPoint x: 521, endPoint y: 270, distance: 10.8
click at [520, 249] on p "Glute weakness often leads to back pain, poor posture, and reduced performance.…" at bounding box center [498, 221] width 173 height 55
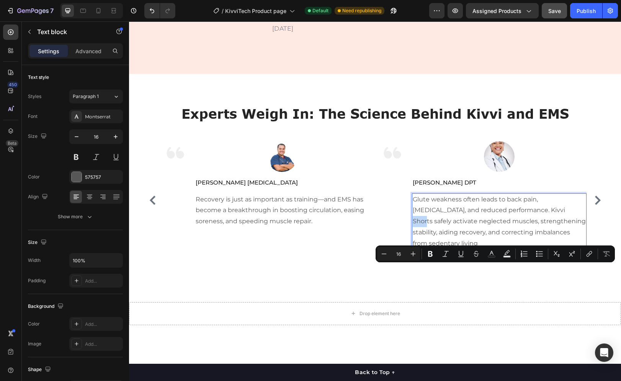
drag, startPoint x: 527, startPoint y: 271, endPoint x: 513, endPoint y: 270, distance: 13.8
click at [513, 249] on p "Glute weakness often leads to back pain, poor posture, and reduced performance.…" at bounding box center [498, 221] width 173 height 55
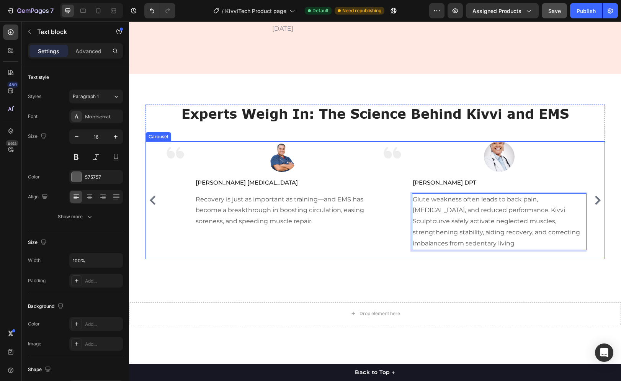
click at [593, 205] on icon "Carousel Next Arrow" at bounding box center [597, 200] width 9 height 9
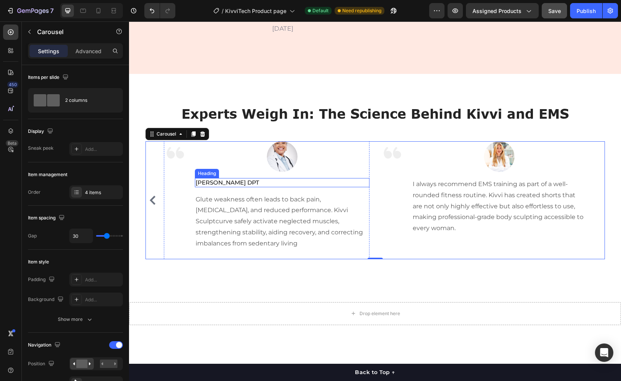
click at [239, 186] on p "Lauren Mitchell DPT" at bounding box center [282, 183] width 173 height 8
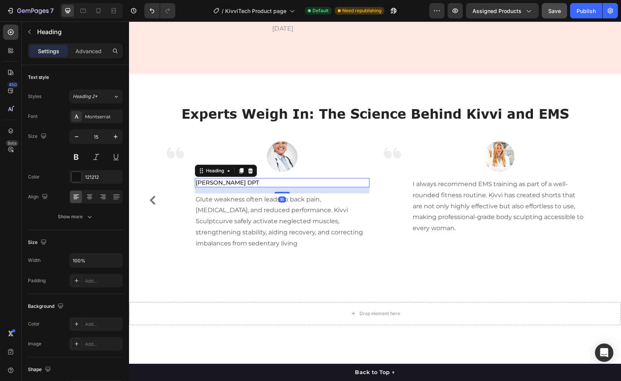
click at [239, 186] on p "Lauren Mitchell DPT" at bounding box center [282, 183] width 173 height 8
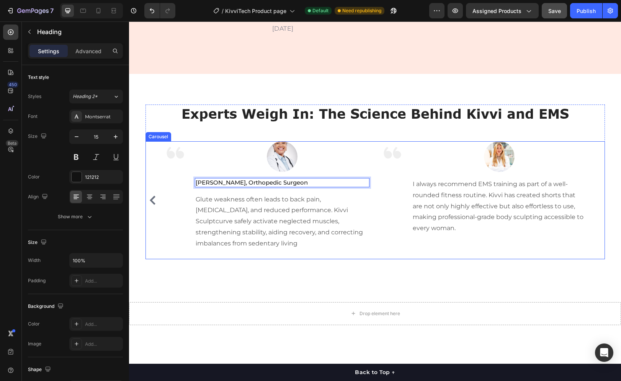
click at [152, 205] on icon "Carousel Back Arrow" at bounding box center [152, 200] width 9 height 9
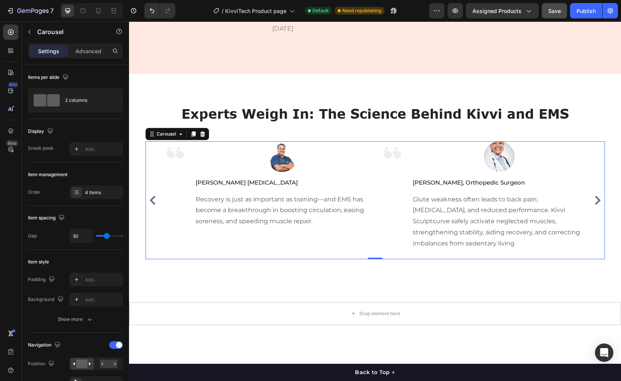
click at [595, 205] on icon "Carousel Next Arrow" at bounding box center [597, 200] width 9 height 9
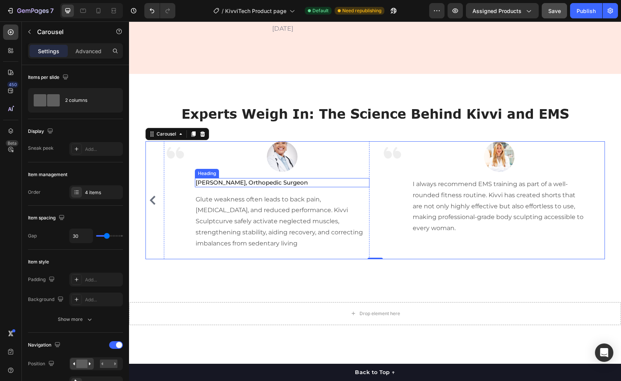
click at [212, 186] on p "[PERSON_NAME], Orthopedic Surgeon" at bounding box center [282, 183] width 173 height 8
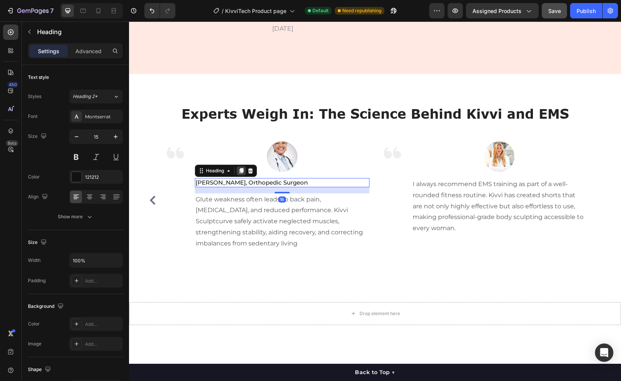
click at [240, 173] on icon at bounding box center [241, 170] width 4 height 5
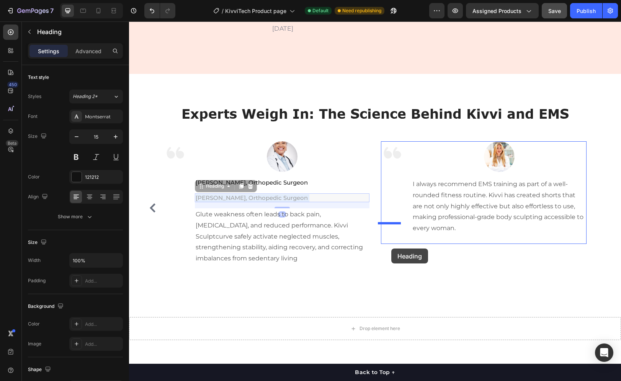
drag, startPoint x: 232, startPoint y: 255, endPoint x: 342, endPoint y: 254, distance: 109.4
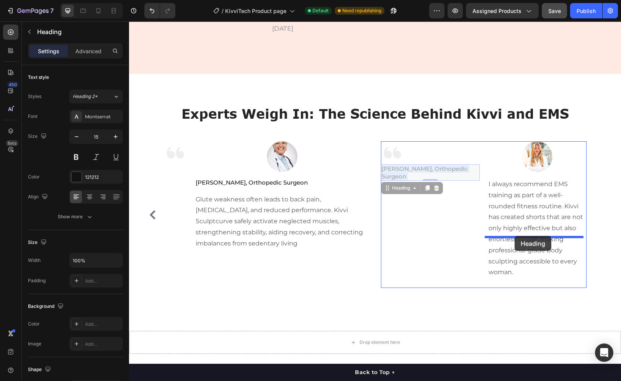
drag, startPoint x: 409, startPoint y: 230, endPoint x: 504, endPoint y: 235, distance: 95.1
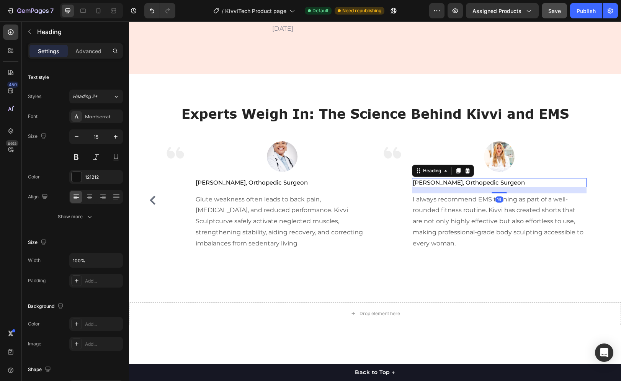
click at [450, 187] on h2 "[PERSON_NAME], Orthopedic Surgeon" at bounding box center [499, 182] width 174 height 9
click at [450, 186] on p "[PERSON_NAME], Orthopedic Surgeon" at bounding box center [498, 183] width 173 height 8
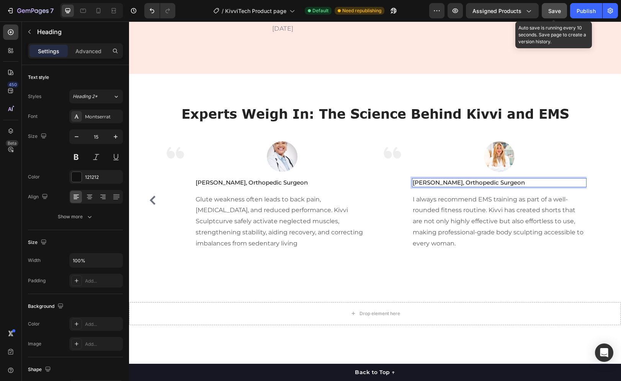
click at [564, 8] on button "Save" at bounding box center [553, 10] width 25 height 15
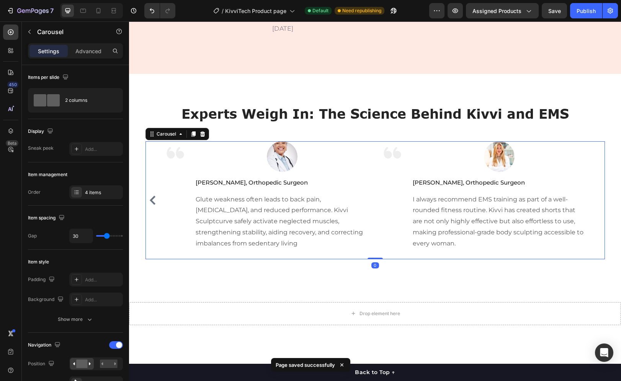
click at [150, 259] on div "Image Image Clinical studies show that Electrical Muscle Stimulation (EMS) acti…" at bounding box center [374, 199] width 459 height 117
click at [150, 205] on icon "Carousel Back Arrow" at bounding box center [153, 200] width 6 height 9
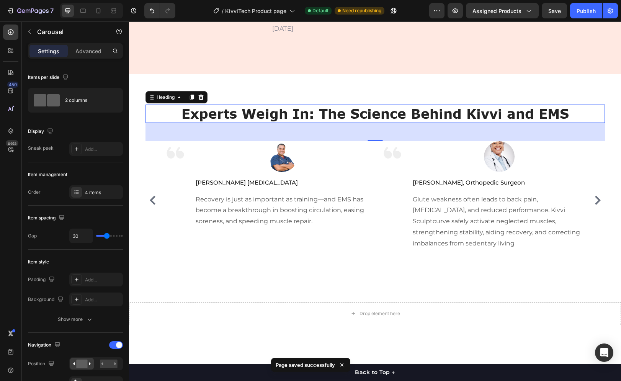
click at [260, 123] on h2 "Experts Weigh In: The Science Behind Kivvi and EMS" at bounding box center [374, 113] width 459 height 18
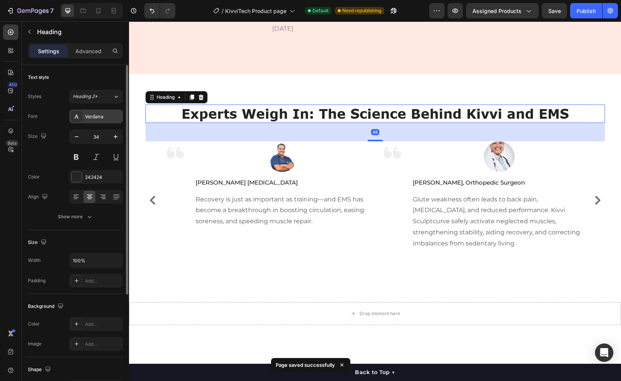
click at [103, 118] on div "Verdana" at bounding box center [103, 116] width 36 height 7
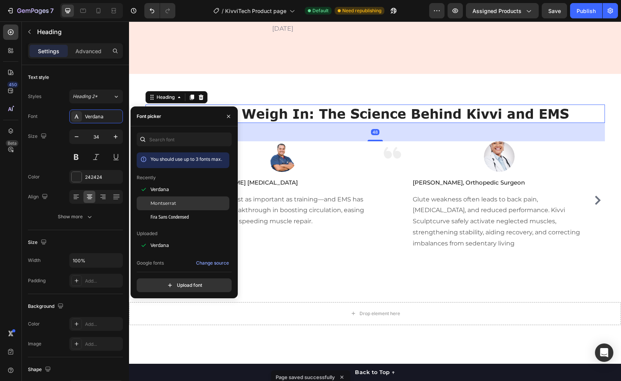
click at [146, 201] on div at bounding box center [144, 203] width 14 height 14
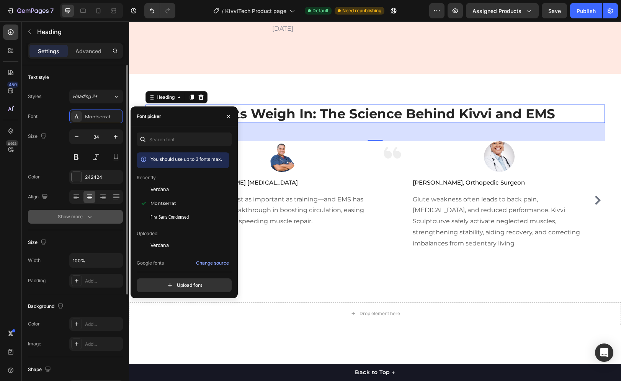
click at [83, 216] on div "Show more" at bounding box center [76, 217] width 36 height 8
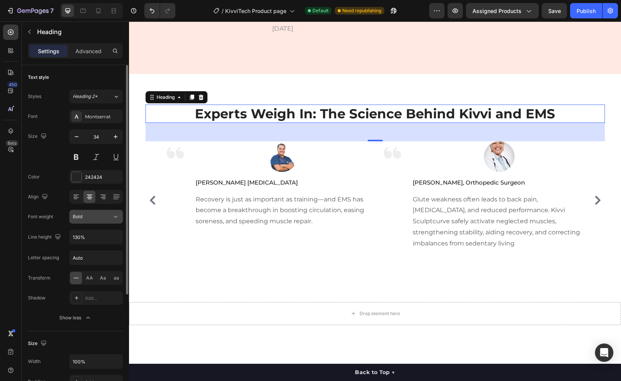
click at [96, 219] on div "Bold" at bounding box center [92, 216] width 39 height 7
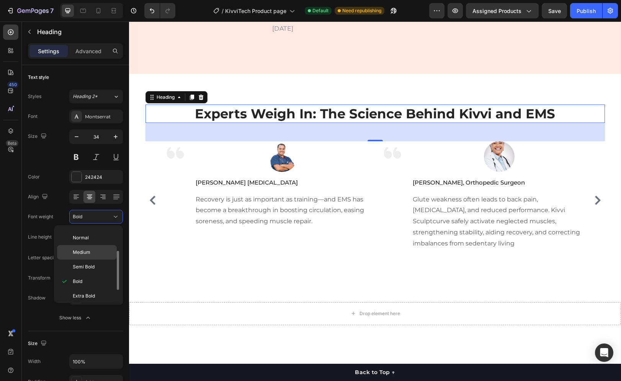
click at [100, 251] on p "Medium" at bounding box center [93, 252] width 41 height 7
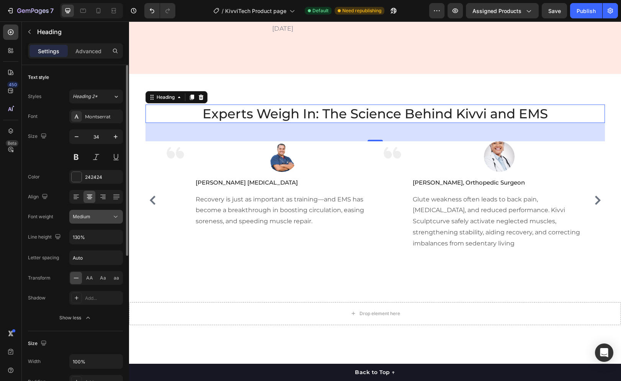
click at [100, 218] on div "Medium" at bounding box center [92, 216] width 39 height 7
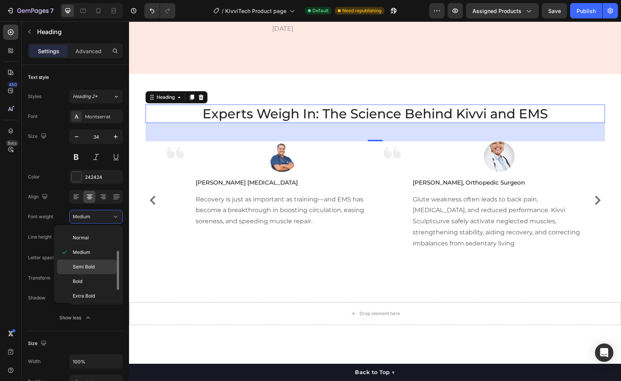
click at [96, 270] on p "Semi Bold" at bounding box center [93, 266] width 41 height 7
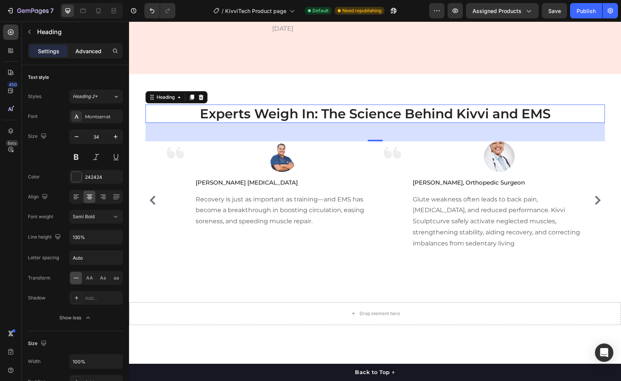
click at [76, 53] on p "Advanced" at bounding box center [88, 51] width 26 height 8
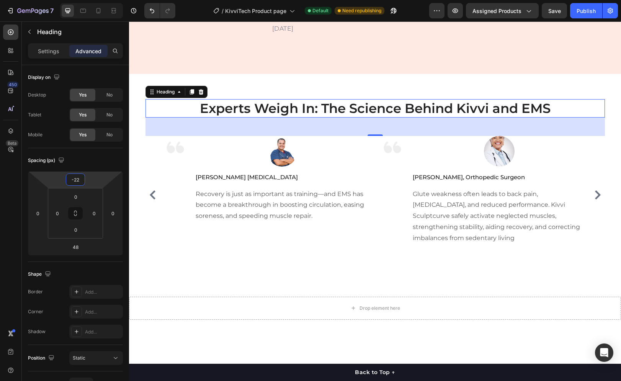
type input "-28"
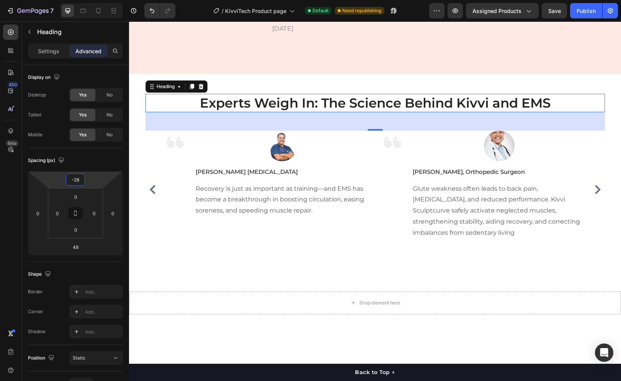
drag, startPoint x: 91, startPoint y: 180, endPoint x: 94, endPoint y: 186, distance: 6.2
click at [94, 0] on html "7 Version history / KivviTech Product page Default Need republishing Preview As…" at bounding box center [310, 0] width 621 height 0
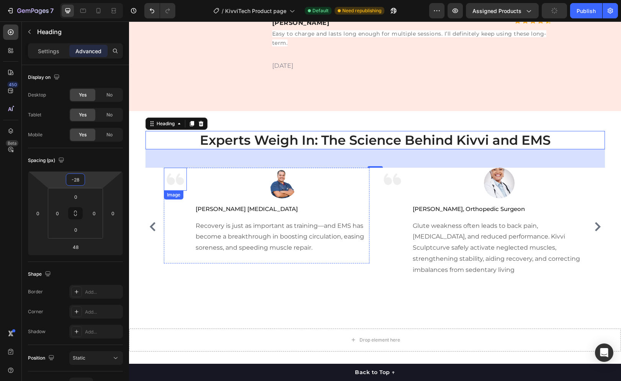
scroll to position [3319, 0]
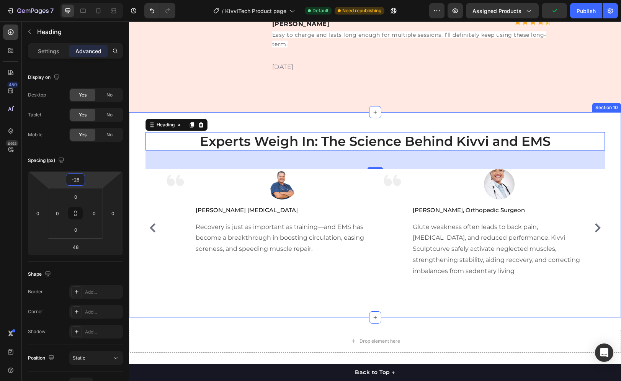
click at [232, 181] on div "Experts Weigh In: The Science Behind Kivvi and EMS Heading 48 Image Image Clini…" at bounding box center [375, 214] width 492 height 205
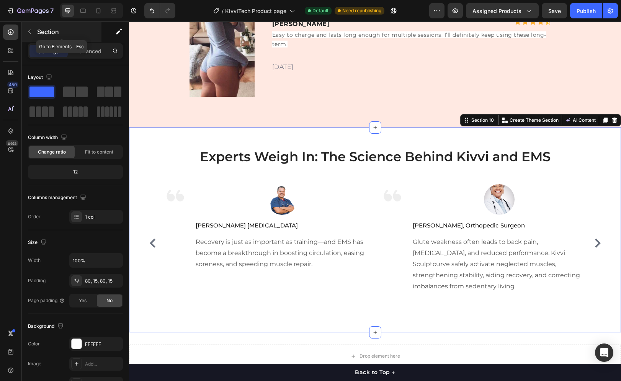
click at [26, 33] on icon "button" at bounding box center [29, 32] width 6 height 6
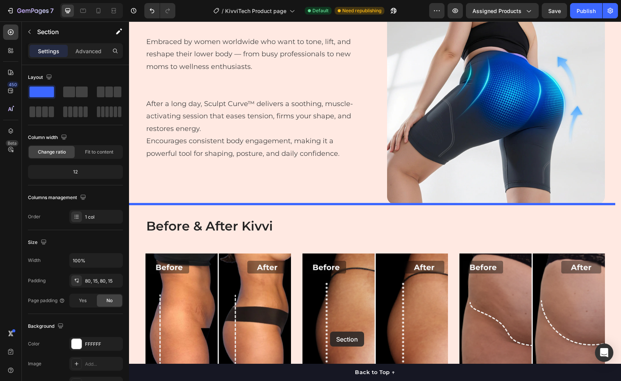
scroll to position [1114, 0]
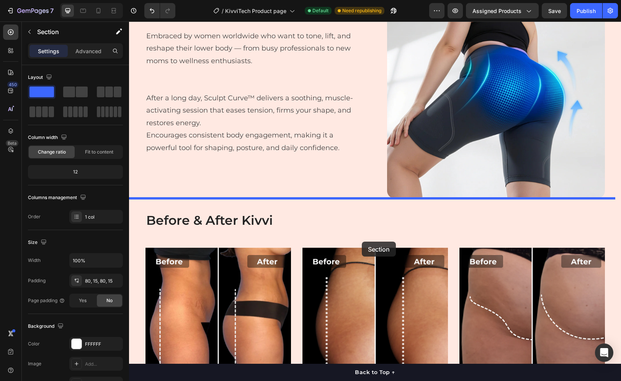
drag, startPoint x: 207, startPoint y: 179, endPoint x: 362, endPoint y: 241, distance: 166.9
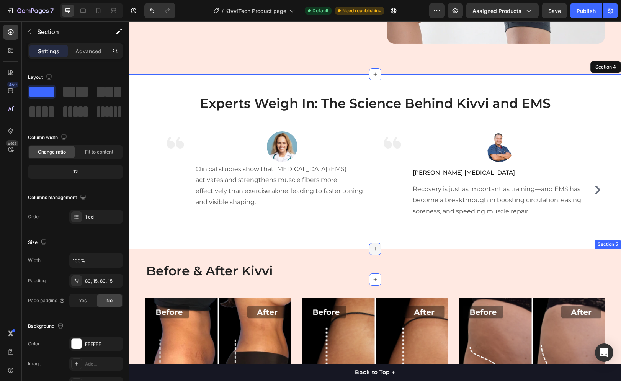
scroll to position [1268, 0]
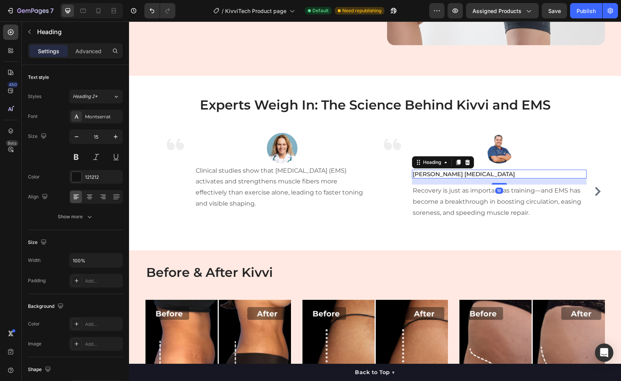
click at [450, 170] on h2 "[PERSON_NAME] [MEDICAL_DATA]" at bounding box center [499, 173] width 174 height 9
click at [458, 163] on icon at bounding box center [458, 162] width 6 height 6
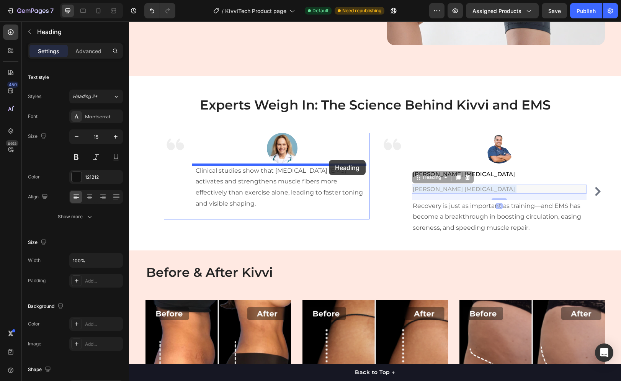
drag, startPoint x: 479, startPoint y: 186, endPoint x: 329, endPoint y: 160, distance: 152.9
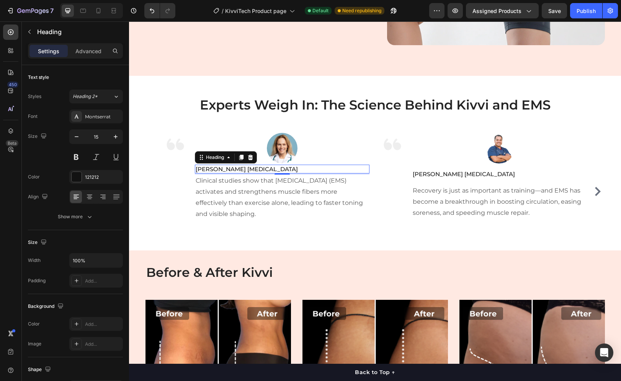
click at [254, 169] on h2 "[PERSON_NAME] [MEDICAL_DATA]" at bounding box center [282, 169] width 174 height 9
click at [254, 169] on p "[PERSON_NAME] [MEDICAL_DATA]" at bounding box center [282, 169] width 173 height 8
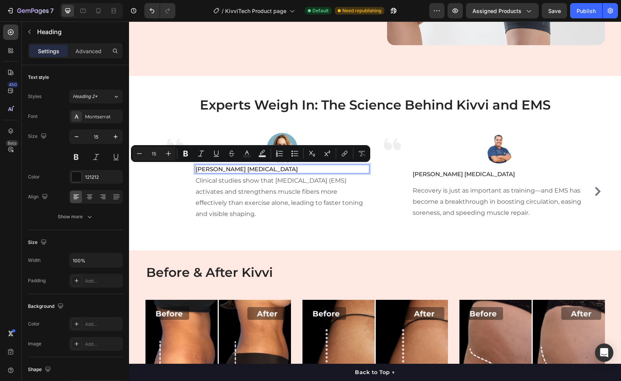
click at [226, 169] on p "[PERSON_NAME] [MEDICAL_DATA]" at bounding box center [282, 169] width 173 height 8
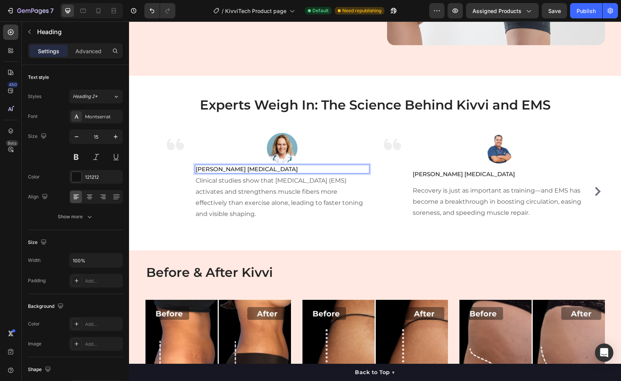
click at [280, 169] on p "[PERSON_NAME] [MEDICAL_DATA]" at bounding box center [282, 169] width 173 height 8
click at [196, 170] on p "Othopedic Specialist" at bounding box center [282, 169] width 173 height 8
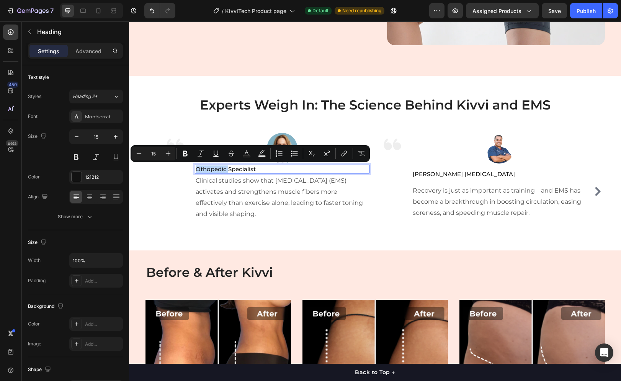
click at [196, 170] on p "Othopedic Specialist" at bounding box center [282, 169] width 173 height 8
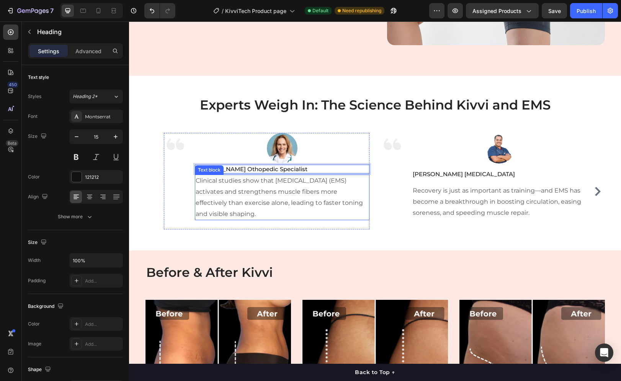
click at [291, 193] on p "Clinical studies show that [MEDICAL_DATA] (EMS) activates and strengthens muscl…" at bounding box center [282, 197] width 173 height 44
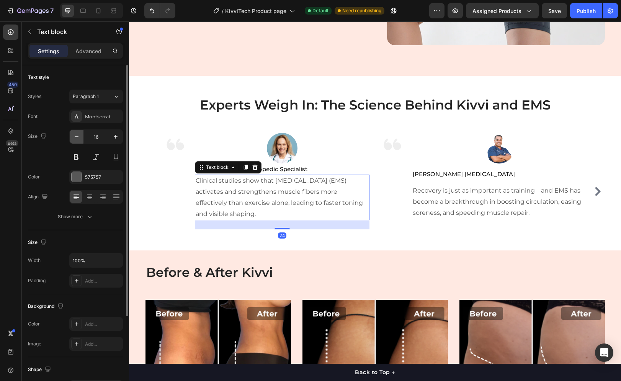
click at [76, 140] on button "button" at bounding box center [77, 137] width 14 height 14
type input "15"
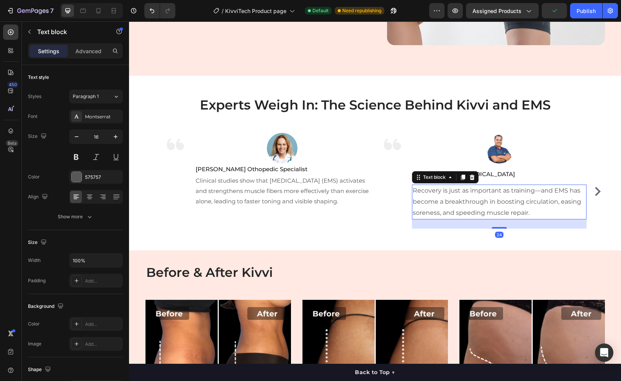
click at [443, 199] on p "Recovery is just as important as training—and EMS has become a breakthrough in …" at bounding box center [498, 201] width 173 height 33
click at [72, 140] on button "button" at bounding box center [77, 137] width 14 height 14
type input "15"
click at [531, 179] on div "Image Jacob Abadi Dermatologist Heading Recovery is just as important as traini…" at bounding box center [499, 180] width 174 height 94
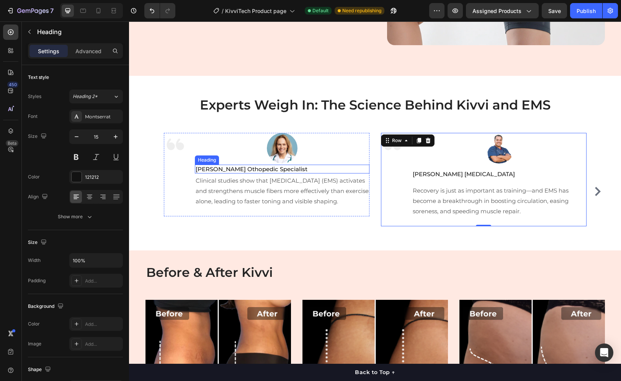
click at [215, 168] on p "[PERSON_NAME] Othopedic Specialist" at bounding box center [282, 169] width 173 height 8
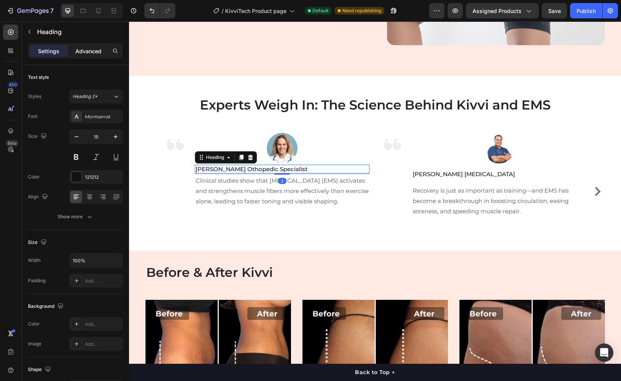
click at [91, 55] on div "Advanced" at bounding box center [88, 51] width 38 height 12
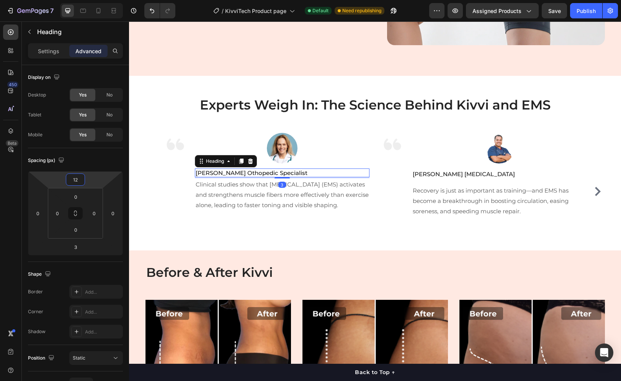
type input "16"
drag, startPoint x: 87, startPoint y: 186, endPoint x: 90, endPoint y: 183, distance: 4.3
click at [90, 0] on html "7 Version history / KivviTech Product page Default Need republishing Preview As…" at bounding box center [310, 0] width 621 height 0
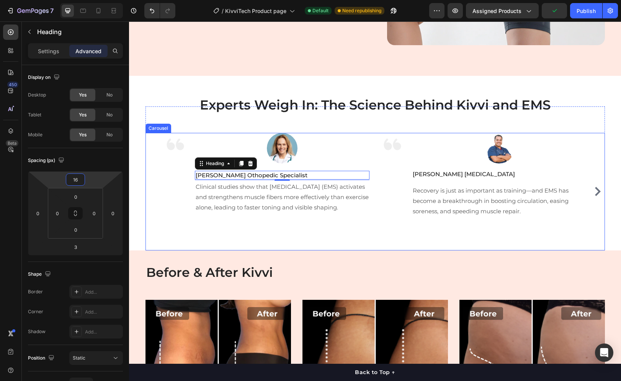
click at [593, 193] on icon "Carousel Next Arrow" at bounding box center [597, 191] width 9 height 9
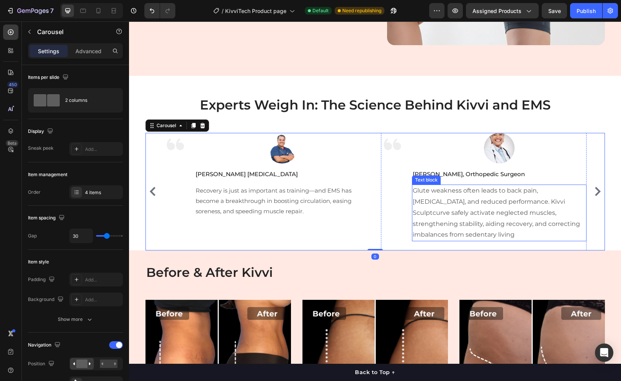
click at [460, 201] on p "Glute weakness often leads to back pain, [MEDICAL_DATA], and reduced performanc…" at bounding box center [498, 212] width 173 height 55
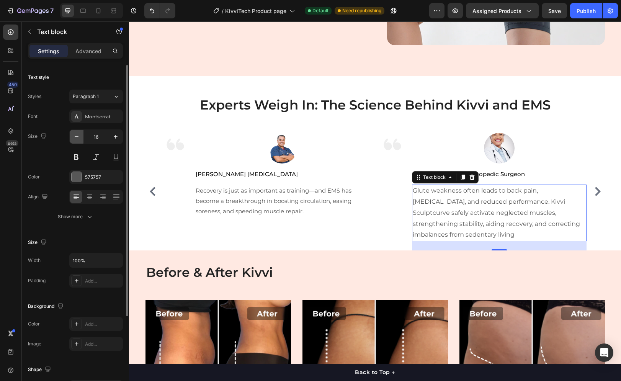
click at [77, 142] on button "button" at bounding box center [77, 137] width 14 height 14
type input "15"
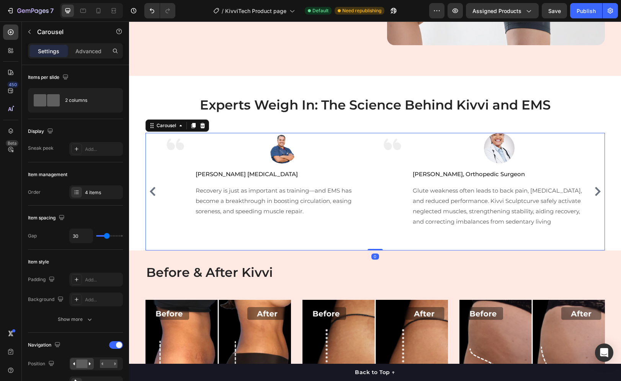
click at [152, 187] on icon "Carousel Back Arrow" at bounding box center [152, 191] width 9 height 9
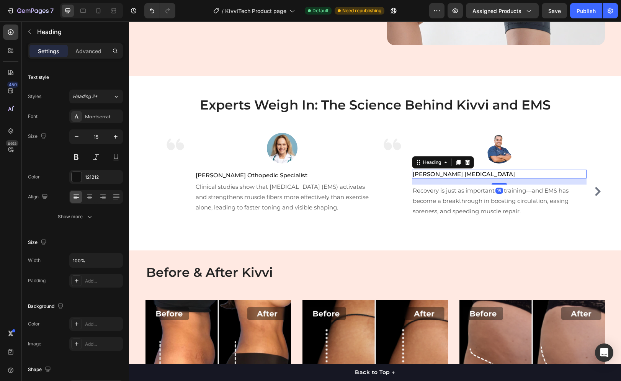
click at [483, 176] on h2 "[PERSON_NAME] [MEDICAL_DATA]" at bounding box center [499, 173] width 174 height 9
click at [88, 54] on p "Advanced" at bounding box center [88, 51] width 26 height 8
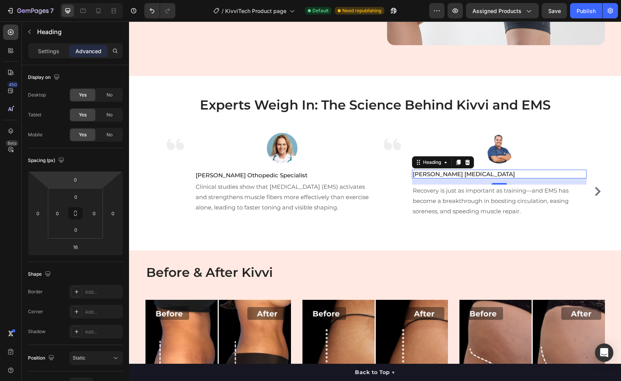
type input "4"
click at [96, 0] on html "7 Version history / KivviTech Product page Default Need republishing Preview As…" at bounding box center [310, 0] width 621 height 0
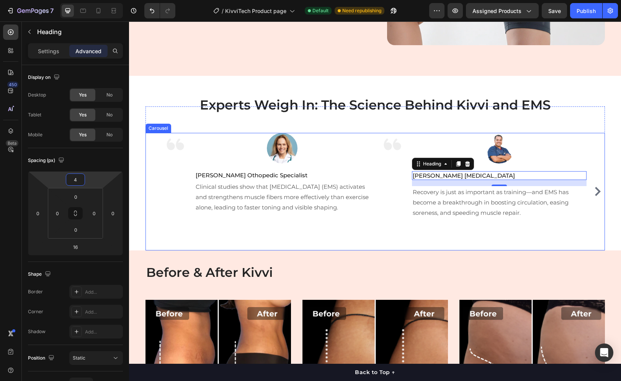
click at [593, 192] on icon "Carousel Next Arrow" at bounding box center [597, 191] width 9 height 9
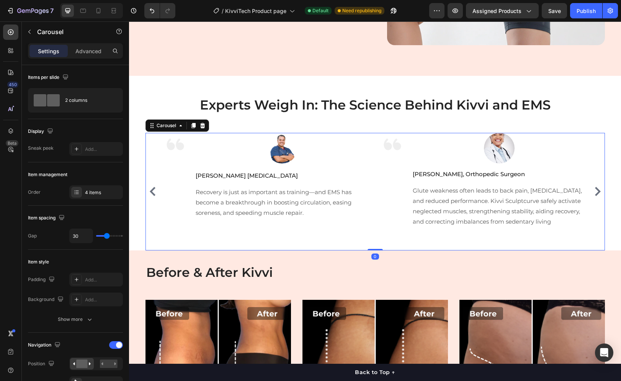
click at [594, 192] on icon "Carousel Next Arrow" at bounding box center [597, 191] width 9 height 9
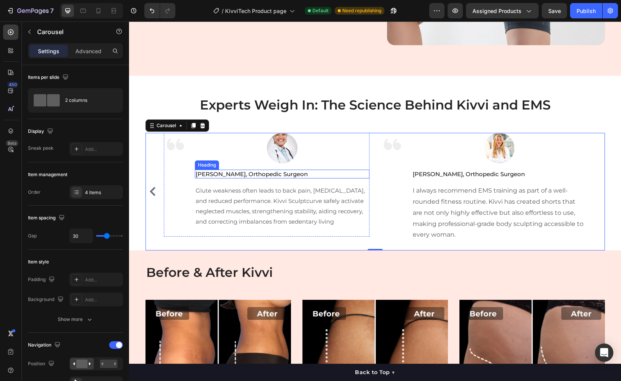
click at [282, 174] on h2 "[PERSON_NAME], Orthopedic Surgeon" at bounding box center [282, 173] width 174 height 9
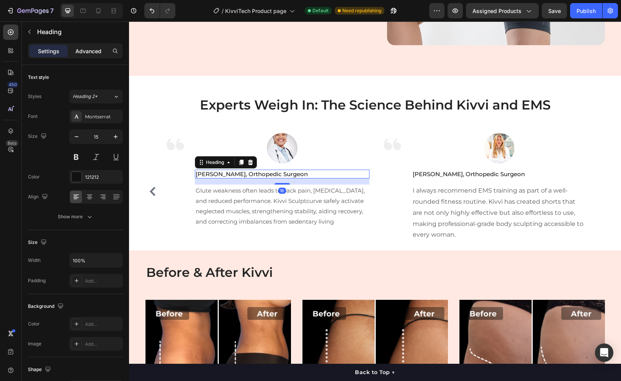
click at [88, 54] on p "Advanced" at bounding box center [88, 51] width 26 height 8
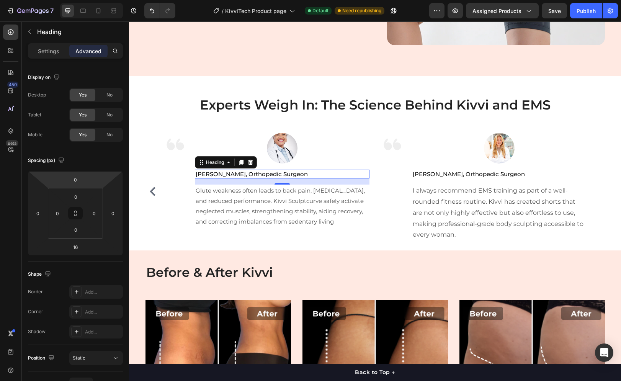
type input "4"
click at [91, 0] on html "7 Version history / KivviTech Product page Default Need republishing Preview As…" at bounding box center [310, 0] width 621 height 0
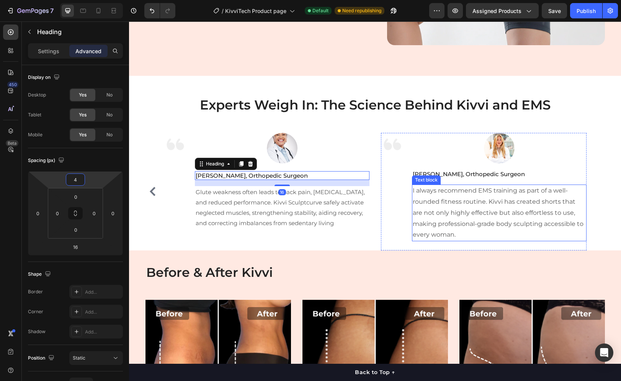
click at [478, 199] on p "I always recommend EMS training as part of a well-rounded fitness routine. Kivv…" at bounding box center [498, 212] width 173 height 55
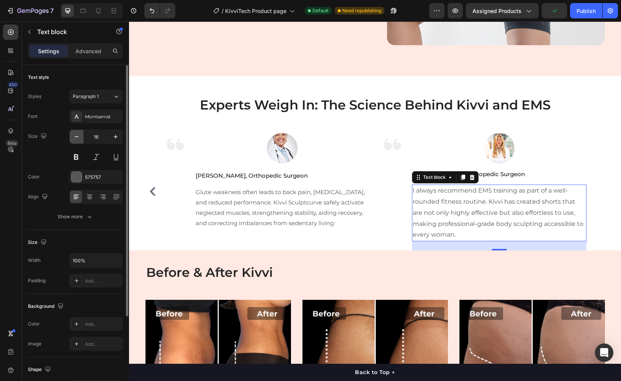
click at [77, 139] on icon "button" at bounding box center [77, 137] width 8 height 8
type input "15"
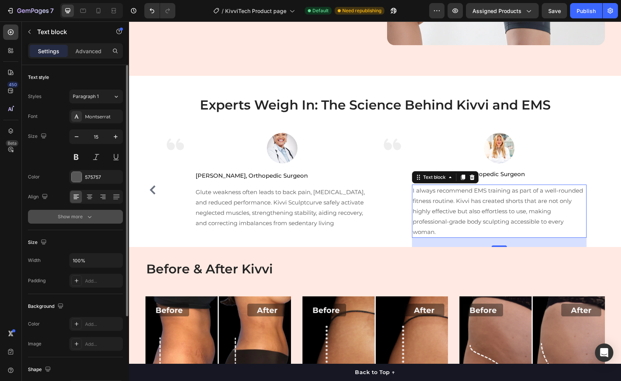
click at [70, 216] on div "Show more" at bounding box center [76, 217] width 36 height 8
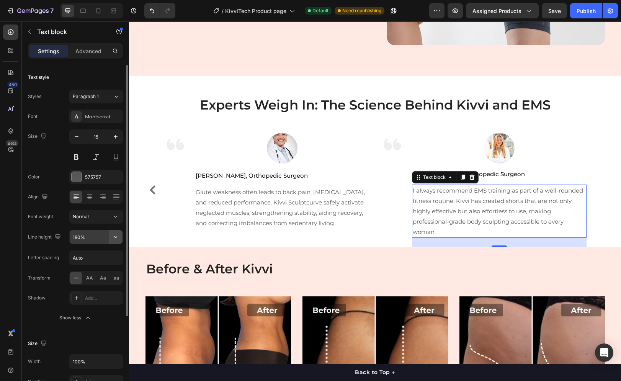
click at [117, 236] on icon "button" at bounding box center [116, 237] width 8 height 8
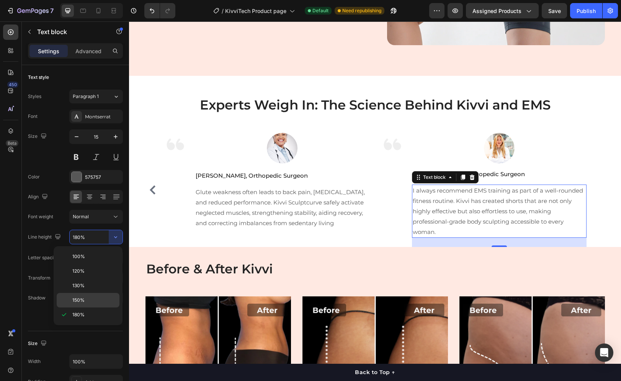
click at [92, 293] on div "150%" at bounding box center [88, 300] width 63 height 15
type input "150%"
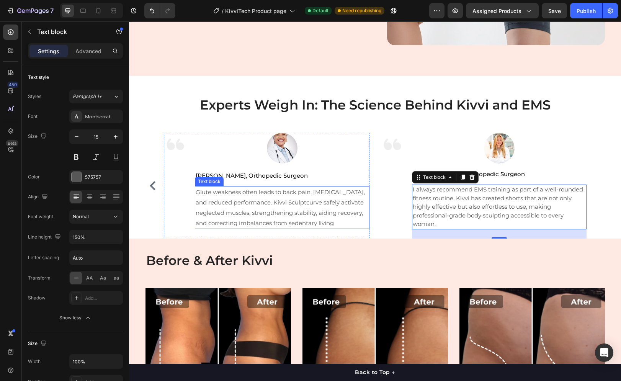
click at [252, 215] on p "Glute weakness often leads to back pain, [MEDICAL_DATA], and reduced performanc…" at bounding box center [282, 207] width 173 height 41
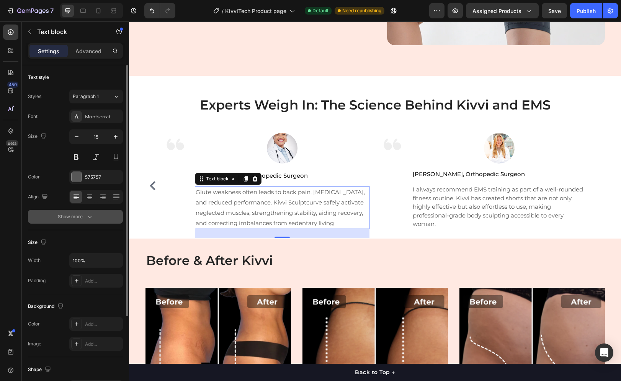
click at [102, 217] on button "Show more" at bounding box center [75, 217] width 95 height 14
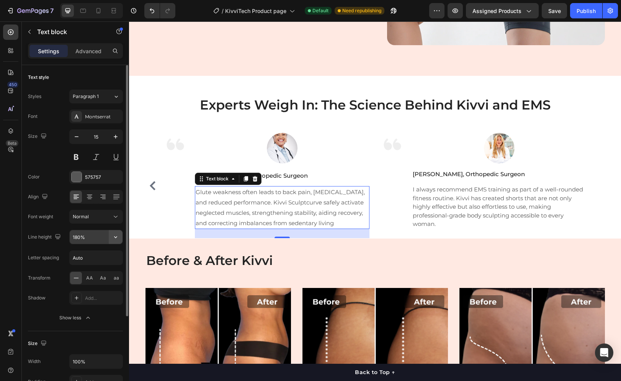
click at [116, 239] on icon "button" at bounding box center [116, 237] width 8 height 8
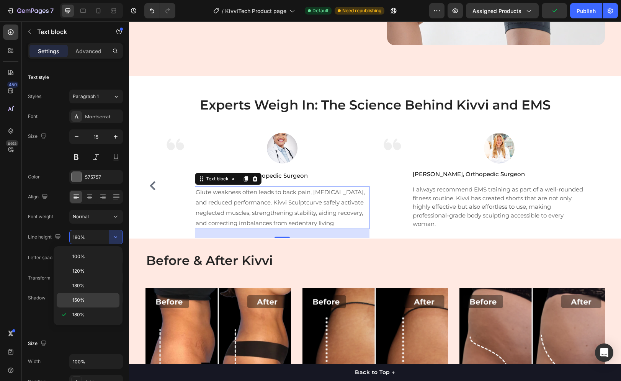
click at [83, 294] on div "150%" at bounding box center [88, 300] width 63 height 15
type input "150%"
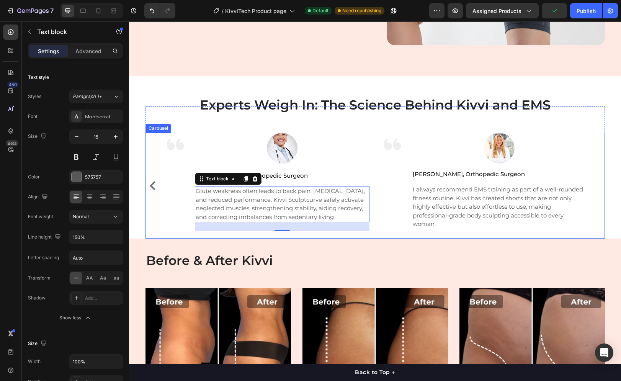
click at [152, 189] on icon "Carousel Back Arrow" at bounding box center [153, 185] width 6 height 9
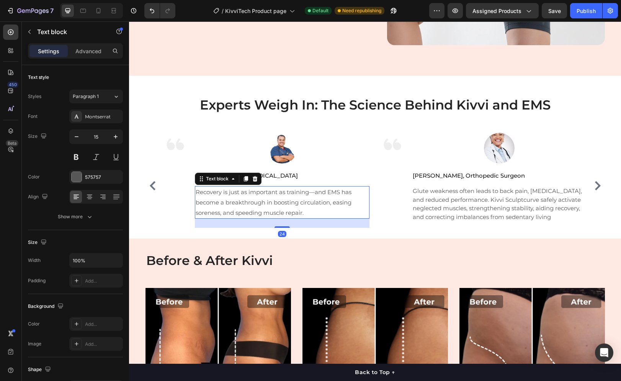
click at [216, 199] on p "Recovery is just as important as training—and EMS has become a breakthrough in …" at bounding box center [282, 202] width 173 height 31
click at [81, 212] on button "Show more" at bounding box center [75, 217] width 95 height 14
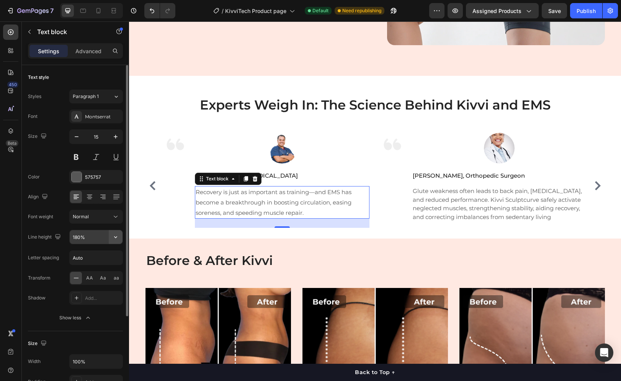
click at [118, 238] on icon "button" at bounding box center [116, 237] width 8 height 8
click at [85, 293] on div "150%" at bounding box center [88, 300] width 63 height 15
type input "150%"
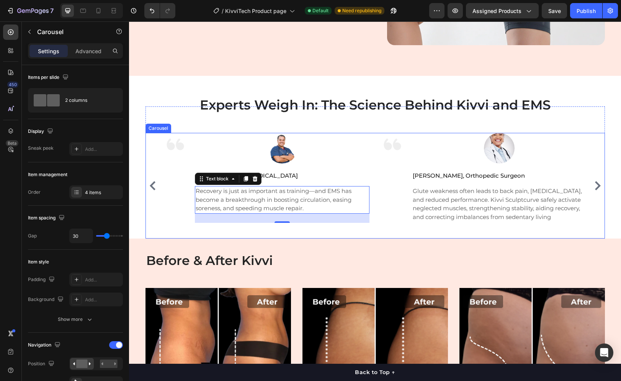
click at [153, 187] on icon "Carousel Back Arrow" at bounding box center [152, 185] width 9 height 9
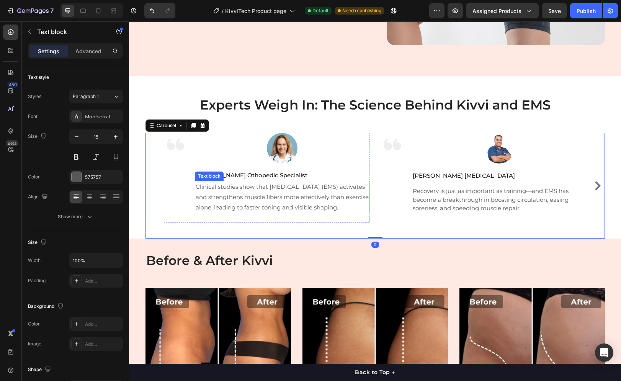
click at [246, 194] on p "Clinical studies show that [MEDICAL_DATA] (EMS) activates and strengthens muscl…" at bounding box center [282, 196] width 173 height 31
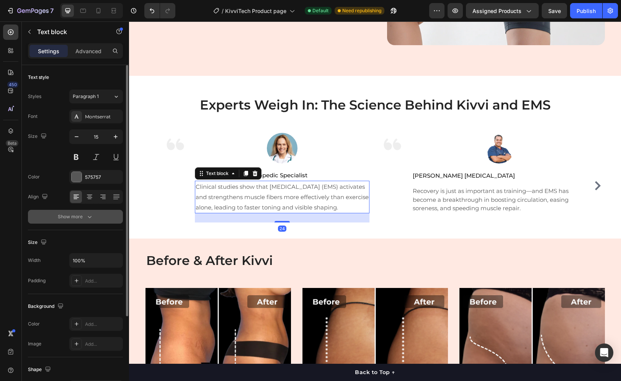
click at [105, 215] on button "Show more" at bounding box center [75, 217] width 95 height 14
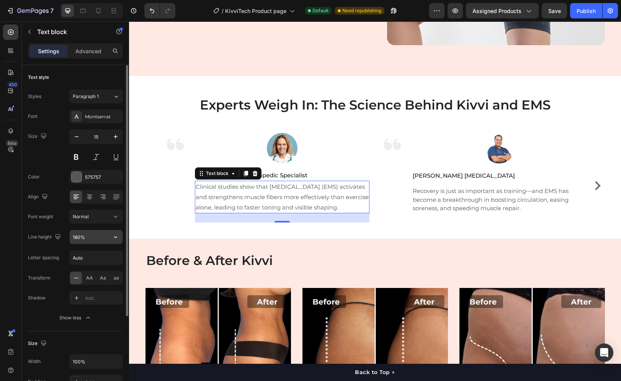
click at [108, 235] on input "180%" at bounding box center [96, 237] width 53 height 14
click at [115, 237] on icon "button" at bounding box center [115, 237] width 3 height 2
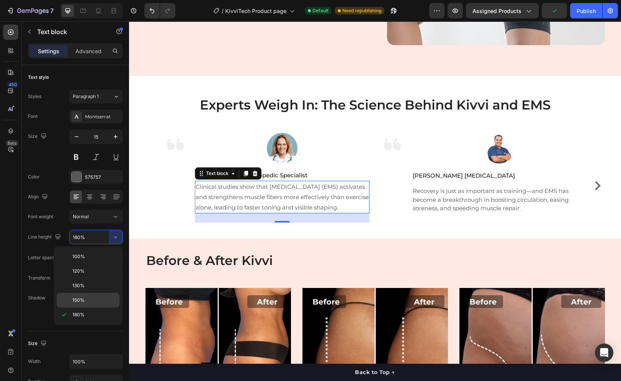
click at [80, 296] on div "150%" at bounding box center [88, 300] width 63 height 15
type input "150%"
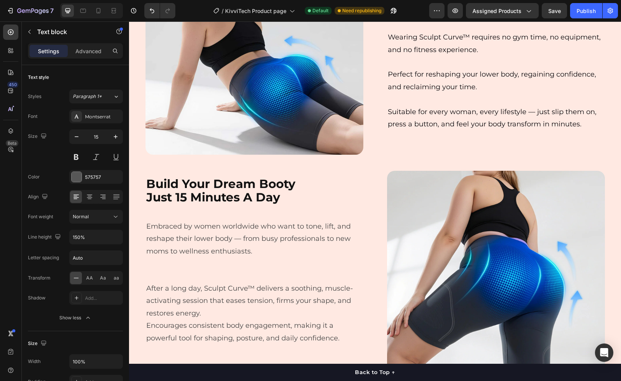
scroll to position [923, 0]
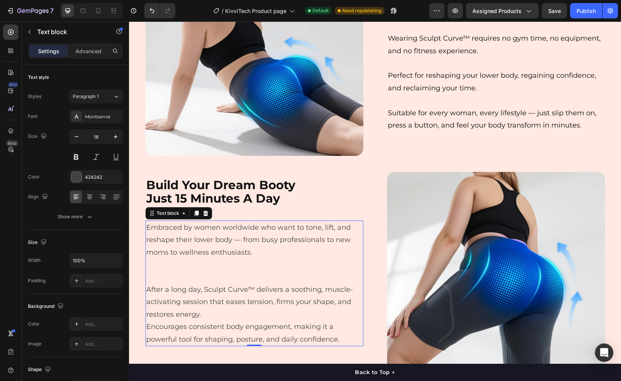
drag, startPoint x: 185, startPoint y: 314, endPoint x: 191, endPoint y: 312, distance: 5.7
click at [185, 314] on p "After a long day, Sculpt Curve™ delivers a soothing, muscle-activating session …" at bounding box center [254, 301] width 216 height 37
click at [199, 314] on p "After a long day, Sculpt Curve™ delivers a soothing, muscle-activating session …" at bounding box center [254, 301] width 216 height 37
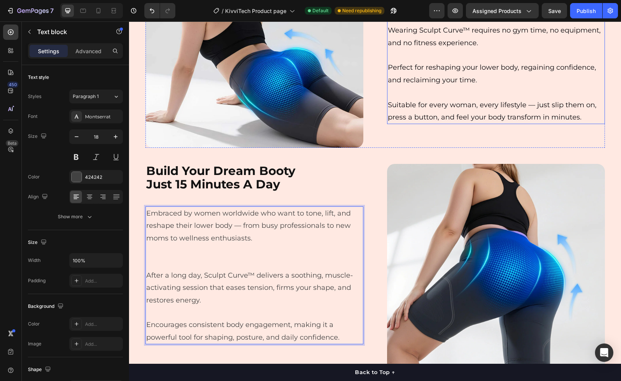
scroll to position [917, 0]
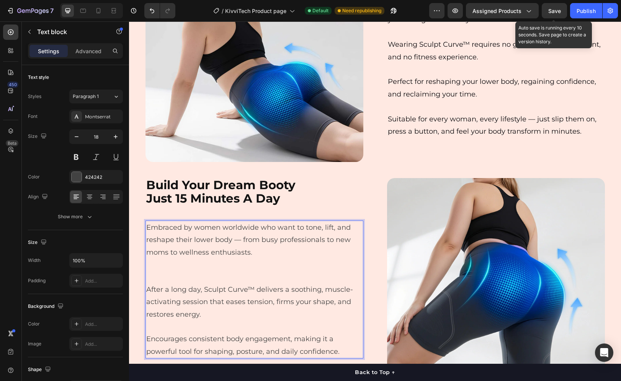
click at [555, 10] on span "Save" at bounding box center [554, 11] width 13 height 7
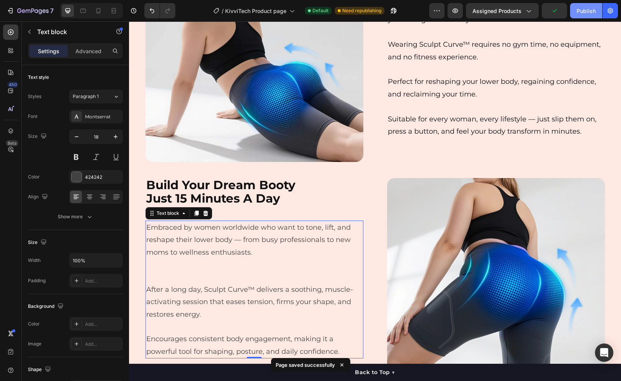
click at [577, 11] on div "Publish" at bounding box center [585, 11] width 19 height 8
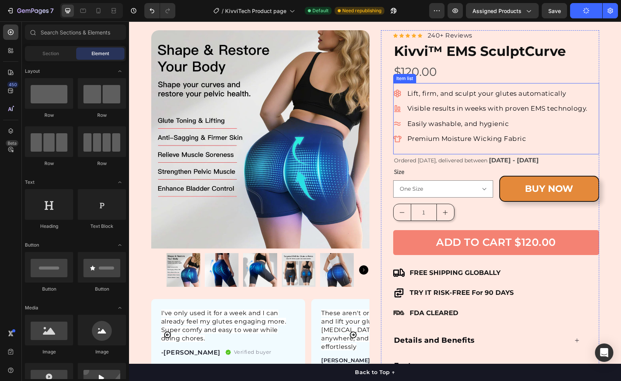
scroll to position [3, 0]
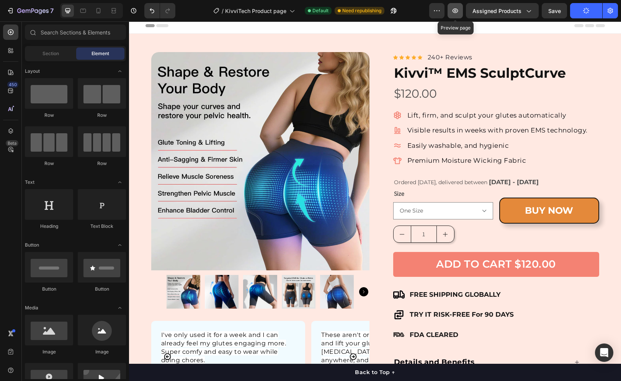
click at [461, 12] on button "button" at bounding box center [454, 10] width 15 height 15
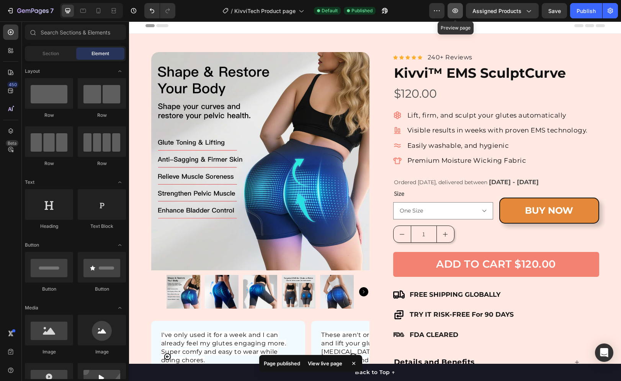
click at [458, 12] on icon "button" at bounding box center [455, 11] width 8 height 8
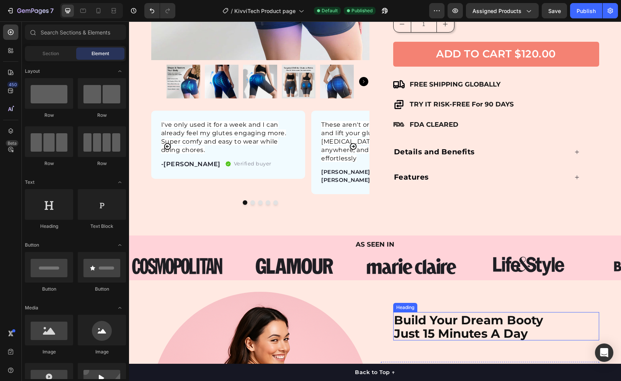
scroll to position [310, 0]
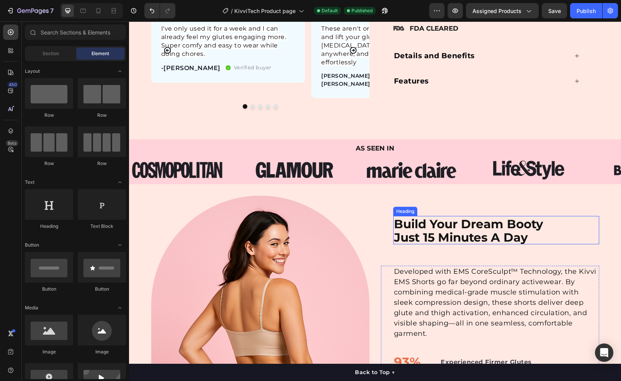
click at [425, 230] on strong "Just 15 Minutes A Day" at bounding box center [461, 237] width 134 height 15
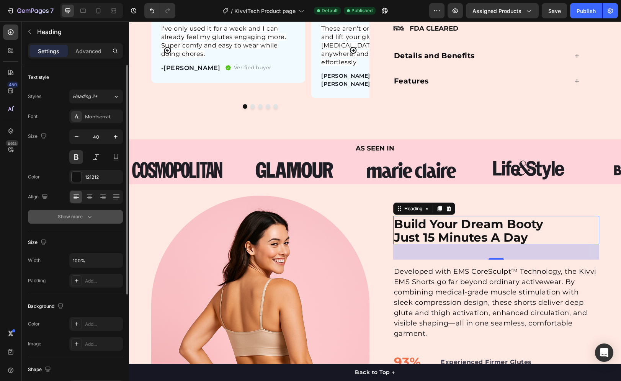
click at [80, 217] on div "Show more" at bounding box center [76, 217] width 36 height 8
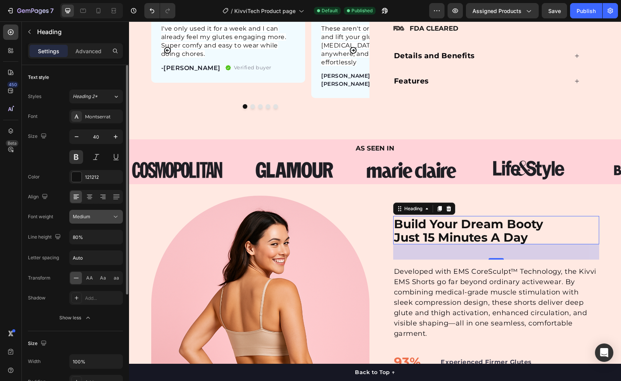
click at [88, 217] on span "Medium" at bounding box center [82, 216] width 18 height 6
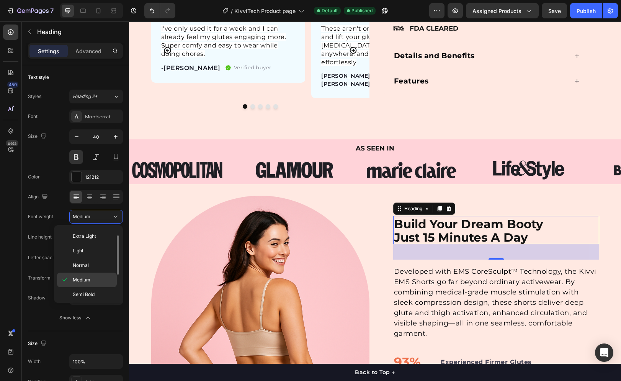
scroll to position [52, 0]
click at [92, 278] on div "Bold" at bounding box center [87, 285] width 60 height 15
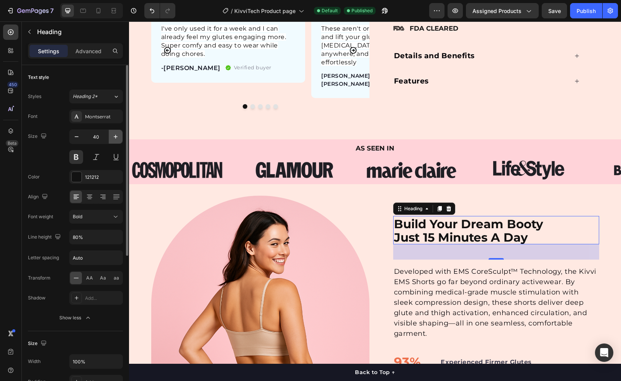
click at [111, 138] on button "button" at bounding box center [116, 137] width 14 height 14
click at [112, 138] on icon "button" at bounding box center [116, 137] width 8 height 8
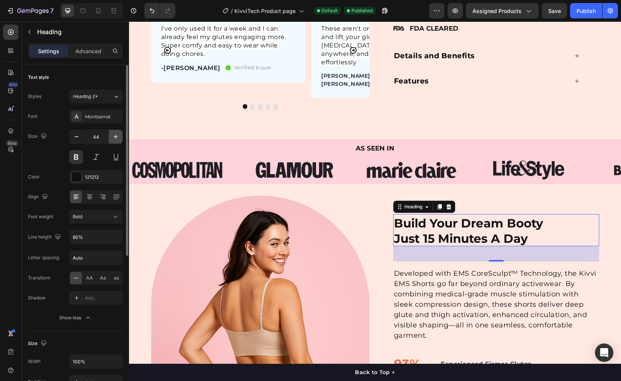
click at [112, 138] on icon "button" at bounding box center [116, 137] width 8 height 8
type input "45"
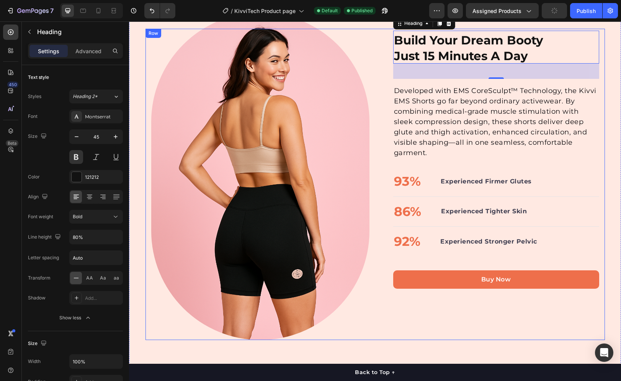
scroll to position [303, 0]
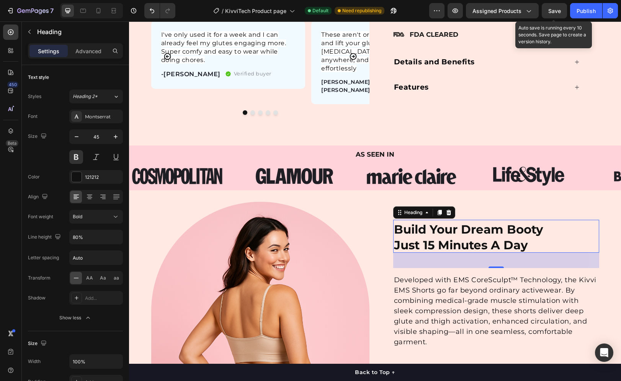
click at [560, 13] on span "Save" at bounding box center [554, 11] width 13 height 7
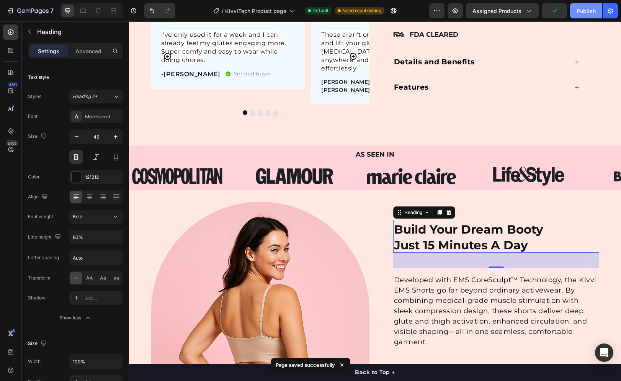
click at [581, 12] on div "Publish" at bounding box center [585, 11] width 19 height 8
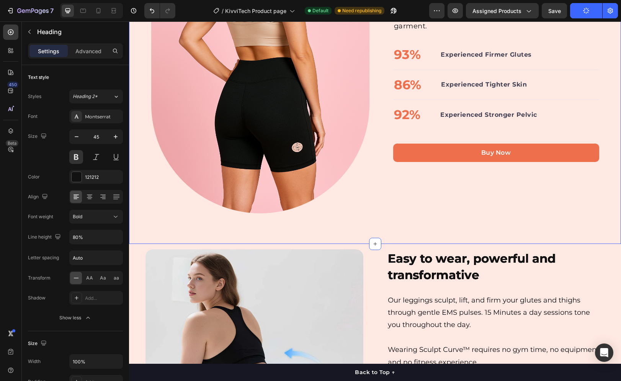
scroll to position [609, 0]
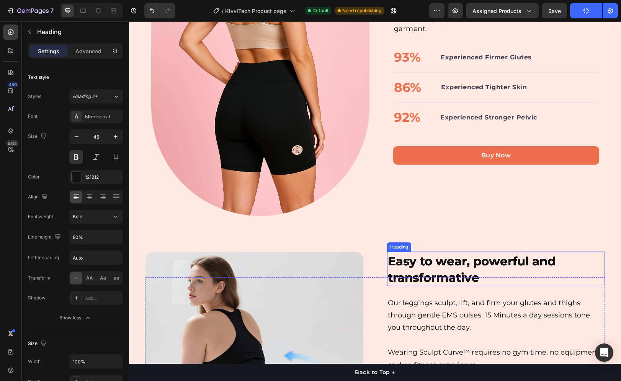
drag, startPoint x: 450, startPoint y: 261, endPoint x: 440, endPoint y: 261, distance: 10.7
click at [450, 261] on strong "Easy to wear, powerful and transformative" at bounding box center [472, 269] width 168 height 31
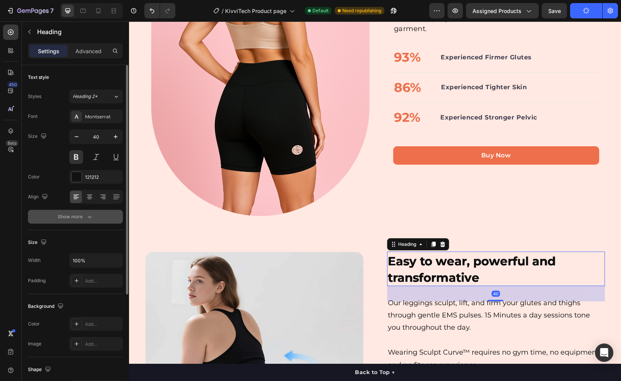
click at [54, 214] on button "Show more" at bounding box center [75, 217] width 95 height 14
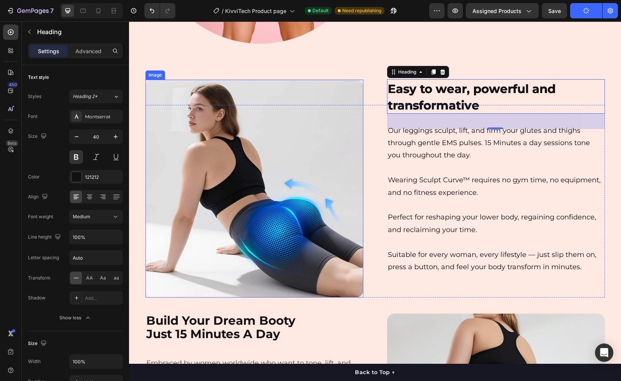
scroll to position [839, 0]
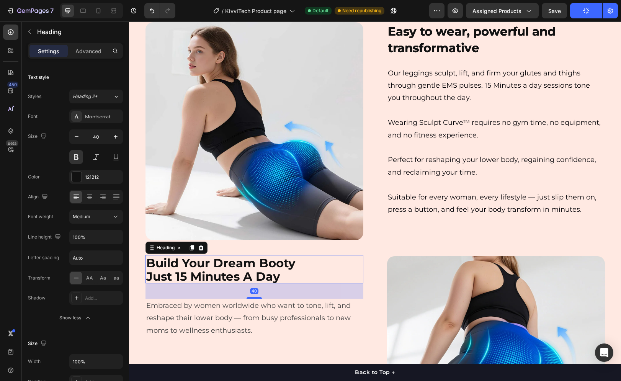
click at [248, 274] on strong "Just 15 Minutes A Day" at bounding box center [213, 276] width 134 height 15
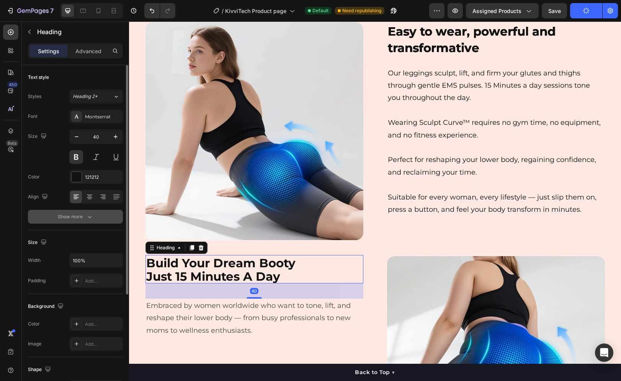
click at [73, 213] on div "Show more" at bounding box center [76, 217] width 36 height 8
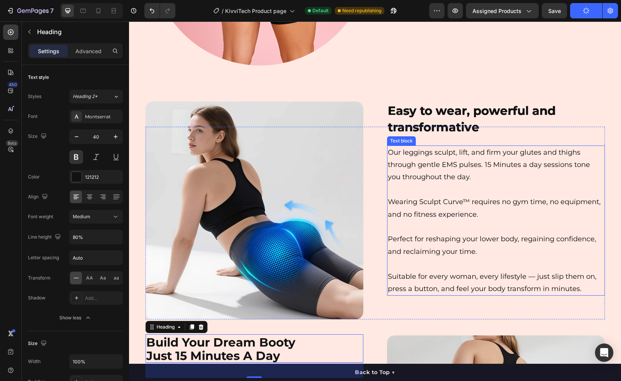
scroll to position [724, 0]
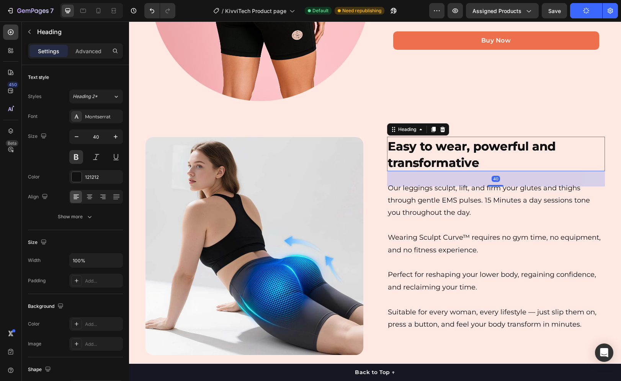
click at [497, 150] on strong "Easy to wear, powerful and transformative" at bounding box center [472, 154] width 168 height 31
click at [59, 221] on button "Show more" at bounding box center [75, 217] width 95 height 14
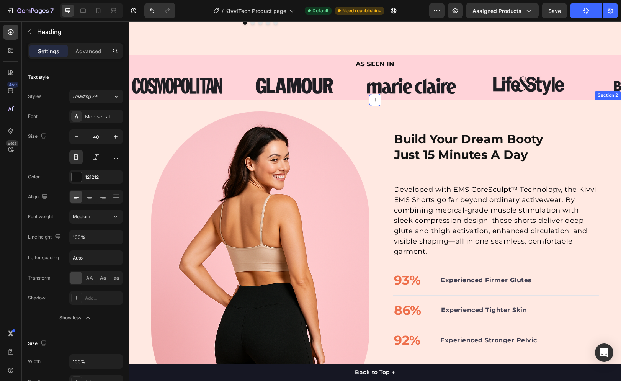
scroll to position [346, 0]
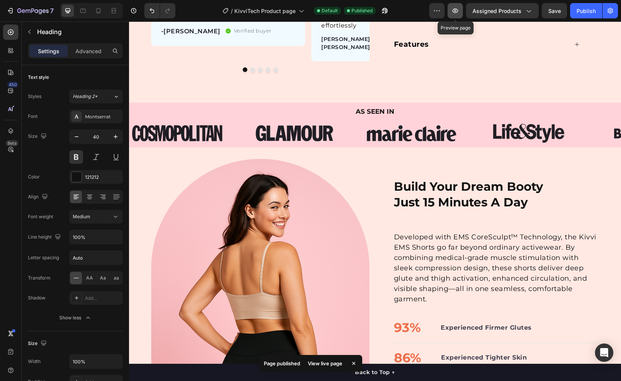
click at [451, 9] on button "button" at bounding box center [454, 10] width 15 height 15
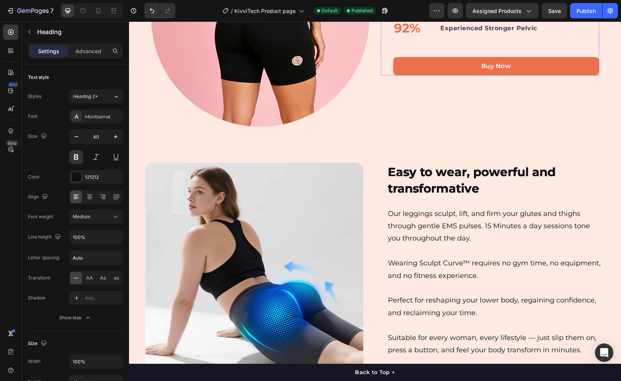
scroll to position [729, 0]
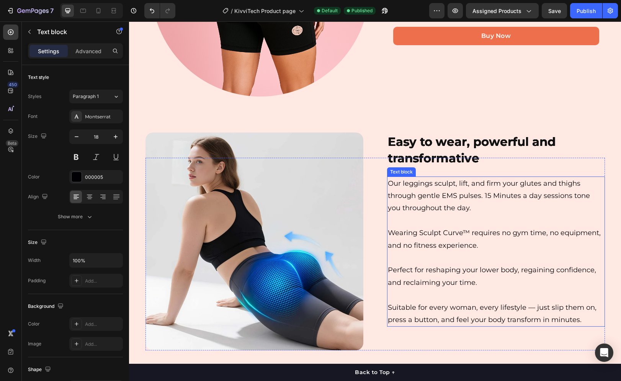
click at [456, 192] on p "Our leggings sculpt, lift, and firm your glutes and thighs through gentle EMS p…" at bounding box center [496, 195] width 216 height 37
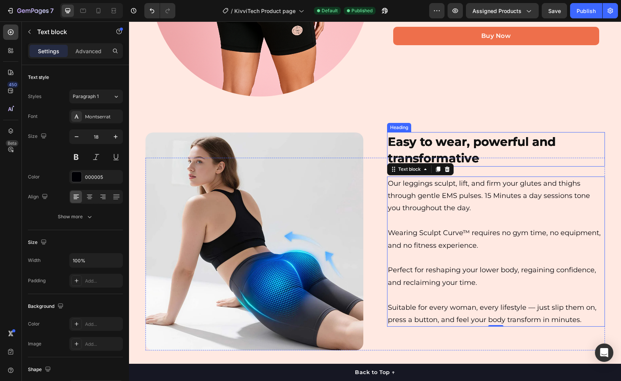
click at [505, 157] on p "⁠⁠⁠⁠⁠⁠⁠ Easy to wear, powerful and transformative" at bounding box center [496, 149] width 216 height 33
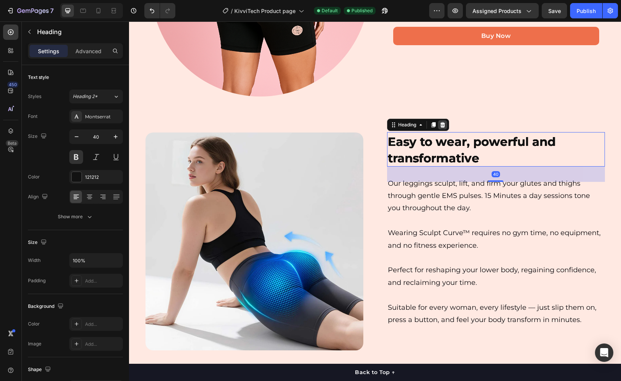
click at [443, 127] on div at bounding box center [442, 124] width 9 height 9
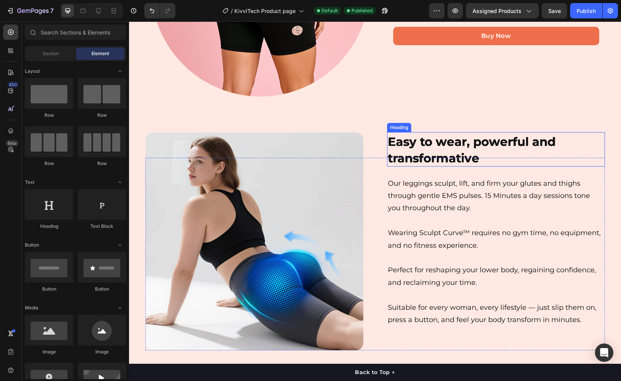
click at [461, 165] on strong "Easy to wear, powerful and transformative" at bounding box center [472, 149] width 168 height 31
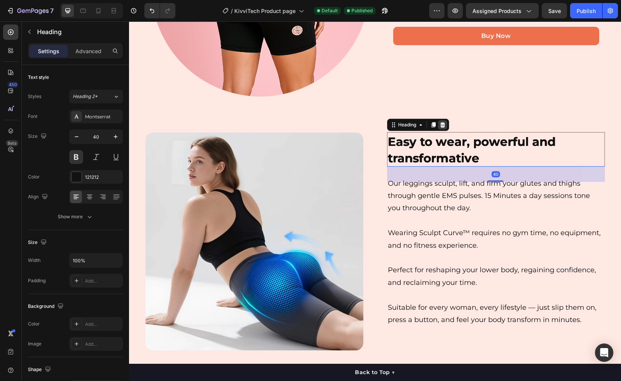
click at [443, 128] on div at bounding box center [442, 124] width 9 height 9
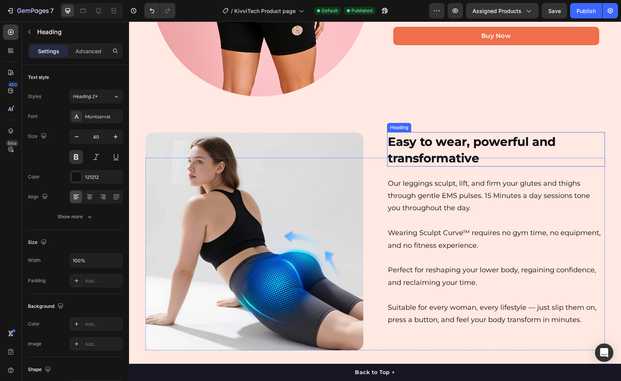
click at [450, 160] on strong "Easy to wear, powerful and transformative" at bounding box center [472, 149] width 168 height 31
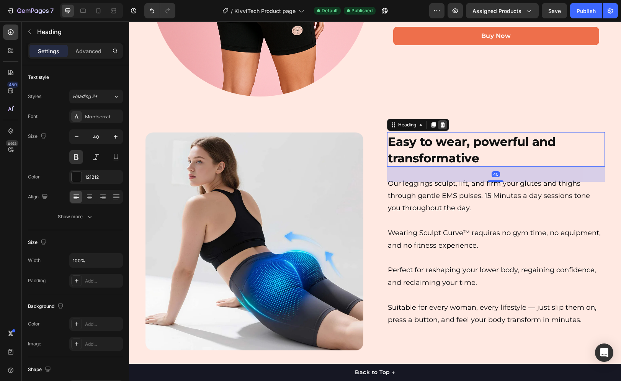
click at [441, 123] on icon at bounding box center [442, 124] width 5 height 5
click at [441, 145] on strong "Easy to wear, powerful and transformative" at bounding box center [472, 149] width 168 height 31
click at [442, 127] on icon at bounding box center [442, 125] width 6 height 6
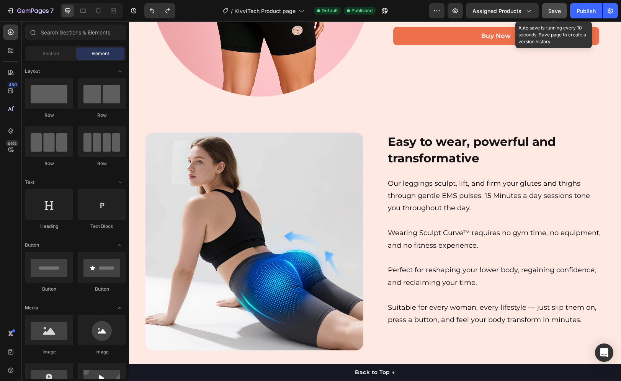
click at [554, 6] on button "Save" at bounding box center [553, 10] width 25 height 15
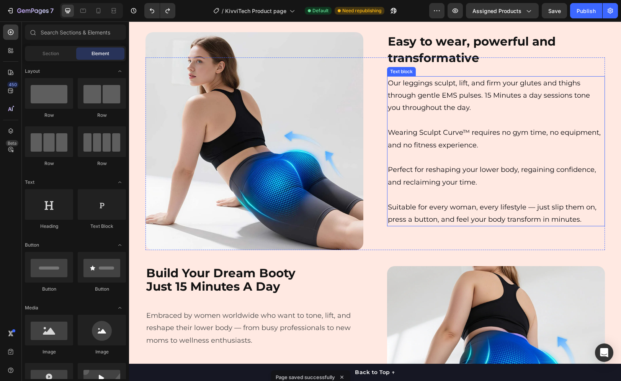
scroll to position [920, 0]
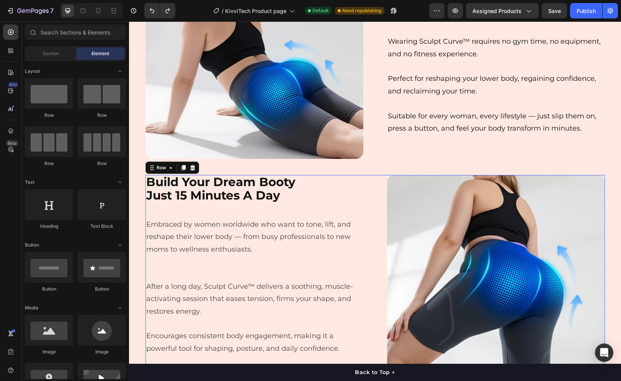
click at [362, 189] on div "Build Your Dream Booty Just 15 Minutes A Day Heading Embraced by women worldwid…" at bounding box center [374, 284] width 459 height 218
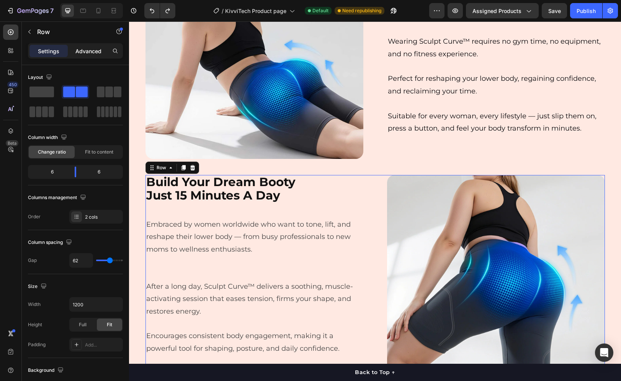
click at [89, 56] on div "Advanced" at bounding box center [88, 51] width 38 height 12
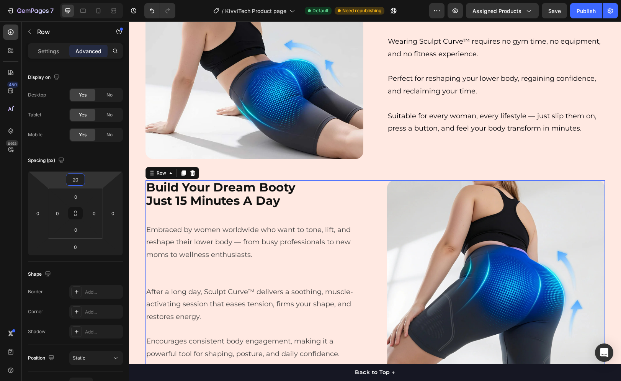
type input "22"
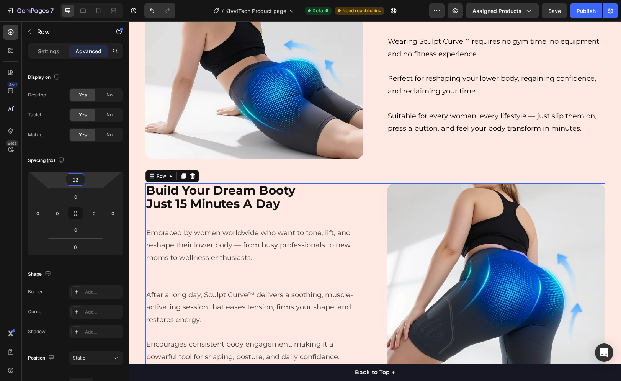
drag, startPoint x: 96, startPoint y: 180, endPoint x: 100, endPoint y: 176, distance: 5.7
click at [100, 0] on html "7 Version history / KivviTech Product page Default Need republishing Preview As…" at bounding box center [310, 0] width 621 height 0
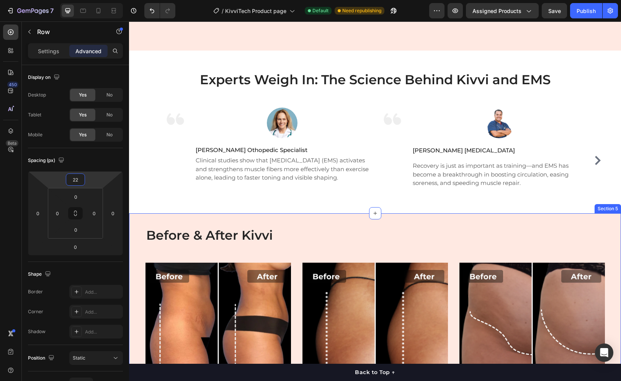
scroll to position [1303, 0]
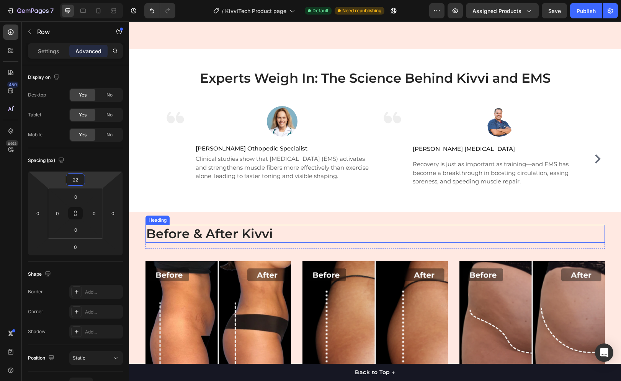
click at [243, 231] on h2 "Before & After Kivvi" at bounding box center [374, 234] width 459 height 18
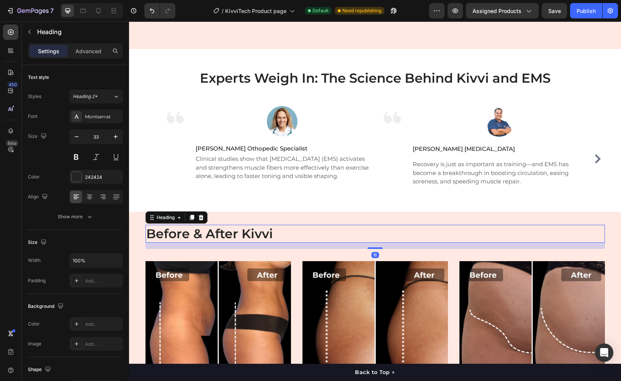
click at [243, 231] on h2 "Before & After Kivvi" at bounding box center [374, 234] width 459 height 18
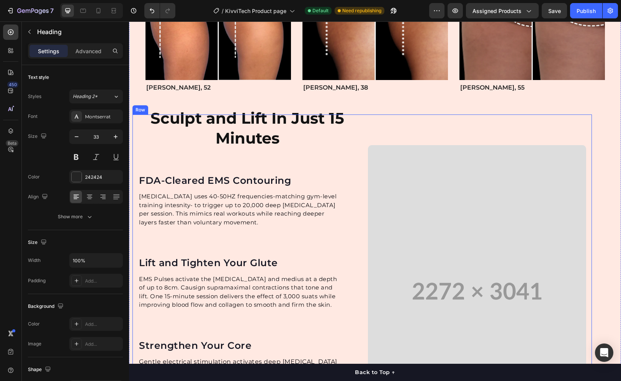
scroll to position [1647, 0]
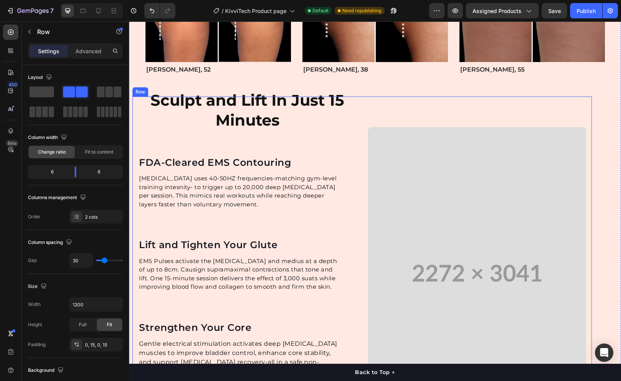
click at [244, 119] on div "Sculpt and Lift In Just 15 Minutes Heading FDA-Cleared EMS Contouring Text bloc…" at bounding box center [247, 257] width 218 height 323
click at [203, 116] on div "Sculpt and Lift In Just 15 Minutes Heading FDA-Cleared EMS Contouring Text bloc…" at bounding box center [247, 257] width 218 height 323
click at [77, 45] on div "Advanced" at bounding box center [88, 51] width 38 height 12
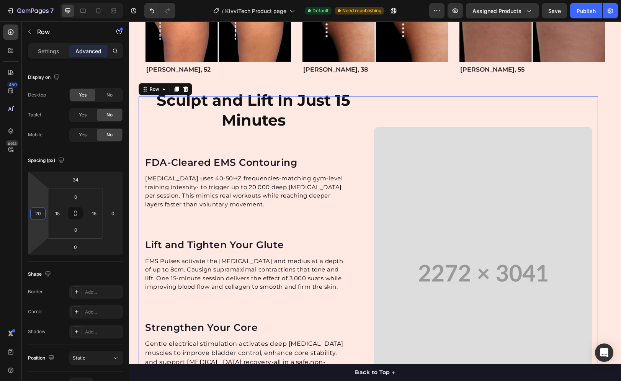
type input "24"
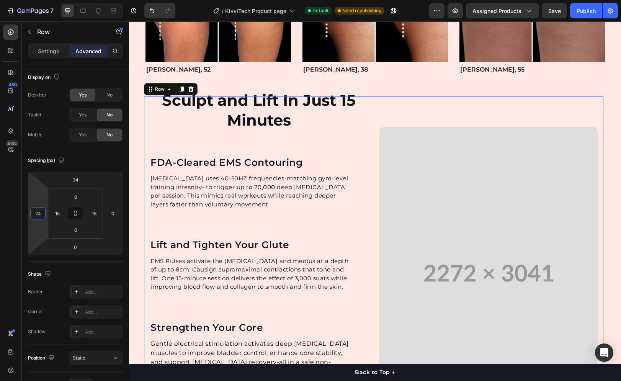
drag, startPoint x: 39, startPoint y: 196, endPoint x: 44, endPoint y: 190, distance: 7.6
click at [44, 0] on html "7 Version history / KivviTech Product page Default Need republishing Preview As…" at bounding box center [310, 0] width 621 height 0
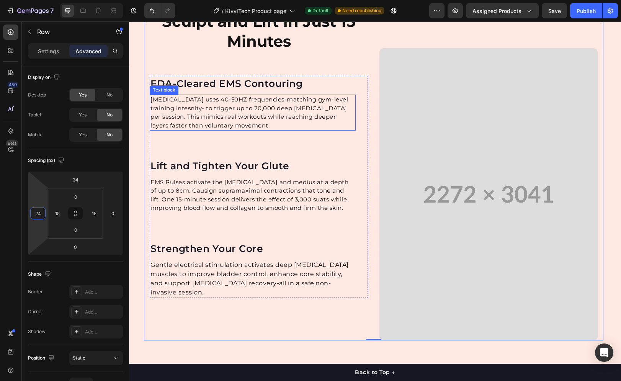
scroll to position [1762, 0]
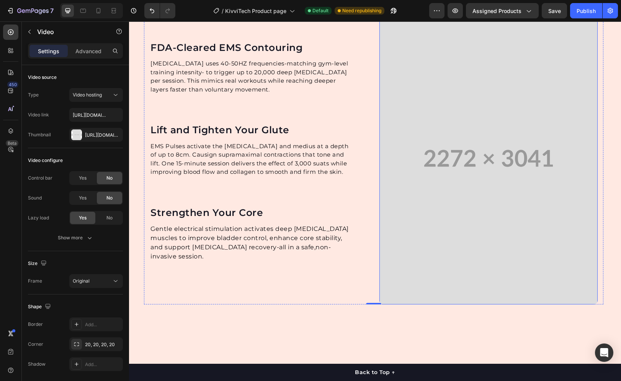
click at [405, 83] on video at bounding box center [488, 158] width 218 height 292
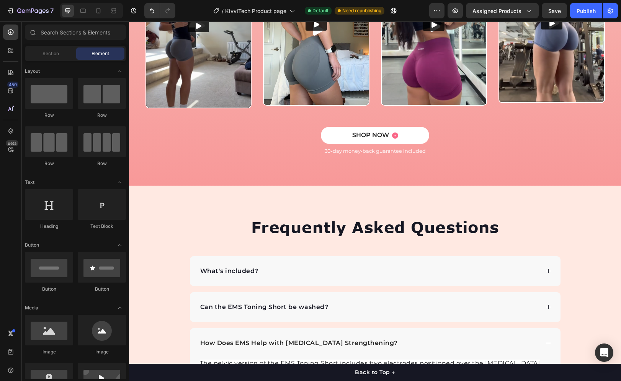
scroll to position [2477, 0]
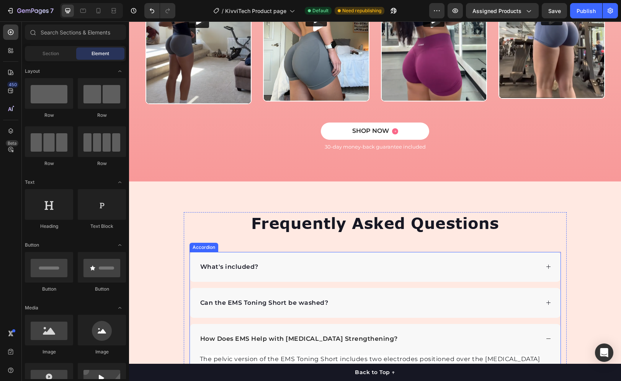
click at [235, 269] on p "What's included?" at bounding box center [229, 266] width 58 height 9
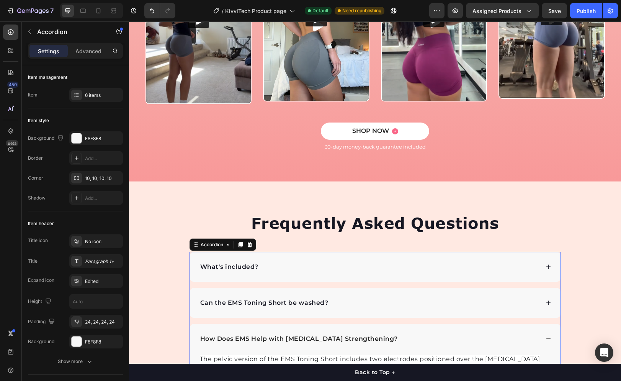
click at [338, 269] on div "What's included?" at bounding box center [369, 266] width 340 height 11
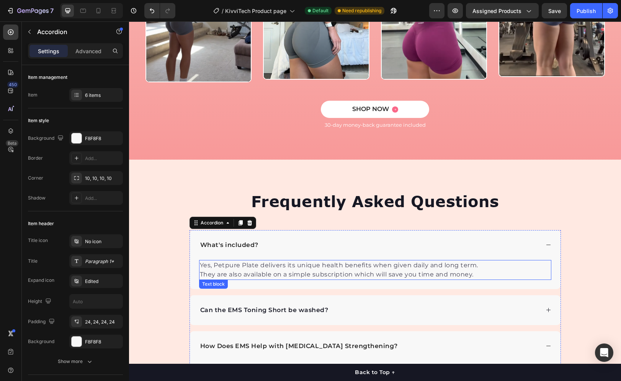
scroll to position [2553, 0]
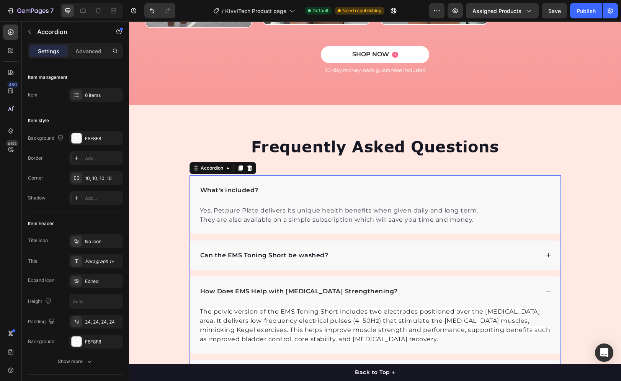
click at [338, 262] on div "Can the EMS Toning Short be washed?" at bounding box center [375, 255] width 370 height 30
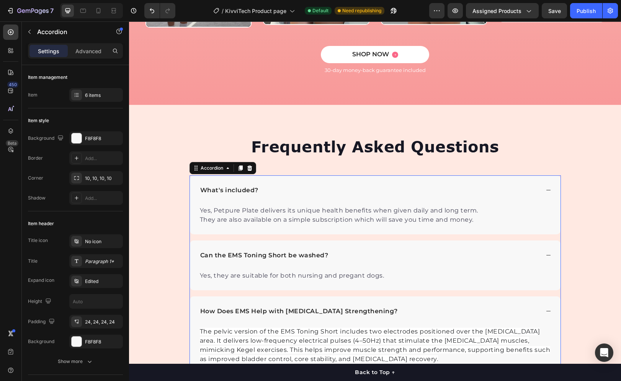
scroll to position [2591, 0]
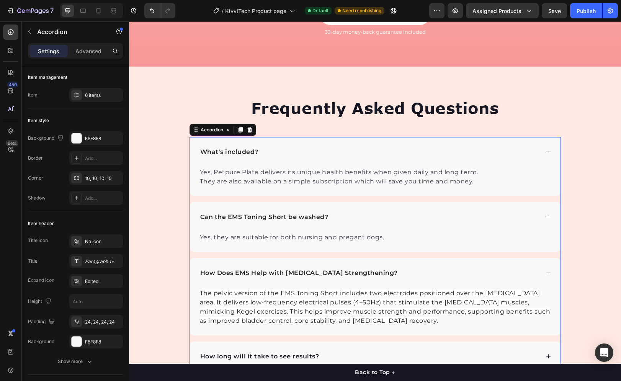
click at [419, 277] on div "How Does EMS Help with [MEDICAL_DATA] Strengthening?" at bounding box center [369, 272] width 340 height 11
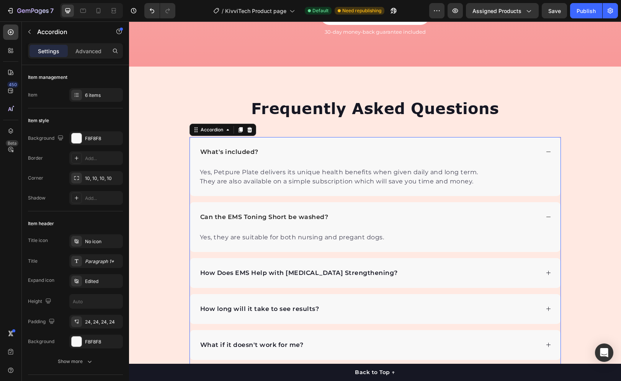
click at [420, 277] on div "How Does EMS Help with [MEDICAL_DATA] Strengthening?" at bounding box center [369, 272] width 340 height 11
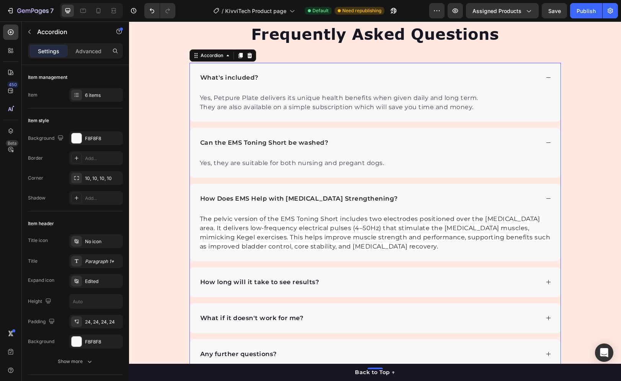
scroll to position [2668, 0]
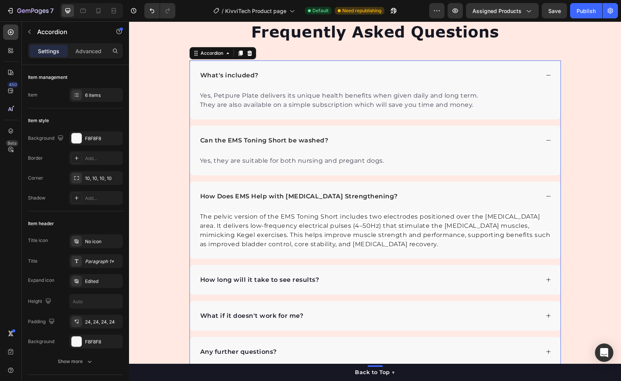
click at [414, 272] on div "How long will it take to see results?" at bounding box center [375, 280] width 370 height 30
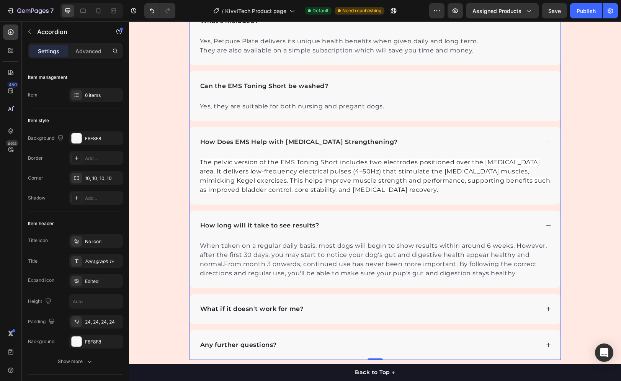
scroll to position [2744, 0]
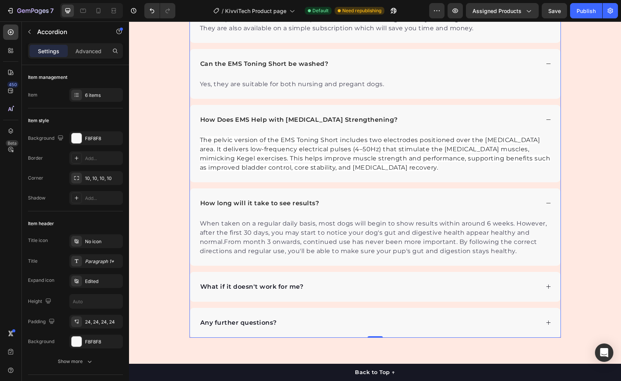
click at [402, 280] on div "What if it doesn't work for me?" at bounding box center [375, 287] width 370 height 30
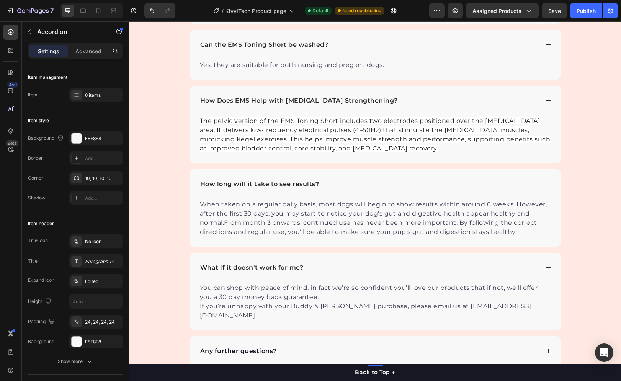
scroll to position [2783, 0]
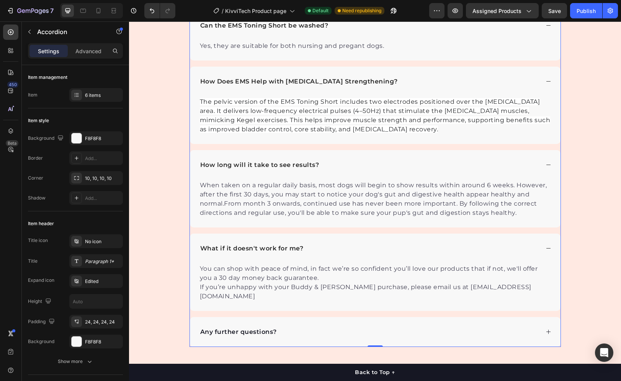
click at [336, 326] on div "Any further questions?" at bounding box center [369, 331] width 340 height 11
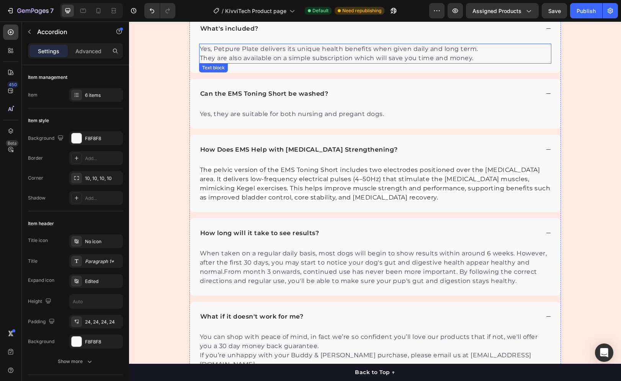
scroll to position [2706, 0]
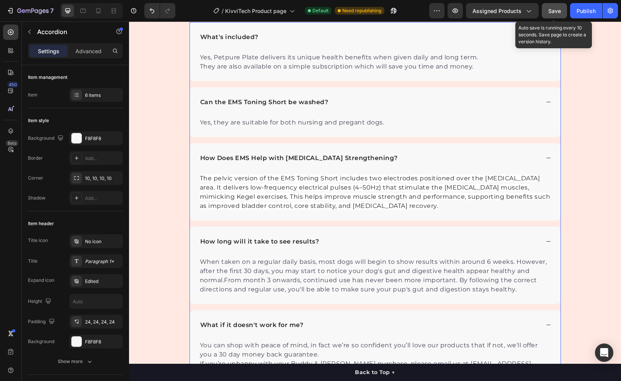
click at [546, 13] on button "Save" at bounding box center [553, 10] width 25 height 15
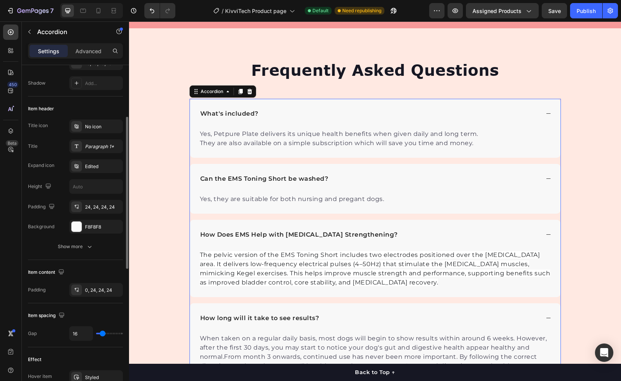
scroll to position [153, 0]
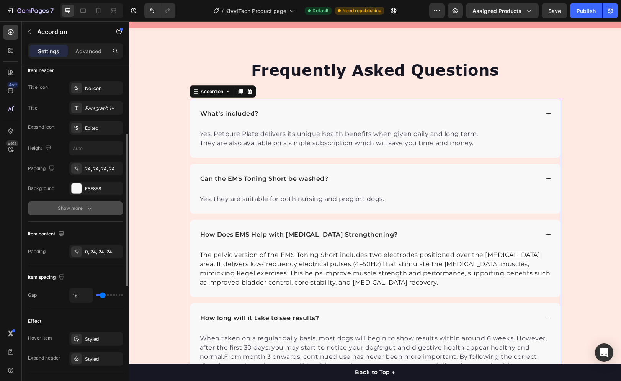
click at [89, 210] on icon "button" at bounding box center [90, 208] width 8 height 8
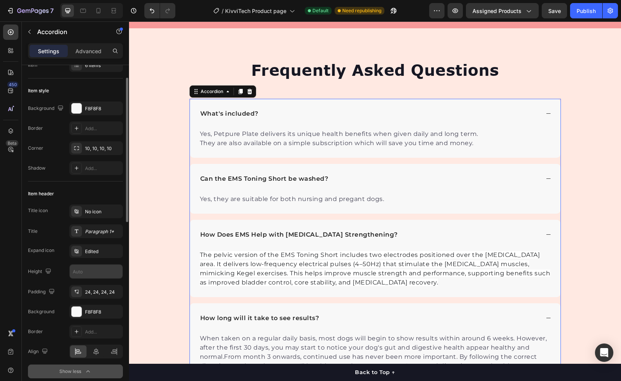
scroll to position [0, 0]
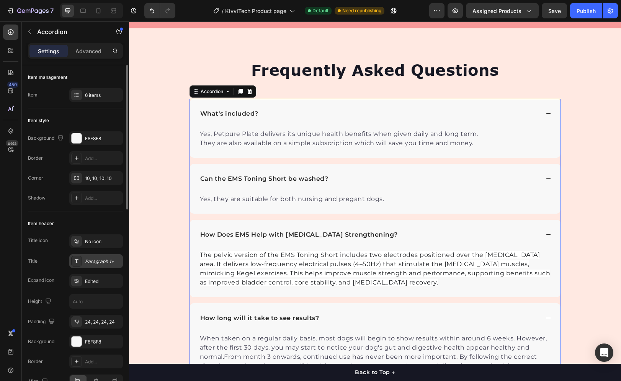
click at [102, 256] on div "Paragraph 1*" at bounding box center [96, 261] width 54 height 14
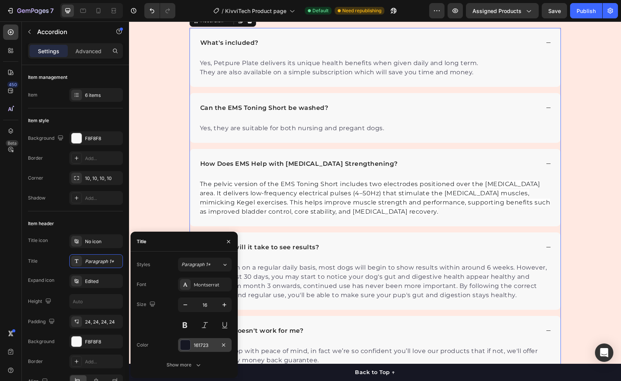
scroll to position [2706, 0]
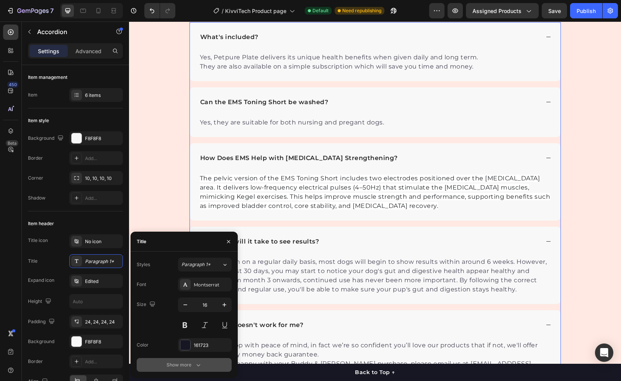
click at [183, 361] on div "Show more" at bounding box center [184, 365] width 36 height 8
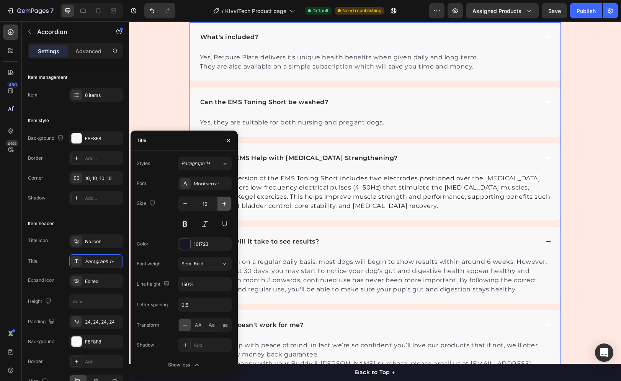
click at [224, 201] on icon "button" at bounding box center [224, 204] width 8 height 8
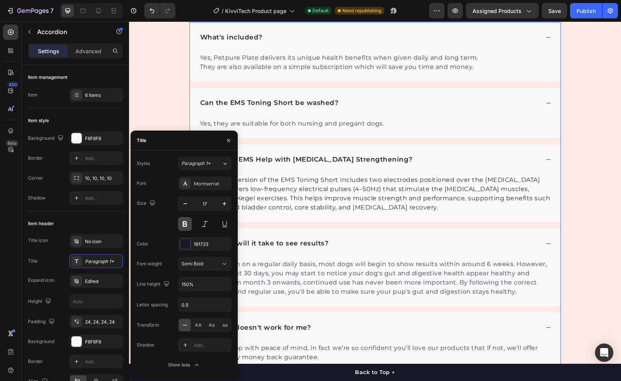
click at [179, 220] on button at bounding box center [185, 224] width 14 height 14
click at [181, 221] on button at bounding box center [185, 224] width 14 height 14
click at [225, 201] on icon "button" at bounding box center [224, 204] width 8 height 8
type input "18"
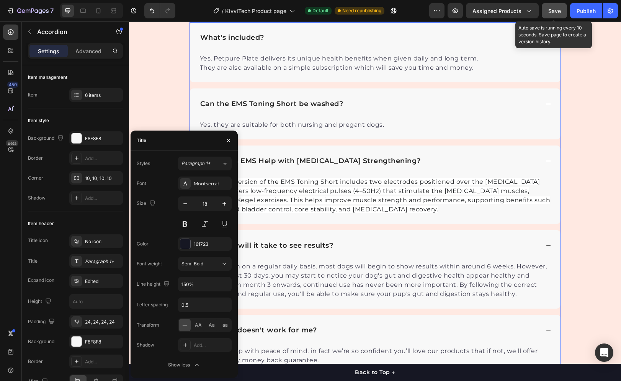
click at [547, 14] on button "Save" at bounding box center [553, 10] width 25 height 15
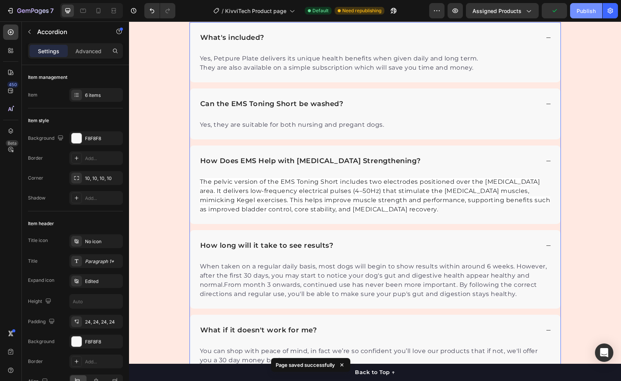
click at [589, 11] on div "Publish" at bounding box center [585, 11] width 19 height 8
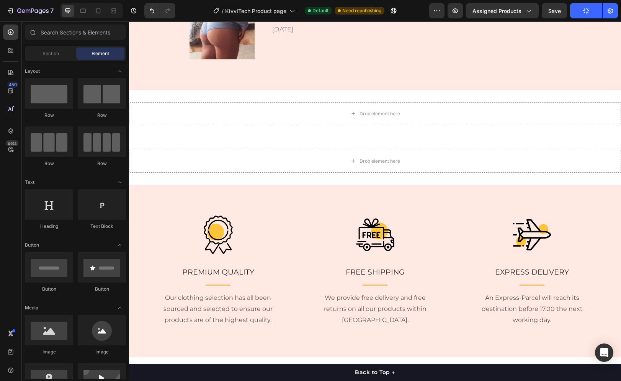
scroll to position [3710, 0]
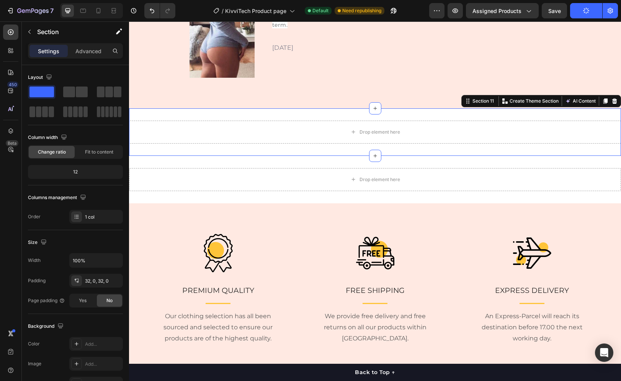
click at [452, 156] on div "Drop element here Section 11 You can create reusable sections Create Theme Sect…" at bounding box center [375, 131] width 492 height 47
click at [614, 107] on div "Section 11 You can create reusable sections Create Theme Section AI Content Wri…" at bounding box center [541, 101] width 160 height 12
click at [611, 106] on div at bounding box center [613, 100] width 9 height 9
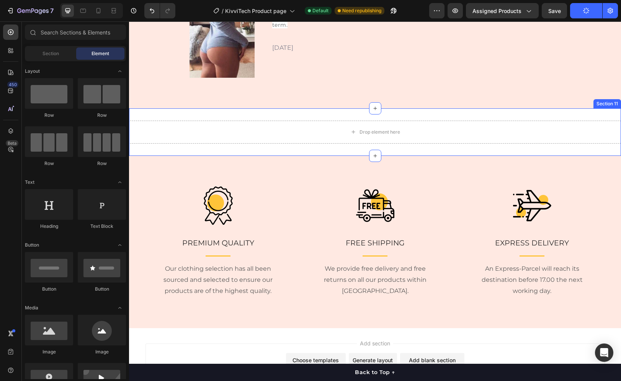
click at [487, 156] on div "Drop element here Section 11" at bounding box center [375, 131] width 492 height 47
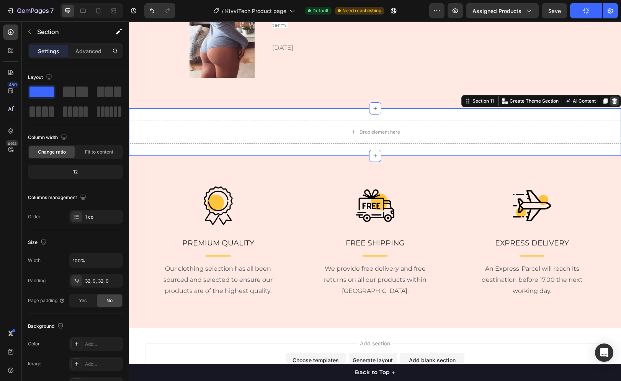
click at [612, 104] on icon at bounding box center [614, 100] width 5 height 5
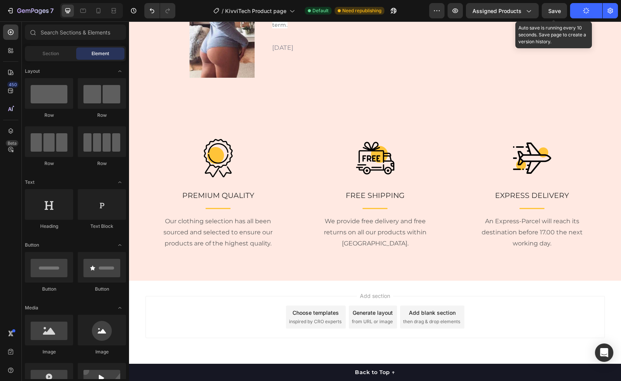
click at [549, 9] on span "Save" at bounding box center [554, 11] width 13 height 7
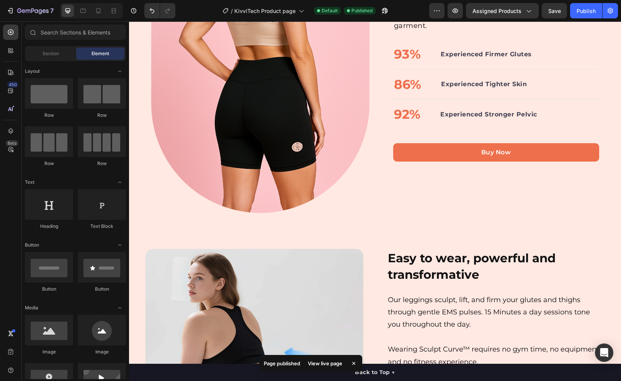
scroll to position [639, 0]
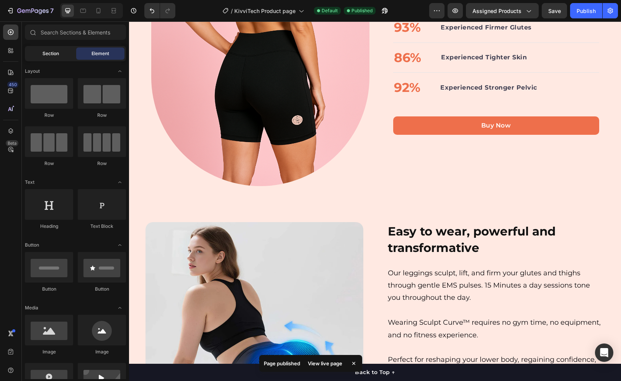
click at [38, 53] on div "Section" at bounding box center [50, 53] width 48 height 12
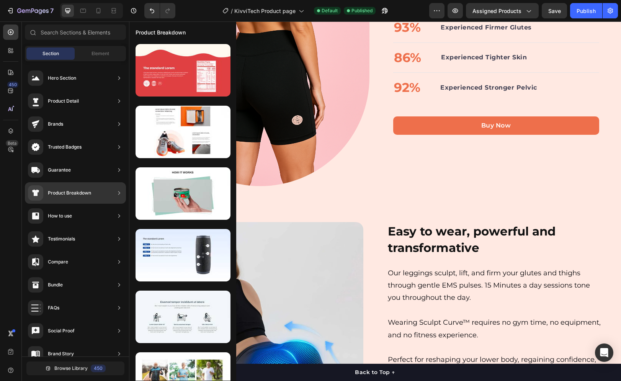
click at [85, 190] on div "Product Breakdown" at bounding box center [69, 193] width 43 height 8
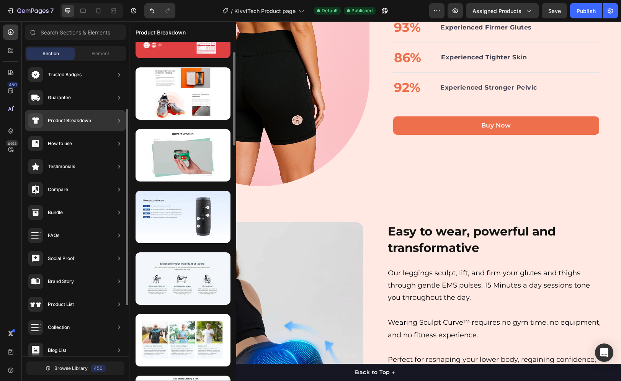
scroll to position [0, 0]
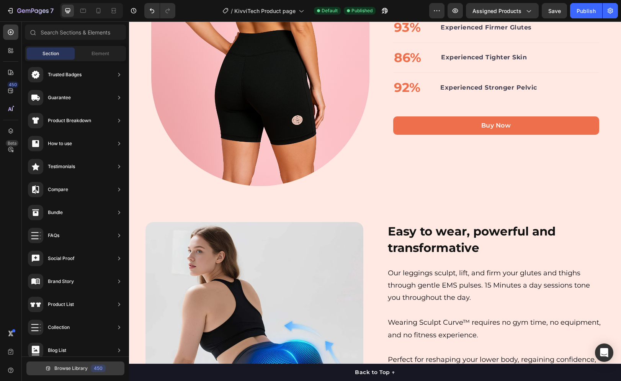
click at [100, 363] on button "Browse Library 450" at bounding box center [75, 368] width 98 height 14
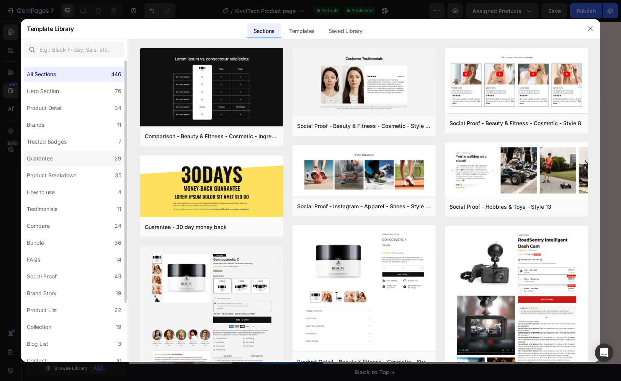
drag, startPoint x: 67, startPoint y: 153, endPoint x: 69, endPoint y: 161, distance: 8.7
click at [67, 152] on label "Guarantee 29" at bounding box center [74, 158] width 101 height 15
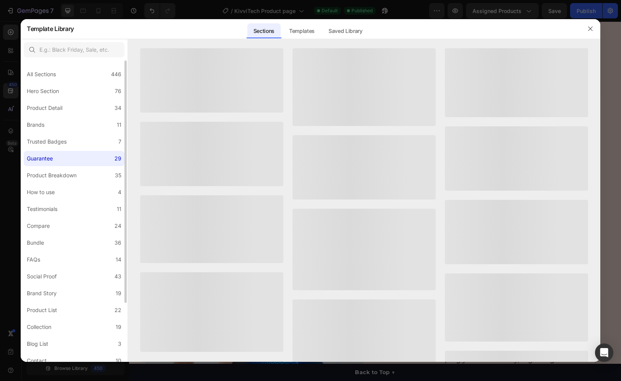
click at [69, 167] on div "All Sections 446 Hero Section 76 Product Detail 34 Brands 11 Trusted Badges 7 G…" at bounding box center [74, 247] width 107 height 375
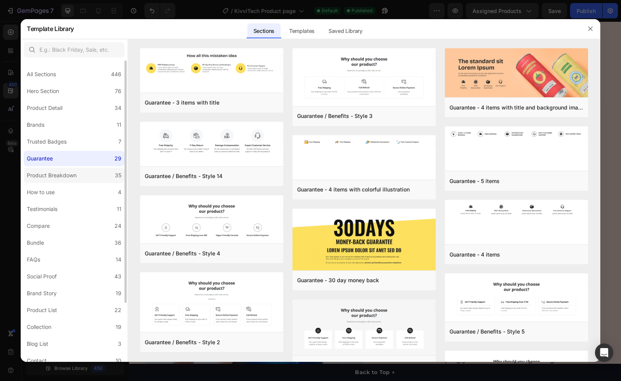
click at [68, 174] on div "Product Breakdown" at bounding box center [52, 175] width 50 height 9
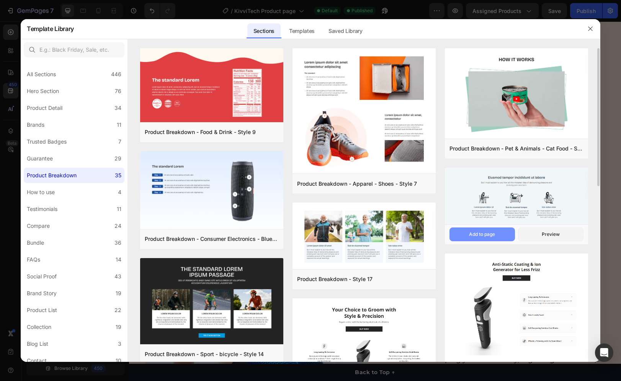
click at [471, 234] on div "Add to page" at bounding box center [482, 234] width 26 height 7
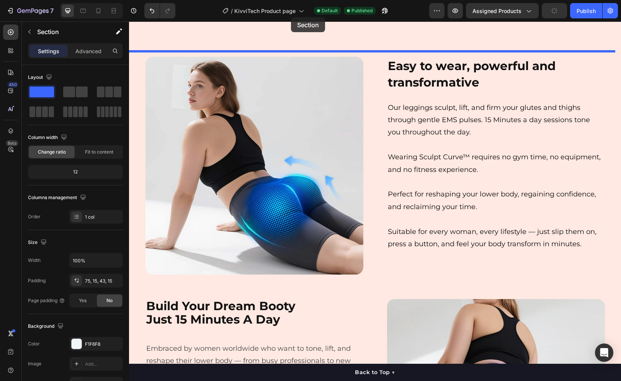
scroll to position [793, 0]
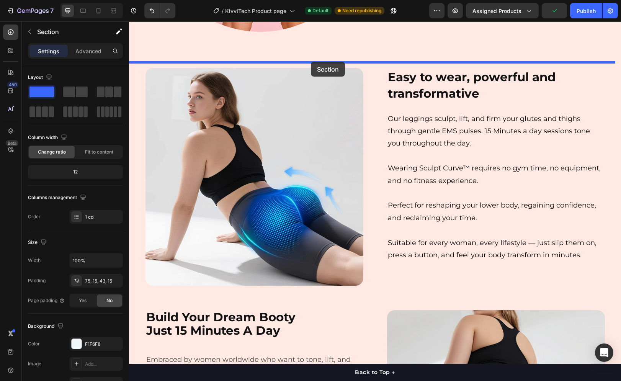
drag, startPoint x: 176, startPoint y: 68, endPoint x: 311, endPoint y: 62, distance: 135.2
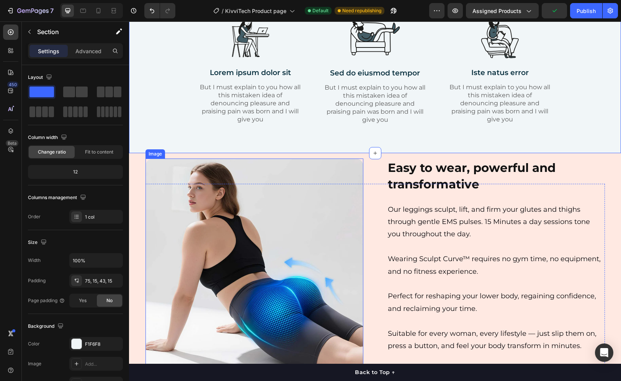
scroll to position [947, 0]
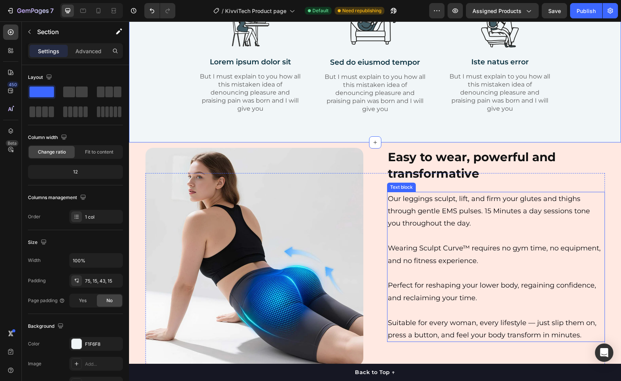
click at [408, 249] on p "Wearing Sculpt Curve™ requires no gym time, no equipment, and no fitness experi…" at bounding box center [496, 254] width 216 height 25
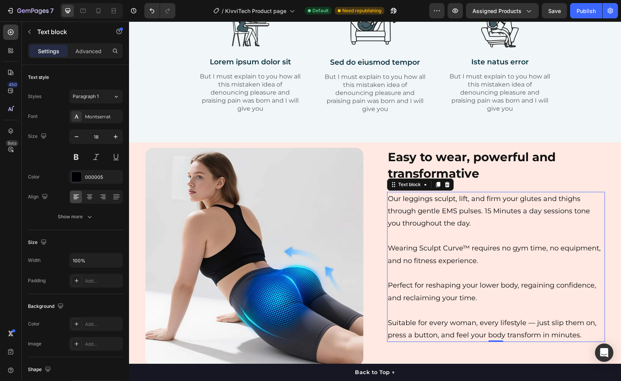
click at [388, 249] on p "Wearing Sculpt Curve™ requires no gym time, no equipment, and no fitness experi…" at bounding box center [496, 254] width 216 height 25
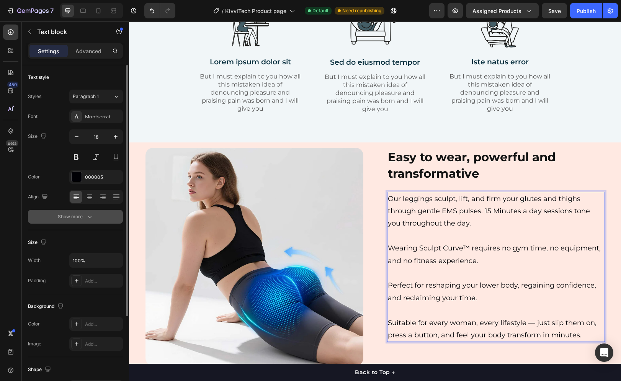
click at [94, 212] on button "Show more" at bounding box center [75, 217] width 95 height 14
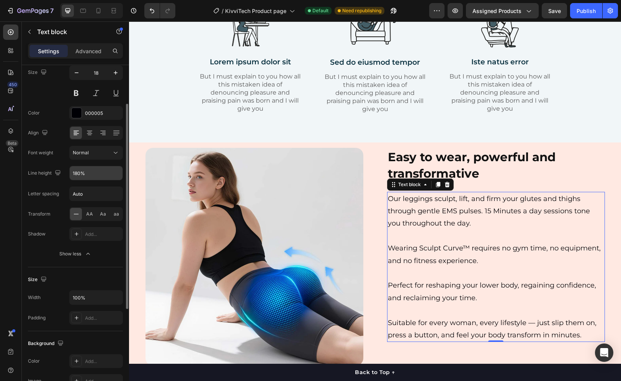
scroll to position [0, 0]
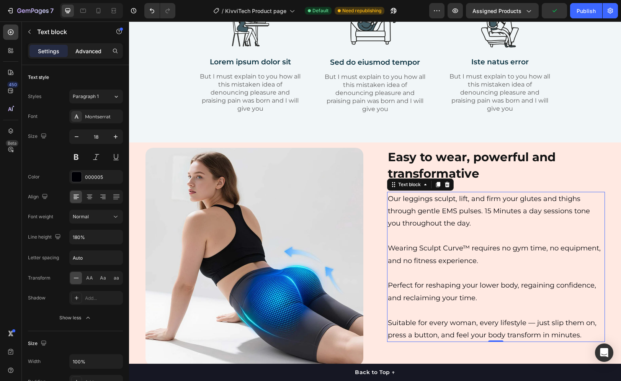
click at [81, 54] on p "Advanced" at bounding box center [88, 51] width 26 height 8
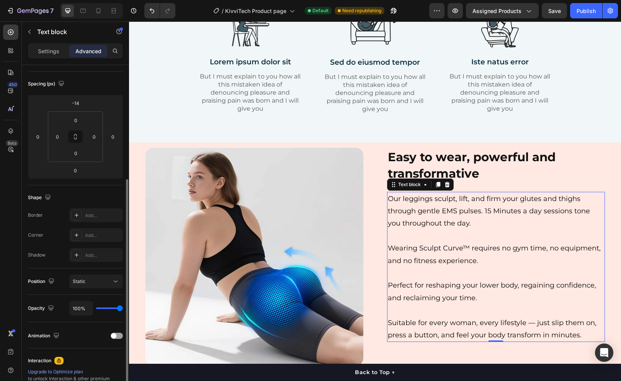
scroll to position [153, 0]
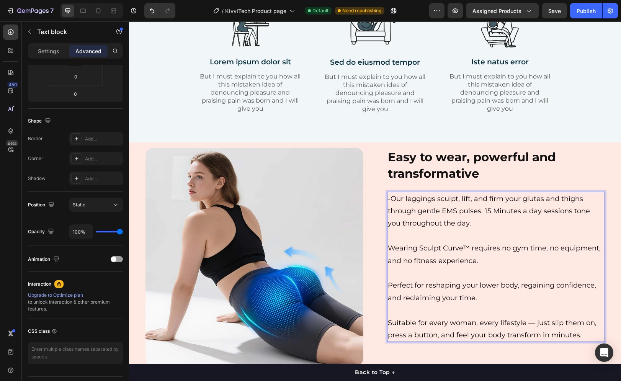
click at [388, 248] on p "Wearing Sculpt Curve™ requires no gym time, no equipment, and no fitness experi…" at bounding box center [496, 254] width 216 height 25
click at [388, 285] on p "Perfect for reshaping your lower body, regaining confidence, and reclaiming you…" at bounding box center [496, 291] width 216 height 25
click at [388, 322] on p "Suitable for every woman, every lifestyle — just slip them on, press a button, …" at bounding box center [496, 328] width 216 height 25
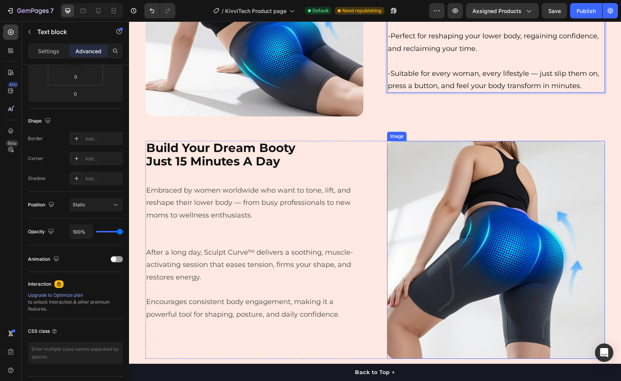
scroll to position [1214, 0]
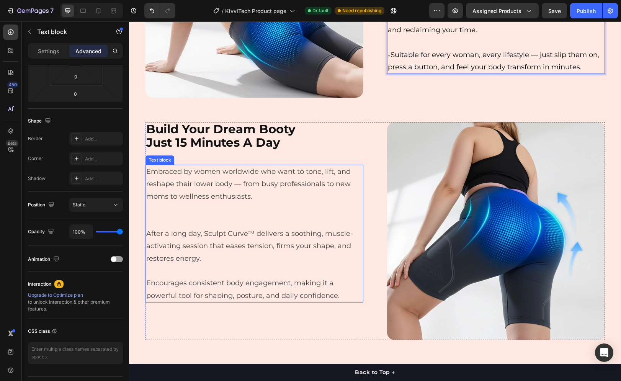
click at [160, 176] on p "Embraced by women worldwide who want to tone, lift, and reshape their lower bod…" at bounding box center [254, 183] width 216 height 37
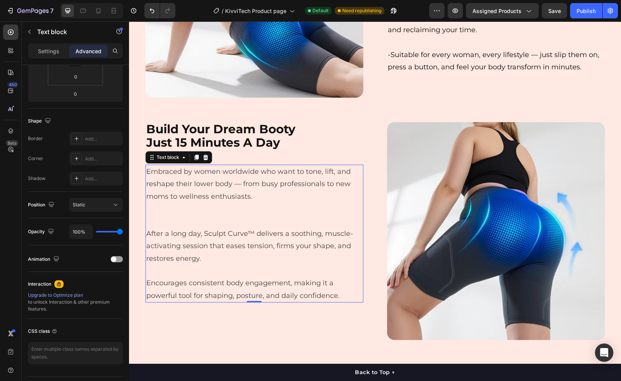
click at [146, 173] on p "Embraced by women worldwide who want to tone, lift, and reshape their lower bod…" at bounding box center [254, 183] width 216 height 37
click at [152, 219] on p "Rich Text Editor. Editing area: main" at bounding box center [254, 221] width 216 height 12
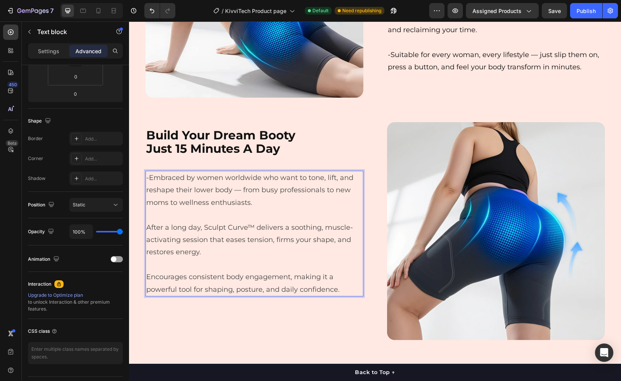
scroll to position [1220, 0]
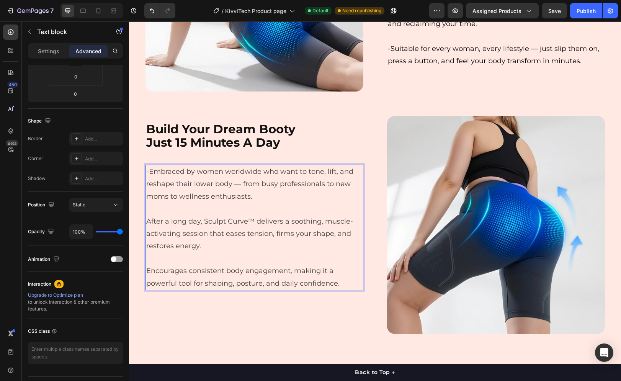
click at [146, 221] on p "After a long day, Sculpt Curve™ delivers a soothing, muscle-activating session …" at bounding box center [254, 233] width 216 height 37
click at [146, 269] on p "Encourages consistent body engagement, making it a powerful tool for shaping, p…" at bounding box center [254, 276] width 216 height 25
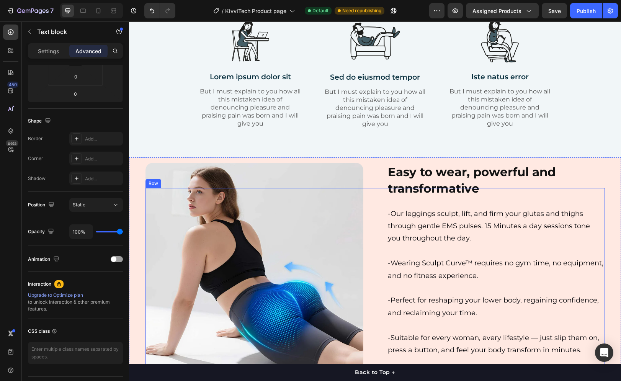
scroll to position [838, 0]
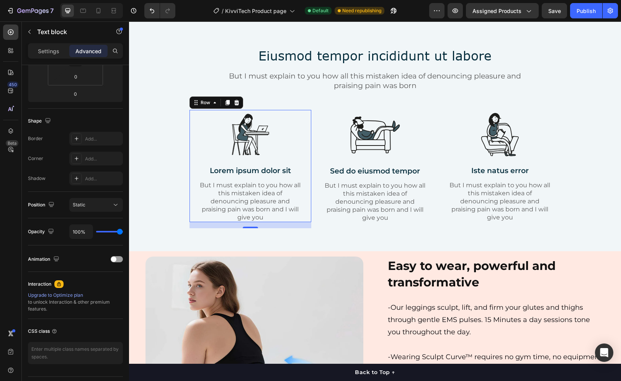
click at [192, 129] on div "Image Lorem ipsum dolor sit Text Block But I must explain to you how all this m…" at bounding box center [250, 166] width 122 height 112
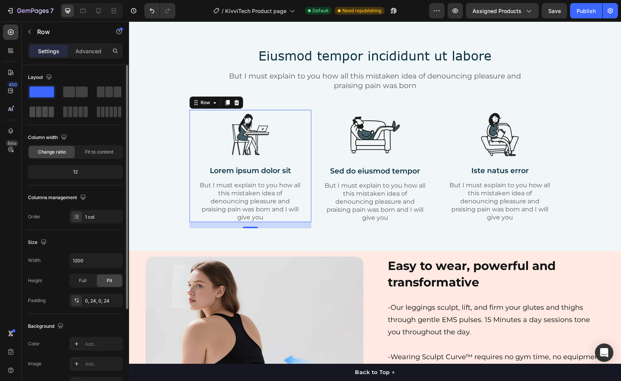
click at [54, 113] on span at bounding box center [52, 111] width 6 height 11
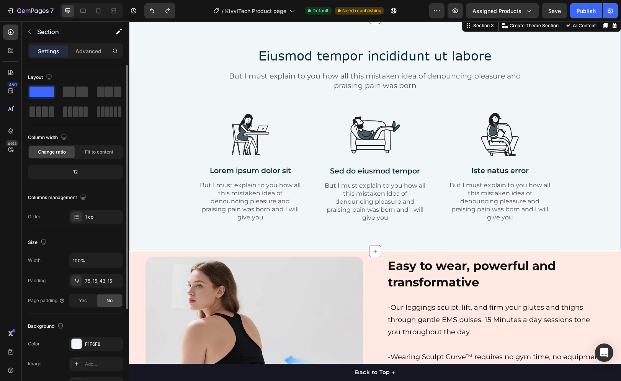
click at [170, 121] on div "Eiusmod tempor incididunt ut labore Heading But I must explain to you how all t…" at bounding box center [375, 141] width 480 height 188
click at [27, 30] on icon "button" at bounding box center [29, 32] width 6 height 6
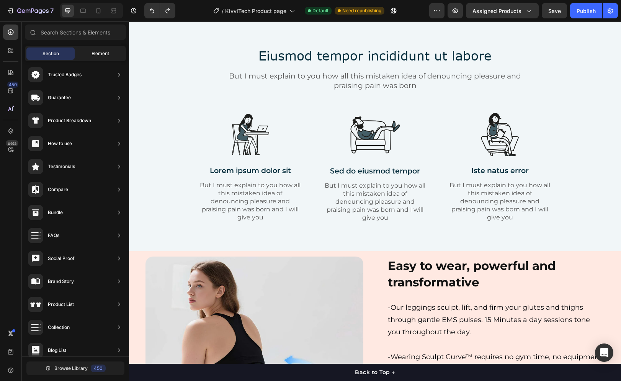
click at [87, 52] on div "Element" at bounding box center [100, 53] width 48 height 12
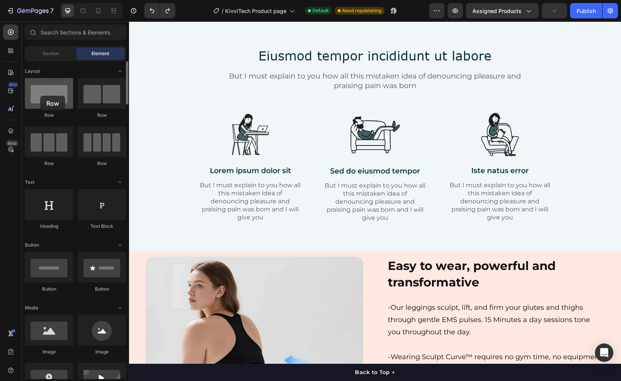
drag, startPoint x: 55, startPoint y: 106, endPoint x: 41, endPoint y: 98, distance: 16.6
click at [40, 95] on div at bounding box center [49, 93] width 48 height 31
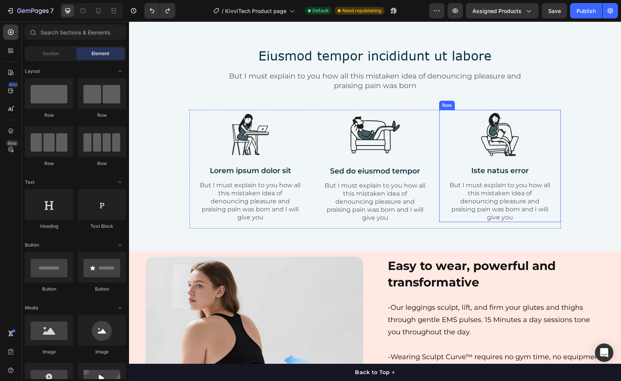
click at [550, 130] on div "Image Iste natus error Text Block But I must explain to you how all this mistak…" at bounding box center [500, 166] width 122 height 112
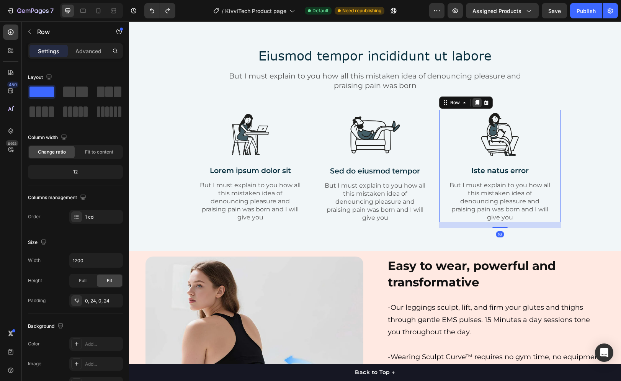
click at [474, 104] on icon at bounding box center [476, 102] width 4 height 5
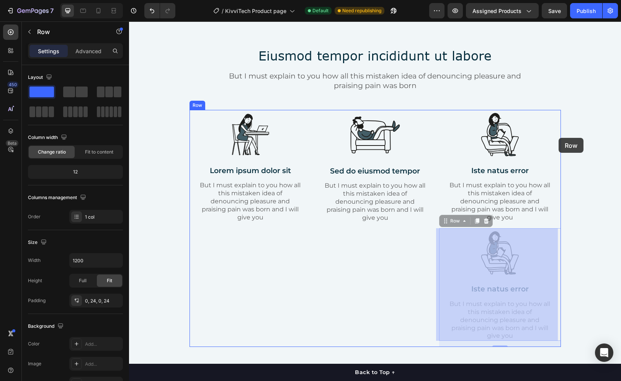
drag, startPoint x: 550, startPoint y: 243, endPoint x: 558, endPoint y: 138, distance: 105.2
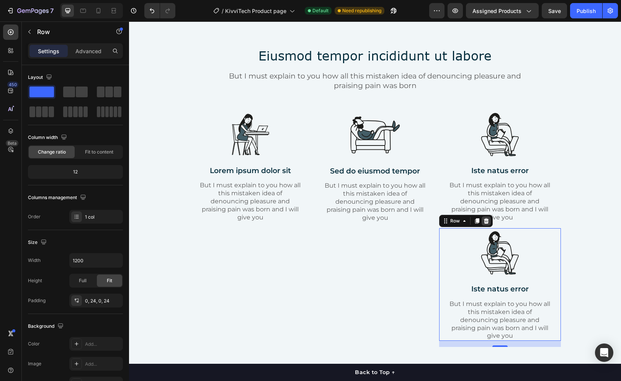
click at [484, 218] on icon at bounding box center [486, 221] width 6 height 6
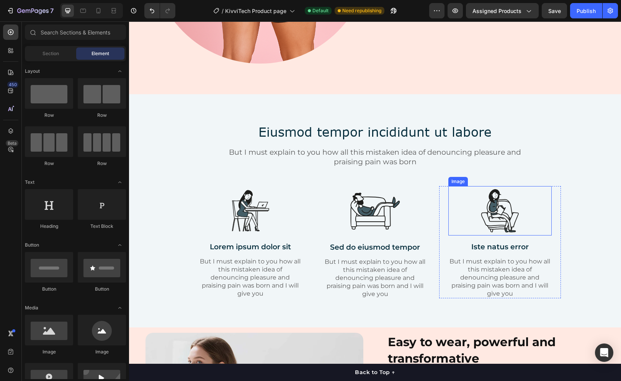
scroll to position [761, 0]
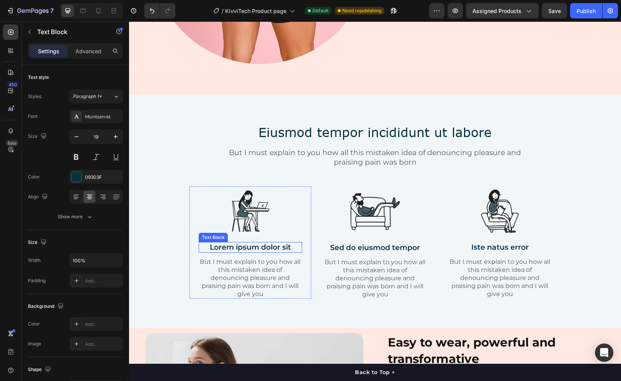
click at [244, 246] on p "Lorem ipsum dolor sit" at bounding box center [250, 248] width 102 height 10
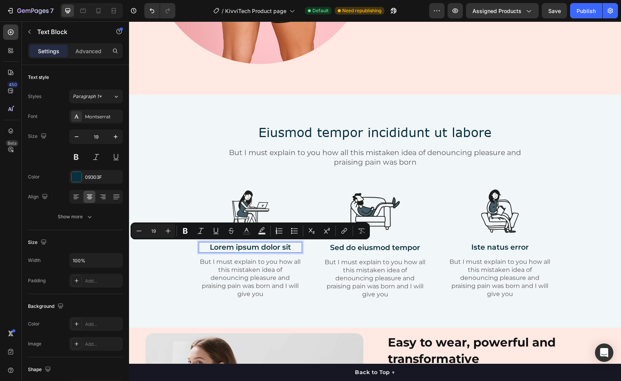
click at [272, 245] on p "Lorem ipsum dolor sit" at bounding box center [250, 248] width 102 height 10
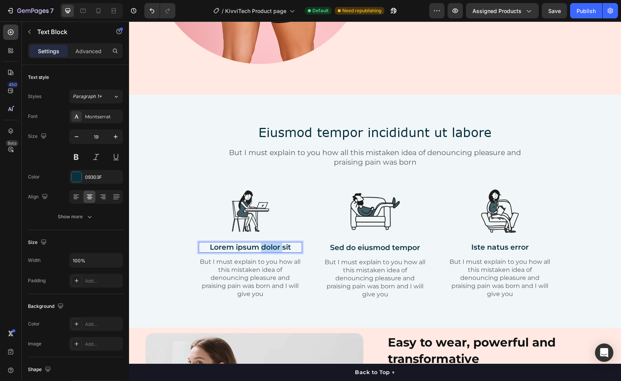
click at [272, 245] on p "Lorem ipsum dolor sit" at bounding box center [250, 248] width 102 height 10
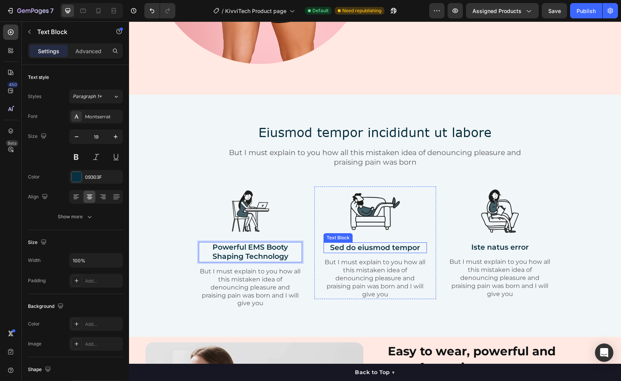
click at [358, 248] on p "Sed do eiusmod tempor" at bounding box center [375, 248] width 102 height 10
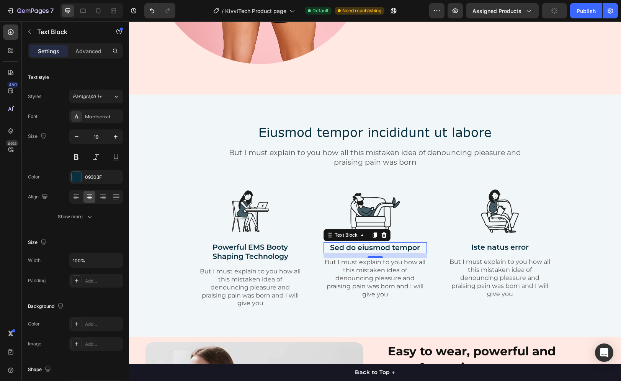
click at [414, 248] on p "Sed do eiusmod tempor" at bounding box center [375, 248] width 102 height 10
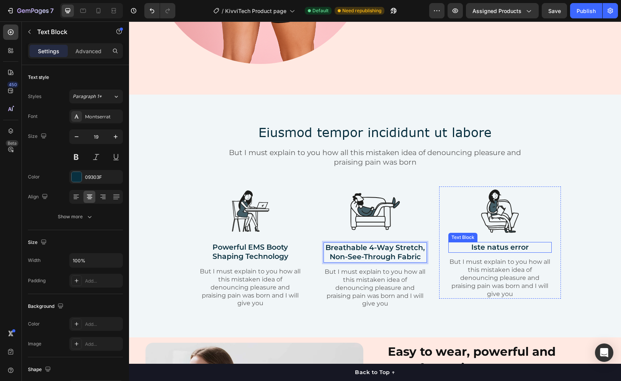
click at [476, 247] on p "Iste natus error" at bounding box center [500, 248] width 102 height 10
click at [483, 247] on p "Tnatus error" at bounding box center [500, 248] width 102 height 10
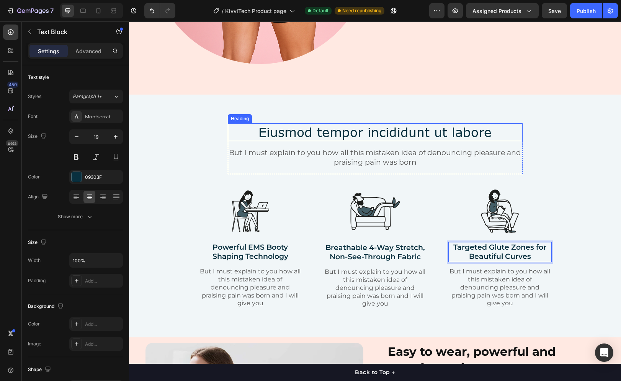
click at [429, 127] on h2 "Eiusmod tempor incididunt ut labore" at bounding box center [375, 132] width 295 height 18
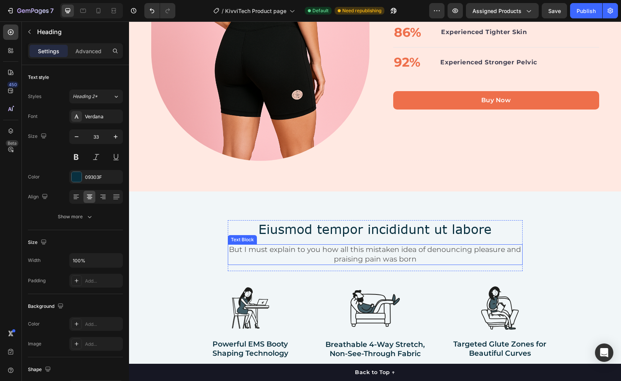
scroll to position [723, 0]
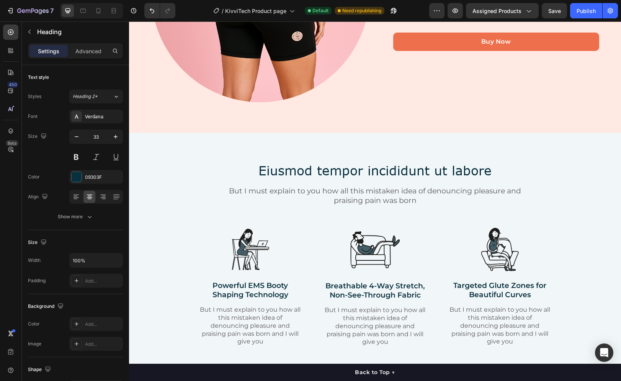
click at [412, 166] on h2 "Eiusmod tempor incididunt ut labore" at bounding box center [375, 170] width 295 height 18
click at [398, 170] on p "Eiusmod tempor incididunt ut labore" at bounding box center [374, 170] width 293 height 16
click at [491, 165] on p "Eiusmod tempor incididunt ut labore" at bounding box center [374, 170] width 293 height 16
click at [246, 169] on p "Eiusmod tempor incididunt ut labore" at bounding box center [374, 170] width 293 height 16
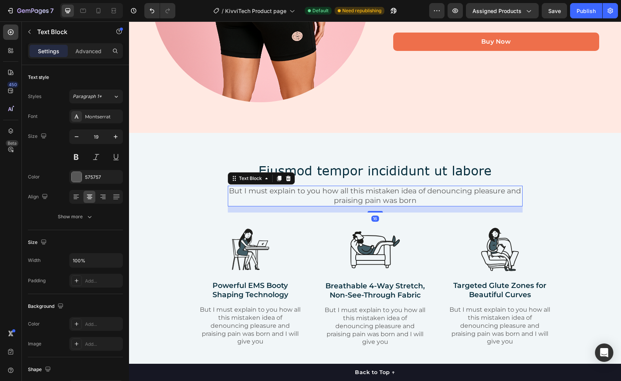
click at [244, 200] on p "But I must explain to you how all this mistaken idea of denouncing pleasure and…" at bounding box center [374, 195] width 293 height 19
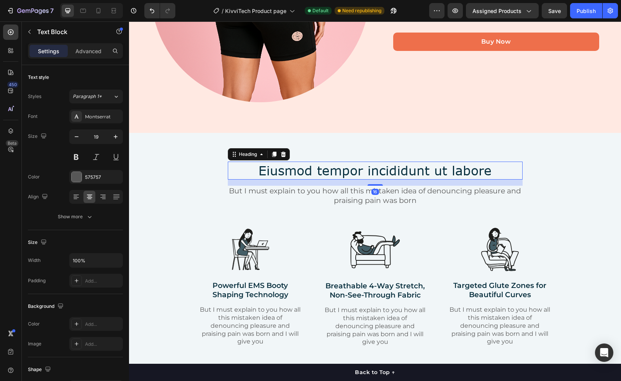
click at [243, 162] on p "Eiusmod tempor incididunt ut labore" at bounding box center [374, 170] width 293 height 16
click at [281, 154] on icon at bounding box center [283, 154] width 6 height 6
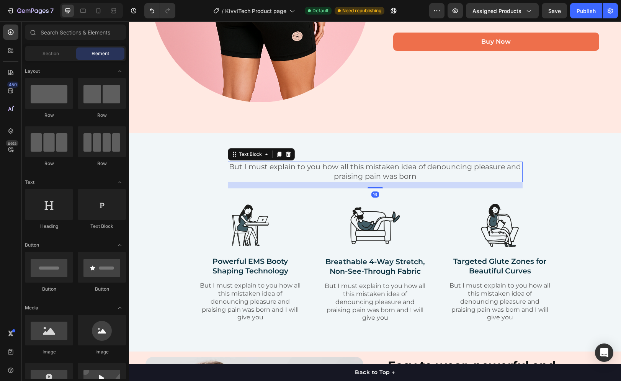
click at [233, 173] on p "But I must explain to you how all this mistaken idea of denouncing pleasure and…" at bounding box center [374, 171] width 293 height 19
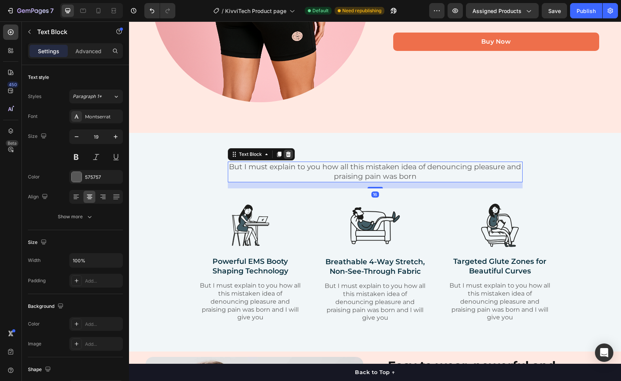
click at [288, 156] on div at bounding box center [288, 154] width 9 height 9
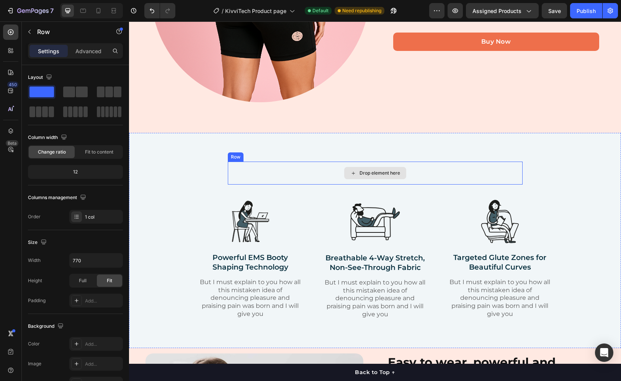
click at [254, 178] on div "Drop element here" at bounding box center [375, 172] width 295 height 23
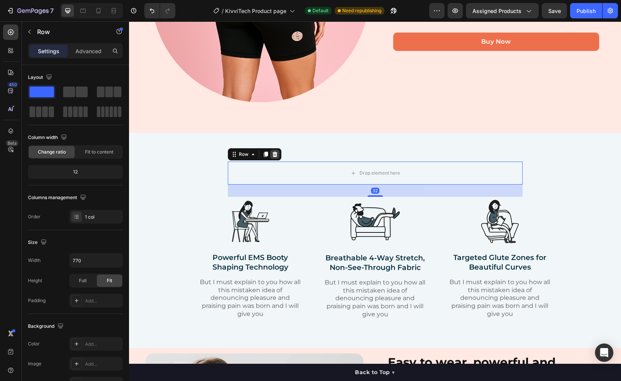
click at [272, 154] on icon at bounding box center [274, 154] width 5 height 5
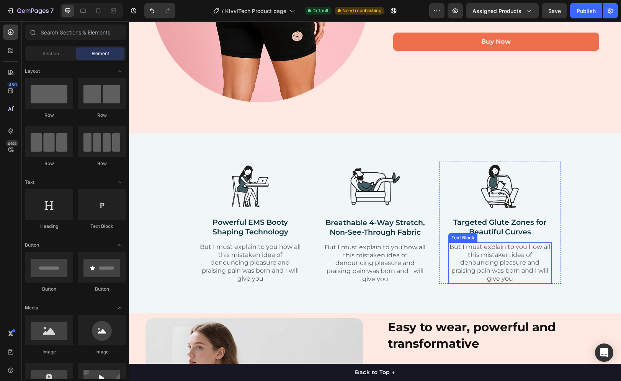
click at [514, 266] on p "But I must explain to you how all this mistaken idea of denouncing pleasure and…" at bounding box center [500, 263] width 102 height 40
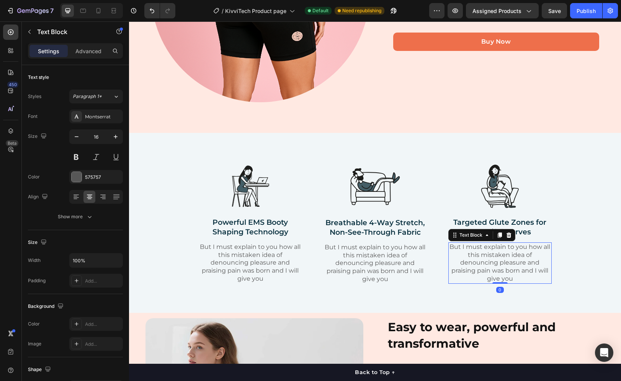
click at [514, 266] on p "But I must explain to you how all this mistaken idea of denouncing pleasure and…" at bounding box center [500, 263] width 102 height 40
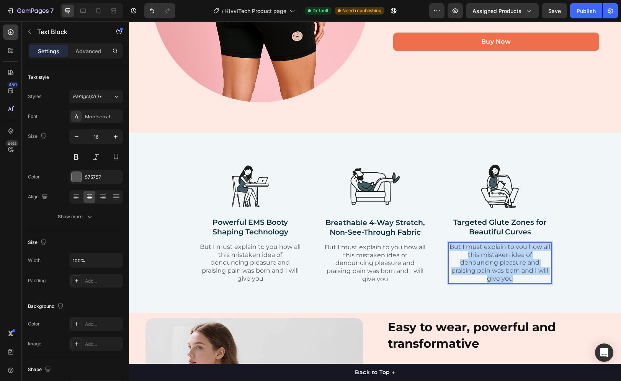
click at [514, 266] on p "But I must explain to you how all this mistaken idea of denouncing pleasure and…" at bounding box center [500, 263] width 102 height 40
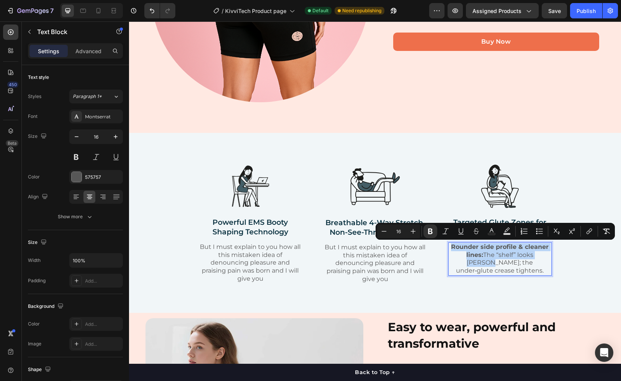
drag, startPoint x: 449, startPoint y: 246, endPoint x: 532, endPoint y: 256, distance: 83.6
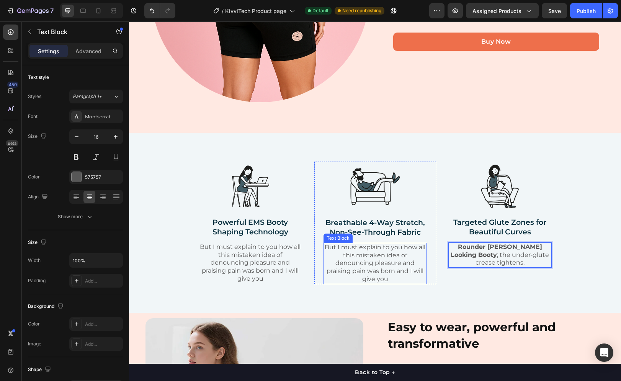
click at [372, 257] on p "But I must explain to you how all this mistaken idea of denouncing pleasure and…" at bounding box center [375, 263] width 102 height 40
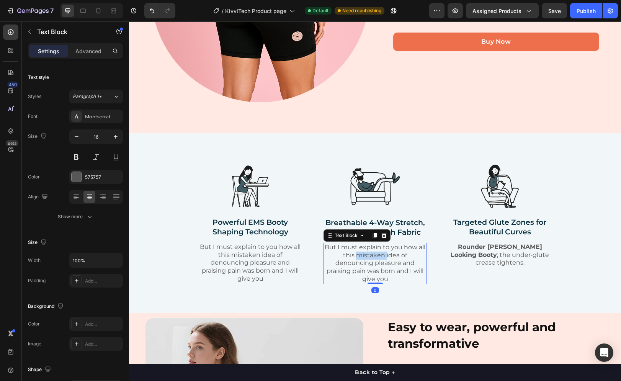
click at [372, 257] on p "But I must explain to you how all this mistaken idea of denouncing pleasure and…" at bounding box center [375, 263] width 102 height 40
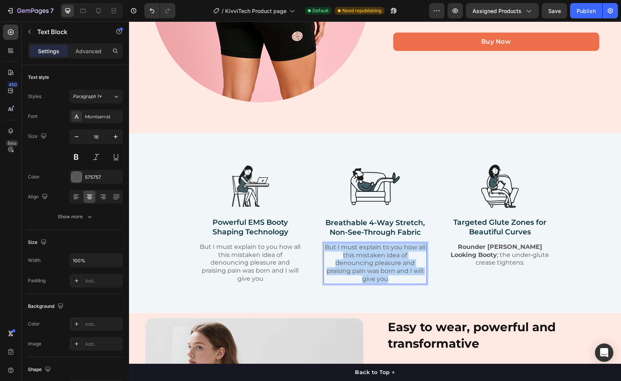
click at [372, 257] on p "But I must explain to you how all this mistaken idea of denouncing pleasure and…" at bounding box center [375, 263] width 102 height 40
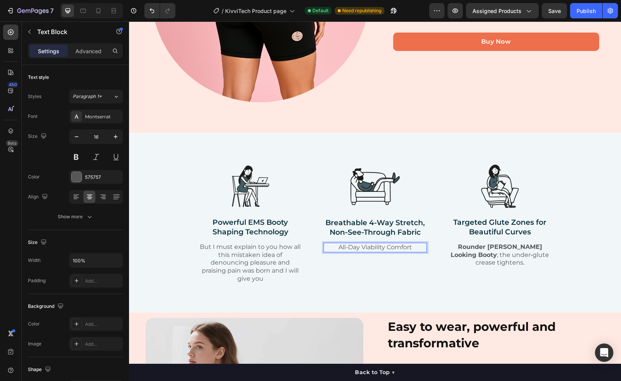
click at [336, 249] on p "All-Day Viability Comfort" at bounding box center [375, 247] width 102 height 8
click at [245, 275] on p "But I must explain to you how all this mistaken idea of denouncing pleasure and…" at bounding box center [250, 263] width 102 height 40
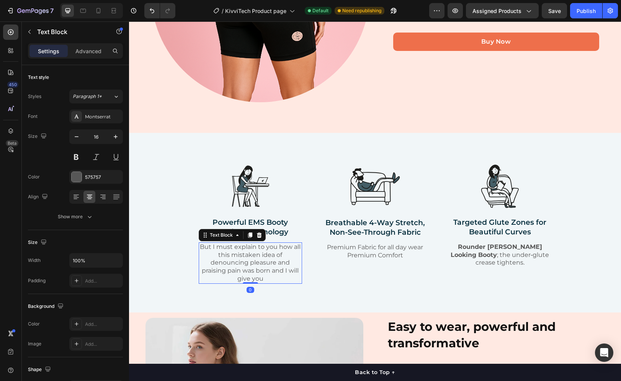
click at [245, 275] on p "But I must explain to you how all this mistaken idea of denouncing pleasure and…" at bounding box center [250, 263] width 102 height 40
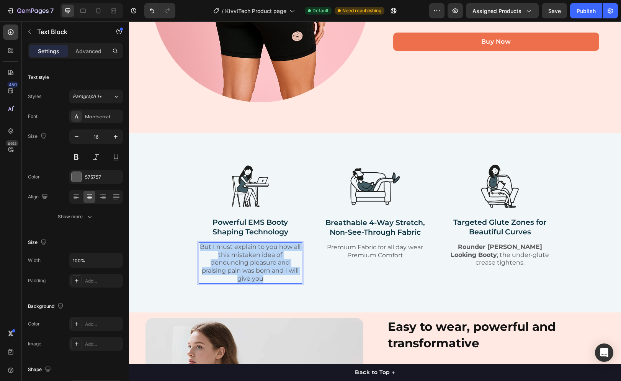
click at [245, 274] on p "But I must explain to you how all this mistaken idea of denouncing pleasure and…" at bounding box center [250, 263] width 102 height 40
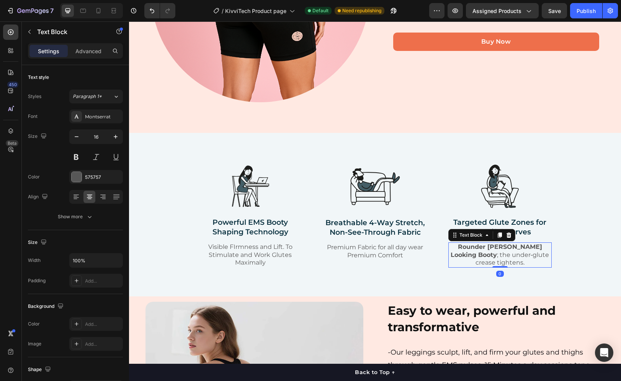
click at [471, 247] on strong "Rounder [PERSON_NAME] Looking Booty" at bounding box center [495, 250] width 91 height 15
click at [475, 248] on strong "Rounder [PERSON_NAME] Looking Booty" at bounding box center [495, 250] width 91 height 15
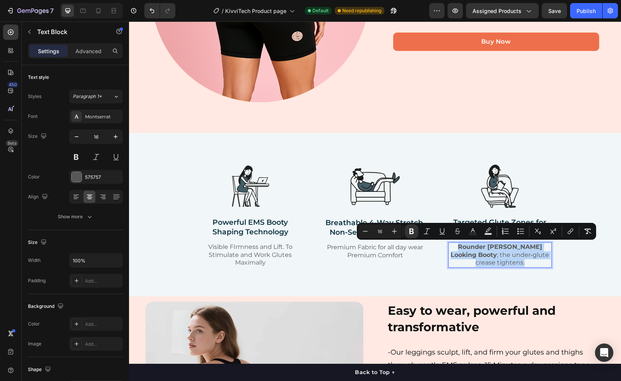
click at [475, 248] on strong "Rounder [PERSON_NAME] Looking Booty" at bounding box center [495, 250] width 91 height 15
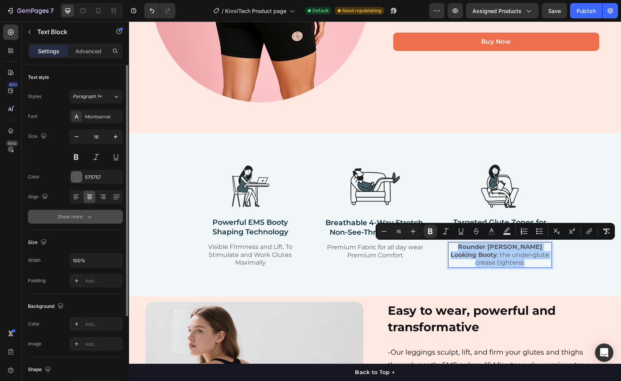
click at [67, 214] on div "Show more" at bounding box center [76, 217] width 36 height 8
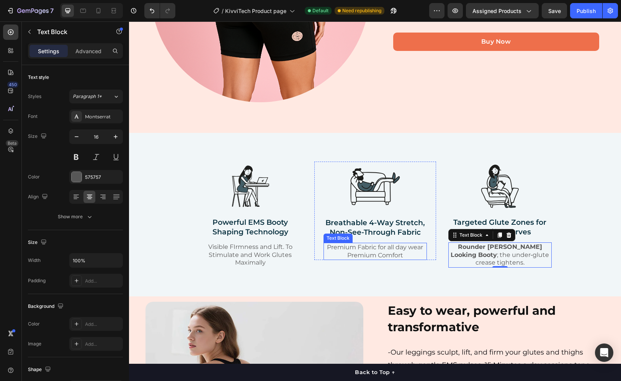
click at [393, 247] on p "Premium Fabric for all day wear Premium Comfort" at bounding box center [375, 251] width 102 height 16
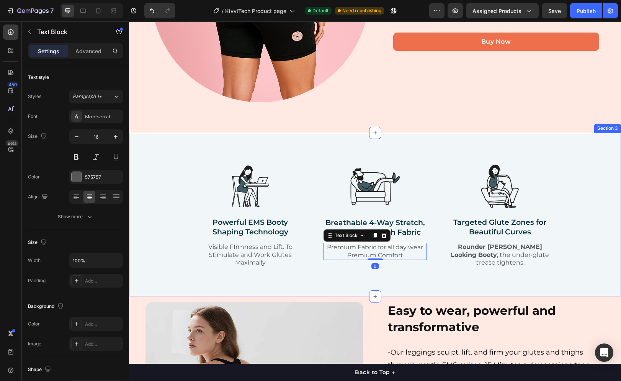
click at [178, 218] on div "Image Powerful EMS Booty Shaping Technology Text Block Visible FIrmness and Lif…" at bounding box center [375, 220] width 480 height 118
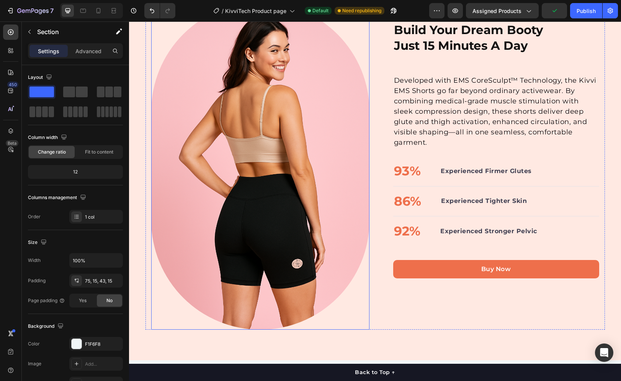
scroll to position [422, 0]
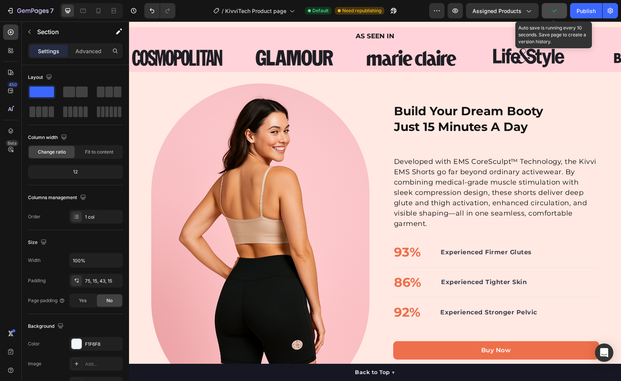
click at [558, 11] on button "button" at bounding box center [553, 10] width 25 height 15
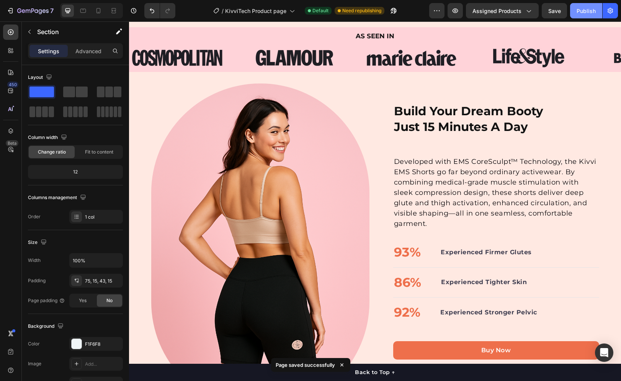
click at [575, 11] on button "Publish" at bounding box center [586, 10] width 32 height 15
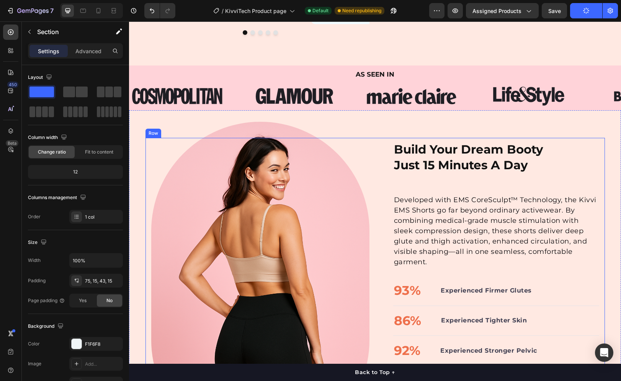
scroll to position [345, 0]
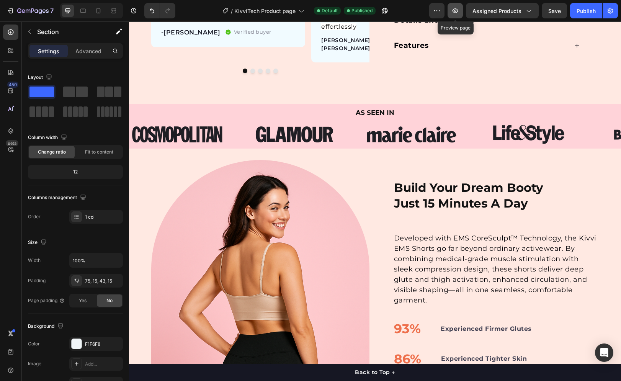
click at [461, 12] on button "button" at bounding box center [454, 10] width 15 height 15
click at [602, 353] on icon "Open Intercom Messenger" at bounding box center [603, 352] width 9 height 10
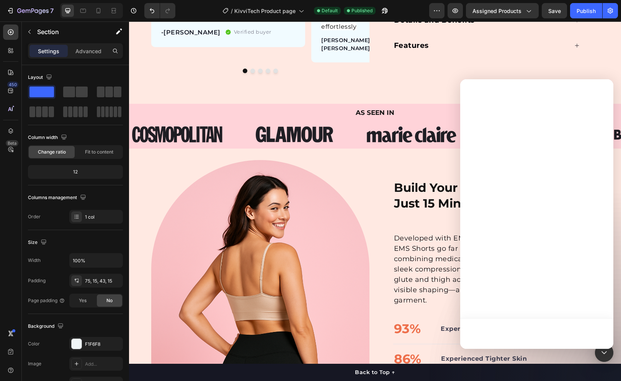
scroll to position [0, 0]
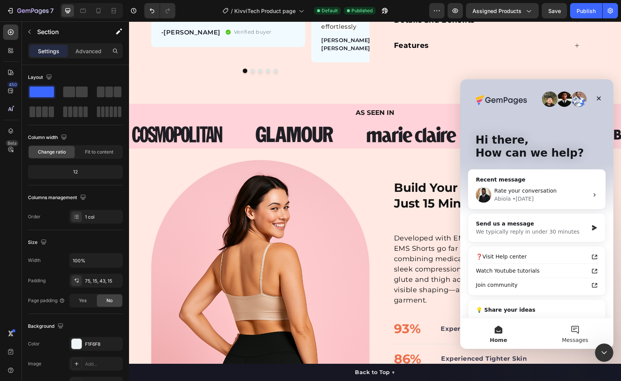
click at [572, 332] on button "Messages" at bounding box center [574, 333] width 77 height 31
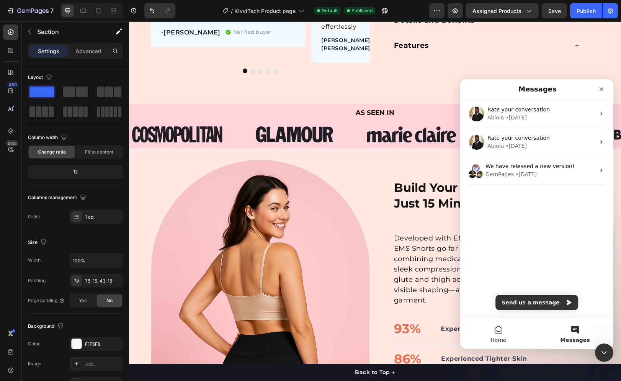
click at [513, 337] on button "Home" at bounding box center [498, 333] width 77 height 31
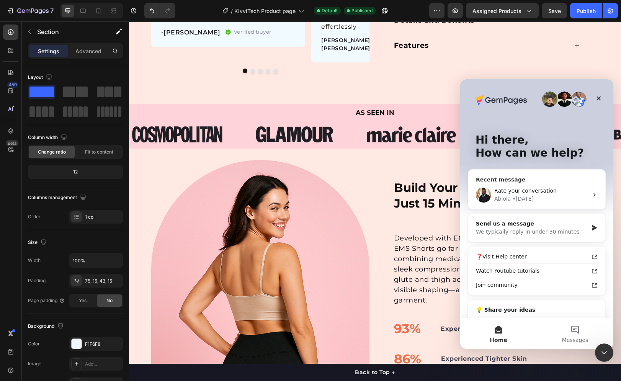
click at [591, 193] on icon "Intercom messenger" at bounding box center [594, 195] width 6 height 6
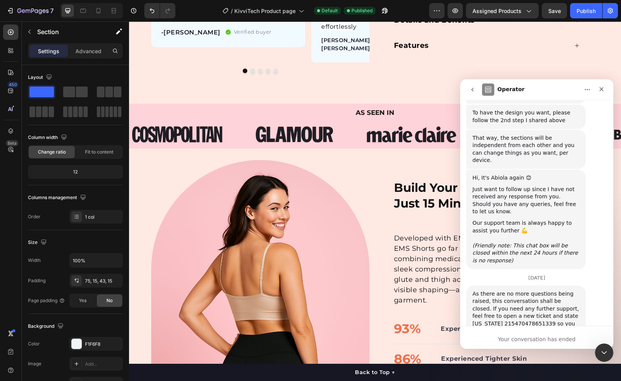
scroll to position [6553, 0]
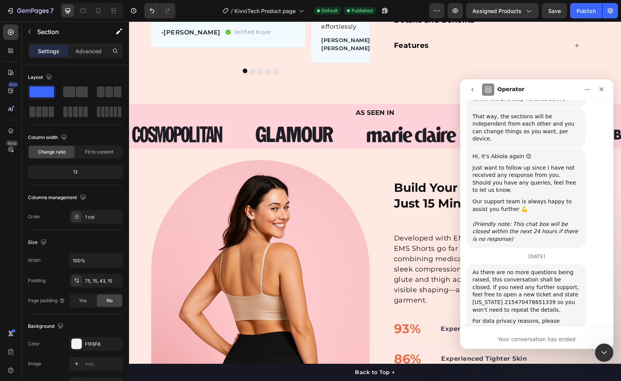
drag, startPoint x: 507, startPoint y: 301, endPoint x: 455, endPoint y: 306, distance: 52.3
click html "Operator We're on GMT + 7 timezone and may get back to you shortly! Normally we…"
type textarea "blah"
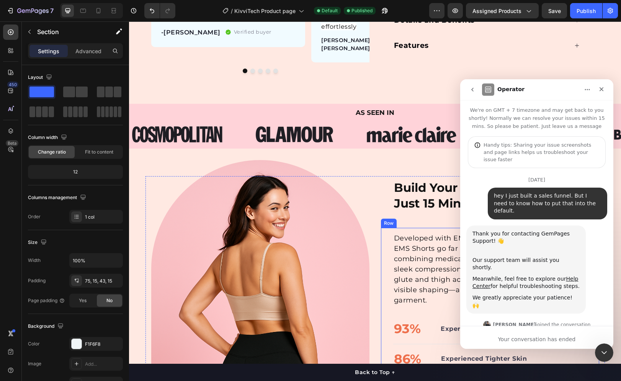
scroll to position [6563, 0]
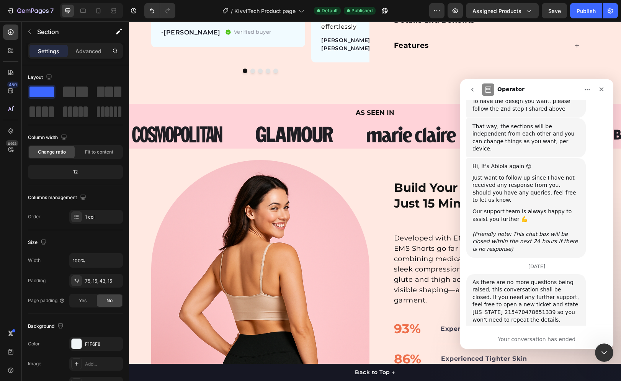
click at [470, 90] on icon "go back" at bounding box center [472, 89] width 6 height 6
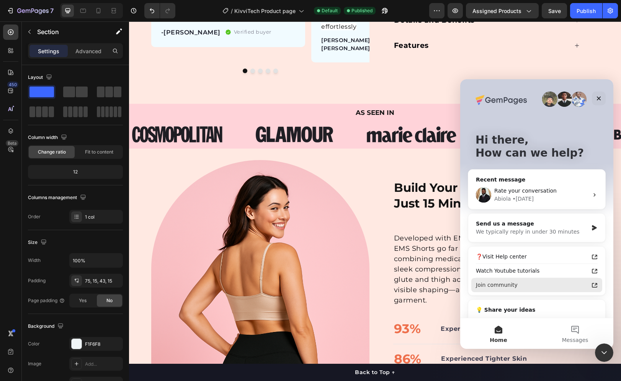
scroll to position [35, 0]
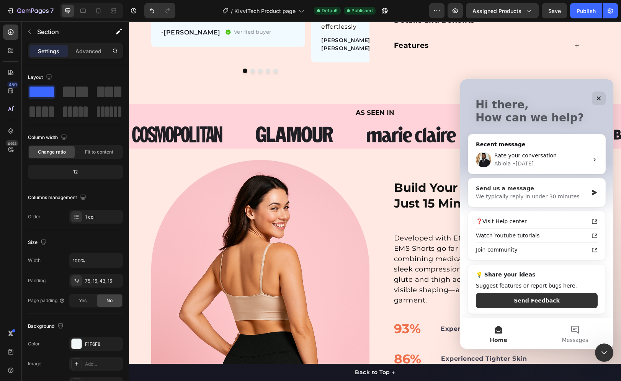
click at [557, 197] on div "We typically reply in under 30 minutes" at bounding box center [532, 196] width 112 height 8
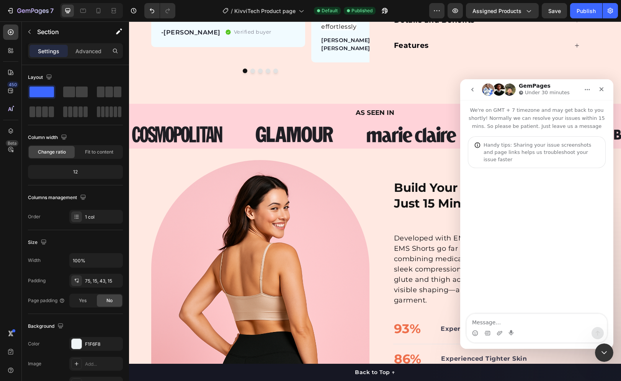
click at [502, 319] on textarea "Message…" at bounding box center [536, 320] width 140 height 13
type textarea "When I view my website. it shows the video all the way to the side. When I edit…"
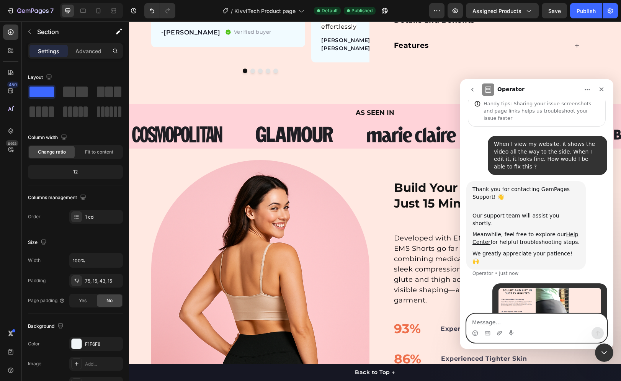
click at [577, 316] on textarea "Message…" at bounding box center [536, 320] width 140 height 13
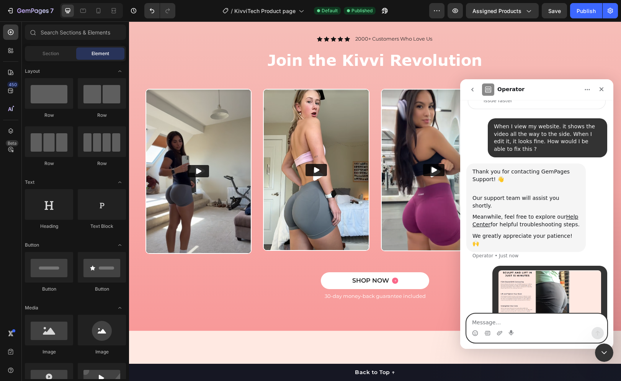
scroll to position [2151, 0]
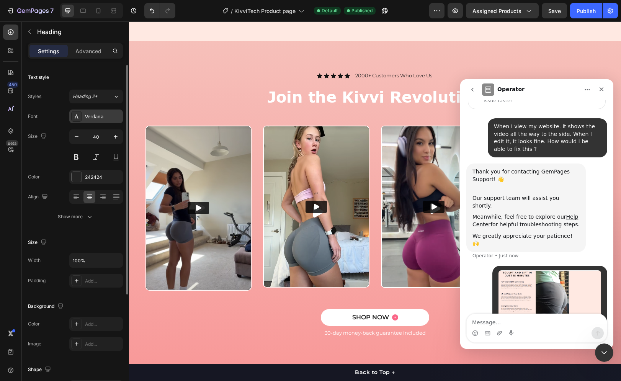
click at [89, 112] on div "Verdana" at bounding box center [96, 116] width 54 height 14
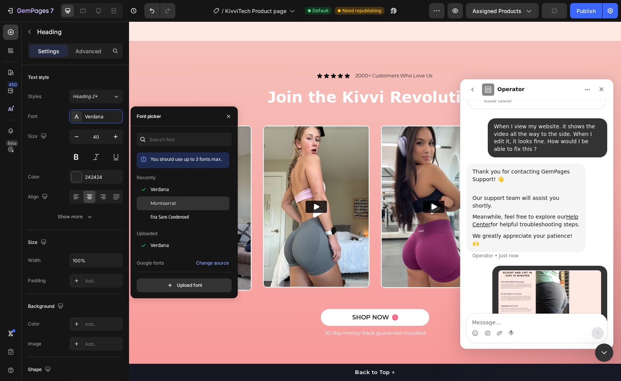
click at [152, 206] on span "Montserrat" at bounding box center [163, 203] width 26 height 7
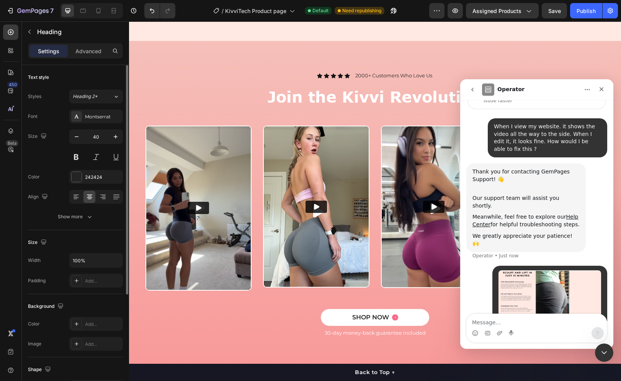
click at [71, 207] on div "Font Montserrat Size 40 Color 242424 Align Show more" at bounding box center [75, 166] width 95 height 114
click at [71, 214] on div "Show more" at bounding box center [76, 217] width 36 height 8
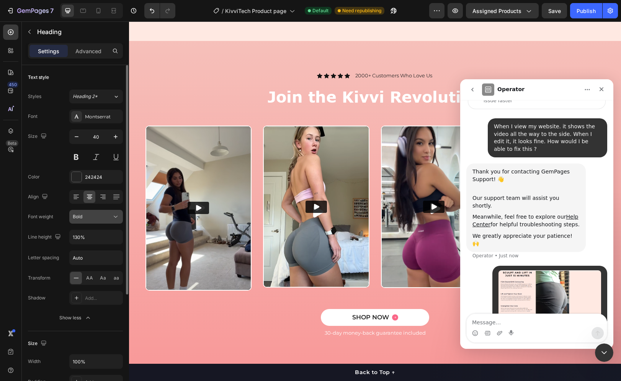
click at [101, 215] on div "Bold" at bounding box center [92, 216] width 39 height 7
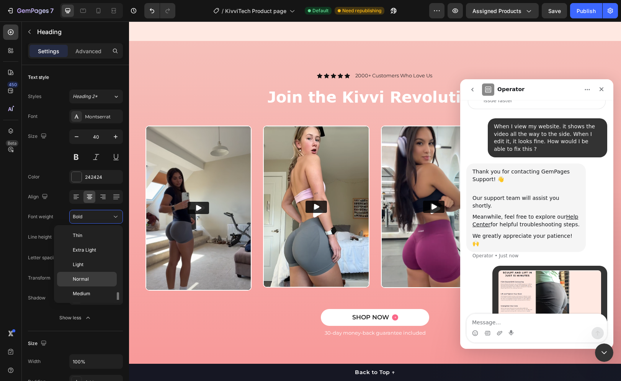
scroll to position [41, 0]
click at [100, 259] on div "Thin Extra Light Light Normal Medium Semi Bold Bold Extra Bold Black" at bounding box center [88, 264] width 63 height 72
click at [92, 251] on p "Medium" at bounding box center [93, 252] width 41 height 7
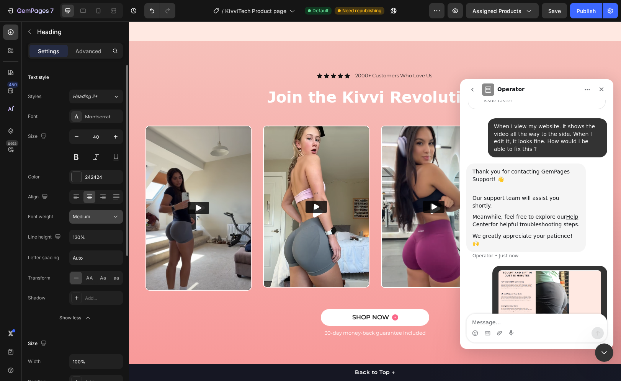
click at [109, 216] on div "Medium" at bounding box center [92, 216] width 39 height 7
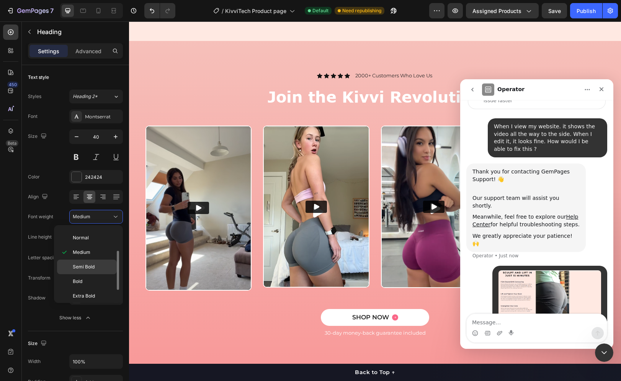
click at [98, 268] on p "Semi Bold" at bounding box center [93, 266] width 41 height 7
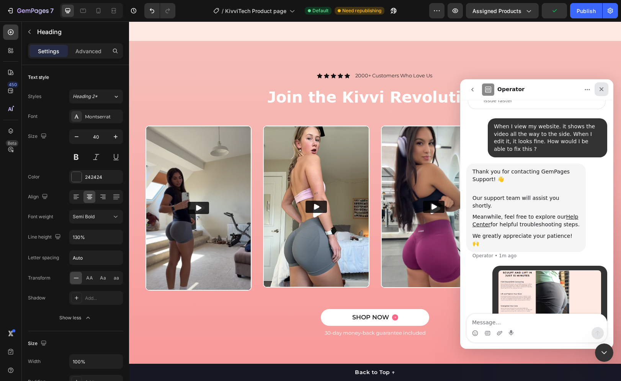
click at [597, 91] on div "Close" at bounding box center [601, 89] width 14 height 14
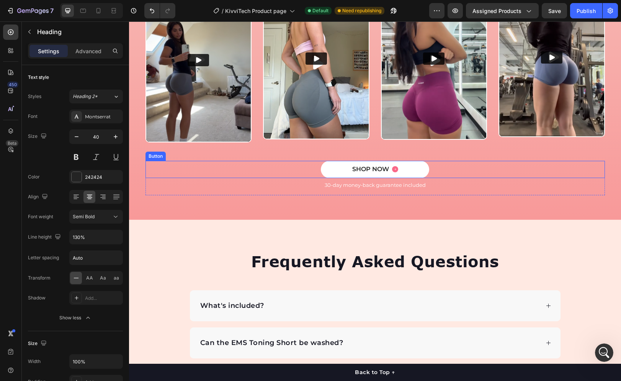
scroll to position [2610, 0]
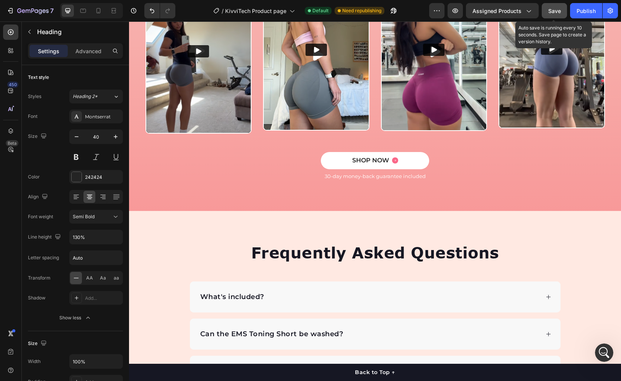
click at [547, 11] on button "Save" at bounding box center [553, 10] width 25 height 15
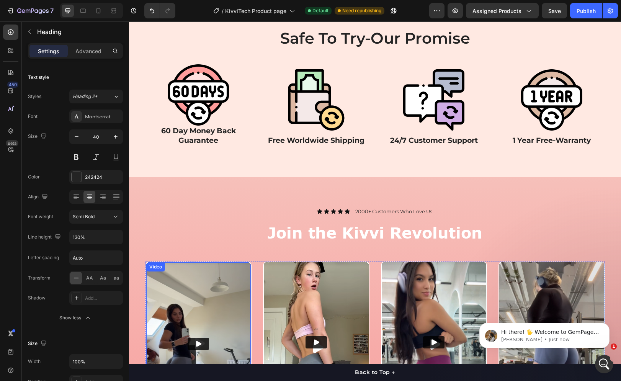
scroll to position [2304, 0]
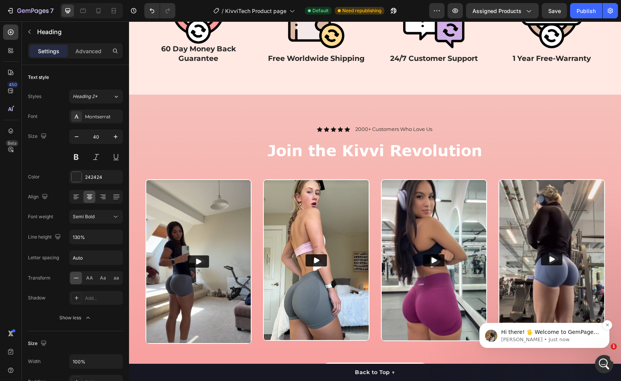
click at [515, 332] on p "Hi there! 🖐️ Welcome to GemPages Customer Support! It's [PERSON_NAME] on the co…" at bounding box center [550, 332] width 99 height 8
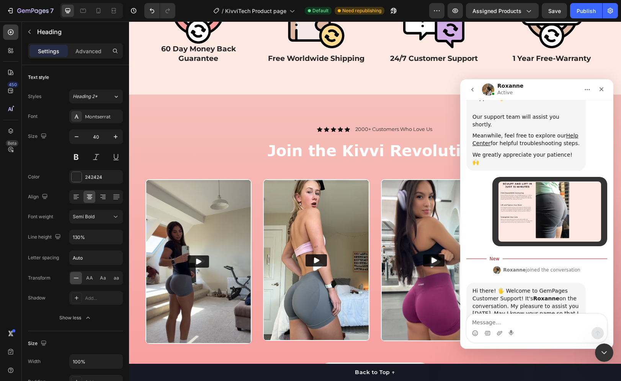
scroll to position [142, 0]
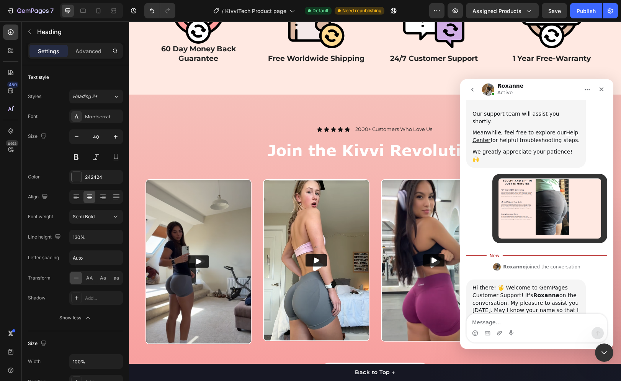
click at [528, 284] on div "Hi there! 🖐️ Welcome to GemPages Customer Support! It's [PERSON_NAME] on the co…" at bounding box center [525, 302] width 107 height 37
click at [521, 324] on textarea "Message…" at bounding box center [536, 320] width 140 height 13
type textarea "[PERSON_NAME]"
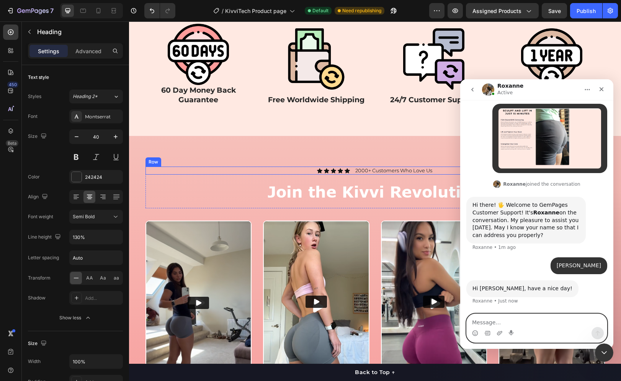
scroll to position [2228, 0]
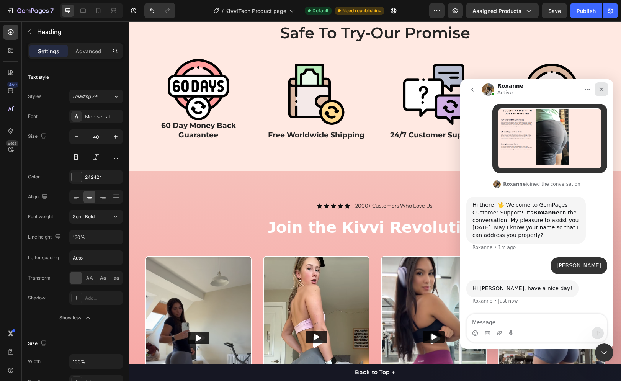
click at [602, 94] on div "Close" at bounding box center [601, 89] width 14 height 14
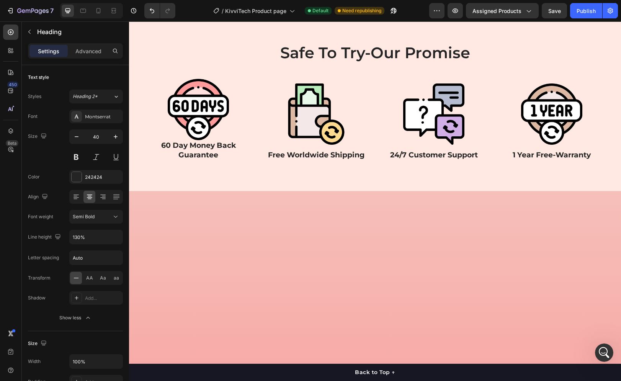
scroll to position [2085, 0]
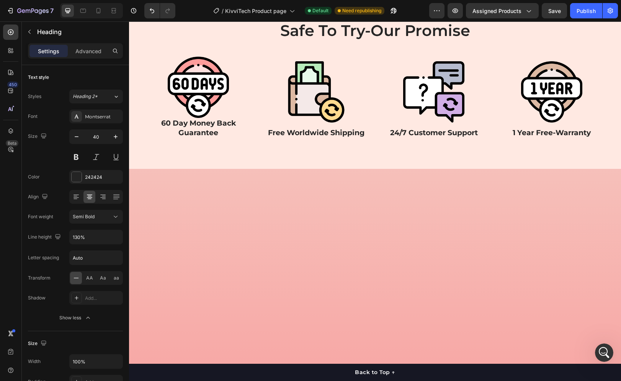
click at [334, 41] on h2 "Safe To Try-Our Promise" at bounding box center [374, 30] width 459 height 21
click at [371, 41] on p "Safe To Try-Our Promise" at bounding box center [375, 31] width 458 height 20
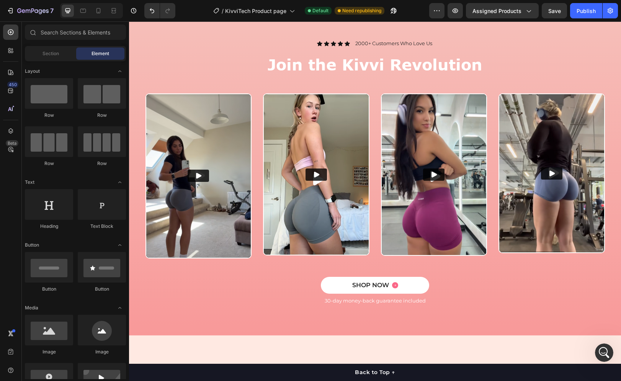
scroll to position [2240, 0]
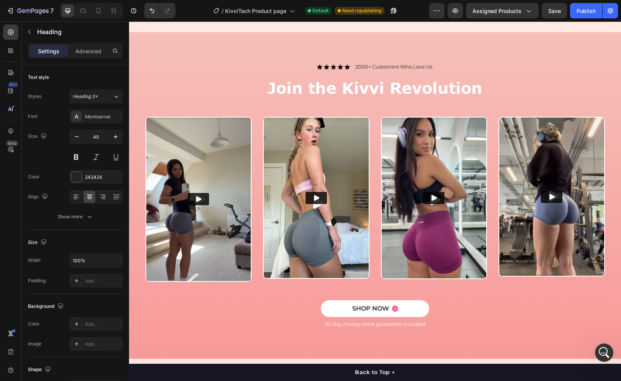
scroll to position [2174, 0]
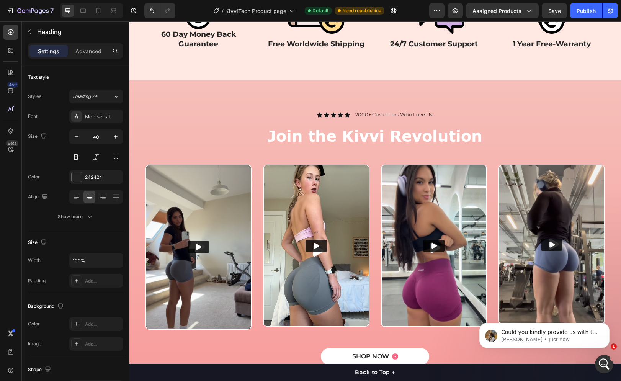
scroll to position [215, 0]
click at [515, 338] on p "[PERSON_NAME] • Just now" at bounding box center [550, 339] width 99 height 7
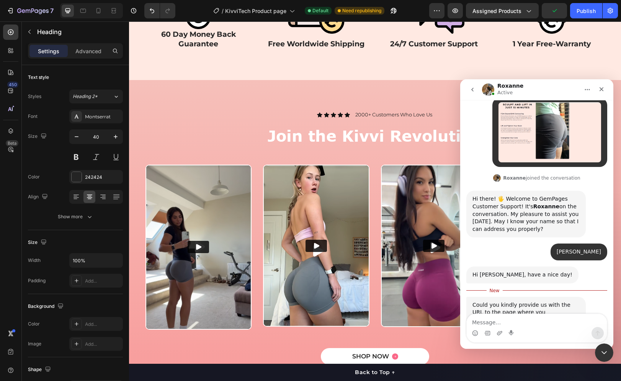
scroll to position [220, 0]
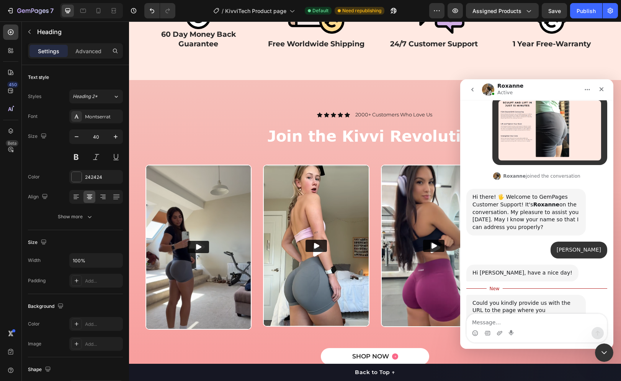
click at [523, 319] on textarea "Message…" at bounding box center [536, 320] width 140 height 13
click at [494, 319] on textarea "Message…" at bounding box center [536, 320] width 140 height 13
paste textarea "[URL][DOMAIN_NAME][DOMAIN_NAME]"
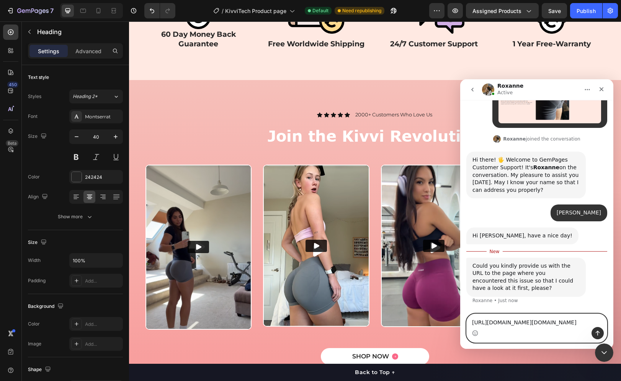
type textarea "[URL][DOMAIN_NAME][DOMAIN_NAME]"
click at [595, 331] on icon "Send a message…" at bounding box center [597, 333] width 6 height 6
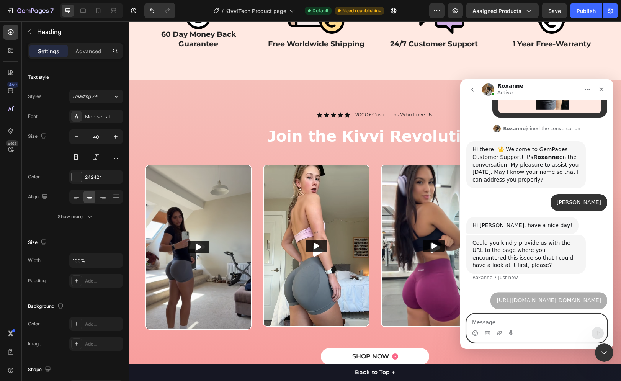
scroll to position [282, 0]
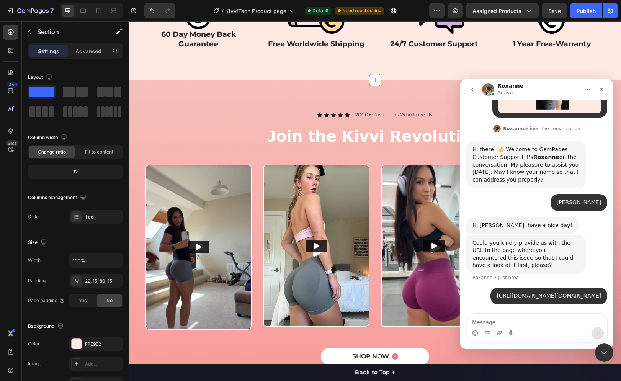
click at [253, 80] on div "Try Risk Free. 60 Day Money Back Guarantee Heading Row Image 60 Day Money Back …" at bounding box center [375, 1] width 492 height 157
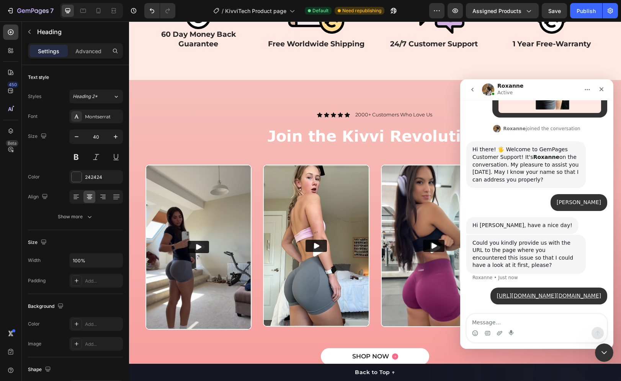
click at [73, 137] on icon "button" at bounding box center [77, 137] width 8 height 8
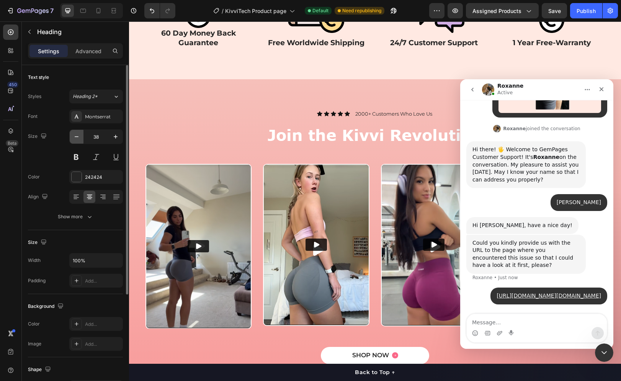
click at [75, 137] on icon "button" at bounding box center [77, 137] width 8 height 8
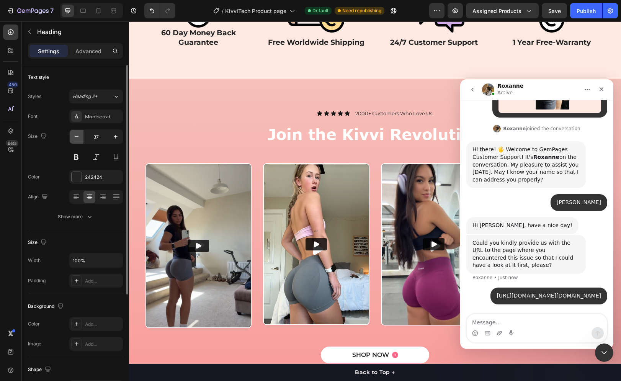
click at [75, 137] on icon "button" at bounding box center [77, 137] width 8 height 8
type input "36"
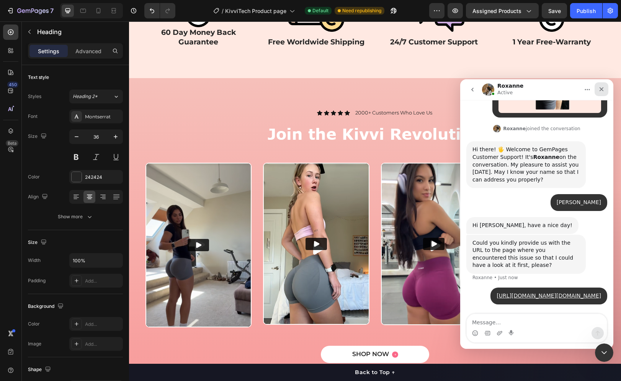
click at [597, 90] on div "Close" at bounding box center [601, 89] width 14 height 14
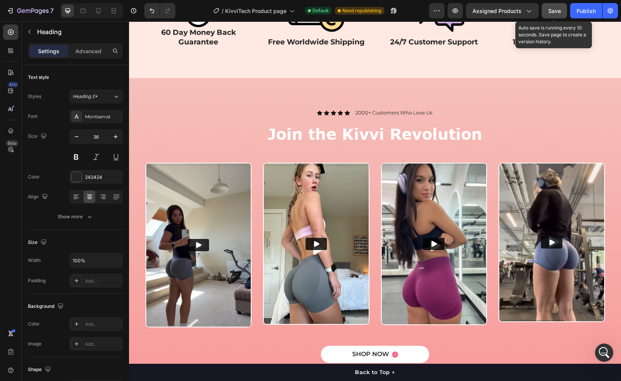
click at [554, 5] on button "Save" at bounding box center [553, 10] width 25 height 15
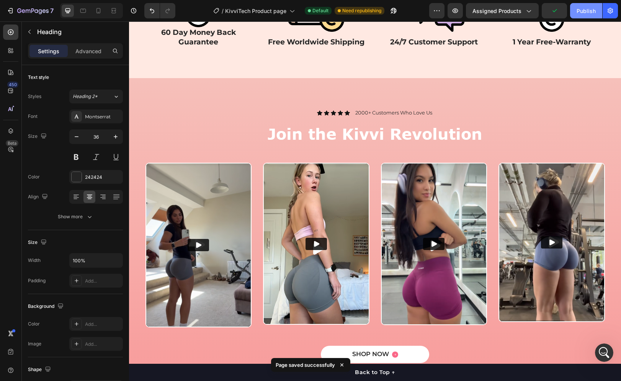
click at [579, 10] on div "Publish" at bounding box center [585, 11] width 19 height 8
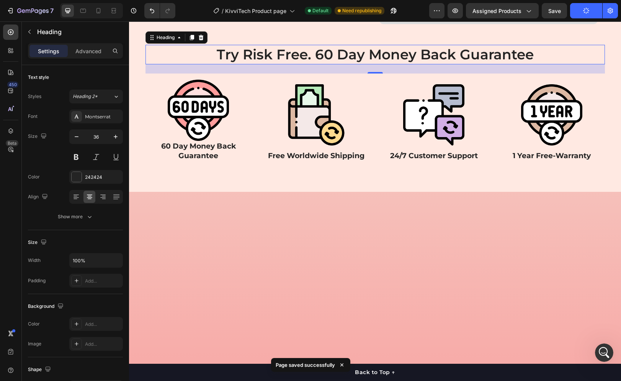
scroll to position [2059, 0]
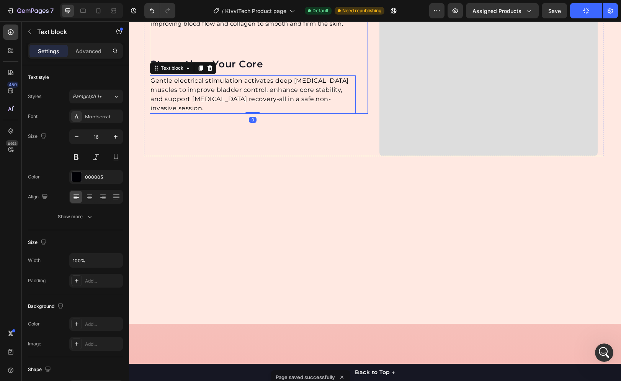
scroll to position [1906, 0]
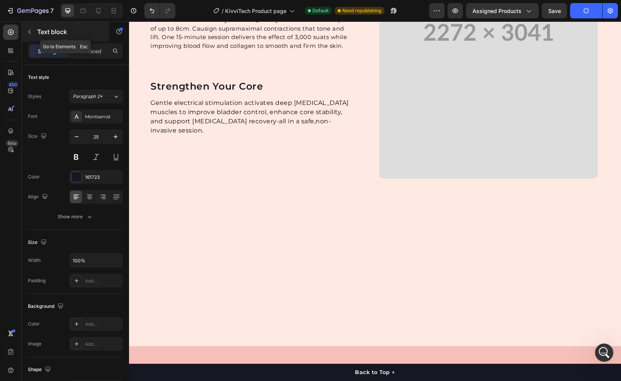
click at [25, 30] on button "button" at bounding box center [29, 32] width 12 height 12
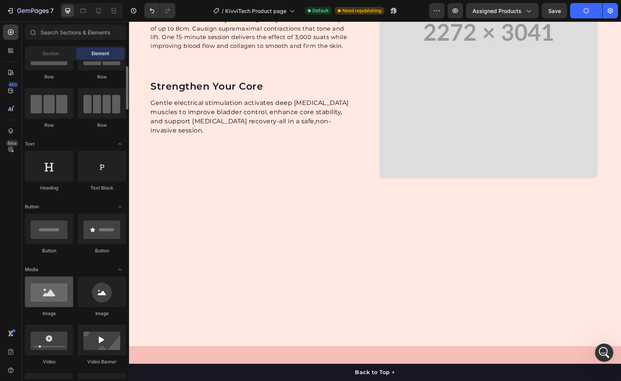
scroll to position [77, 0]
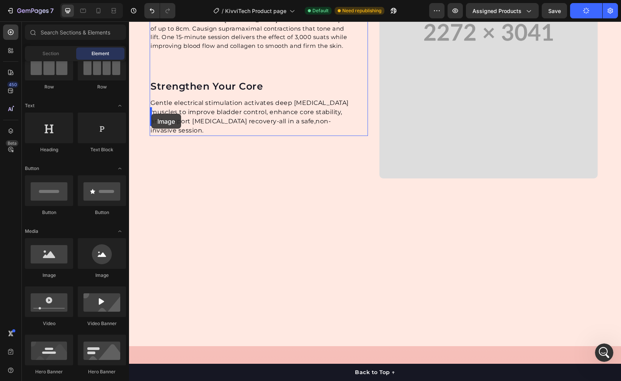
drag, startPoint x: 230, startPoint y: 286, endPoint x: 151, endPoint y: 114, distance: 189.2
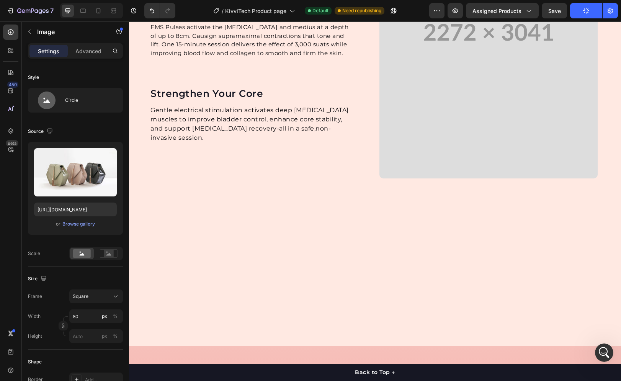
scroll to position [1898, 0]
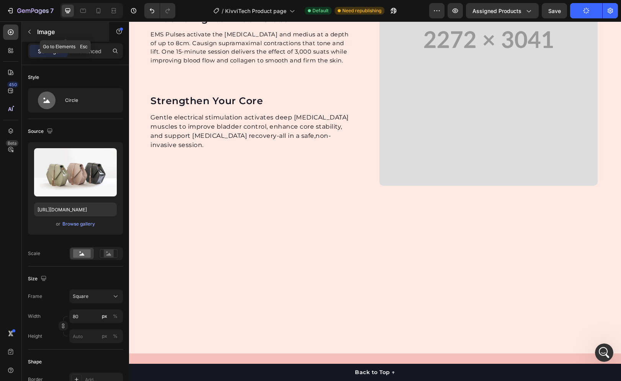
click at [31, 33] on icon "button" at bounding box center [29, 32] width 6 height 6
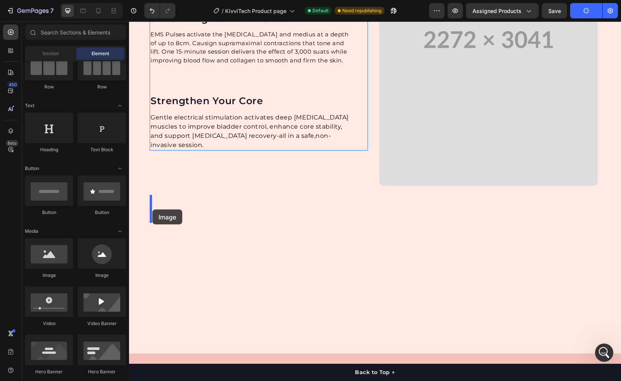
drag, startPoint x: 230, startPoint y: 270, endPoint x: 152, endPoint y: 209, distance: 98.6
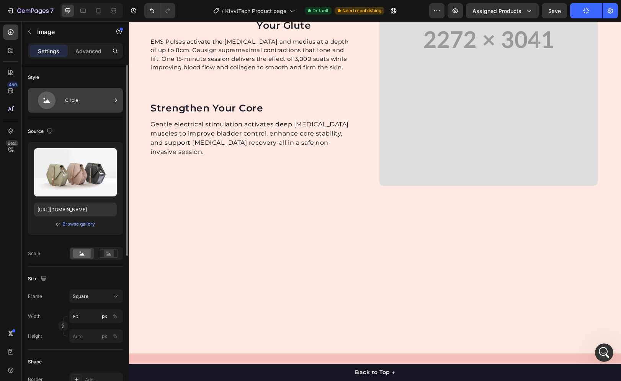
scroll to position [1891, 0]
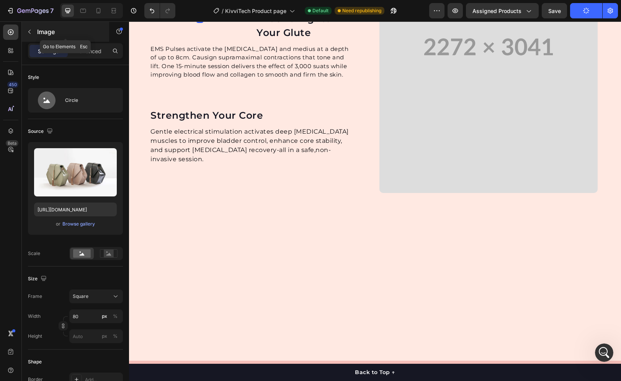
click at [27, 29] on icon "button" at bounding box center [29, 32] width 6 height 6
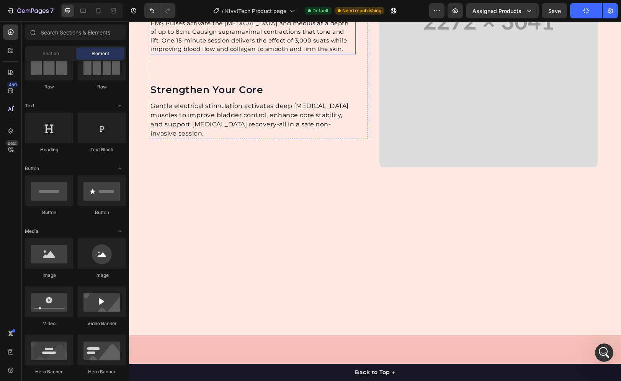
scroll to position [1968, 0]
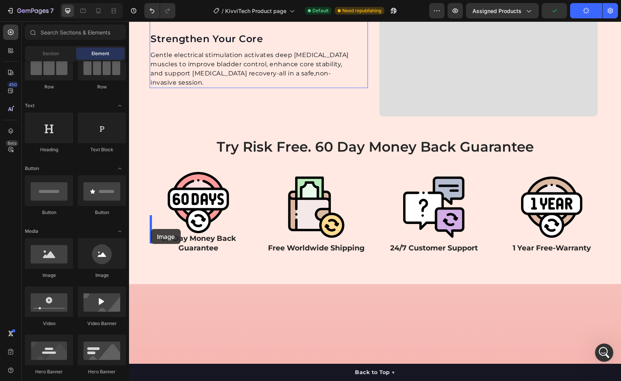
drag, startPoint x: 233, startPoint y: 277, endPoint x: 151, endPoint y: 229, distance: 95.7
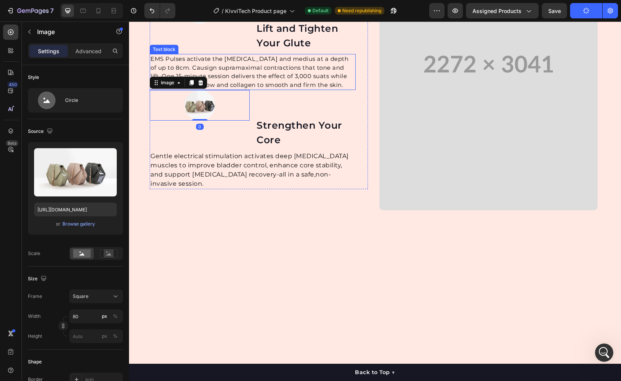
scroll to position [1922, 0]
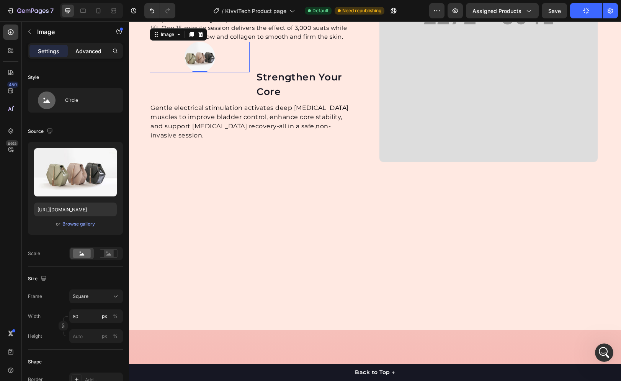
click at [75, 54] on div "Advanced" at bounding box center [88, 51] width 38 height 12
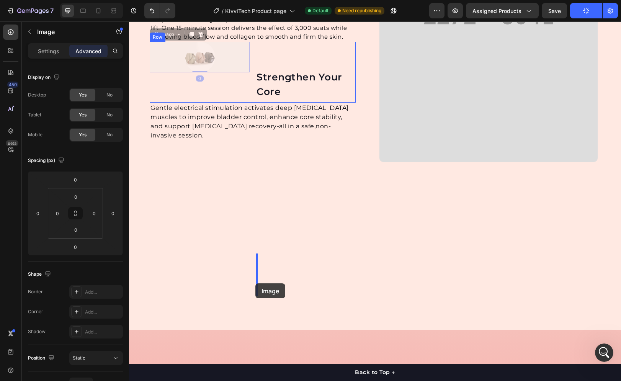
drag, startPoint x: 203, startPoint y: 251, endPoint x: 255, endPoint y: 283, distance: 61.5
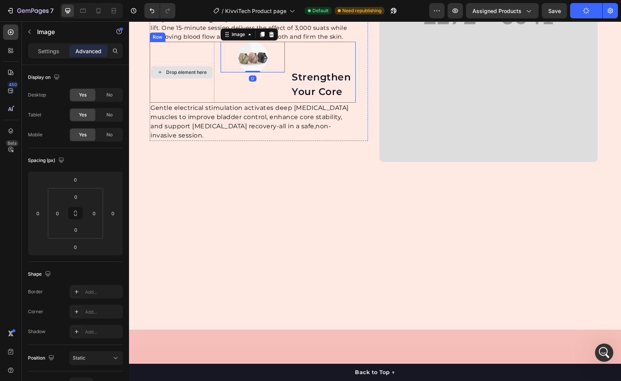
click at [202, 103] on div "Drop element here" at bounding box center [182, 72] width 65 height 61
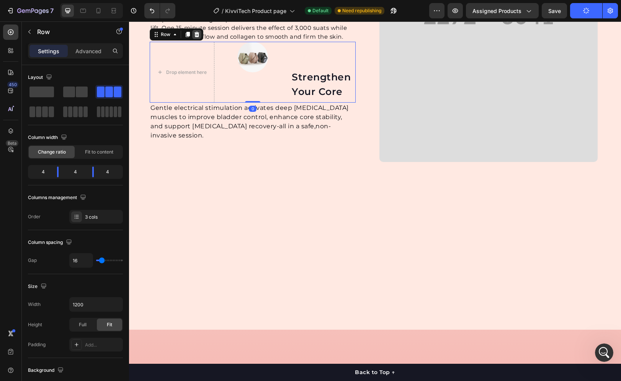
click at [198, 37] on icon at bounding box center [196, 34] width 5 height 5
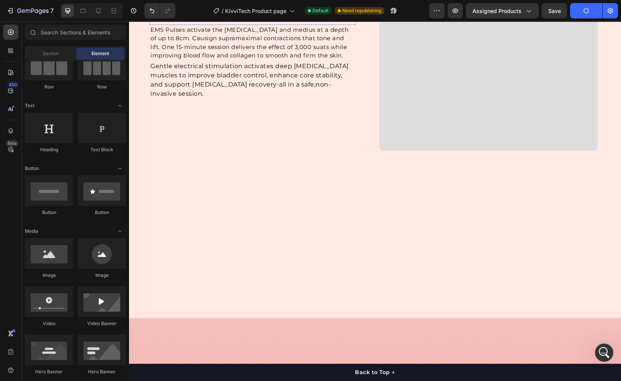
scroll to position [1914, 0]
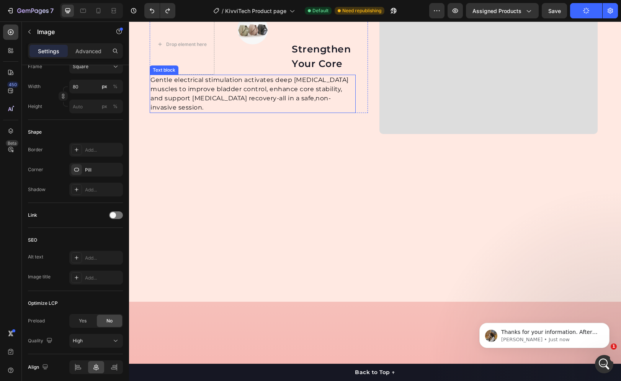
scroll to position [1960, 0]
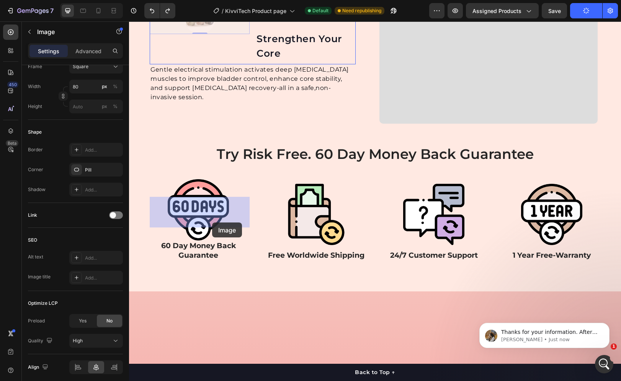
drag, startPoint x: 207, startPoint y: 216, endPoint x: 212, endPoint y: 222, distance: 7.9
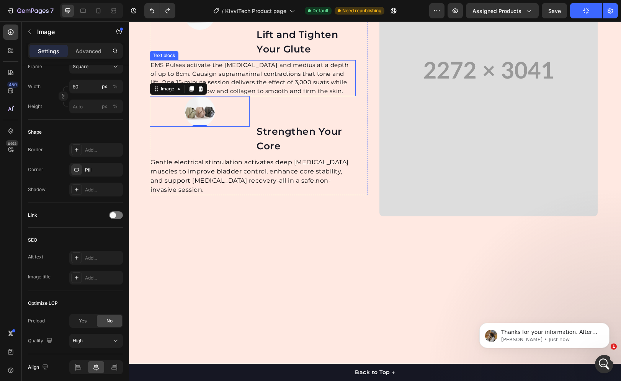
scroll to position [1846, 0]
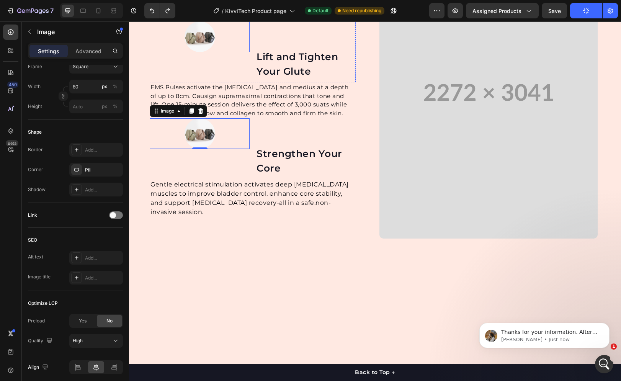
click at [212, 52] on img at bounding box center [199, 36] width 31 height 31
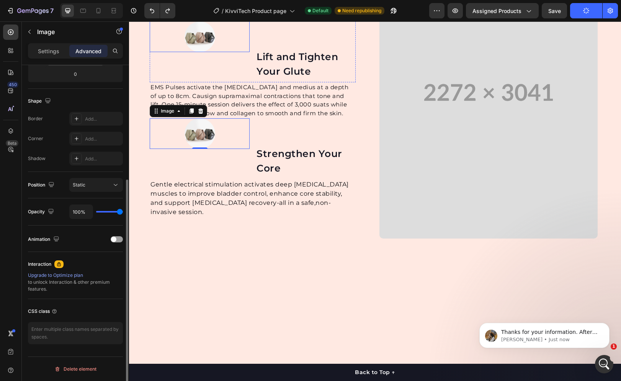
scroll to position [173, 0]
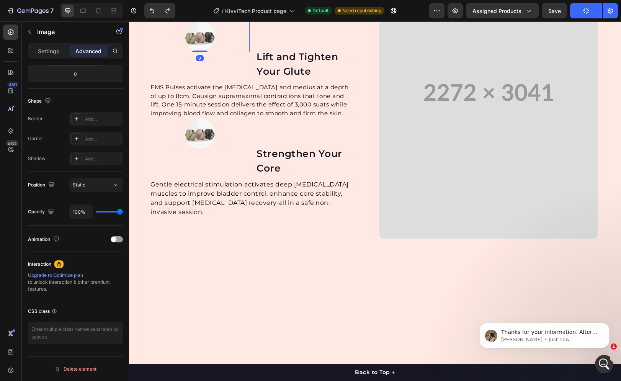
click at [203, 17] on icon at bounding box center [200, 14] width 6 height 6
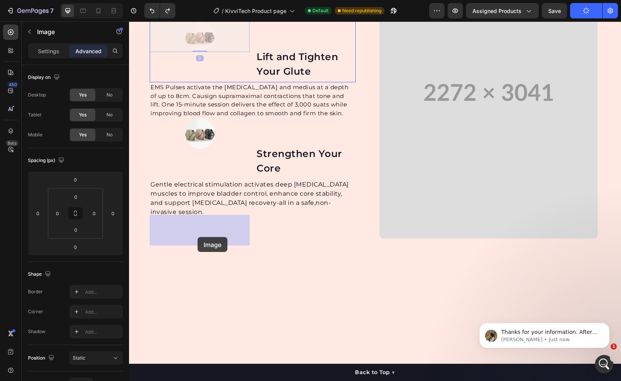
drag, startPoint x: 200, startPoint y: 236, endPoint x: 197, endPoint y: 232, distance: 5.4
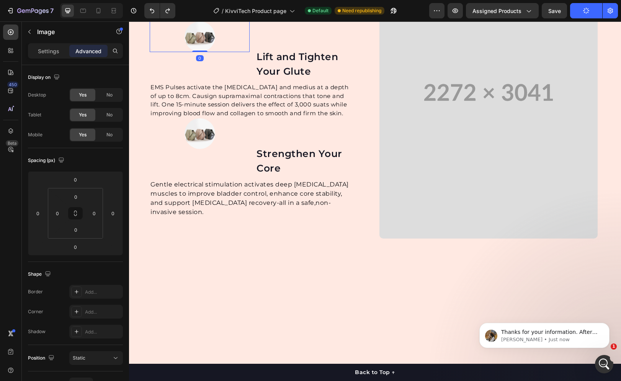
click at [201, 17] on icon at bounding box center [200, 13] width 5 height 5
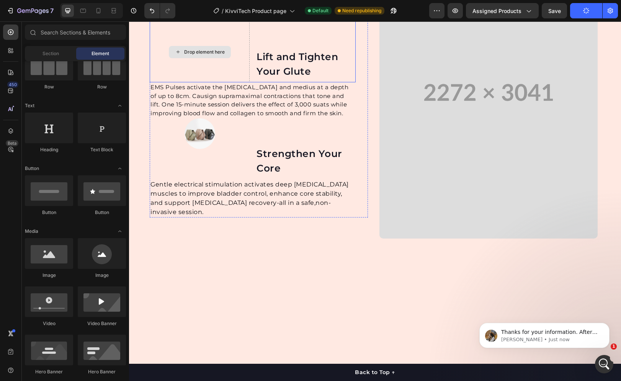
click at [220, 82] on div "Drop element here" at bounding box center [200, 51] width 100 height 61
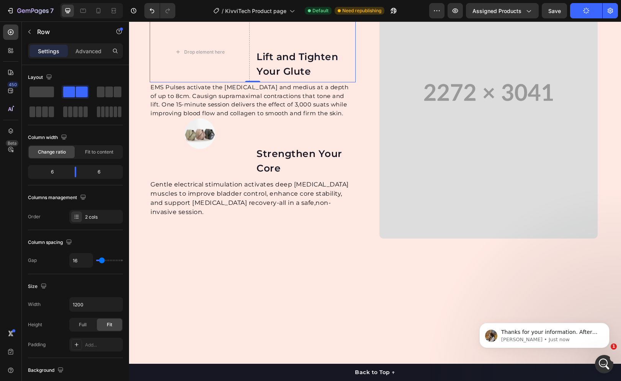
click at [254, 82] on div "Drop element here Lift and Tighten Your Glute Text block Row 0" at bounding box center [253, 51] width 206 height 61
click at [199, 17] on icon at bounding box center [197, 14] width 6 height 6
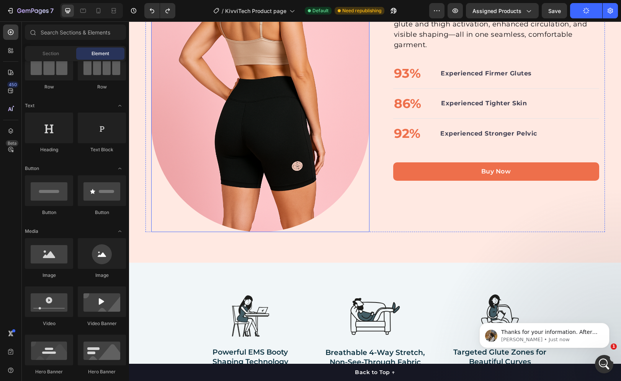
scroll to position [644, 0]
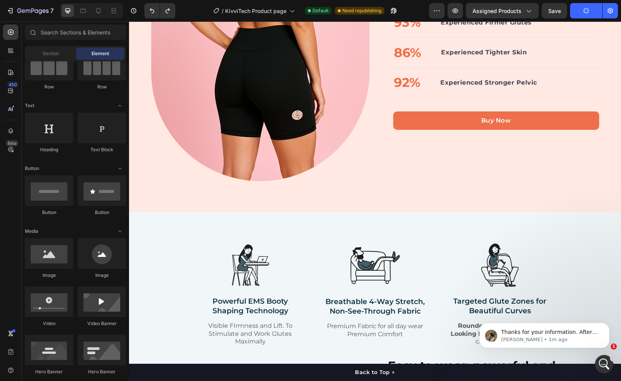
click at [556, 18] on button "Save" at bounding box center [553, 10] width 25 height 15
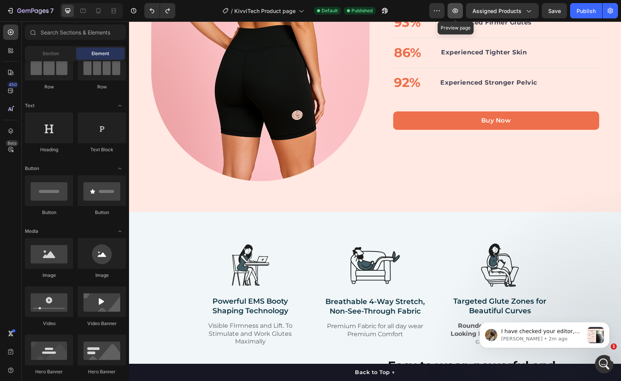
click at [455, 13] on icon "button" at bounding box center [455, 10] width 6 height 5
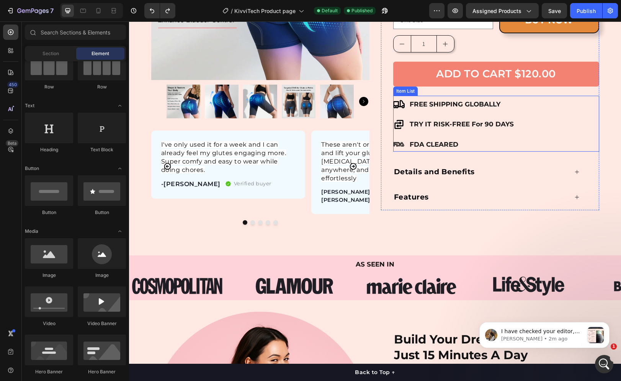
scroll to position [141, 0]
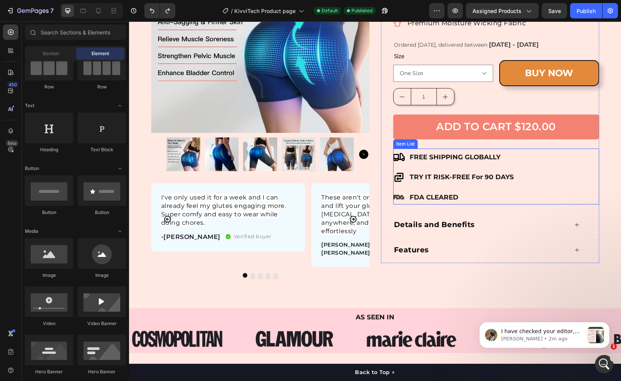
click at [489, 156] on p "FREE SHIPPING GLOBALLY" at bounding box center [461, 157] width 104 height 12
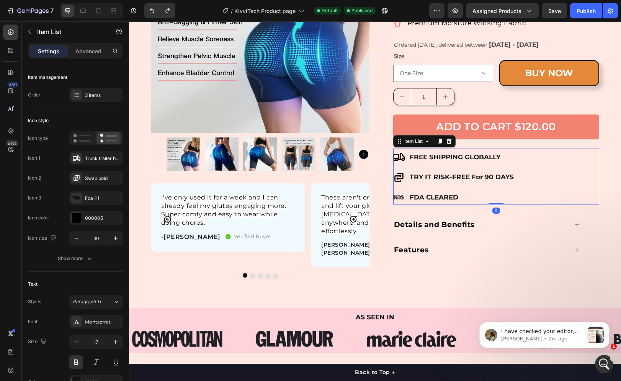
click at [534, 151] on div "FREE SHIPPING GLOBALLY TRY IT RISK-FREE For 90 DAYS FDA CLEARED" at bounding box center [496, 177] width 206 height 54
click at [66, 261] on div "Show more" at bounding box center [76, 258] width 36 height 8
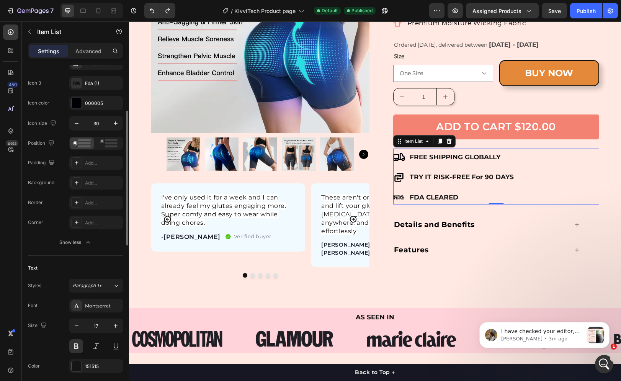
scroll to position [38, 0]
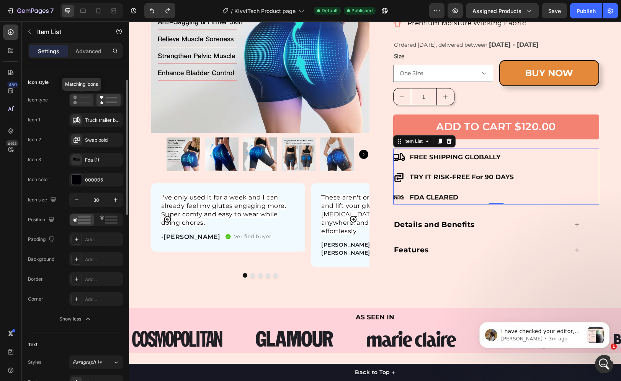
click at [80, 101] on icon at bounding box center [81, 99] width 17 height 9
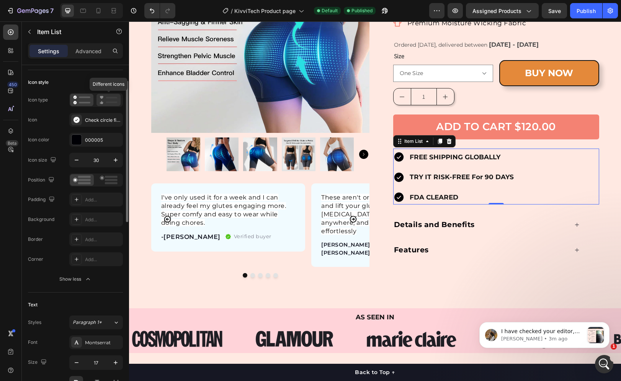
click at [114, 102] on rect at bounding box center [111, 102] width 11 height 2
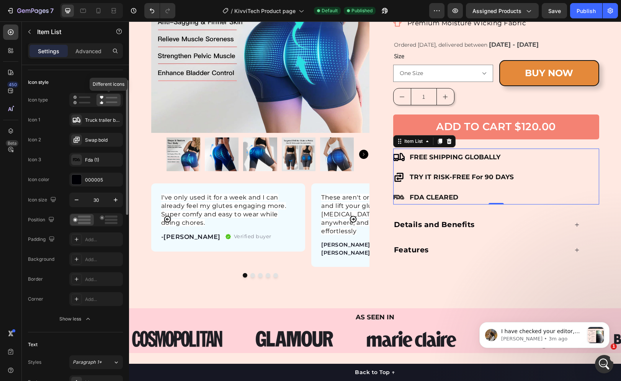
click at [108, 102] on rect at bounding box center [111, 102] width 11 height 2
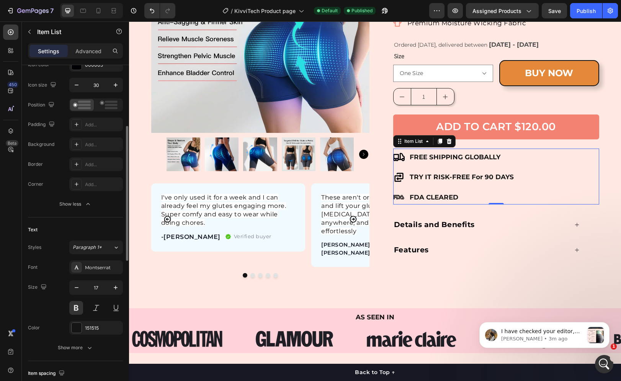
scroll to position [191, 0]
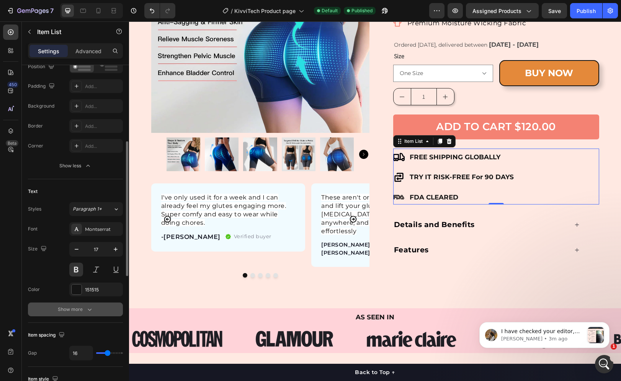
click at [72, 304] on button "Show more" at bounding box center [75, 309] width 95 height 14
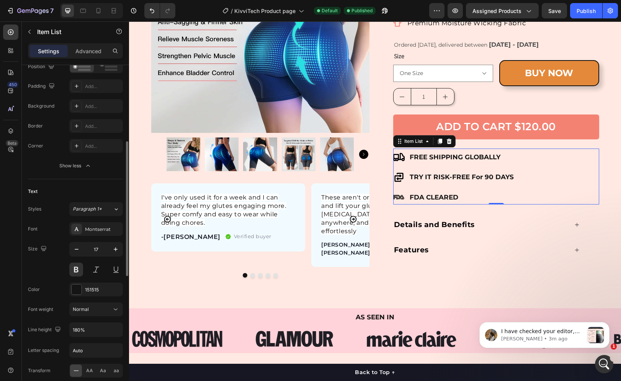
scroll to position [268, 0]
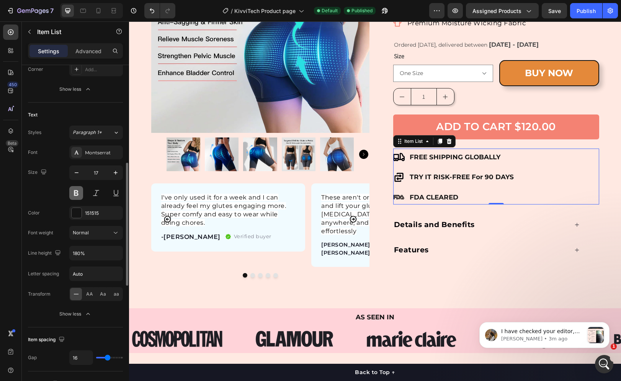
click at [75, 195] on button at bounding box center [76, 193] width 14 height 14
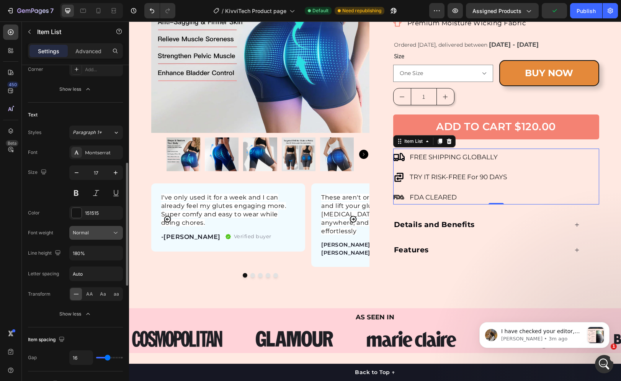
click at [97, 232] on div "Normal" at bounding box center [92, 232] width 39 height 7
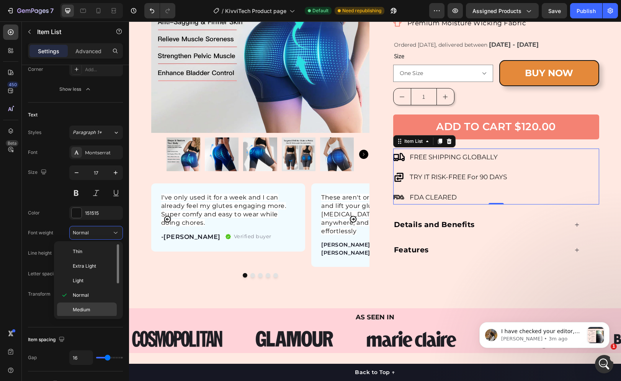
click at [92, 317] on div "Medium" at bounding box center [87, 324] width 60 height 15
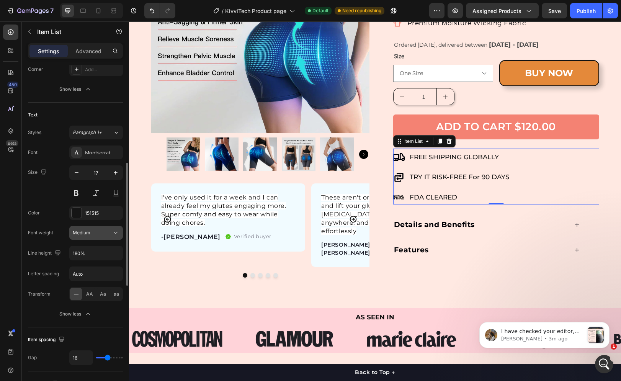
click at [93, 229] on div "Medium" at bounding box center [96, 233] width 47 height 8
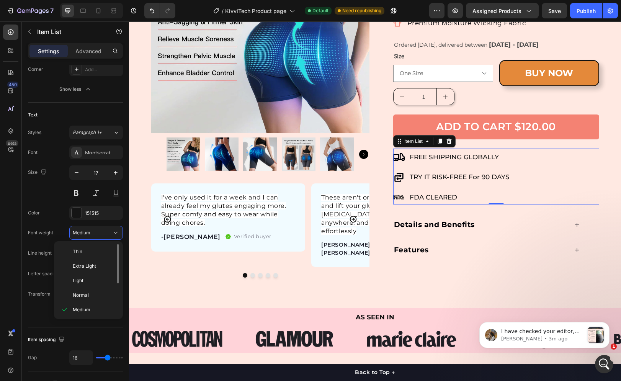
scroll to position [38, 0]
click at [96, 286] on p "Semi Bold" at bounding box center [93, 285] width 41 height 7
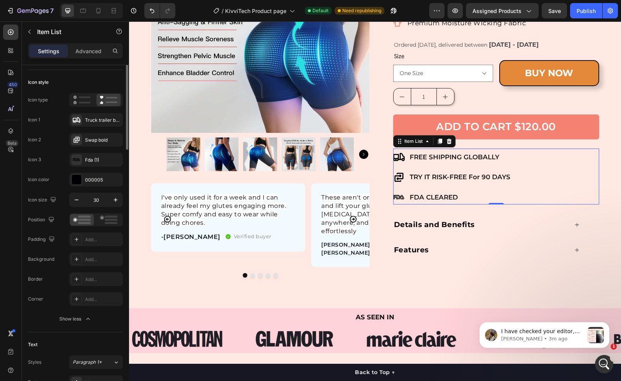
scroll to position [0, 0]
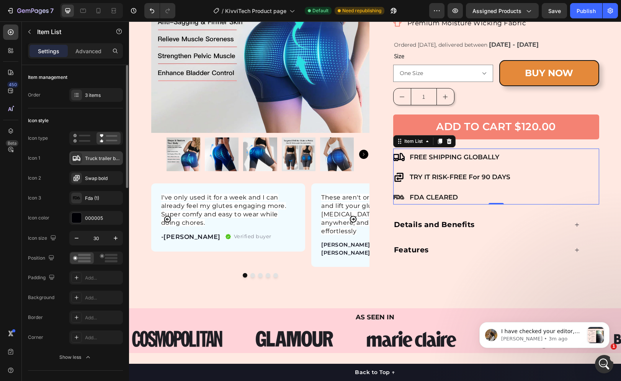
click at [84, 160] on div "Truck trailer bold" at bounding box center [96, 158] width 54 height 14
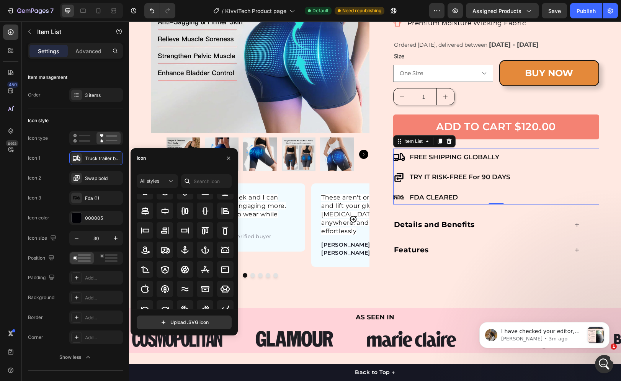
scroll to position [115, 0]
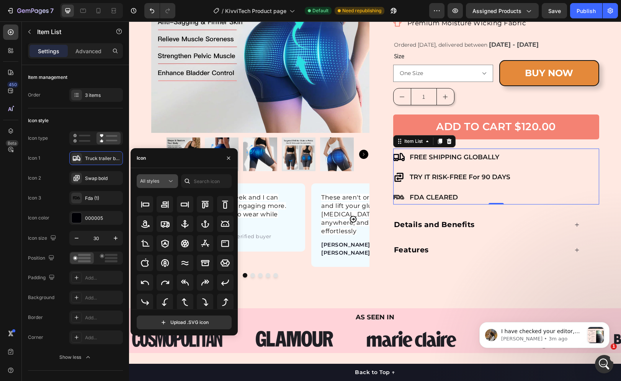
click at [162, 178] on div "All styles" at bounding box center [153, 181] width 27 height 7
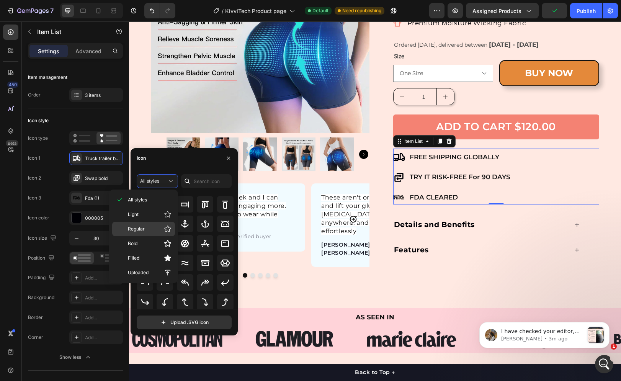
click at [150, 226] on p "Regular" at bounding box center [150, 229] width 44 height 8
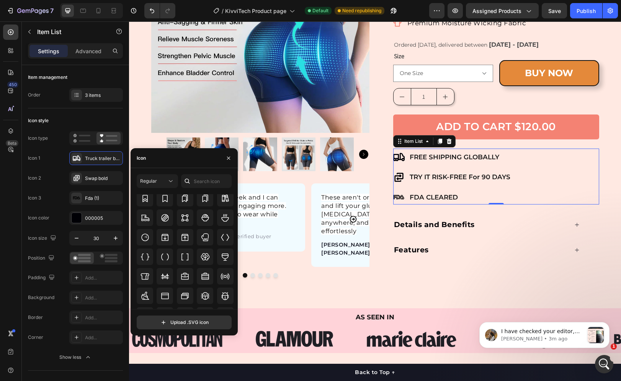
scroll to position [742, 0]
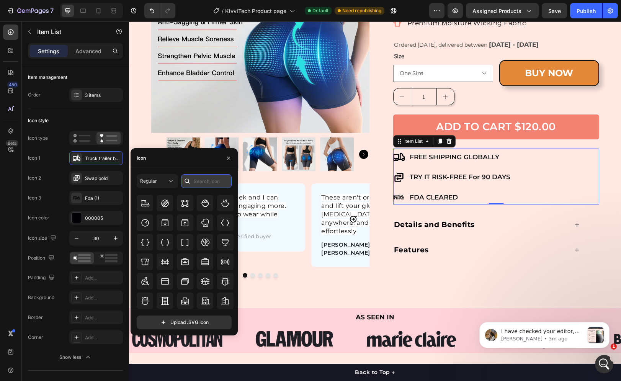
click at [213, 180] on input "text" at bounding box center [206, 181] width 51 height 14
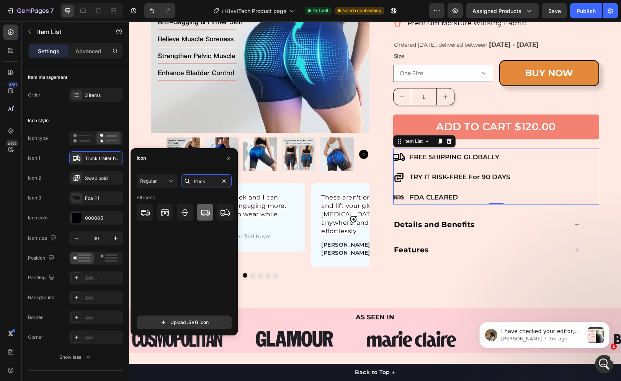
type input "truck"
click at [205, 209] on icon at bounding box center [204, 212] width 9 height 9
click at [83, 181] on div "Swap bold" at bounding box center [96, 178] width 54 height 14
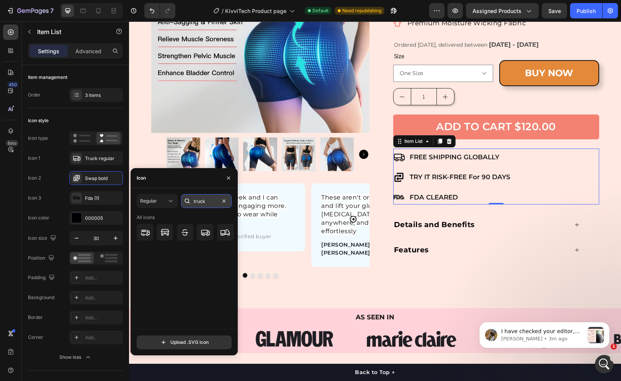
click at [200, 205] on input "truck" at bounding box center [206, 201] width 51 height 14
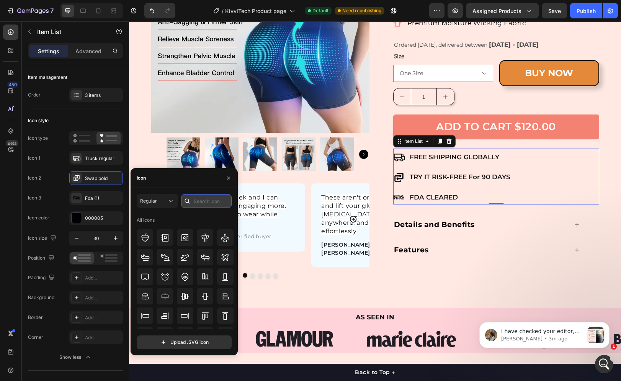
click at [216, 203] on input "text" at bounding box center [206, 201] width 51 height 14
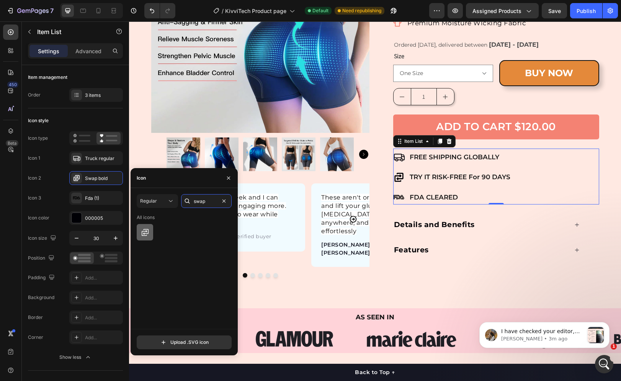
type input "swap"
click at [151, 229] on div at bounding box center [145, 232] width 16 height 16
click at [96, 198] on div "Fda (1)" at bounding box center [103, 198] width 36 height 7
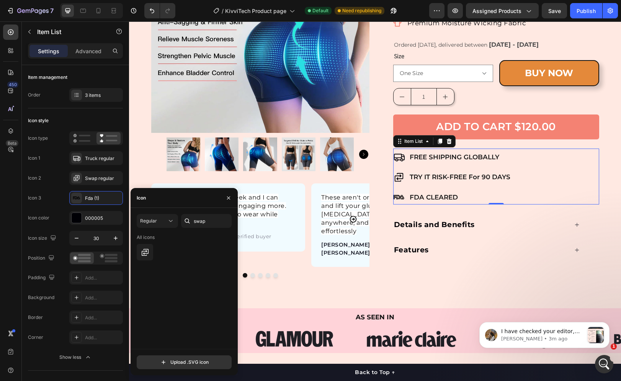
click at [181, 255] on div at bounding box center [185, 252] width 97 height 16
click at [229, 197] on icon "button" at bounding box center [228, 197] width 3 height 3
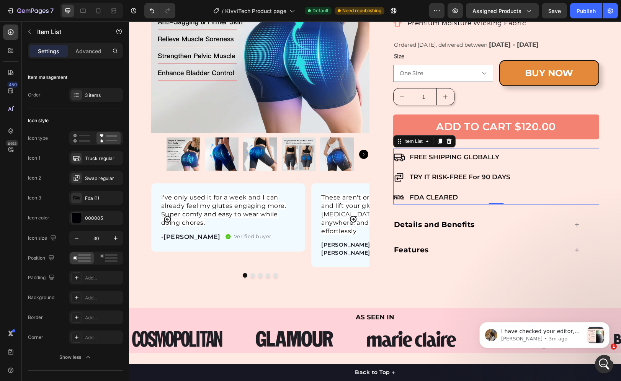
click at [520, 150] on div "FREE SHIPPING GLOBALLY TRY IT RISK-FREE For 90 DAYS FDA CLEARED" at bounding box center [496, 177] width 206 height 54
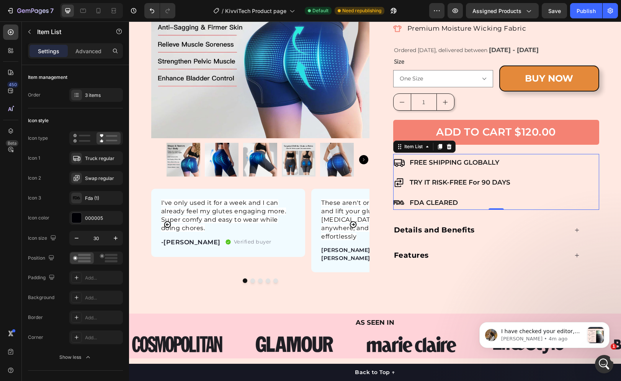
scroll to position [103, 0]
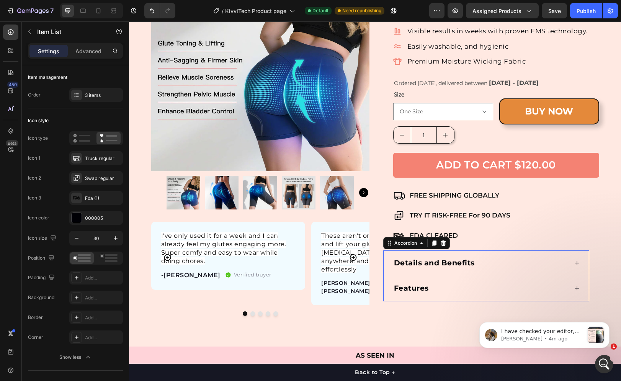
click at [481, 253] on div "Details and Benefits" at bounding box center [485, 263] width 205 height 26
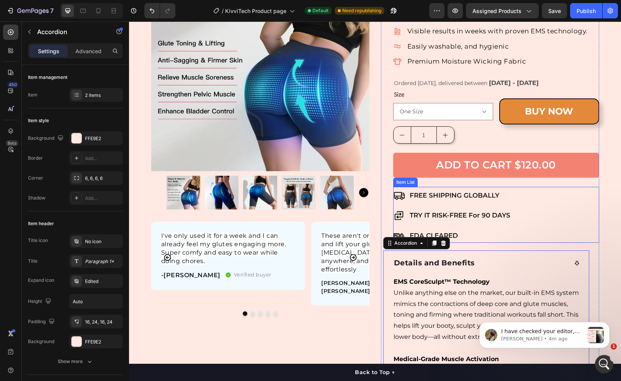
click at [459, 190] on p "FREE SHIPPING GLOBALLY" at bounding box center [459, 195] width 101 height 12
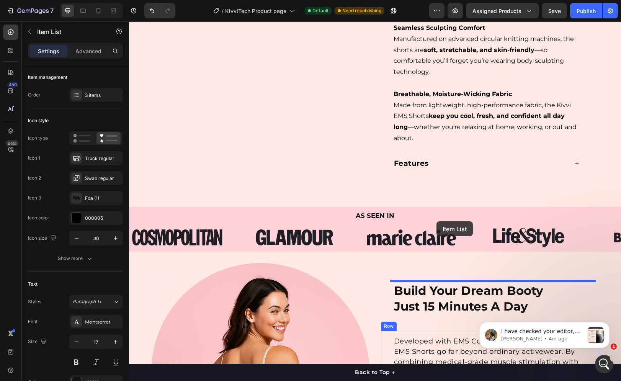
scroll to position [626, 0]
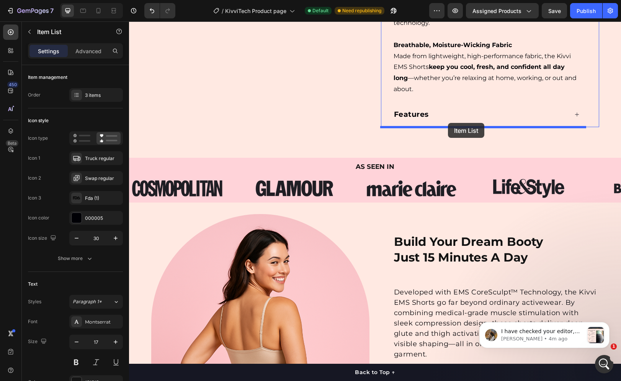
drag, startPoint x: 517, startPoint y: 189, endPoint x: 448, endPoint y: 124, distance: 95.5
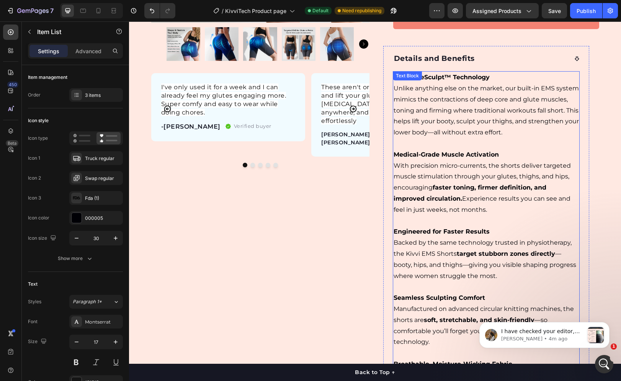
scroll to position [243, 0]
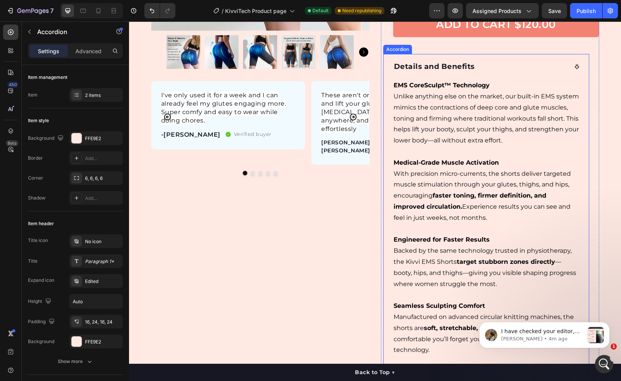
click at [574, 67] on icon at bounding box center [576, 66] width 5 height 5
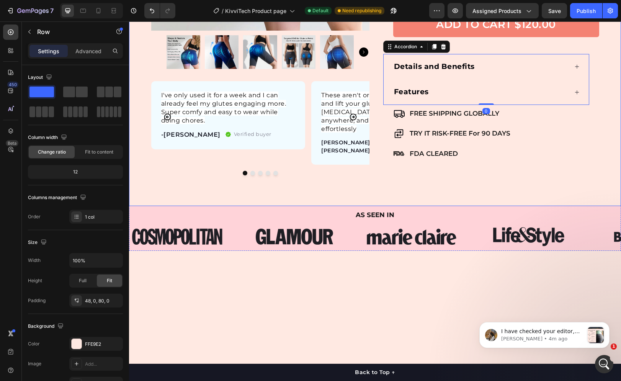
click at [511, 180] on div "Product Images I've only used it for a week and I can already feel my glutes en…" at bounding box center [375, 0] width 492 height 412
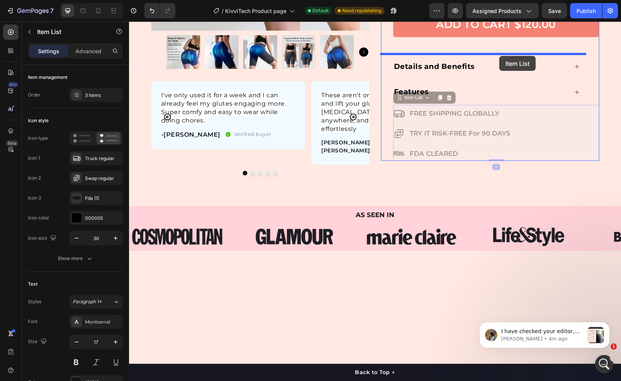
drag, startPoint x: 515, startPoint y: 107, endPoint x: 499, endPoint y: 56, distance: 53.4
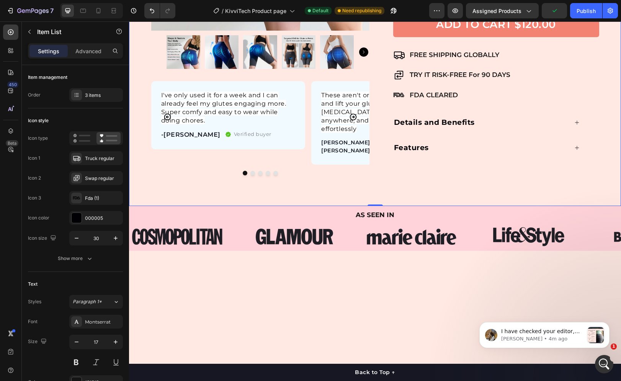
click at [383, 175] on div "Product Images I've only used it for a week and I can already feel my glutes en…" at bounding box center [375, 0] width 492 height 412
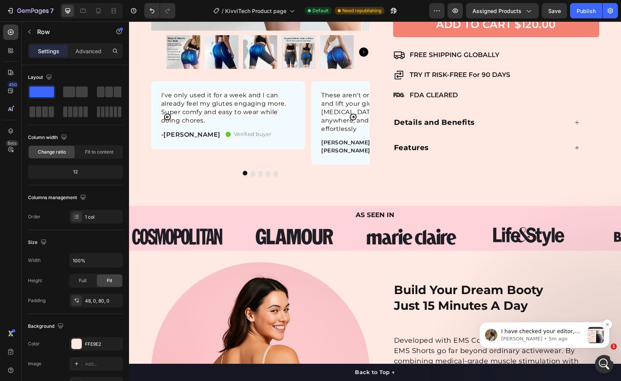
click at [550, 335] on p "[PERSON_NAME] • 5m ago" at bounding box center [542, 338] width 83 height 7
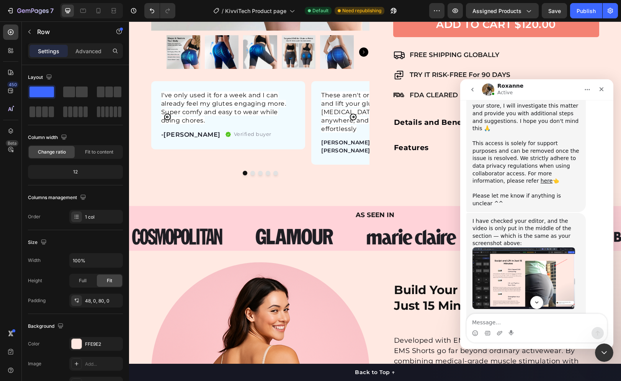
scroll to position [525, 0]
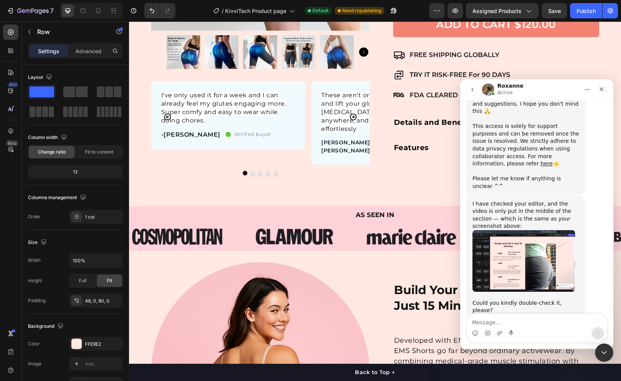
click at [534, 202] on div "I have checked your editor, and the video is only put in the middle of the sect…" at bounding box center [525, 215] width 107 height 30
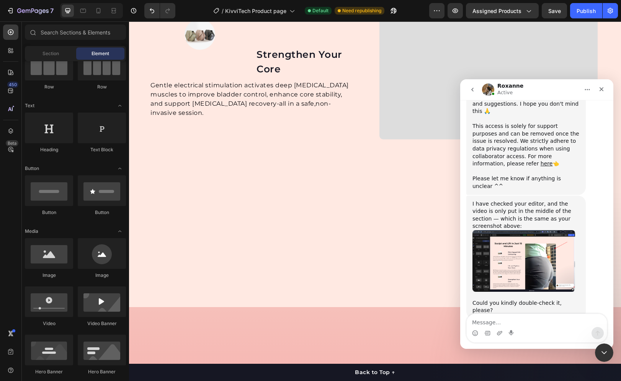
scroll to position [1936, 0]
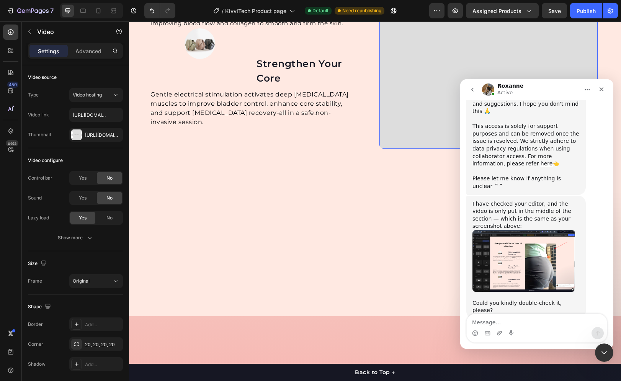
click at [424, 148] on video at bounding box center [488, 3] width 218 height 292
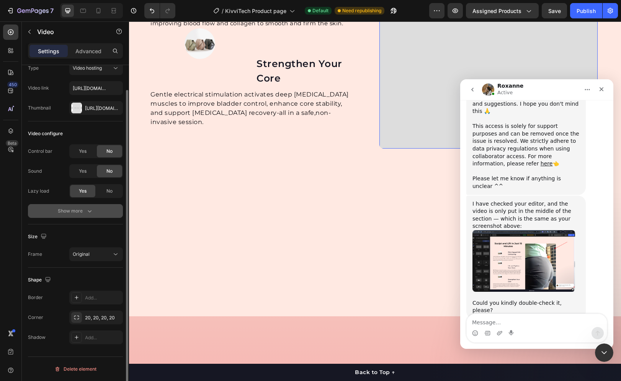
click at [70, 207] on button "Show more" at bounding box center [75, 211] width 95 height 14
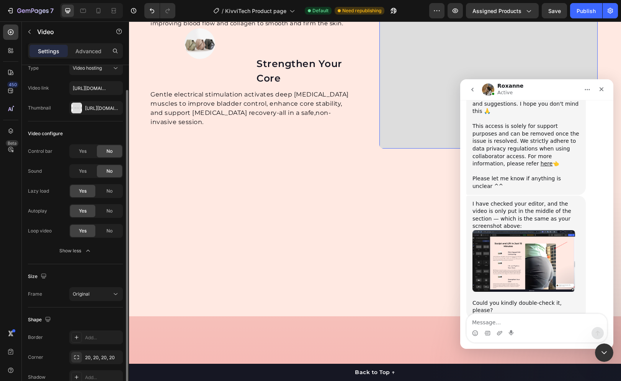
scroll to position [0, 0]
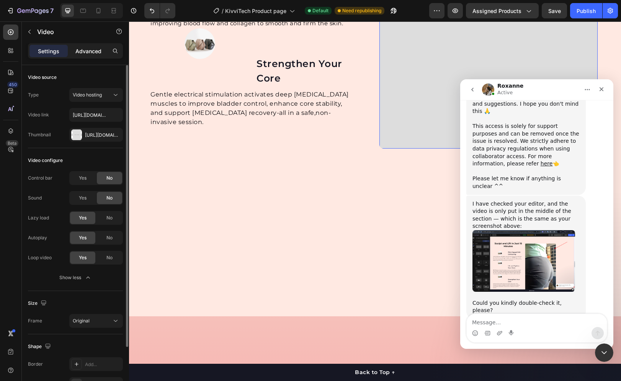
click at [86, 54] on p "Advanced" at bounding box center [88, 51] width 26 height 8
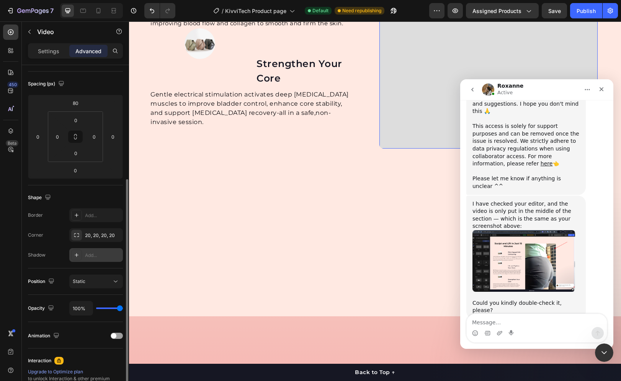
scroll to position [115, 0]
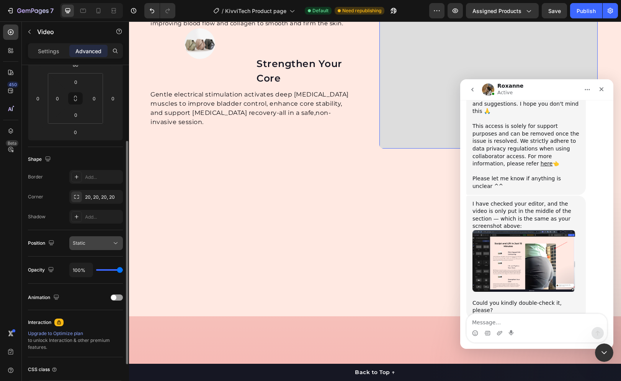
click at [92, 238] on button "Static" at bounding box center [96, 243] width 54 height 14
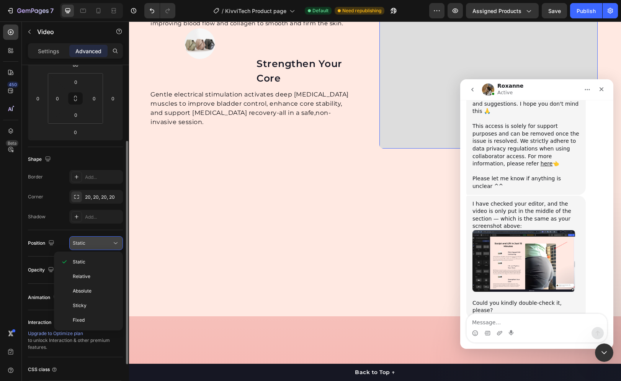
click at [96, 243] on div "Static" at bounding box center [92, 243] width 39 height 7
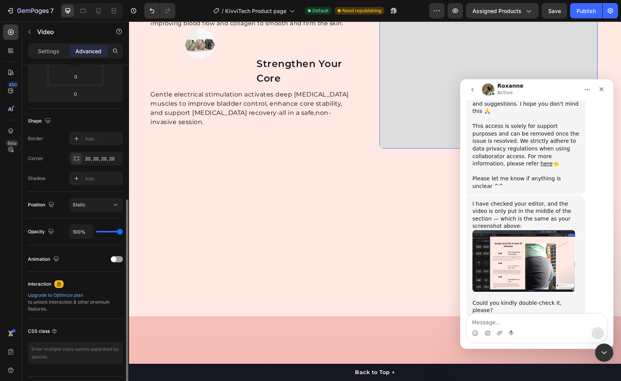
scroll to position [173, 0]
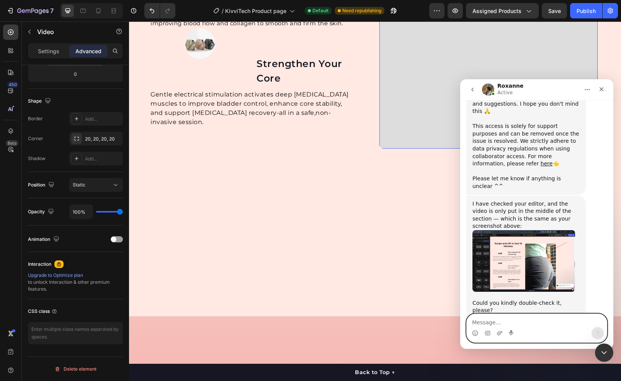
click at [522, 321] on textarea "Message…" at bounding box center [536, 320] width 140 height 13
type textarea "Sorry Dont understand"
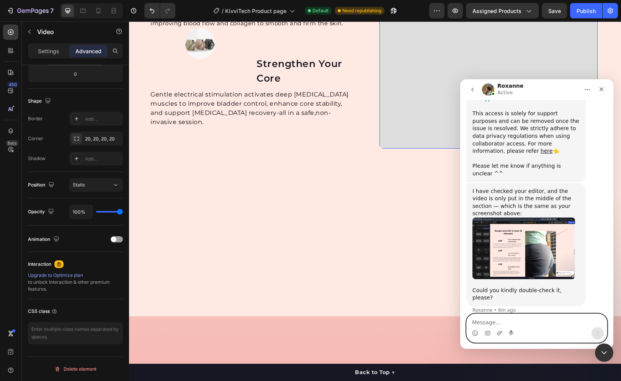
scroll to position [534, 0]
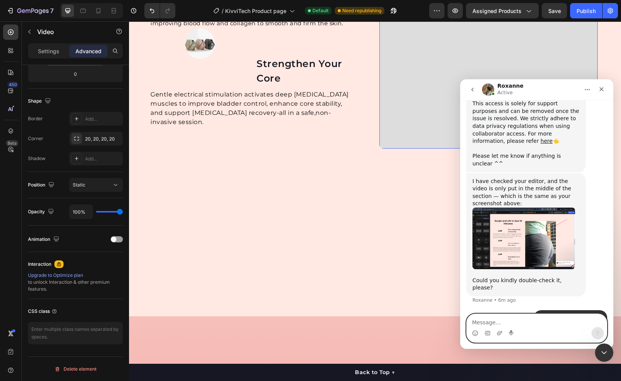
click at [493, 319] on textarea "Message…" at bounding box center [536, 320] width 140 height 13
type textarea "No its not"
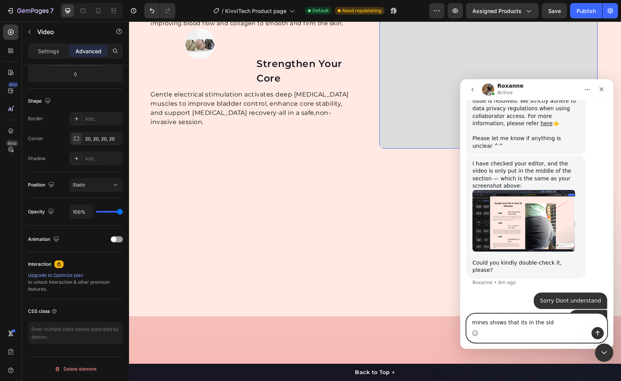
type textarea "mines shows that its in the side"
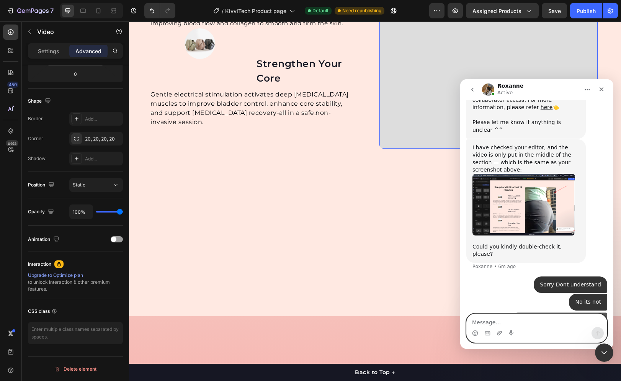
scroll to position [569, 0]
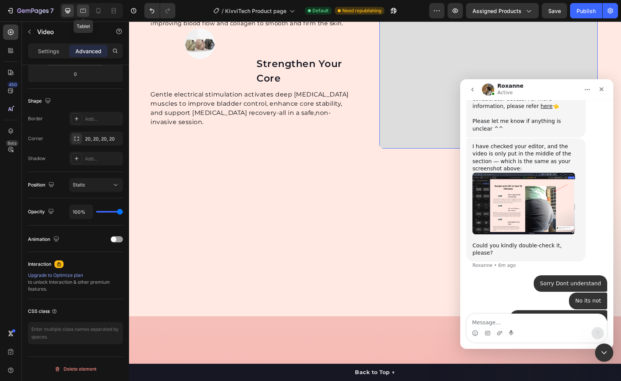
click at [78, 11] on div at bounding box center [83, 11] width 12 height 12
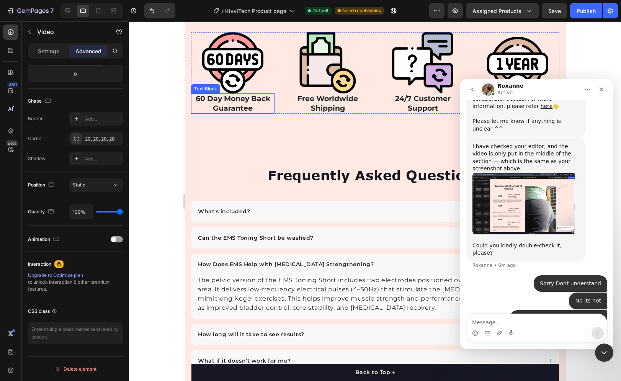
scroll to position [1664, 0]
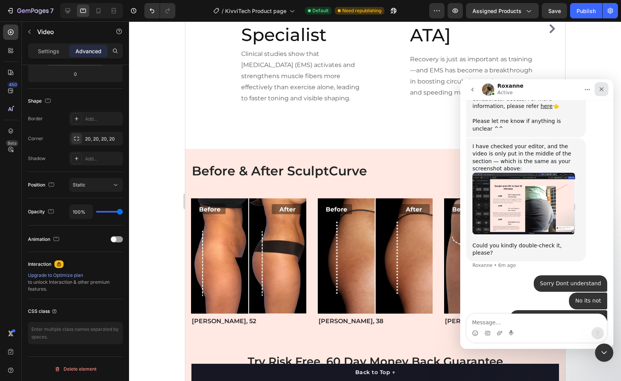
click at [602, 92] on icon "Close" at bounding box center [601, 89] width 6 height 6
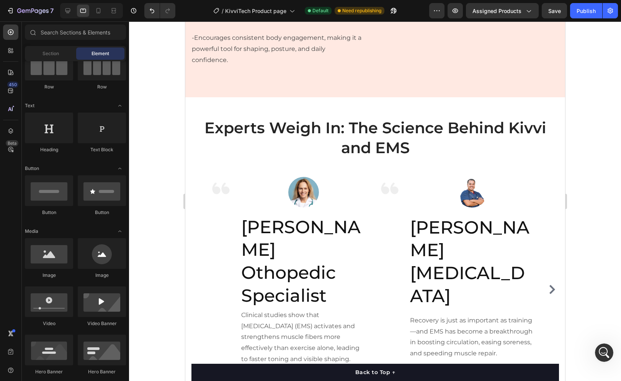
scroll to position [1294, 0]
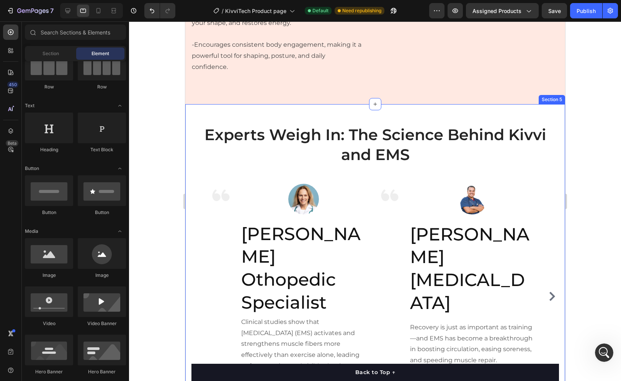
click at [430, 129] on div "Experts Weigh In: The Science Behind Kivvi and EMS Heading Image Image [PERSON_…" at bounding box center [375, 272] width 380 height 336
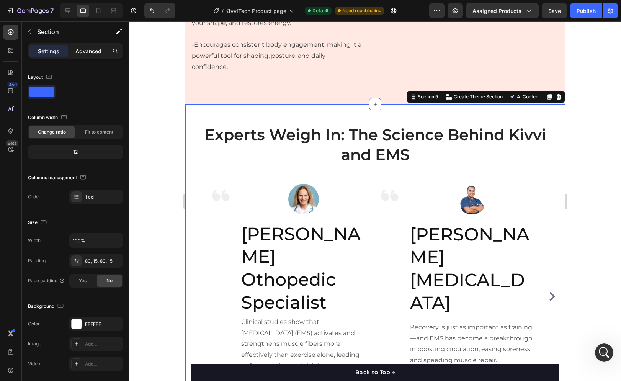
click at [94, 55] on div "Advanced" at bounding box center [88, 51] width 38 height 12
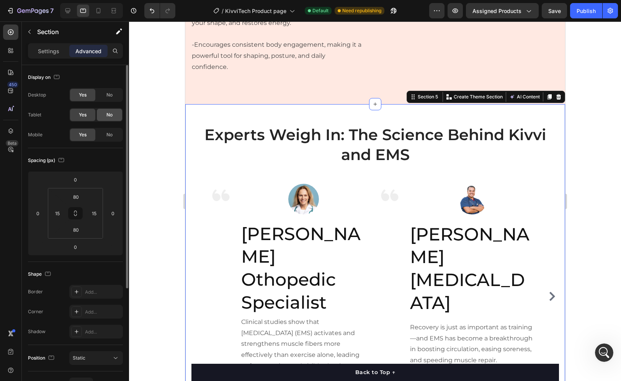
click at [108, 115] on span "No" at bounding box center [109, 114] width 6 height 7
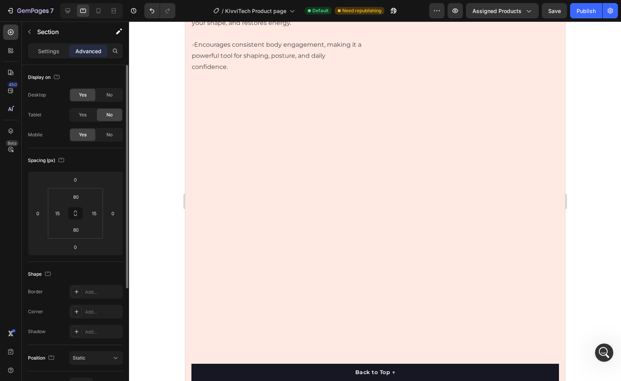
scroll to position [599, 0]
click at [112, 130] on div "No" at bounding box center [109, 135] width 25 height 12
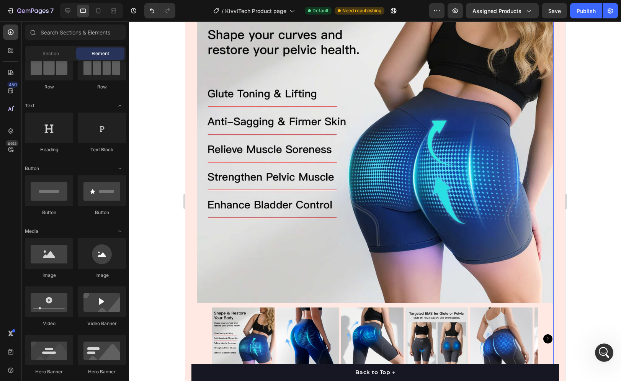
scroll to position [103, 0]
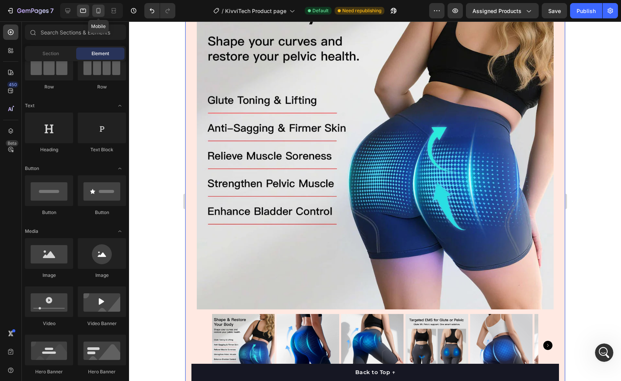
click at [95, 10] on icon at bounding box center [99, 11] width 8 height 8
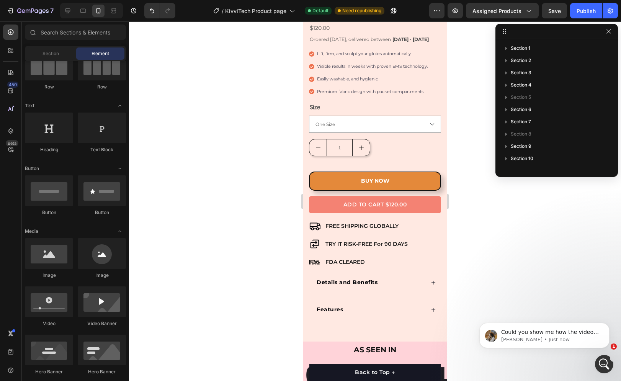
scroll to position [173, 0]
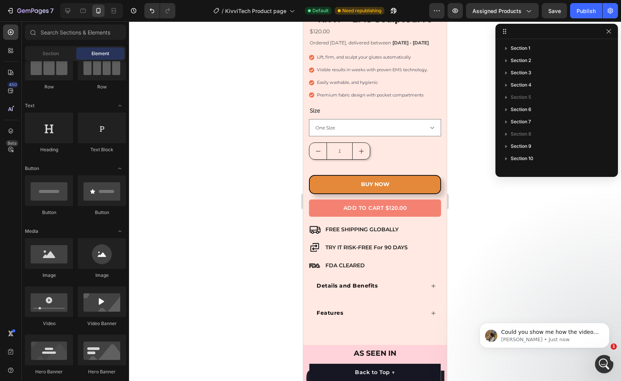
drag, startPoint x: 443, startPoint y: 48, endPoint x: 750, endPoint y: 88, distance: 309.1
click at [72, 10] on div at bounding box center [68, 11] width 12 height 12
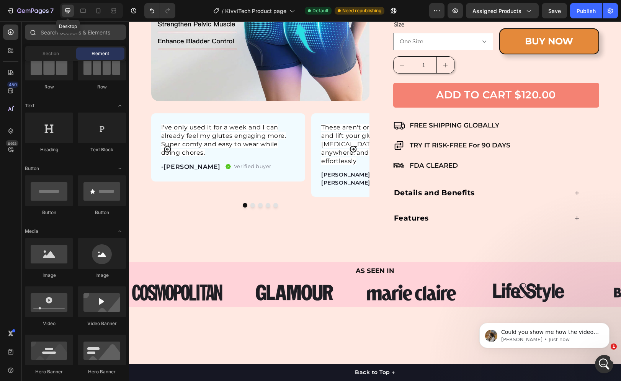
scroll to position [179, 0]
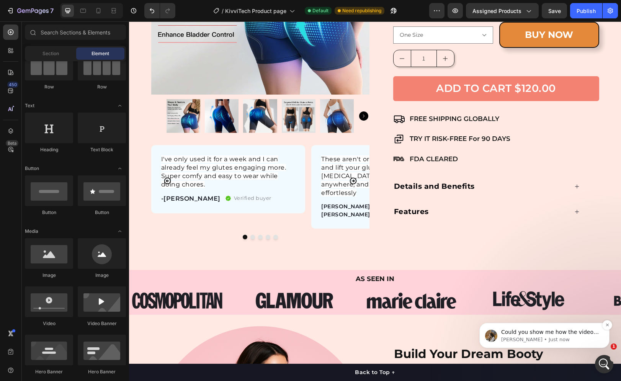
click at [527, 334] on p "Could you show me how the video is placed from your editor, please?" at bounding box center [550, 332] width 99 height 8
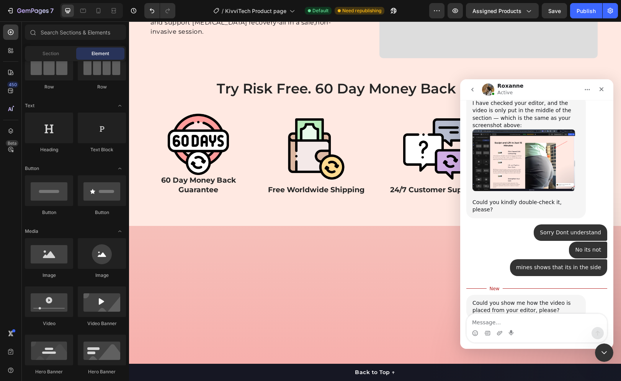
scroll to position [1971, 0]
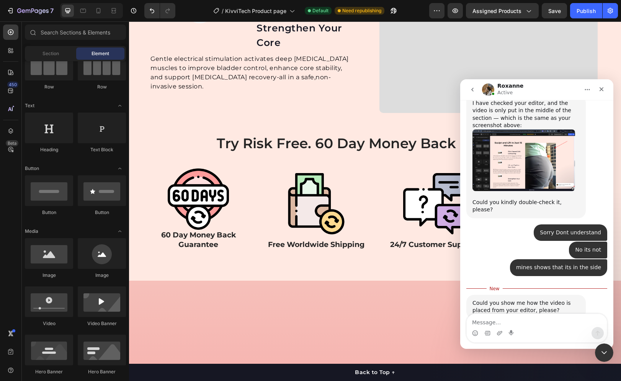
drag, startPoint x: 619, startPoint y: 86, endPoint x: 280, endPoint y: 168, distance: 348.3
click at [601, 92] on div "Close" at bounding box center [601, 89] width 14 height 14
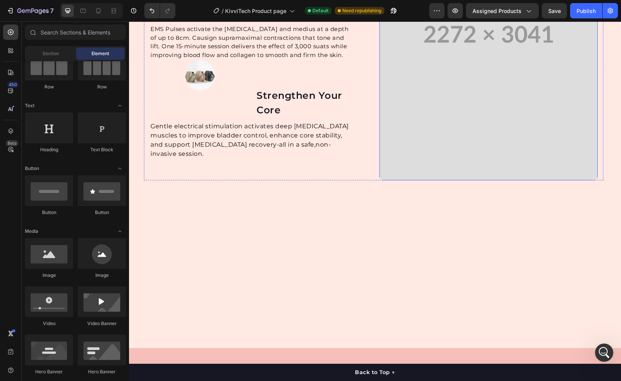
scroll to position [1895, 0]
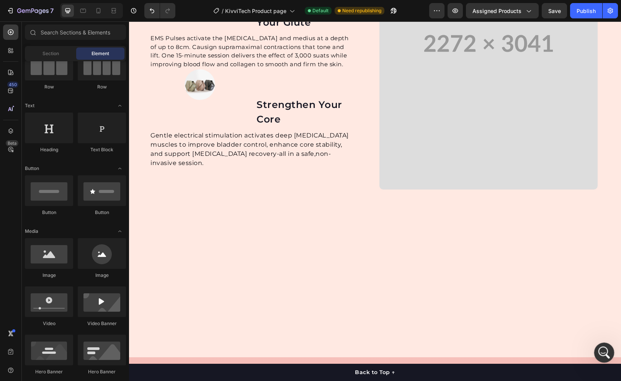
click at [603, 352] on icon "Open Intercom Messenger" at bounding box center [602, 351] width 13 height 13
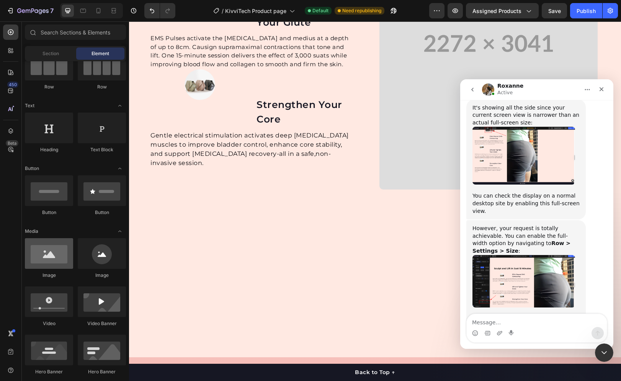
scroll to position [941, 0]
